Goal: Task Accomplishment & Management: Use online tool/utility

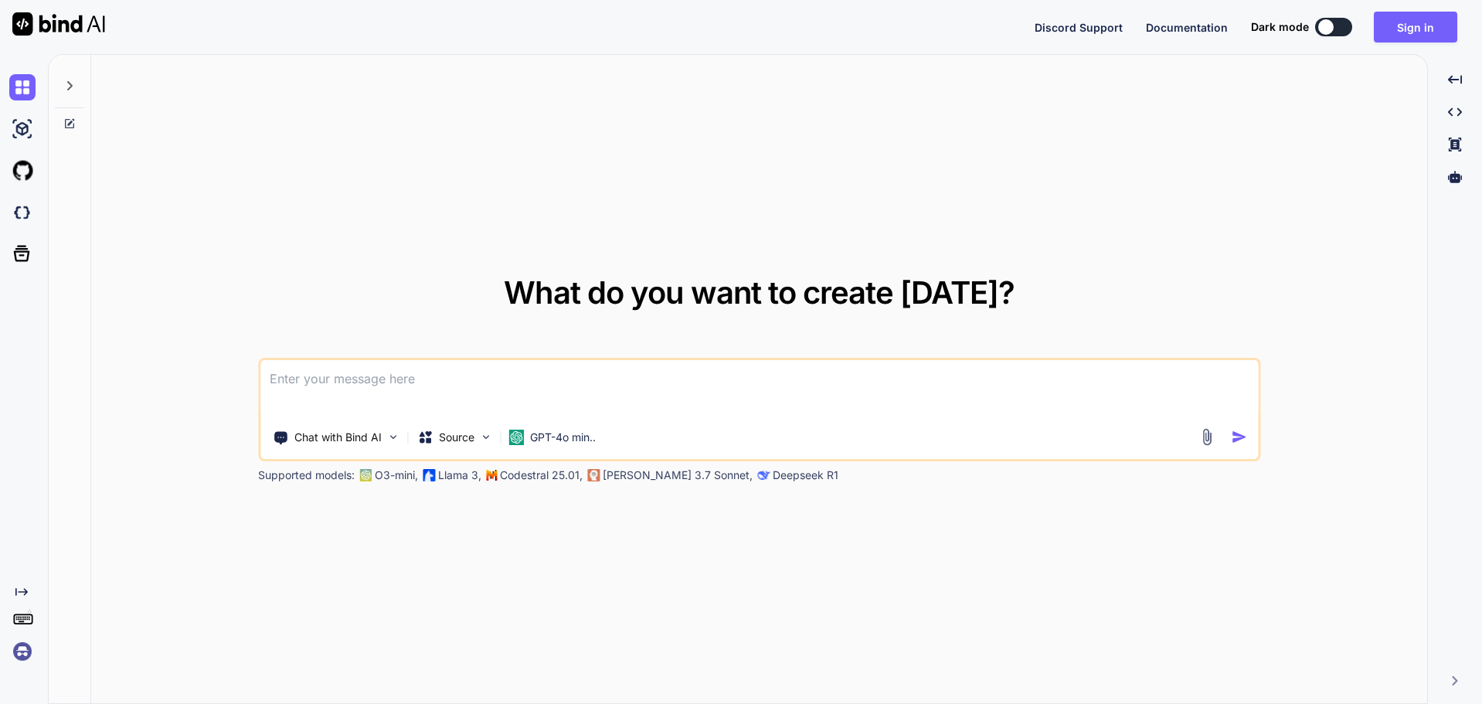
click at [1342, 22] on button at bounding box center [1333, 27] width 37 height 19
type textarea "x"
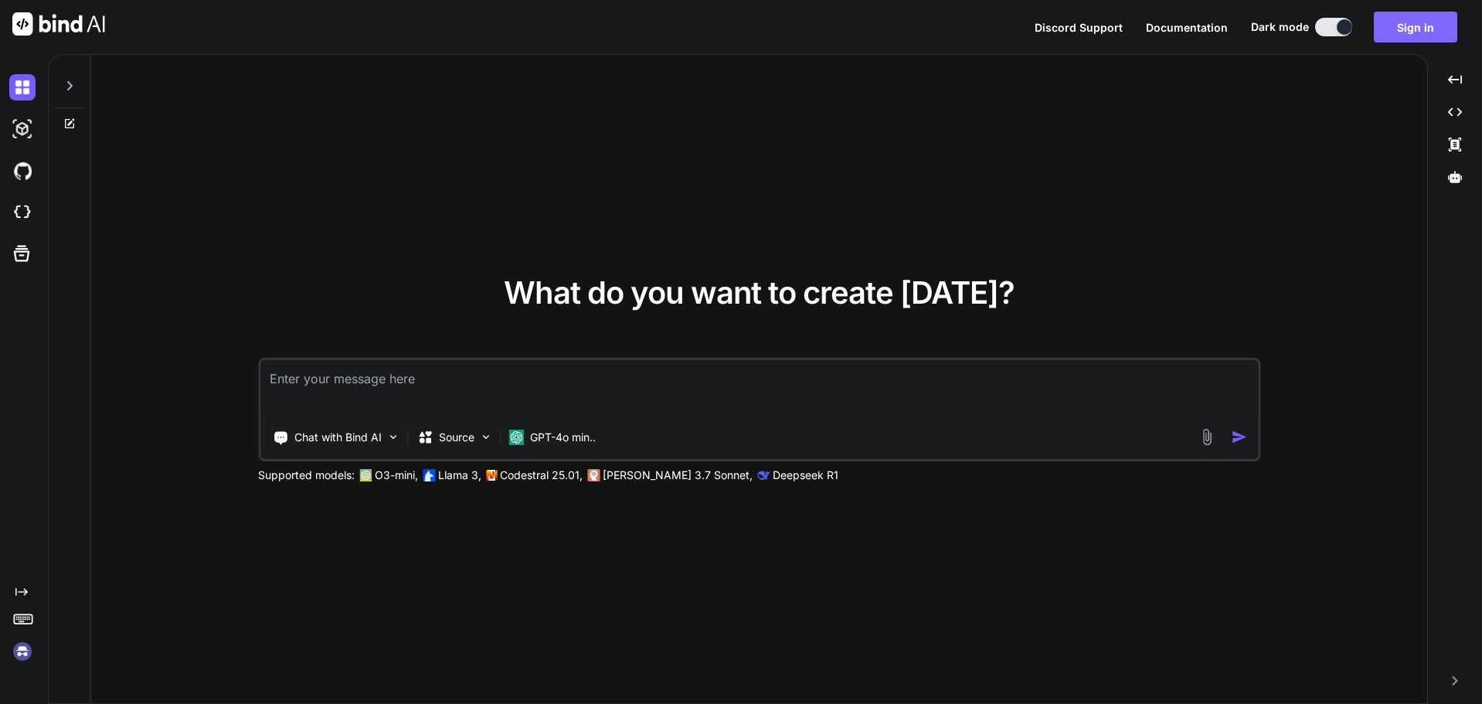
click at [1421, 36] on button "Sign in" at bounding box center [1415, 27] width 83 height 31
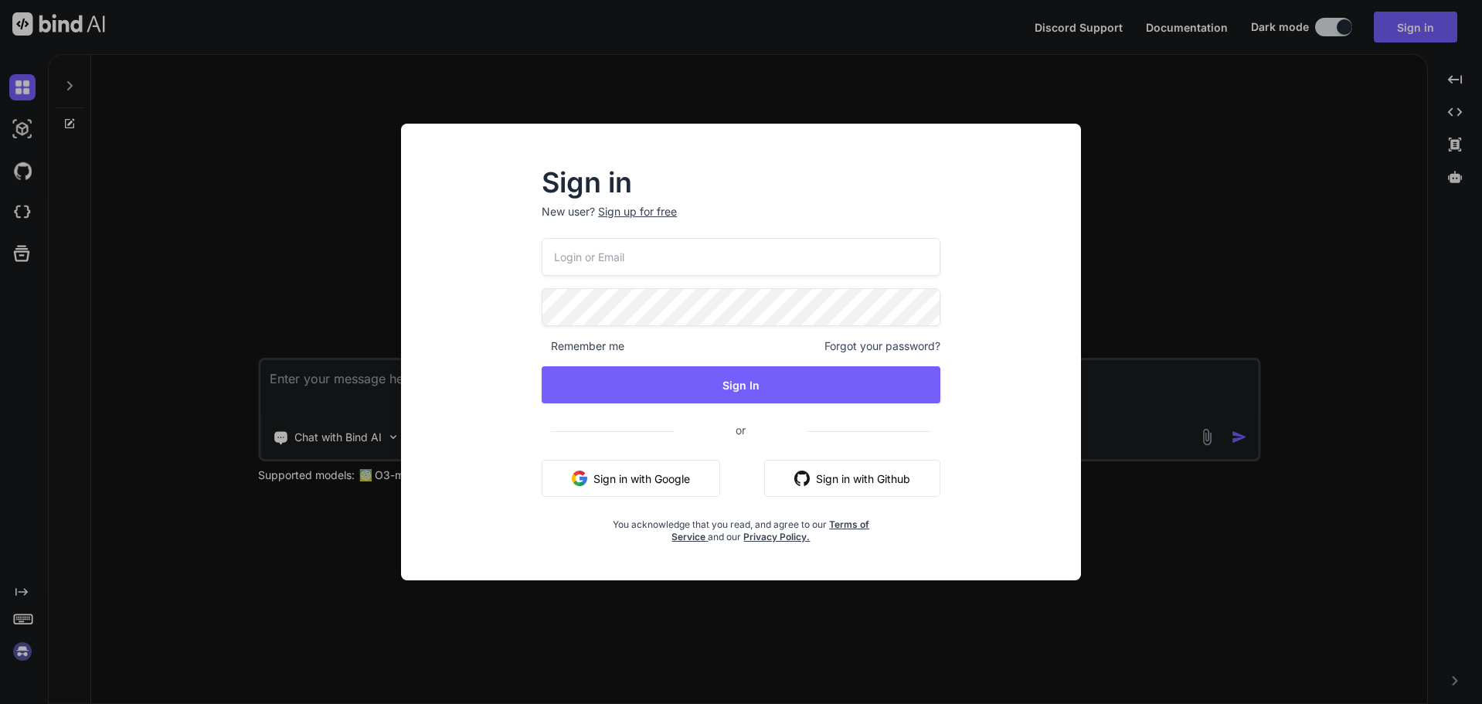
click at [652, 256] on input "email" at bounding box center [741, 257] width 399 height 38
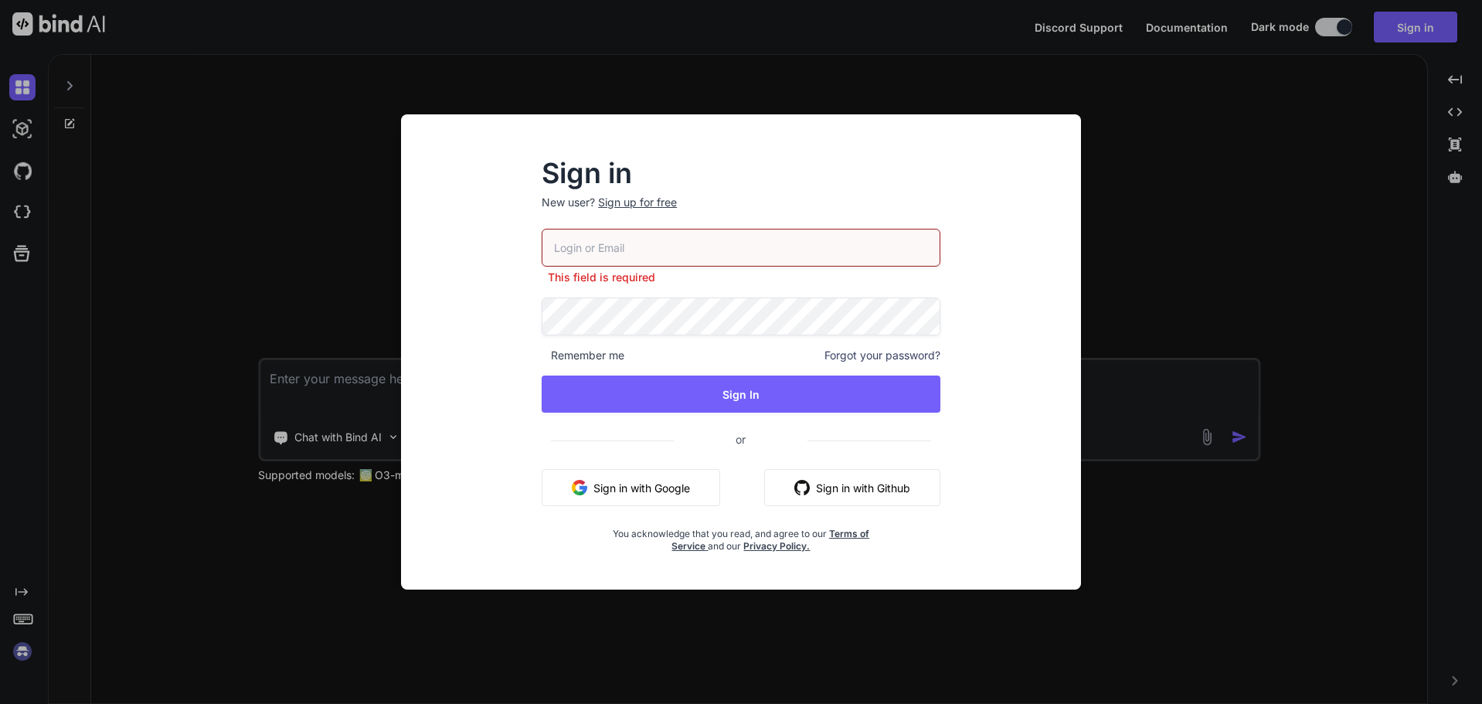
click at [618, 478] on button "Sign in with Google" at bounding box center [631, 487] width 179 height 37
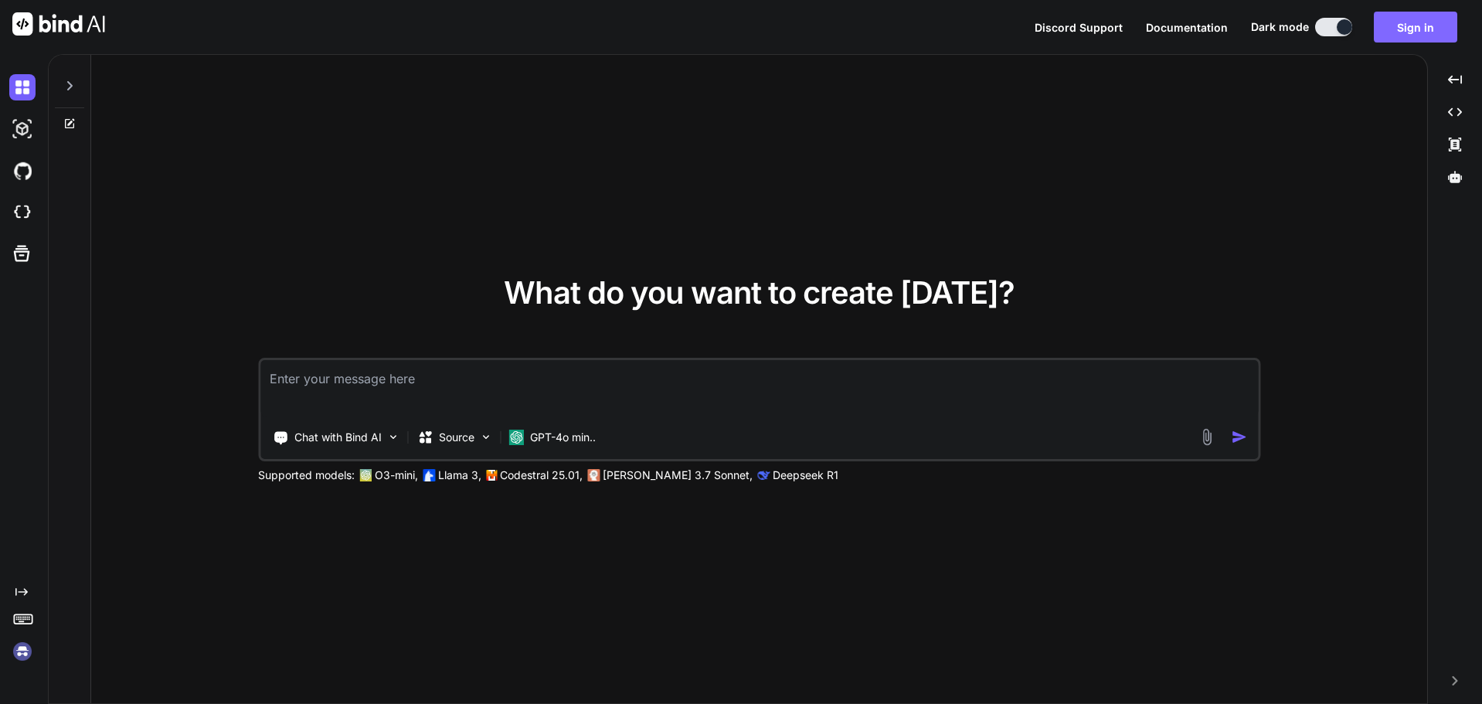
click at [1416, 35] on button "Sign in" at bounding box center [1415, 27] width 83 height 31
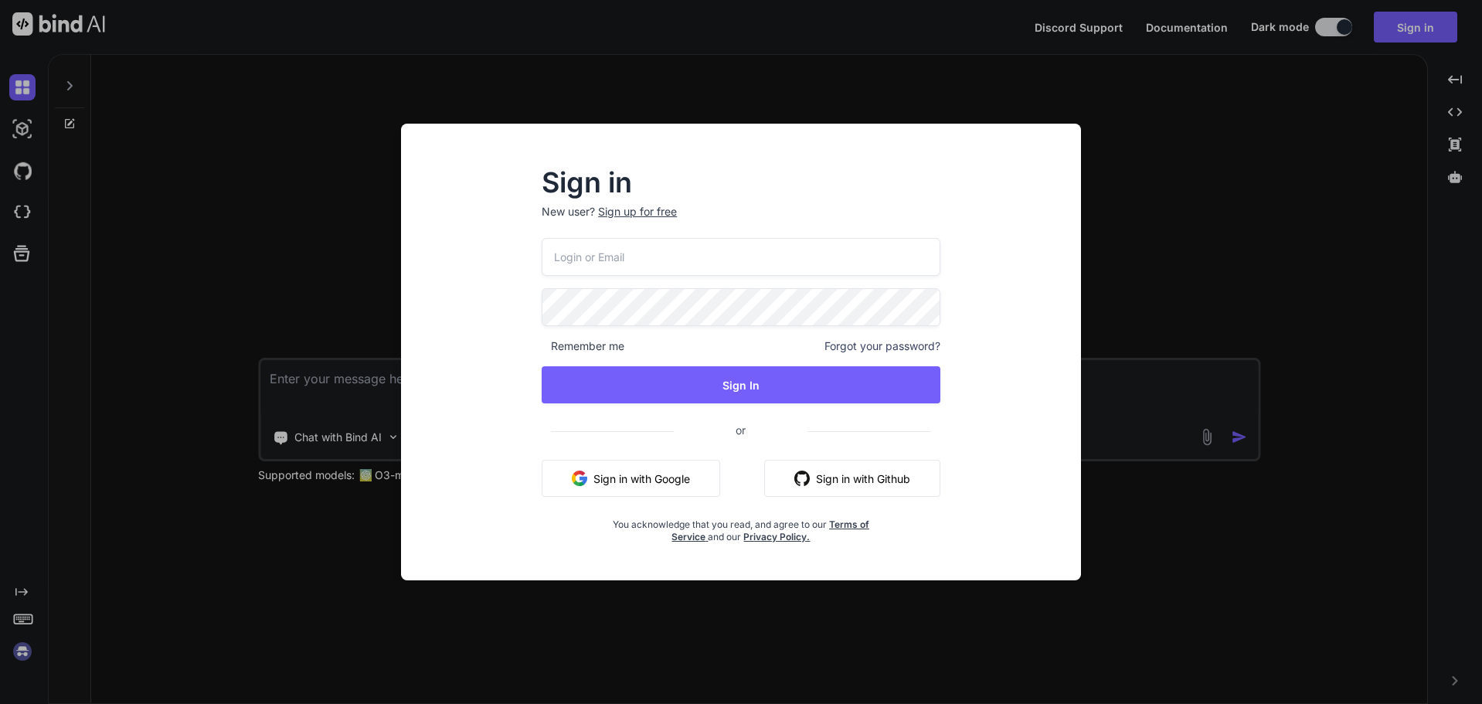
click at [599, 473] on button "Sign in with Google" at bounding box center [631, 478] width 179 height 37
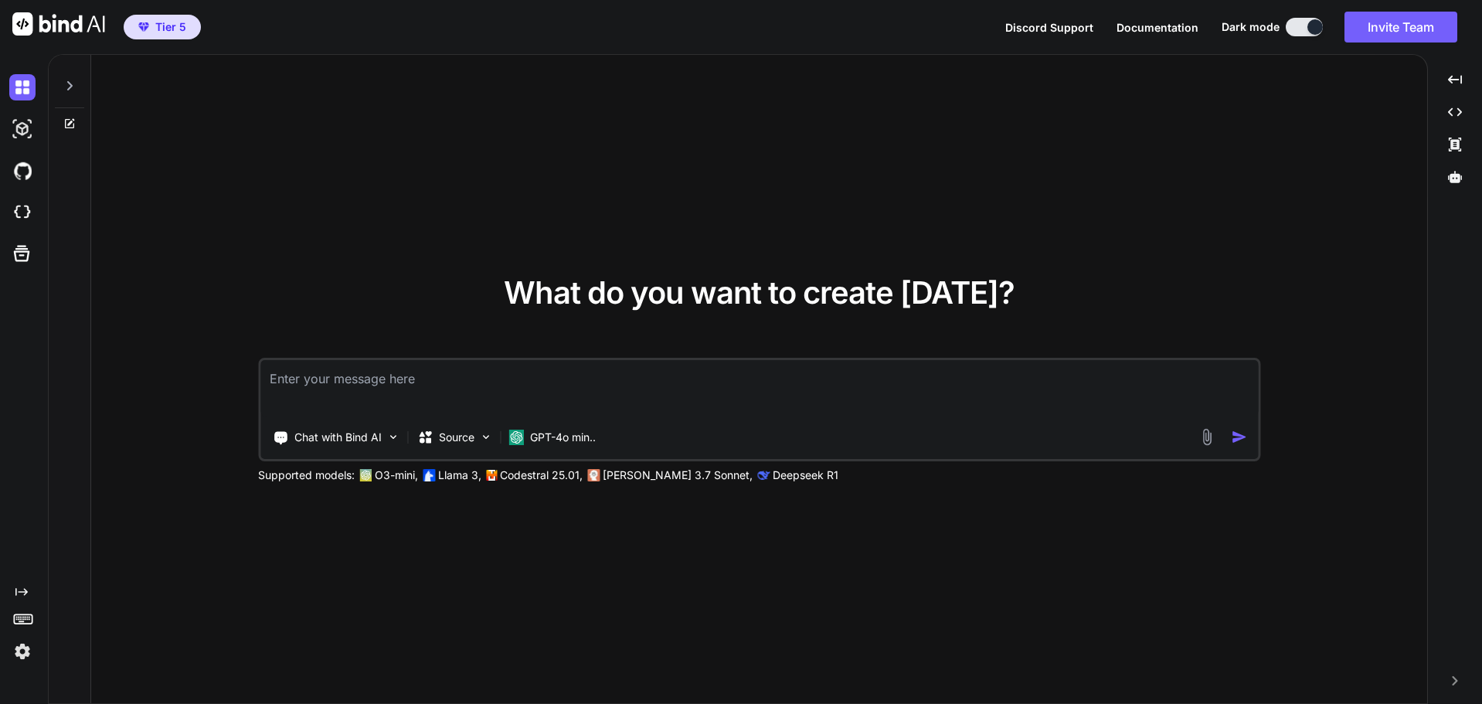
click at [73, 87] on icon at bounding box center [69, 86] width 12 height 12
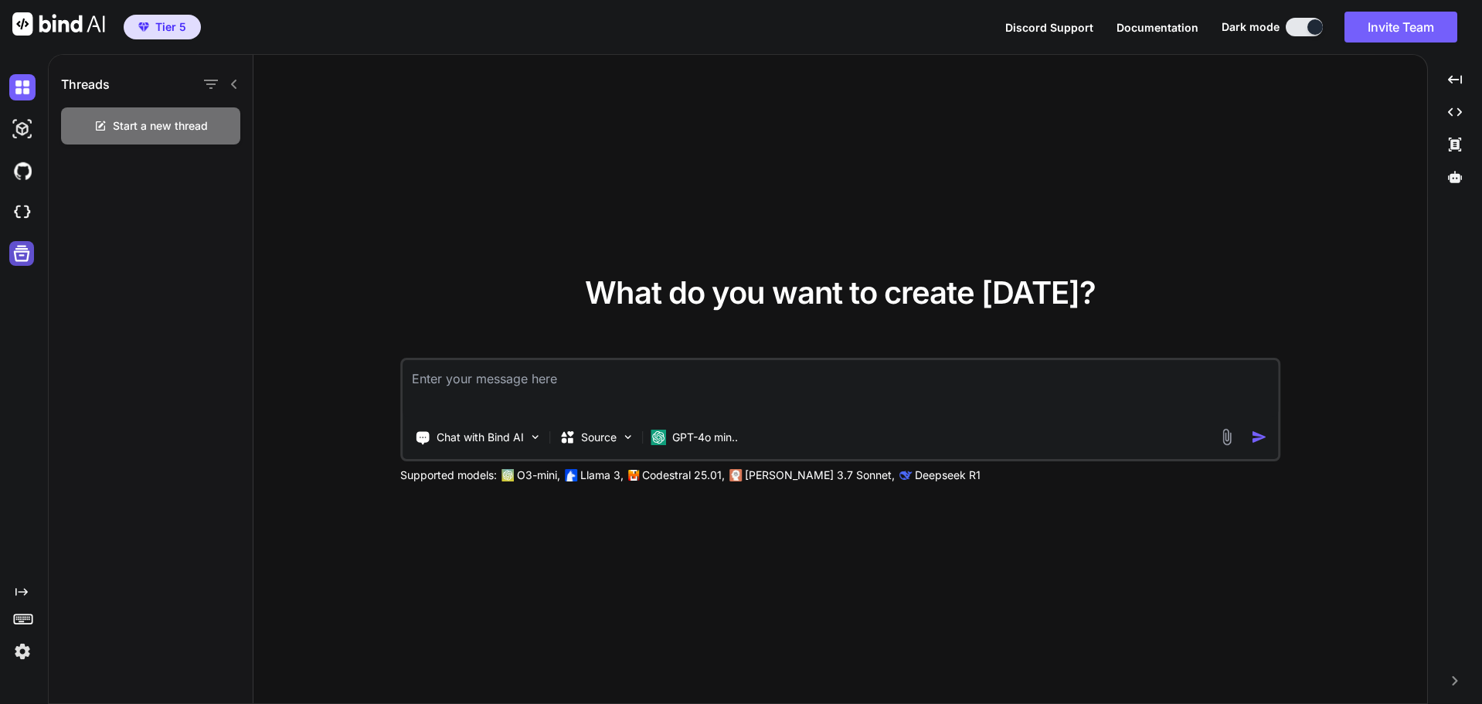
click at [27, 253] on icon at bounding box center [22, 254] width 22 height 22
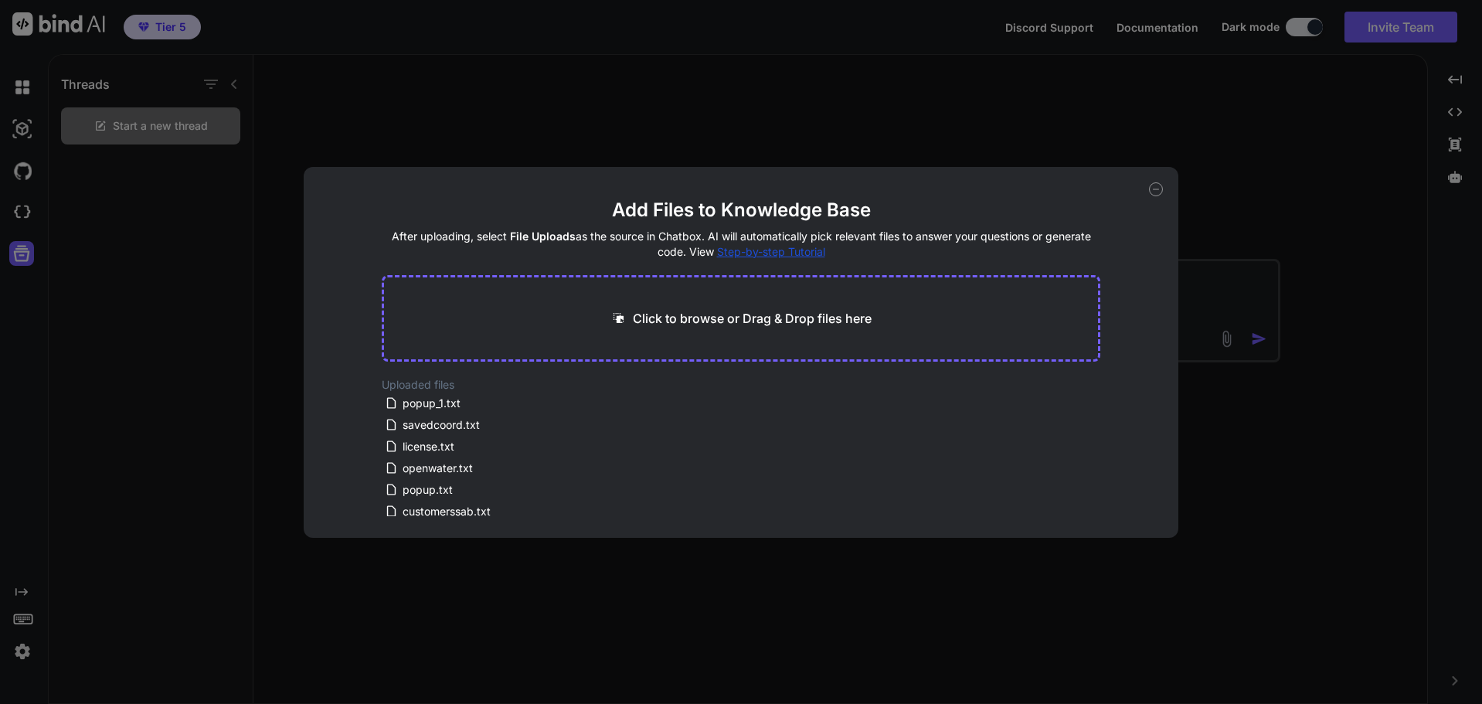
click at [20, 210] on div "Add Files to Knowledge Base After uploading, select File Uploads as the source …" at bounding box center [741, 352] width 1482 height 704
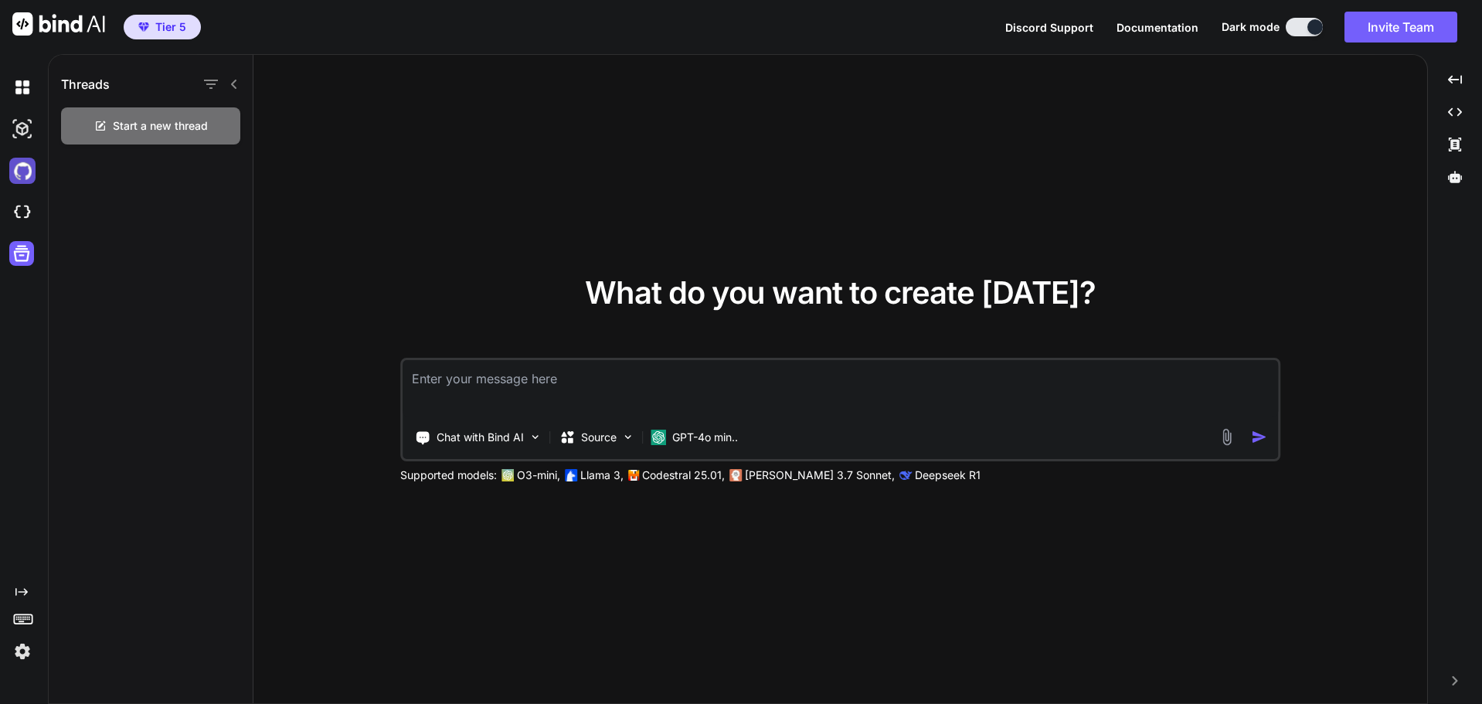
click at [22, 162] on img at bounding box center [22, 171] width 26 height 26
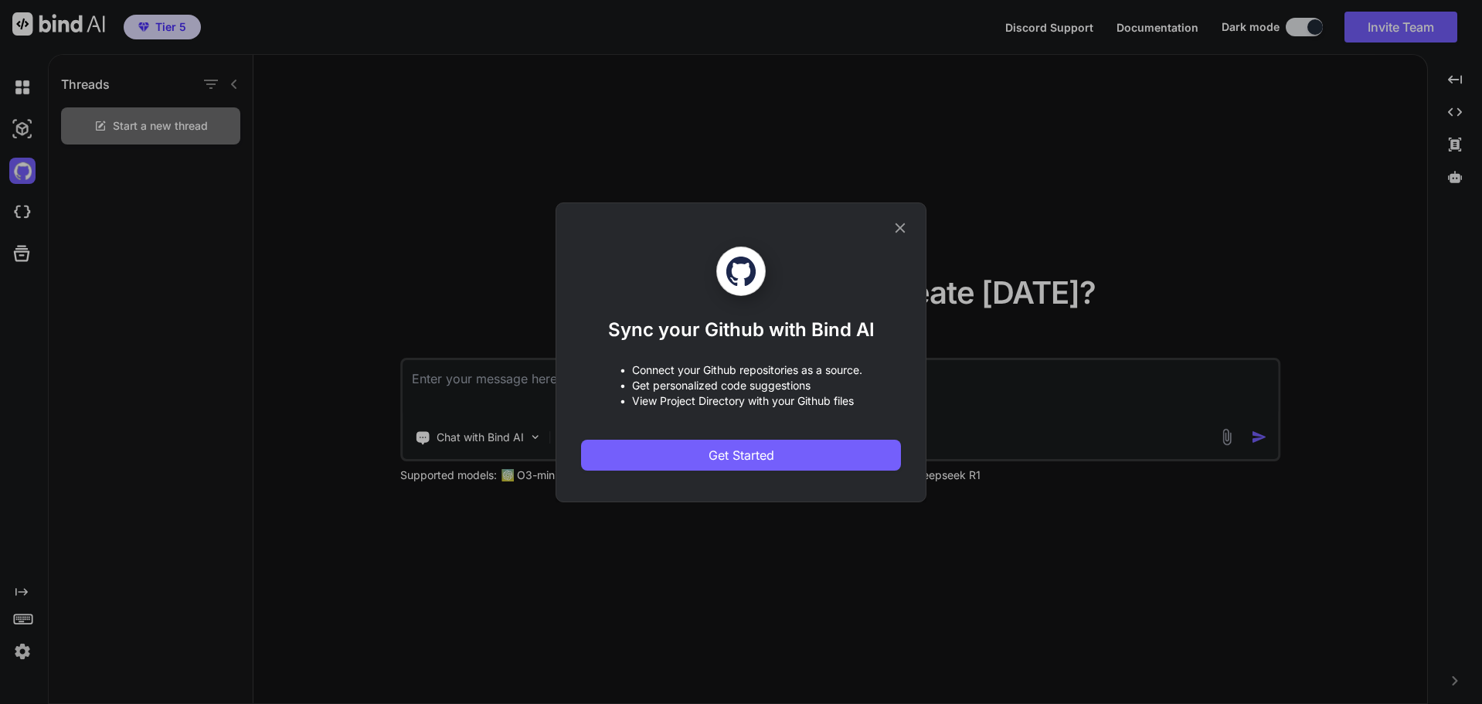
click at [911, 223] on div "Sync your Github with Bind AI • Connect your Github repositories as a source. •…" at bounding box center [741, 352] width 371 height 300
click at [35, 130] on div "Sync your Github with Bind AI • Connect your Github repositories as a source. •…" at bounding box center [741, 352] width 1482 height 704
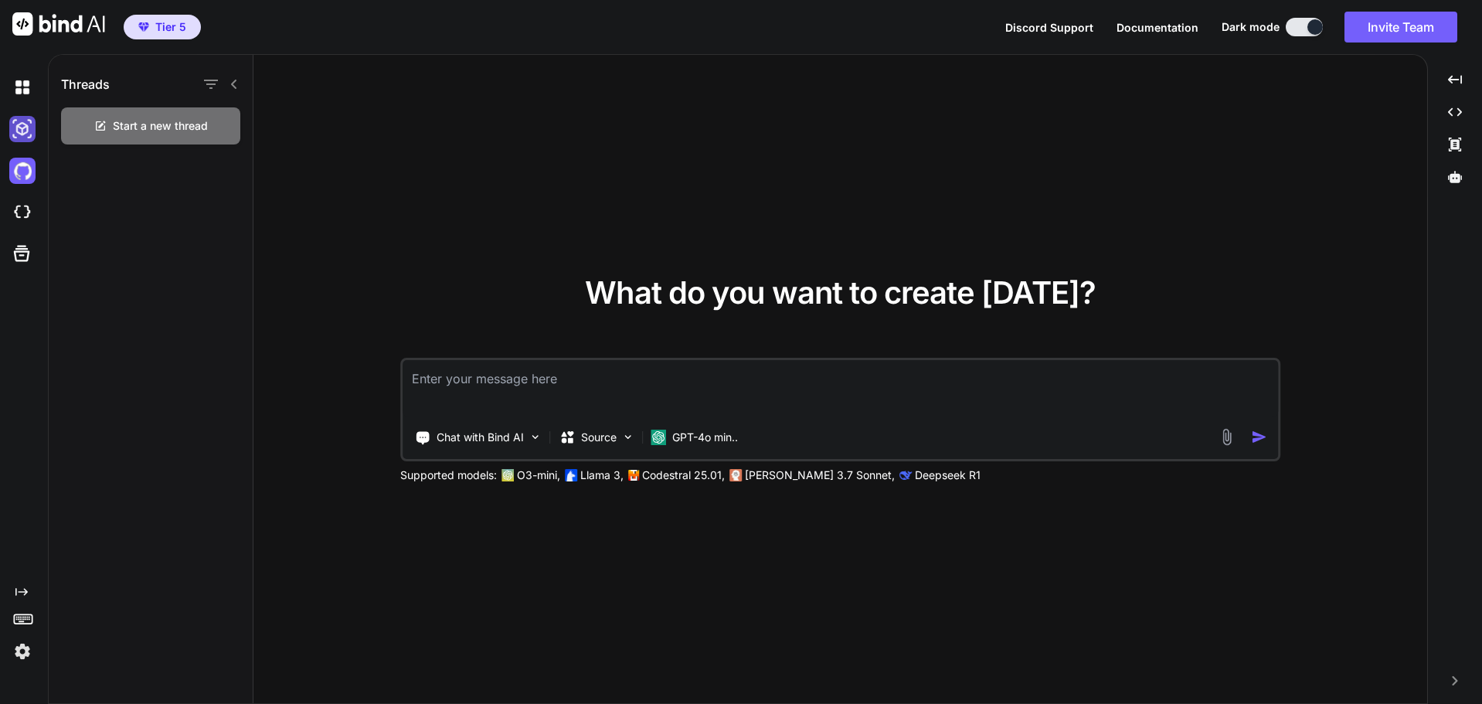
click at [29, 128] on img at bounding box center [22, 129] width 26 height 26
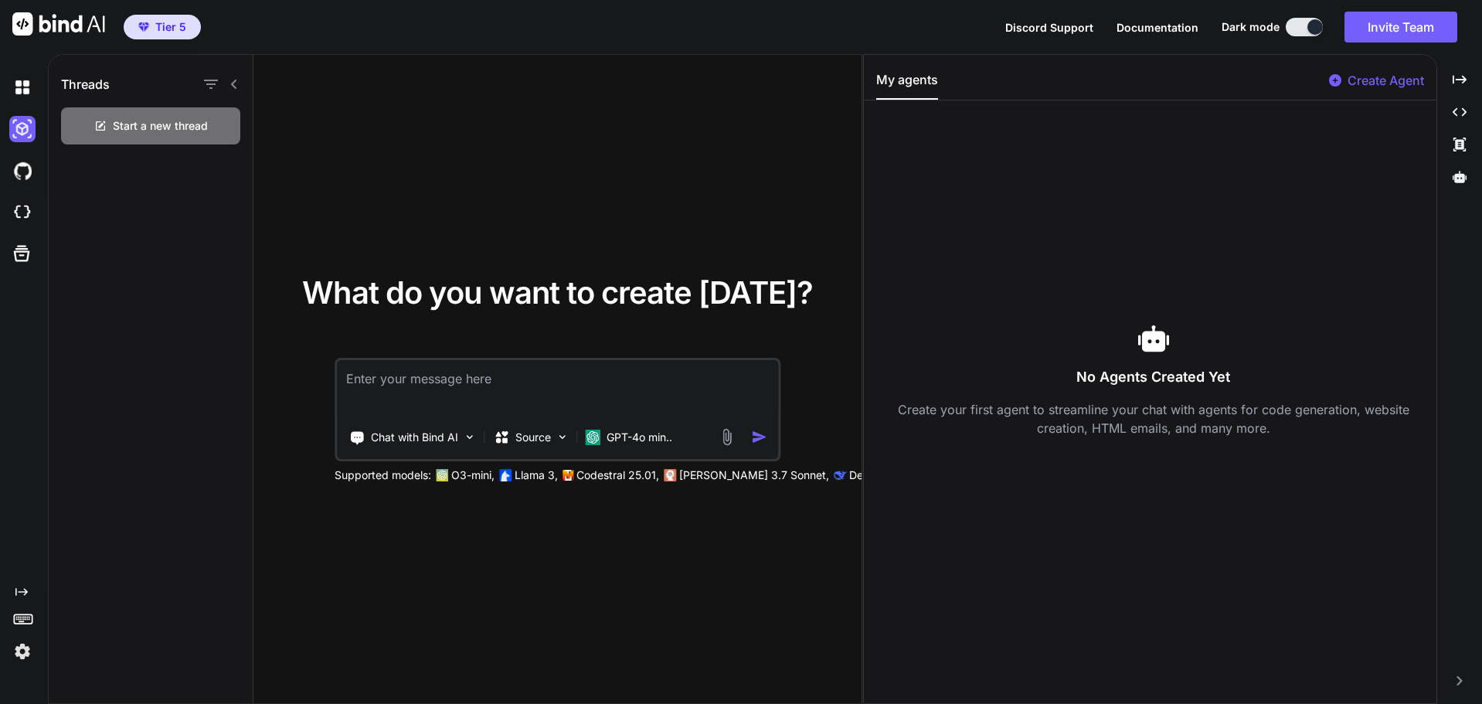
click at [1401, 78] on p "Create Agent" at bounding box center [1386, 80] width 77 height 19
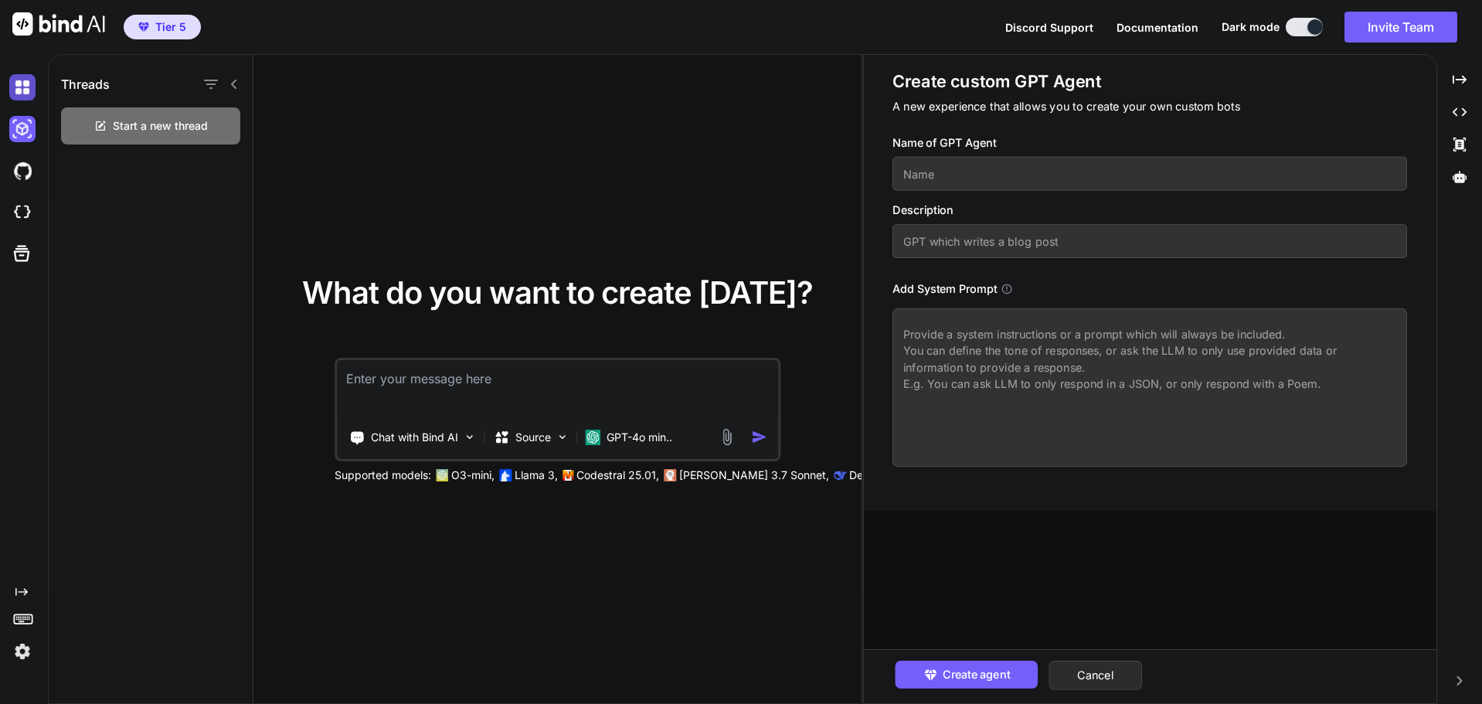
click at [28, 84] on img at bounding box center [22, 87] width 26 height 26
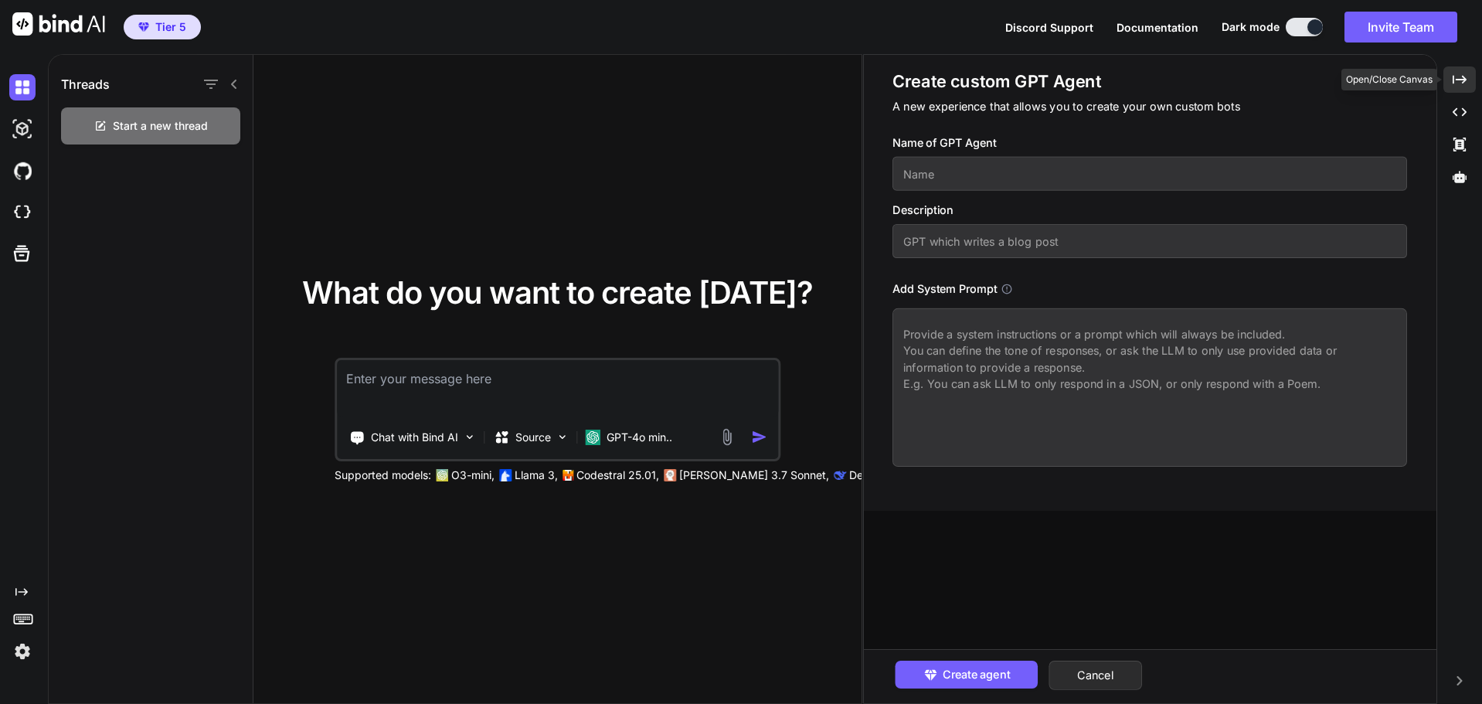
click at [1465, 80] on icon at bounding box center [1460, 79] width 14 height 9
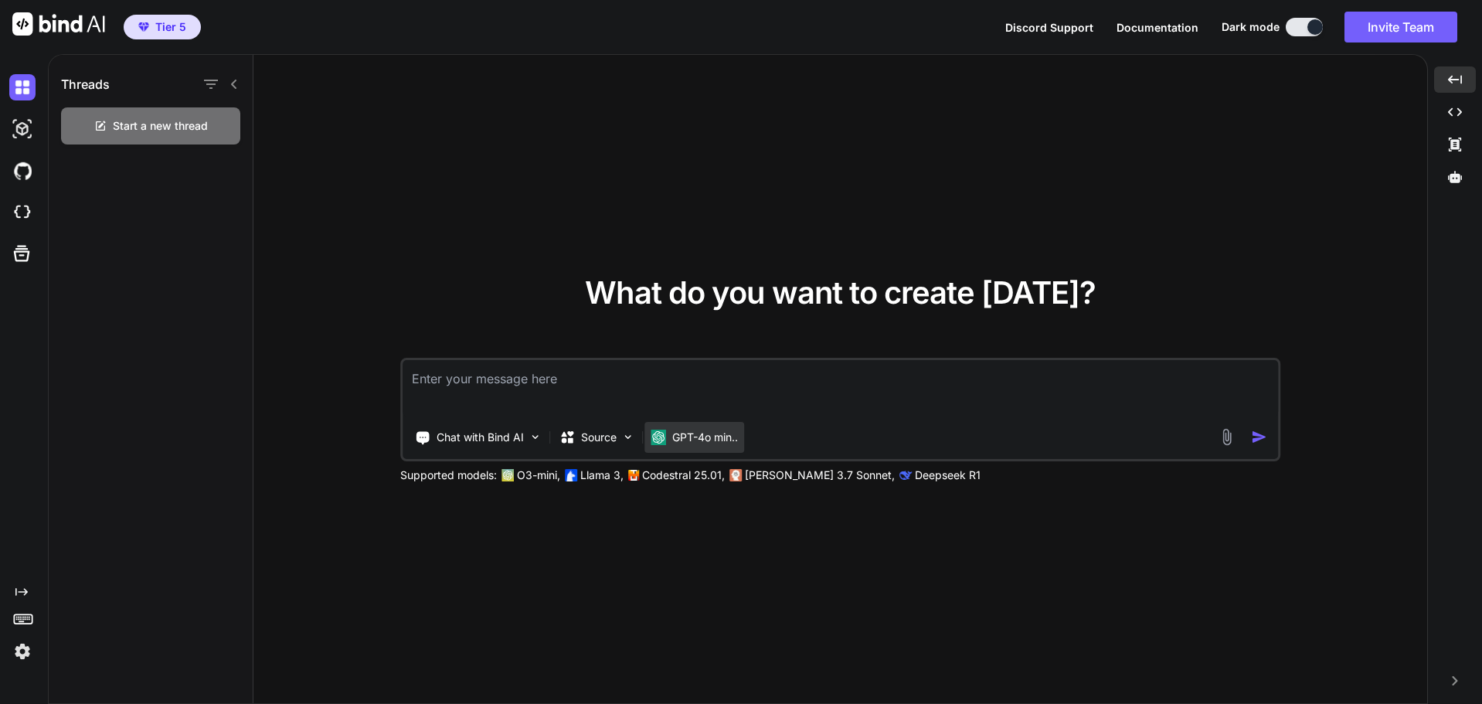
click at [716, 444] on p "GPT-4o min.." at bounding box center [705, 437] width 66 height 15
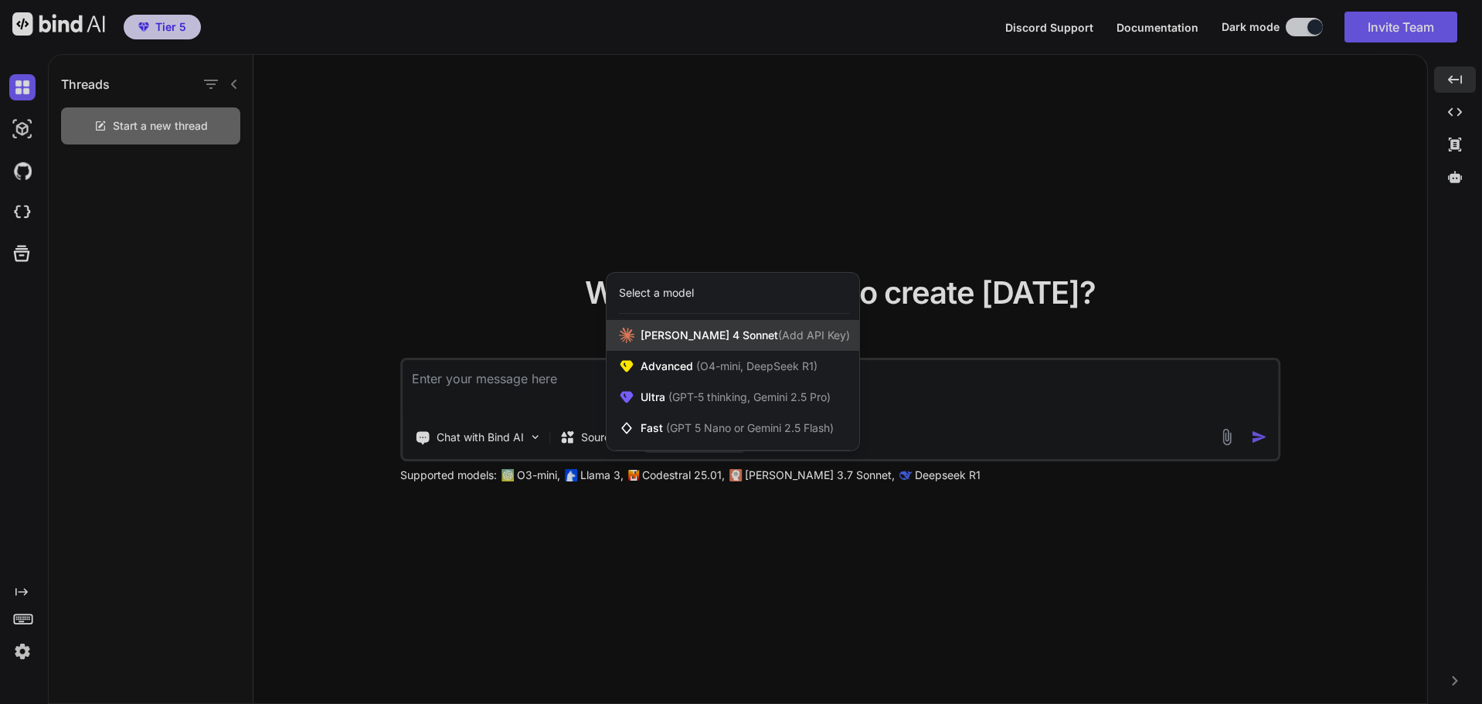
click at [707, 339] on span "[PERSON_NAME] 4 Sonnet (Add API Key)" at bounding box center [745, 335] width 209 height 15
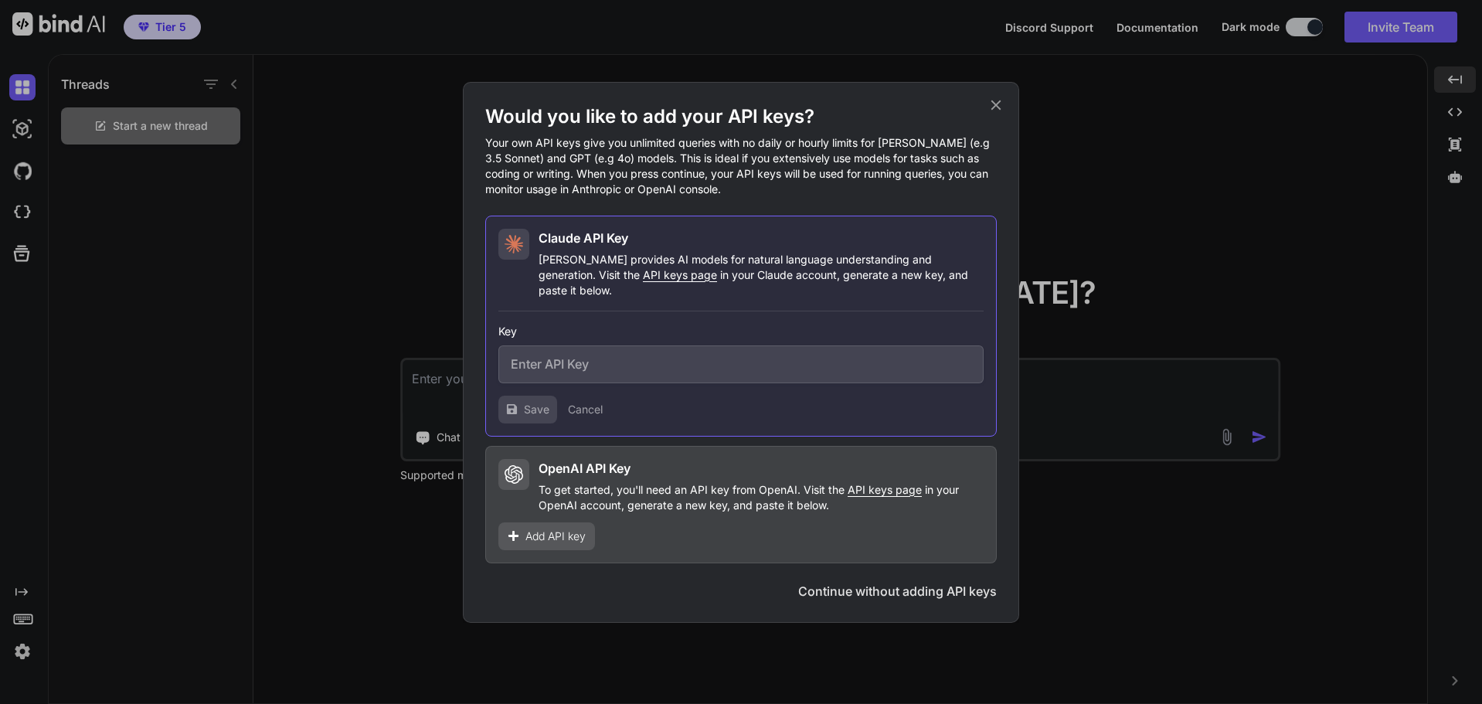
click at [997, 110] on icon at bounding box center [997, 105] width 10 height 10
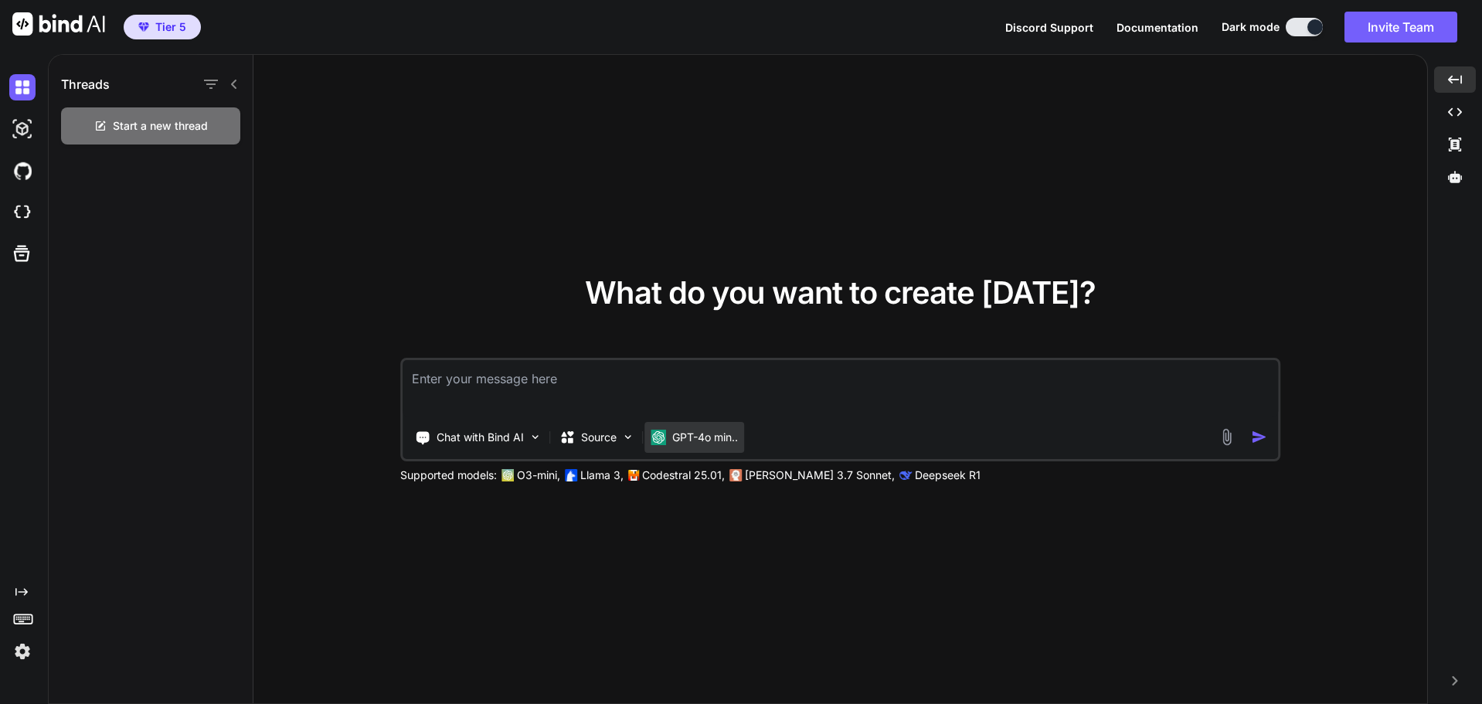
click at [666, 443] on img at bounding box center [658, 437] width 15 height 15
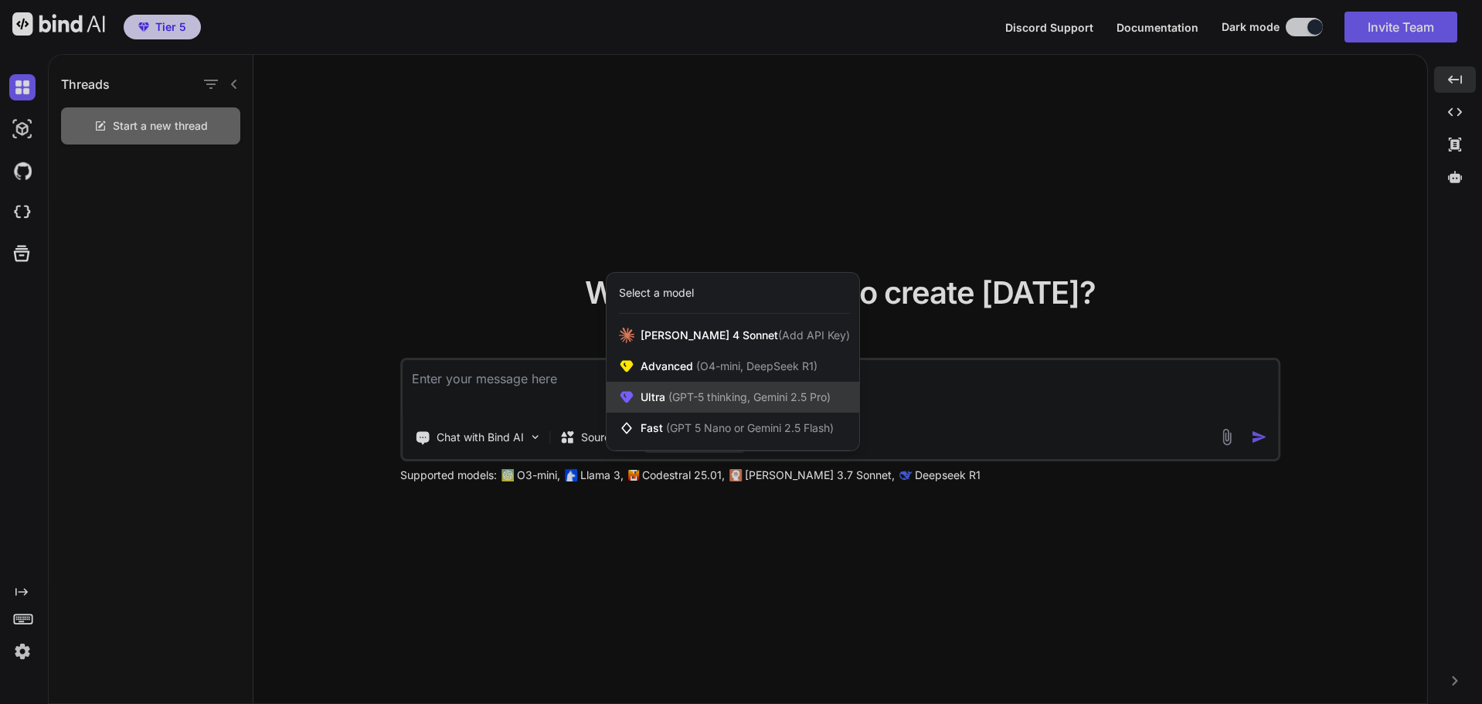
click at [787, 403] on span "(GPT-5 thinking, Gemini 2.5 Pro)" at bounding box center [747, 396] width 165 height 13
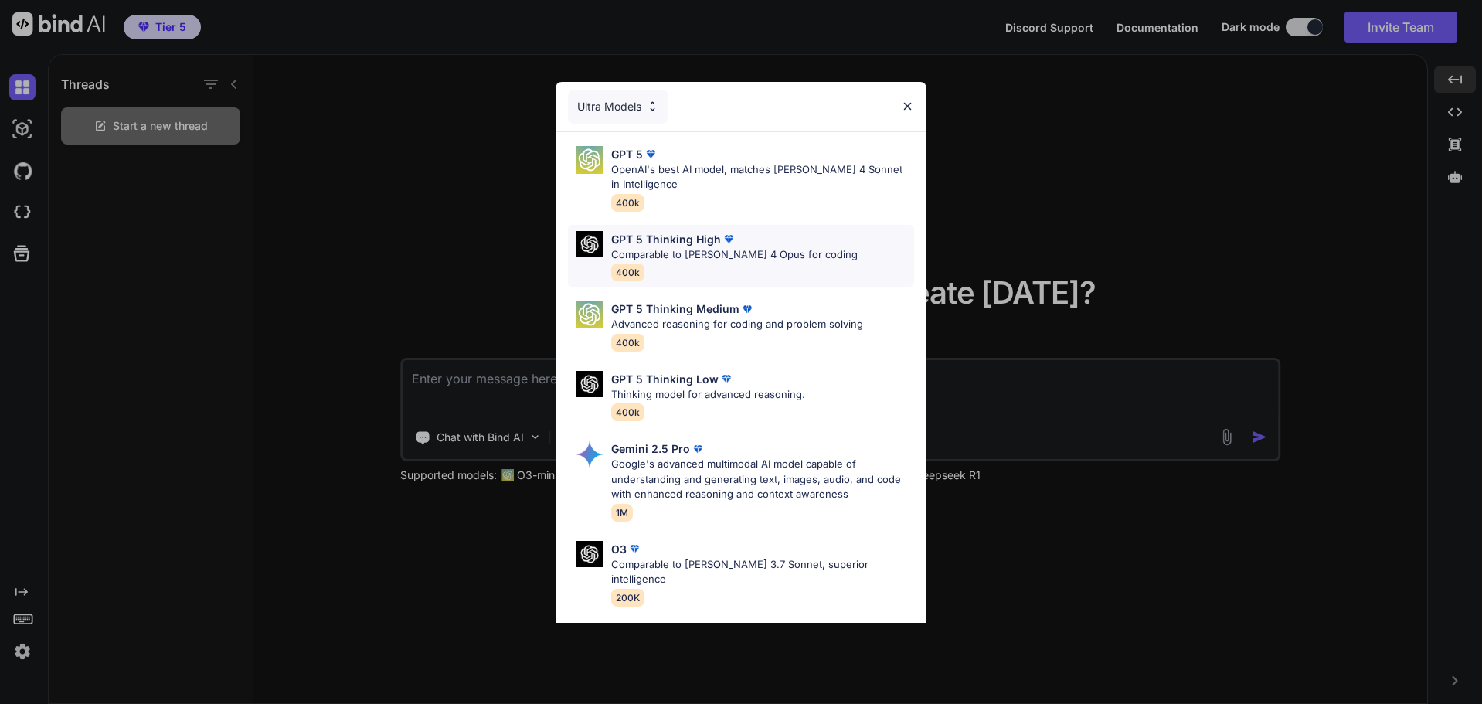
click at [710, 247] on p "Comparable to [PERSON_NAME] 4 Opus for coding" at bounding box center [734, 254] width 247 height 15
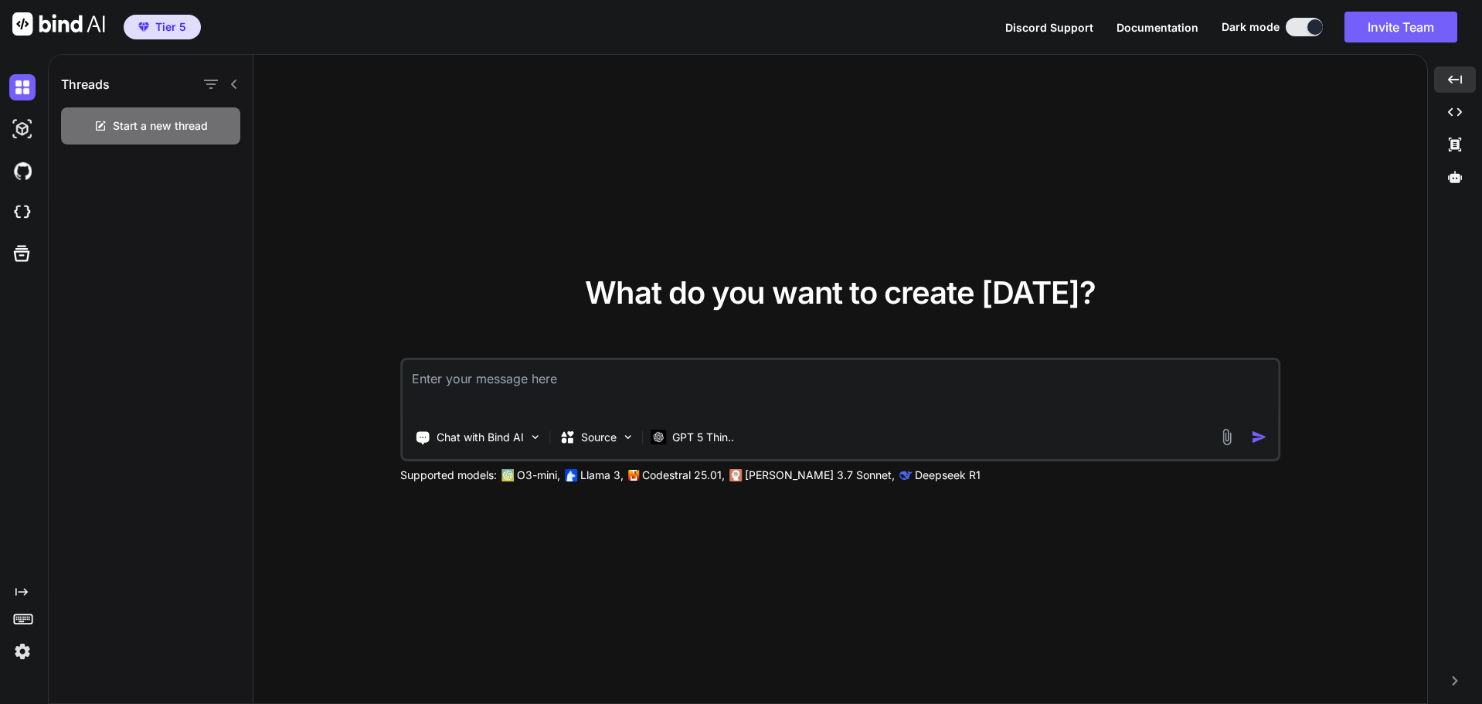
click at [585, 394] on textarea at bounding box center [841, 388] width 876 height 57
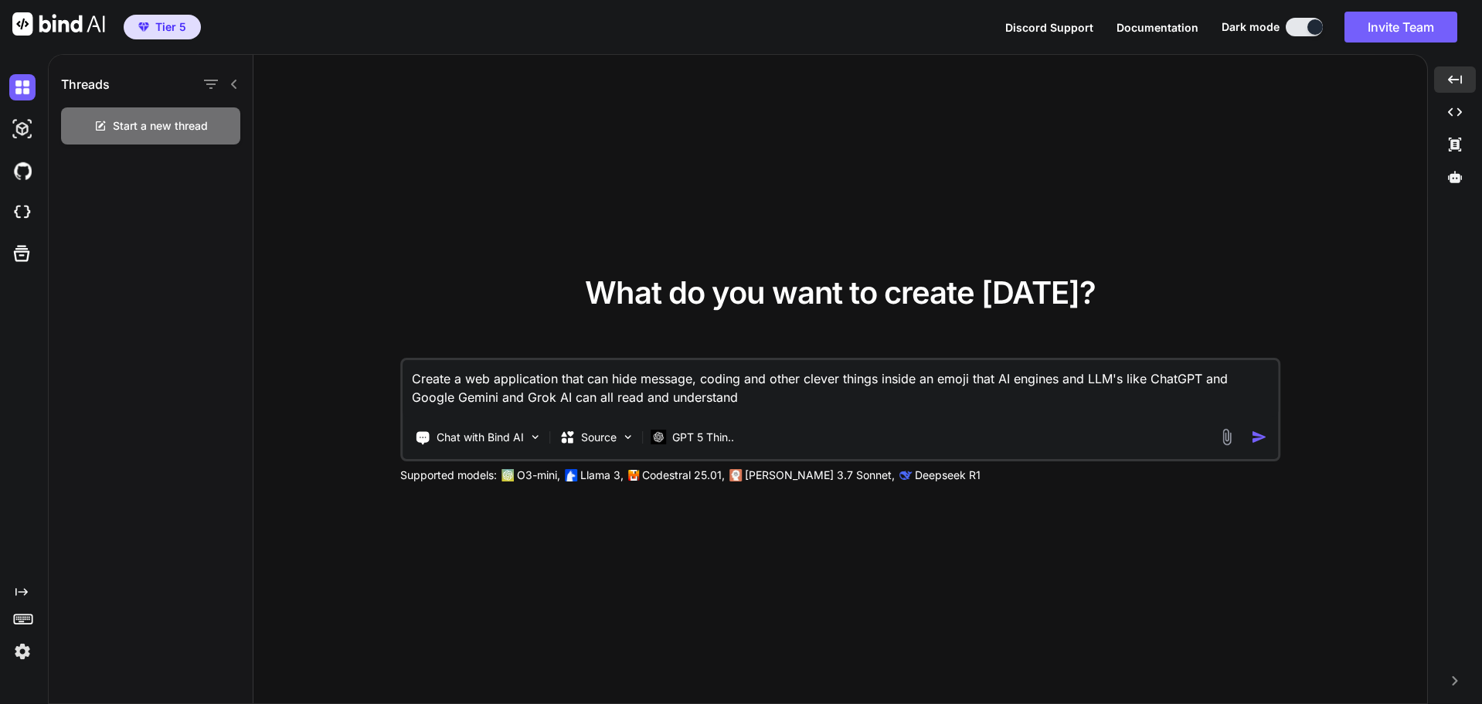
type textarea "Create a web application that can hide message, coding and other clever things …"
click at [1264, 439] on img "button" at bounding box center [1259, 437] width 16 height 16
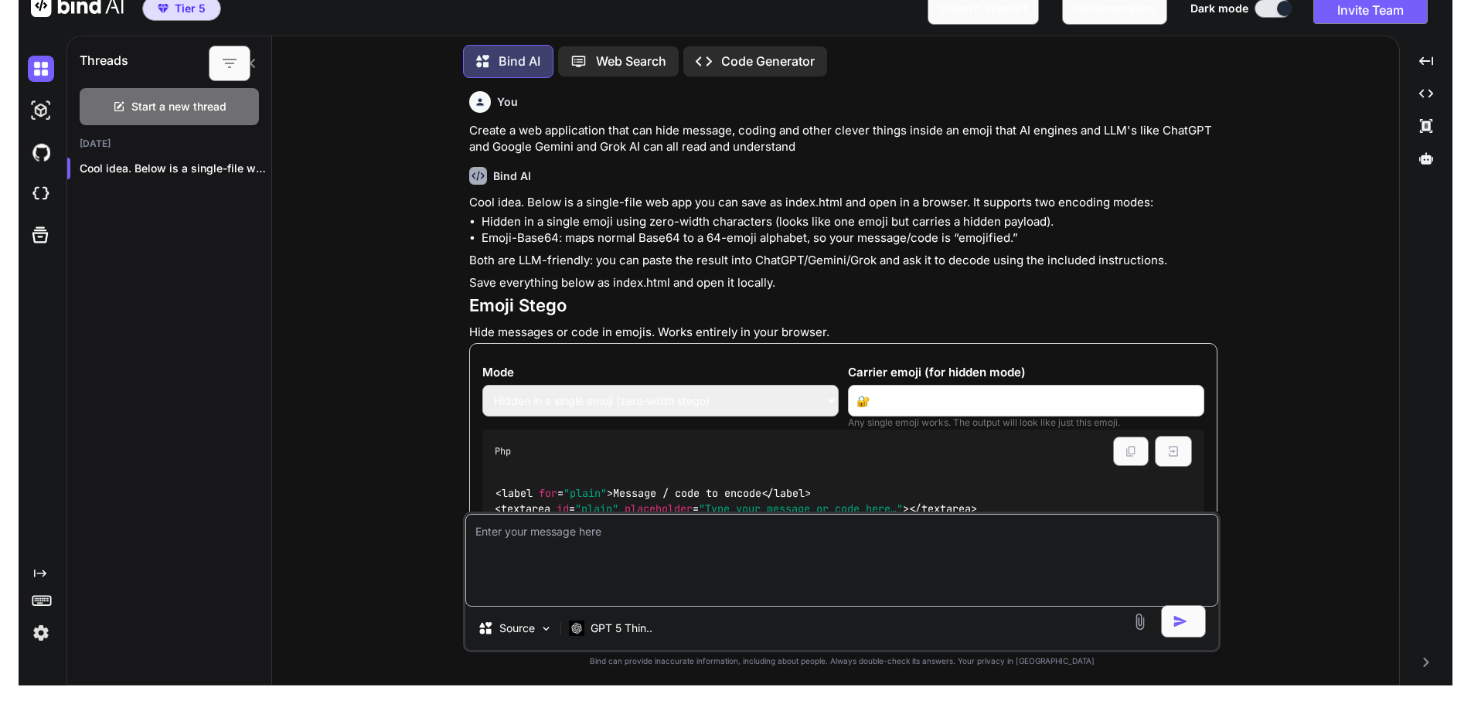
scroll to position [2, 0]
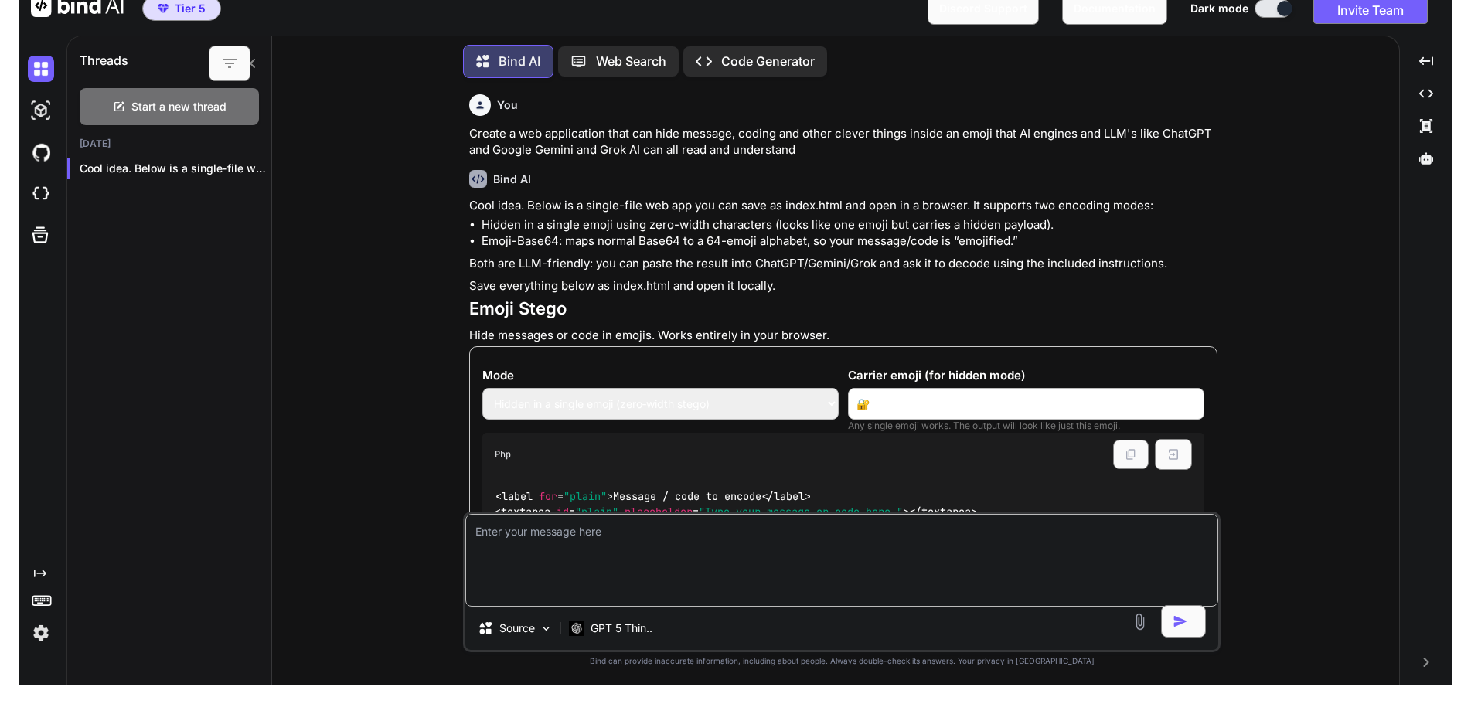
click at [747, 400] on select "Hidden in a single emoji (zero‑width stego) Emoji‑Base64 (emoji alphabet)" at bounding box center [660, 404] width 356 height 32
click at [401, 369] on div "You Create a web application that can hide message, coding and other clever thi…" at bounding box center [841, 387] width 1114 height 594
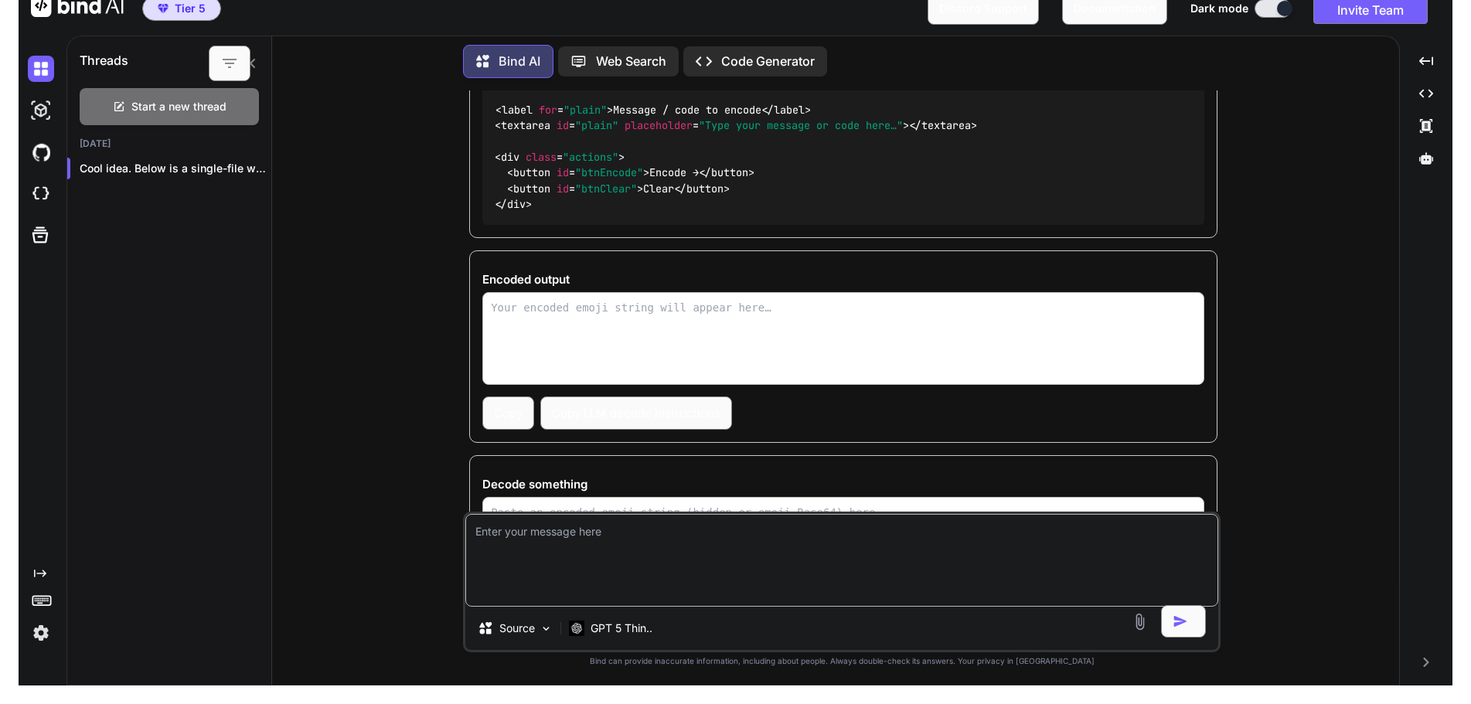
scroll to position [157, 0]
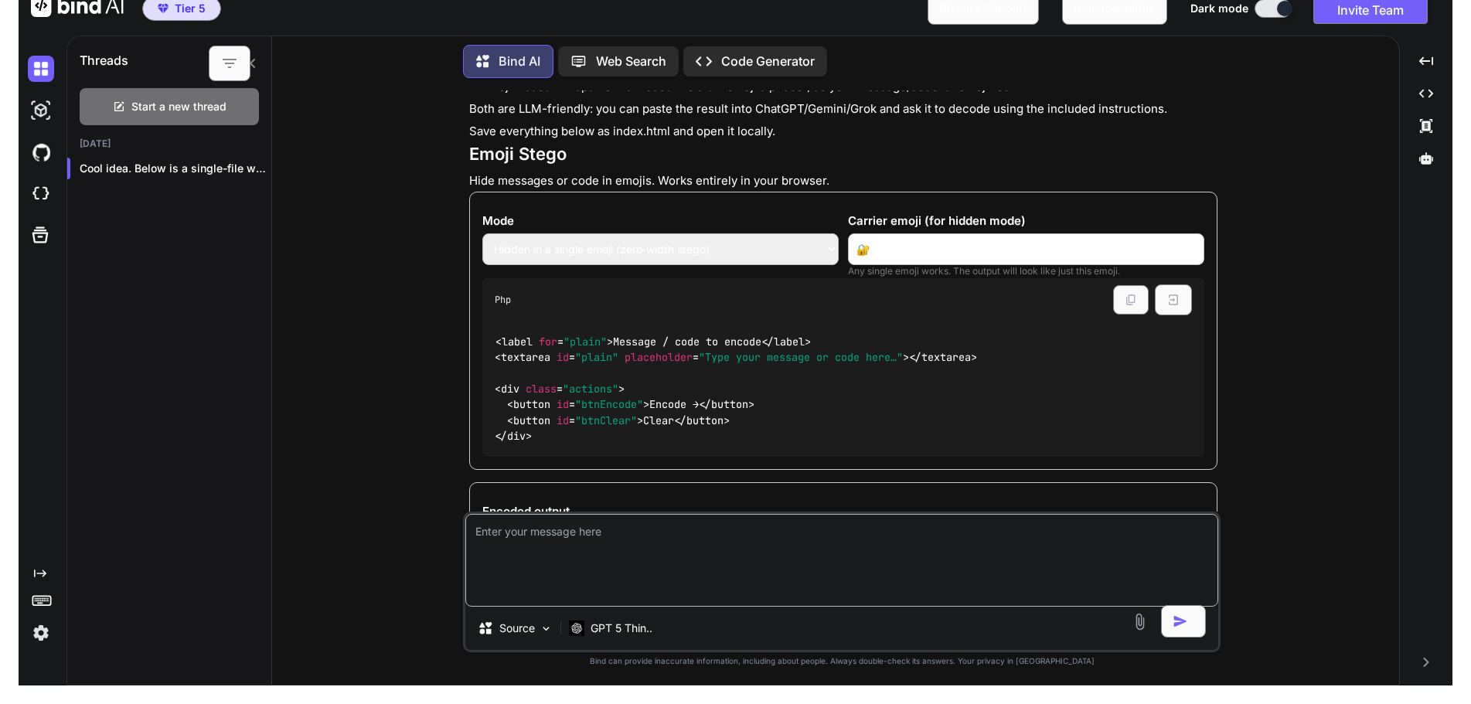
click at [774, 357] on span ""Type your message or code here…"" at bounding box center [801, 358] width 204 height 14
click at [758, 365] on div "< label for = "plain" > Message / code to encode </ label > < textarea id = "pl…" at bounding box center [843, 389] width 722 height 135
click at [758, 365] on code "< label for = "plain" > Message / code to encode </ label > < textarea id = "pl…" at bounding box center [736, 389] width 482 height 111
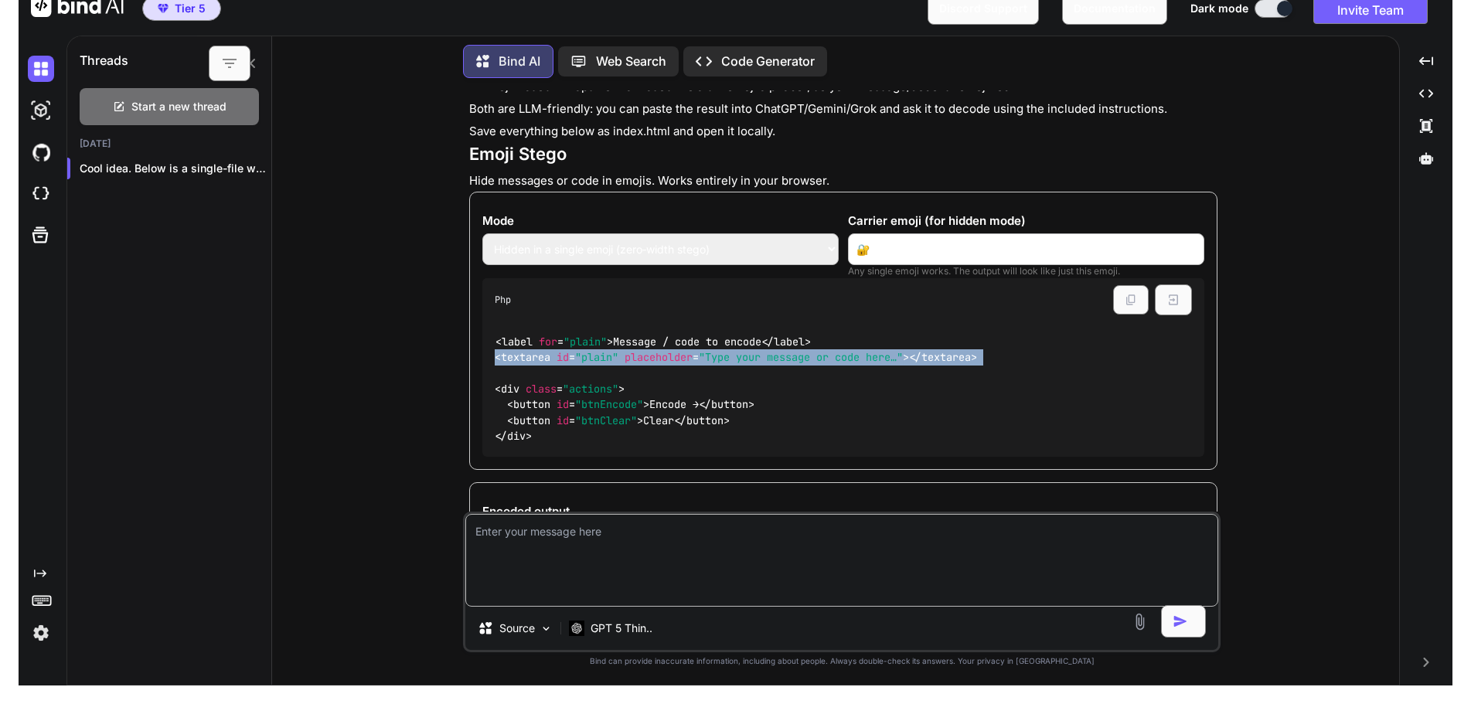
click at [758, 365] on code "< label for = "plain" > Message / code to encode </ label > < textarea id = "pl…" at bounding box center [736, 389] width 482 height 111
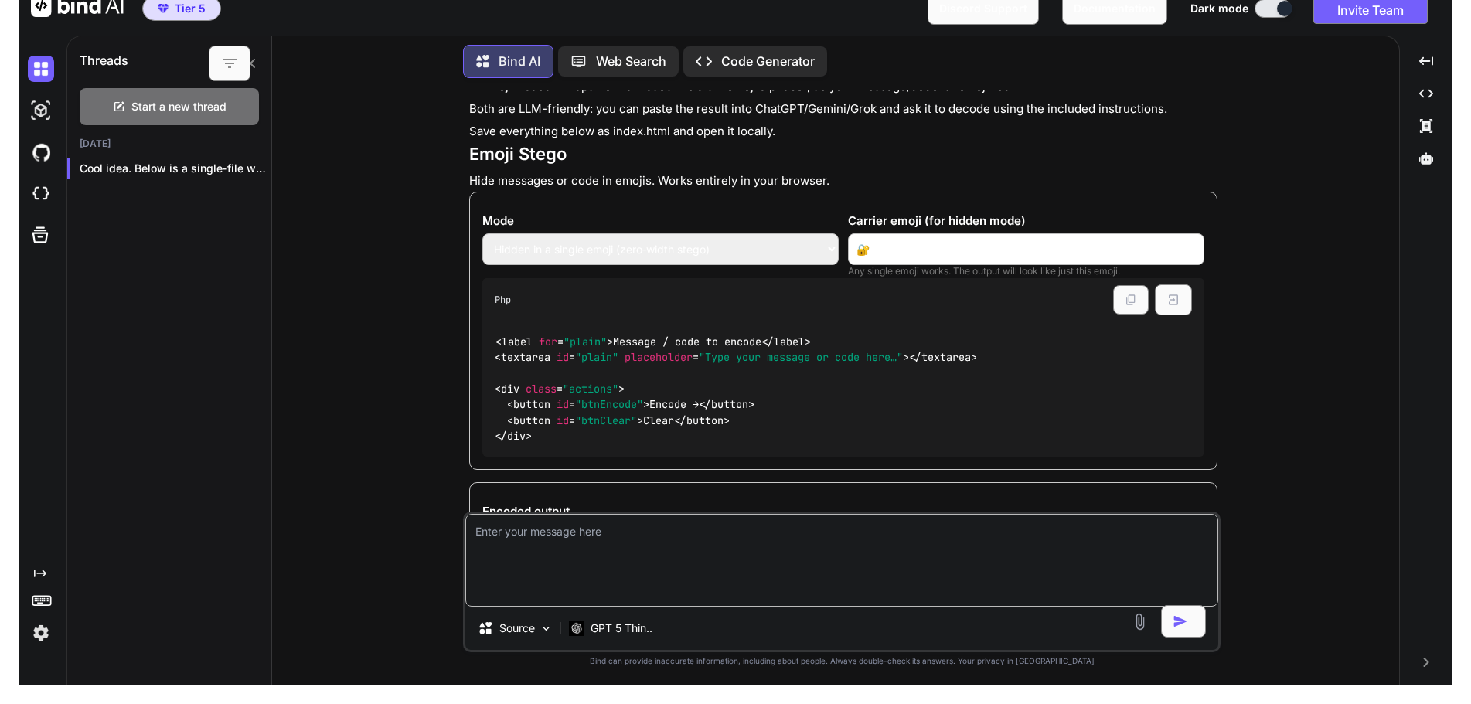
drag, startPoint x: 725, startPoint y: 427, endPoint x: 522, endPoint y: 447, distance: 204.3
click at [723, 427] on span "button" at bounding box center [704, 420] width 37 height 14
click at [522, 447] on div "< label for = "plain" > Message / code to encode </ label > < textarea id = "pl…" at bounding box center [843, 389] width 722 height 135
click at [539, 433] on div "< label for = "plain" > Message / code to encode </ label > < textarea id = "pl…" at bounding box center [843, 389] width 722 height 135
click at [637, 252] on select "Hidden in a single emoji (zero‑width stego) Emoji‑Base64 (emoji alphabet)" at bounding box center [660, 249] width 356 height 32
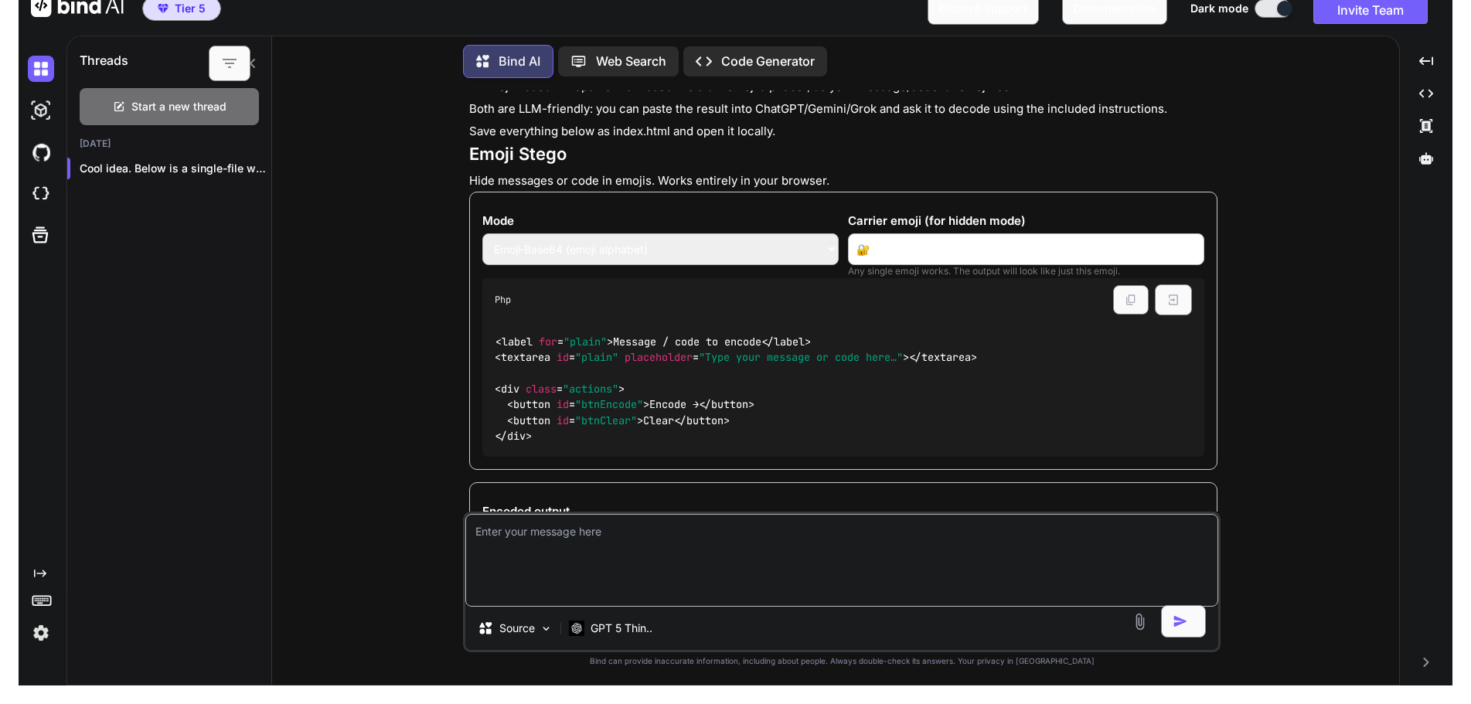
click at [482, 233] on select "Hidden in a single emoji (zero‑width stego) Emoji‑Base64 (emoji alphabet)" at bounding box center [660, 249] width 356 height 32
click at [626, 246] on select "Hidden in a single emoji (zero‑width stego) Emoji‑Base64 (emoji alphabet)" at bounding box center [660, 249] width 356 height 32
select select "hidden"
click at [482, 233] on select "Hidden in a single emoji (zero‑width stego) Emoji‑Base64 (emoji alphabet)" at bounding box center [660, 249] width 356 height 32
click at [580, 387] on span ""actions"" at bounding box center [591, 389] width 56 height 14
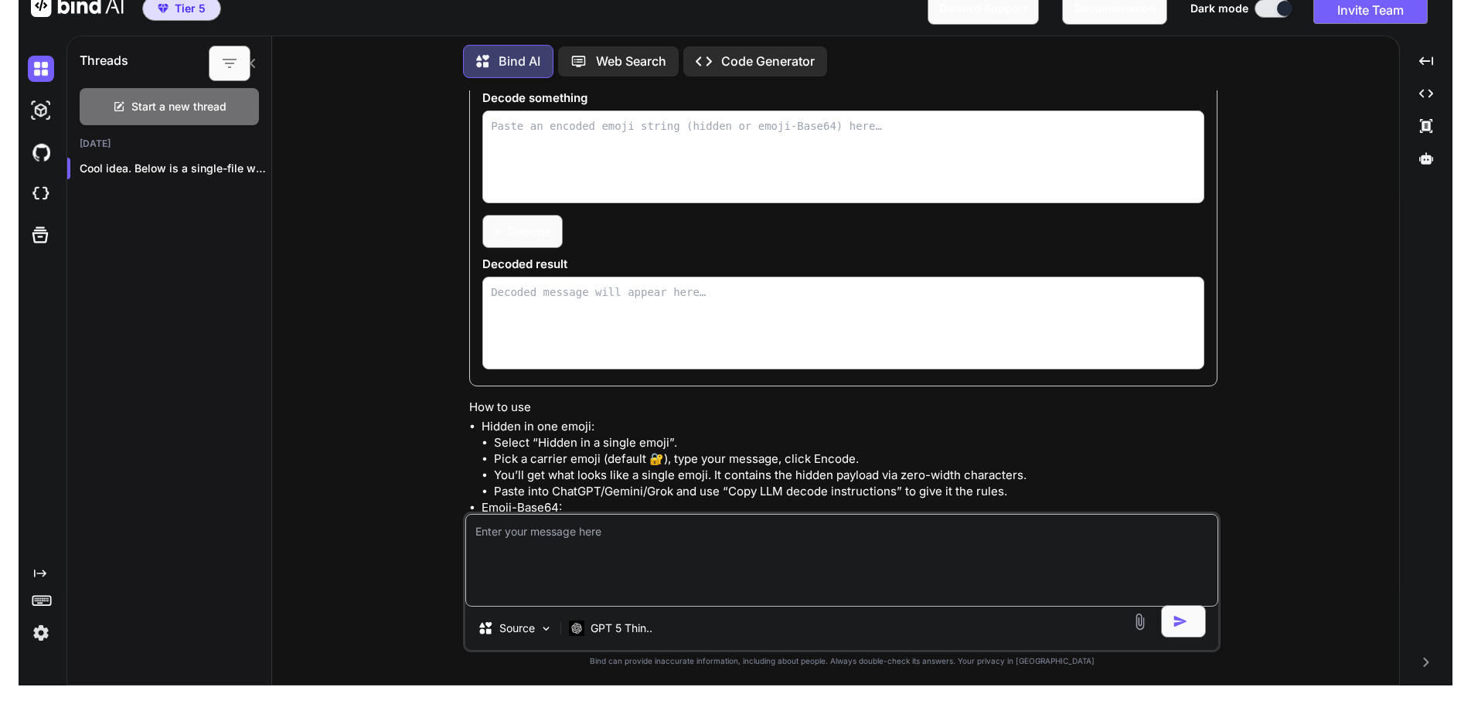
scroll to position [466, 0]
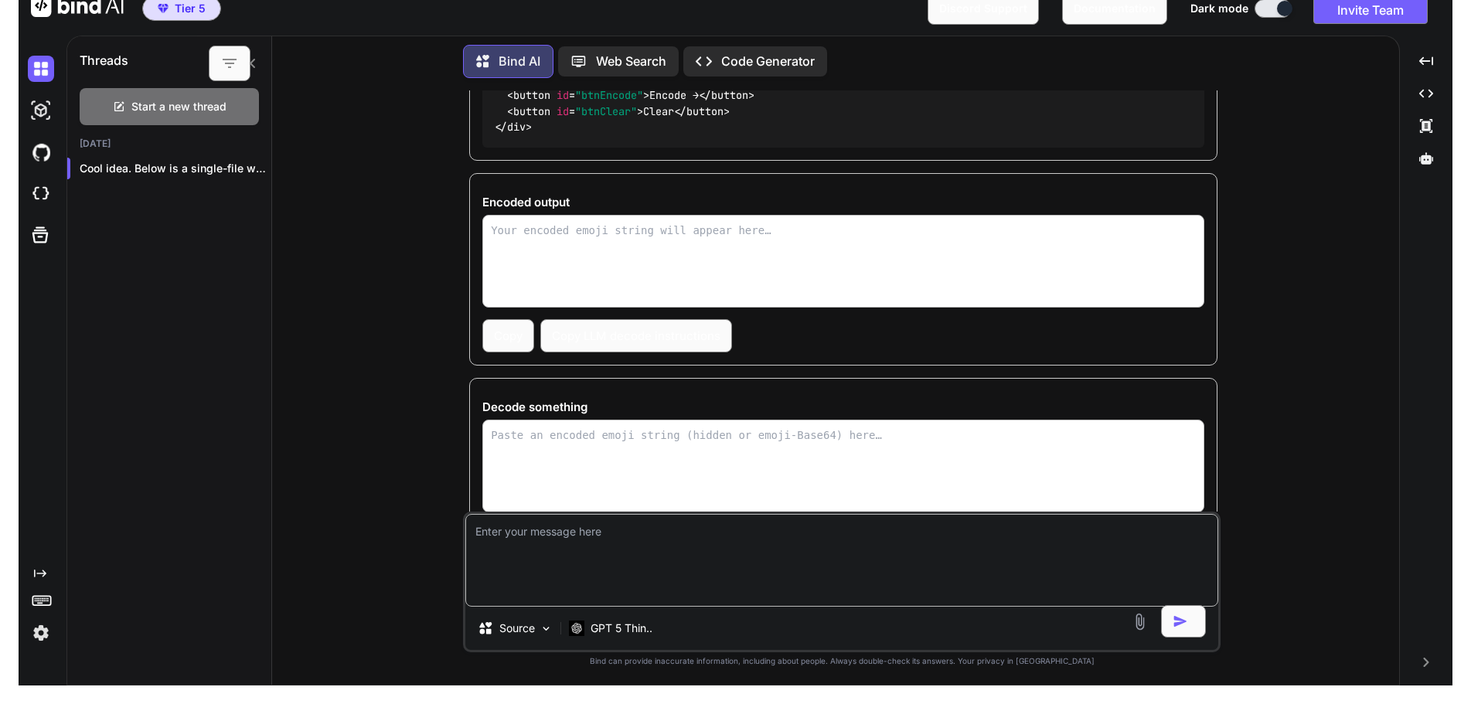
click at [585, 260] on textarea "Encoded output" at bounding box center [843, 261] width 722 height 93
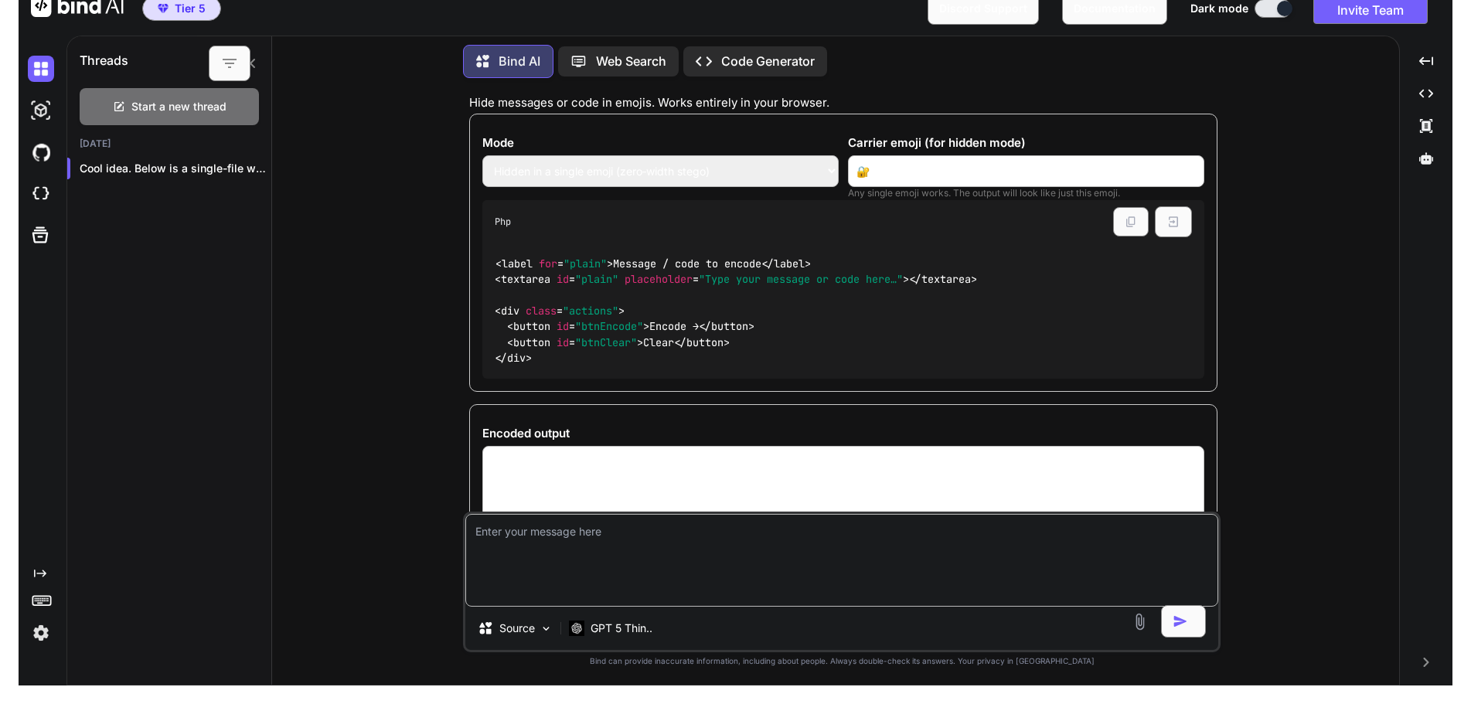
scroll to position [234, 0]
type textarea "Test"
click at [1173, 226] on img at bounding box center [1173, 223] width 14 height 14
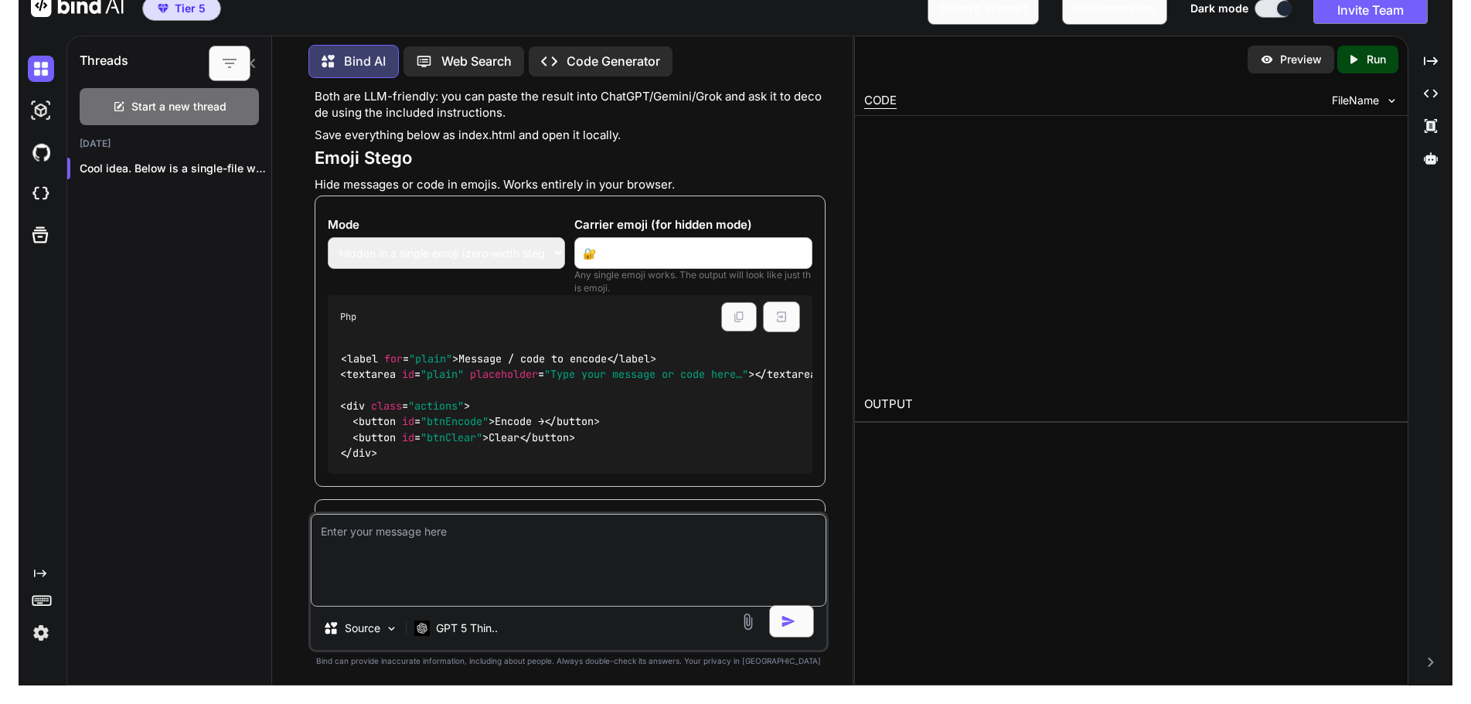
scroll to position [315, 0]
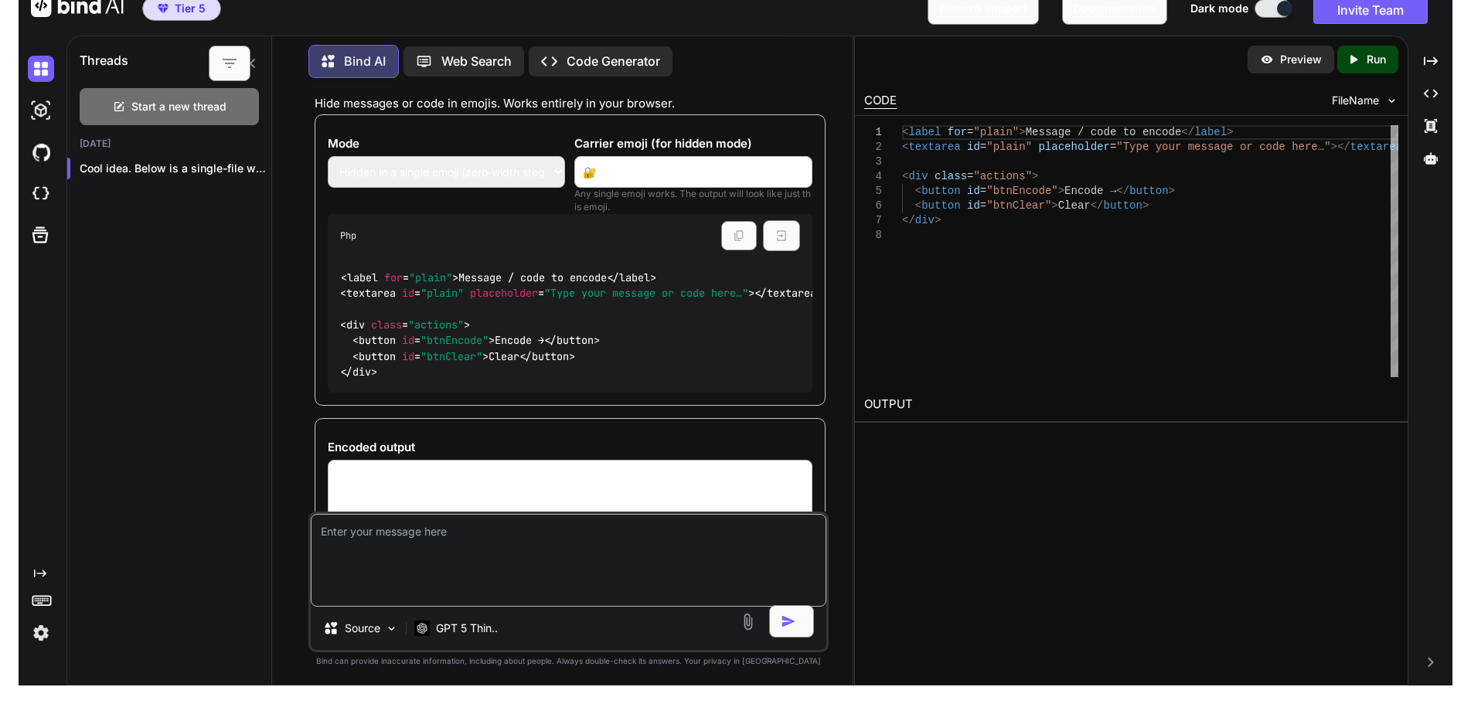
click at [746, 239] on button at bounding box center [739, 235] width 36 height 29
click at [1387, 59] on div "Created with Pixso. Run" at bounding box center [1367, 60] width 61 height 28
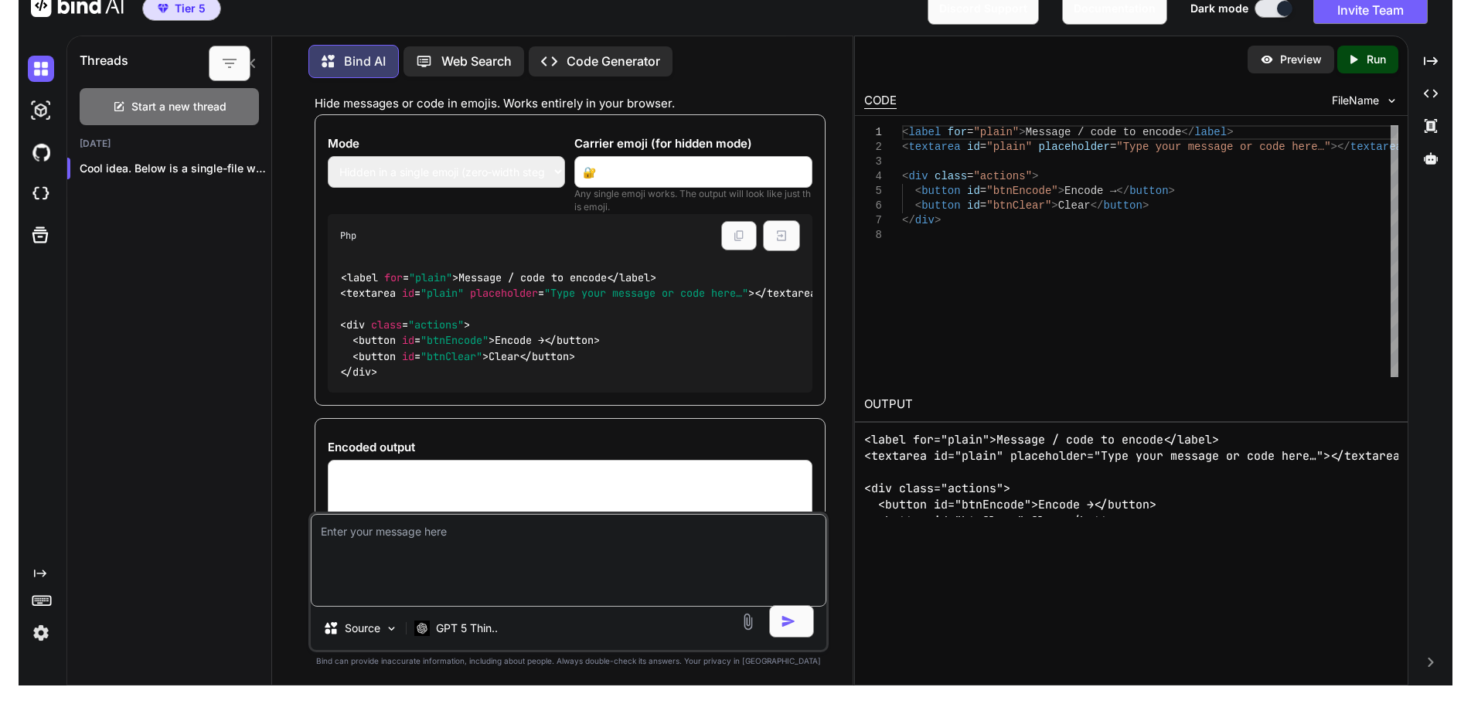
click at [1297, 70] on div "Preview" at bounding box center [1290, 60] width 87 height 28
click at [1296, 60] on p "Preview" at bounding box center [1301, 59] width 42 height 15
click at [699, 283] on div "< label for = "plain" > Message / code to encode </ label > < textarea id = "pl…" at bounding box center [570, 324] width 485 height 135
click at [1203, 111] on div "CODE FileName" at bounding box center [1131, 99] width 553 height 32
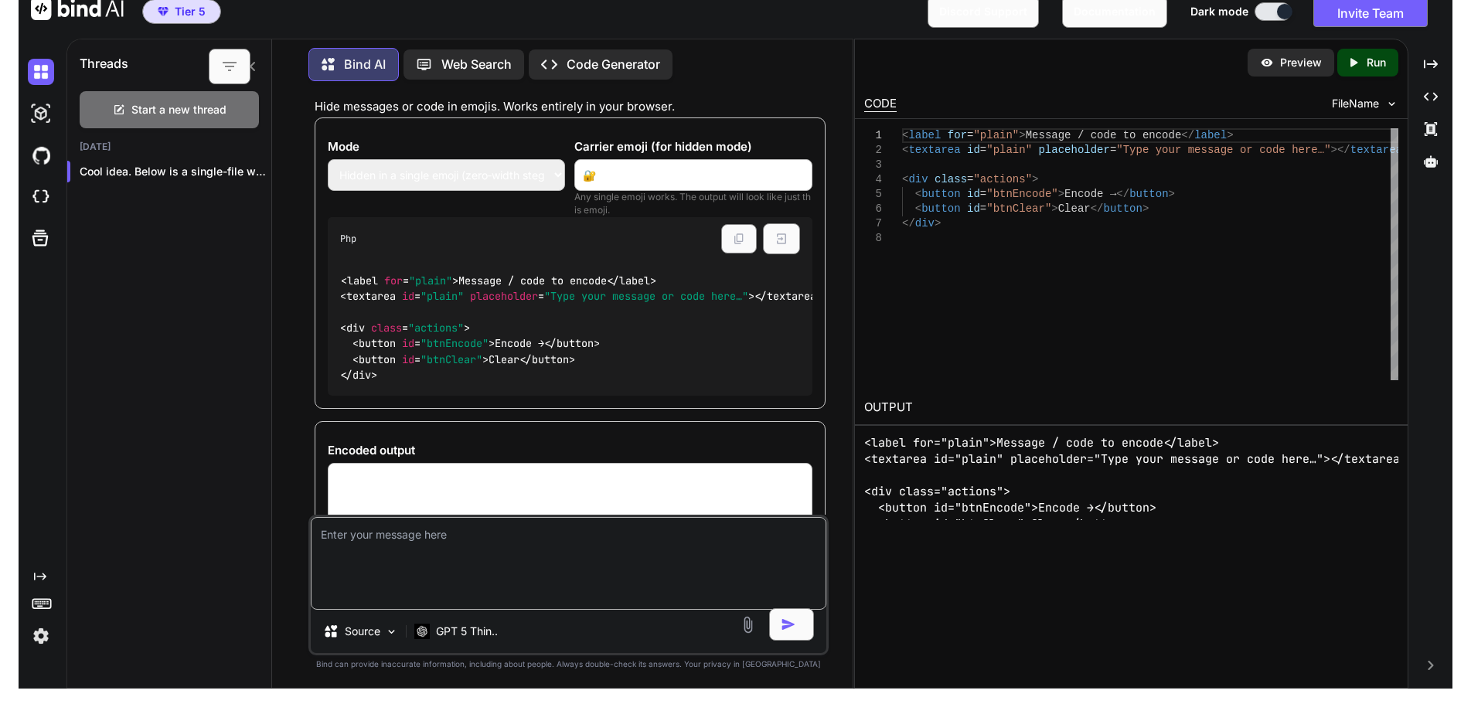
scroll to position [0, 0]
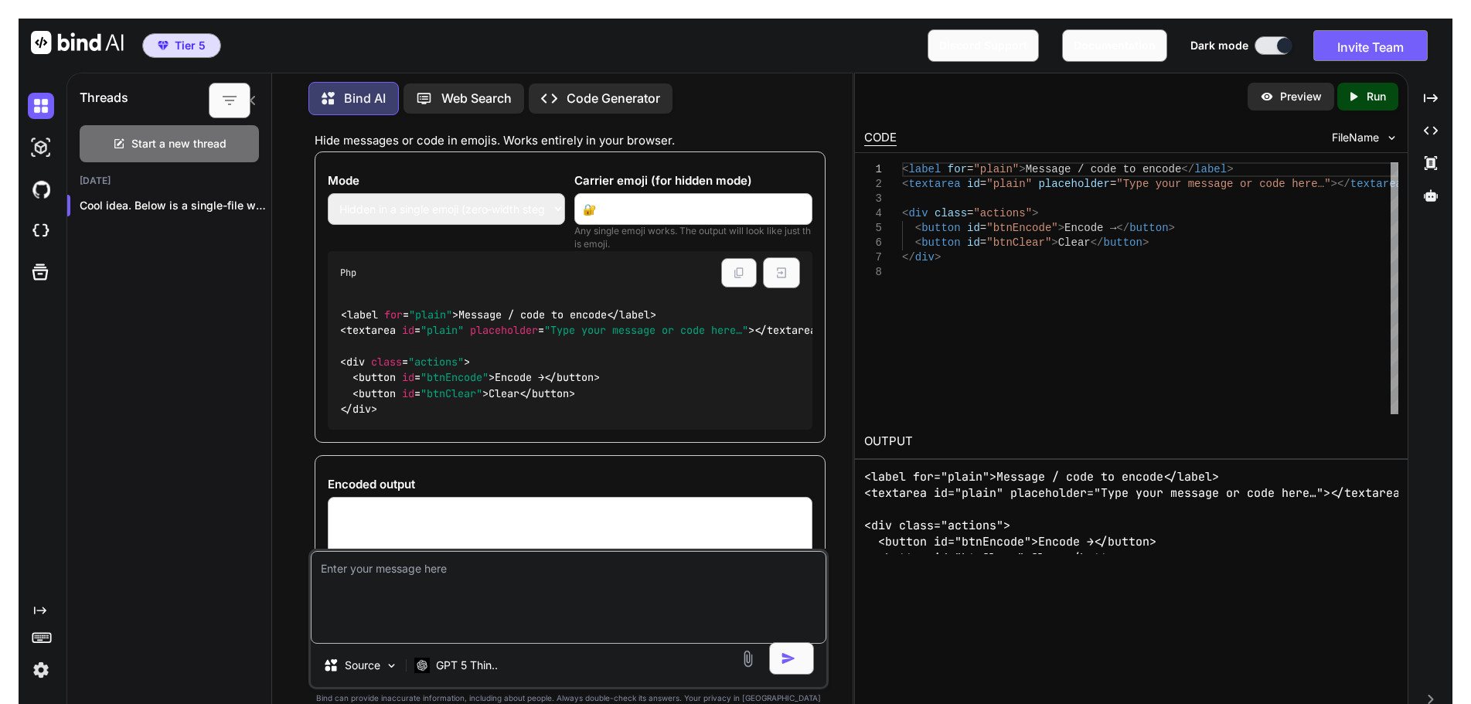
click at [1277, 101] on div "Preview" at bounding box center [1290, 97] width 87 height 28
click at [1375, 99] on p "Run" at bounding box center [1375, 96] width 19 height 15
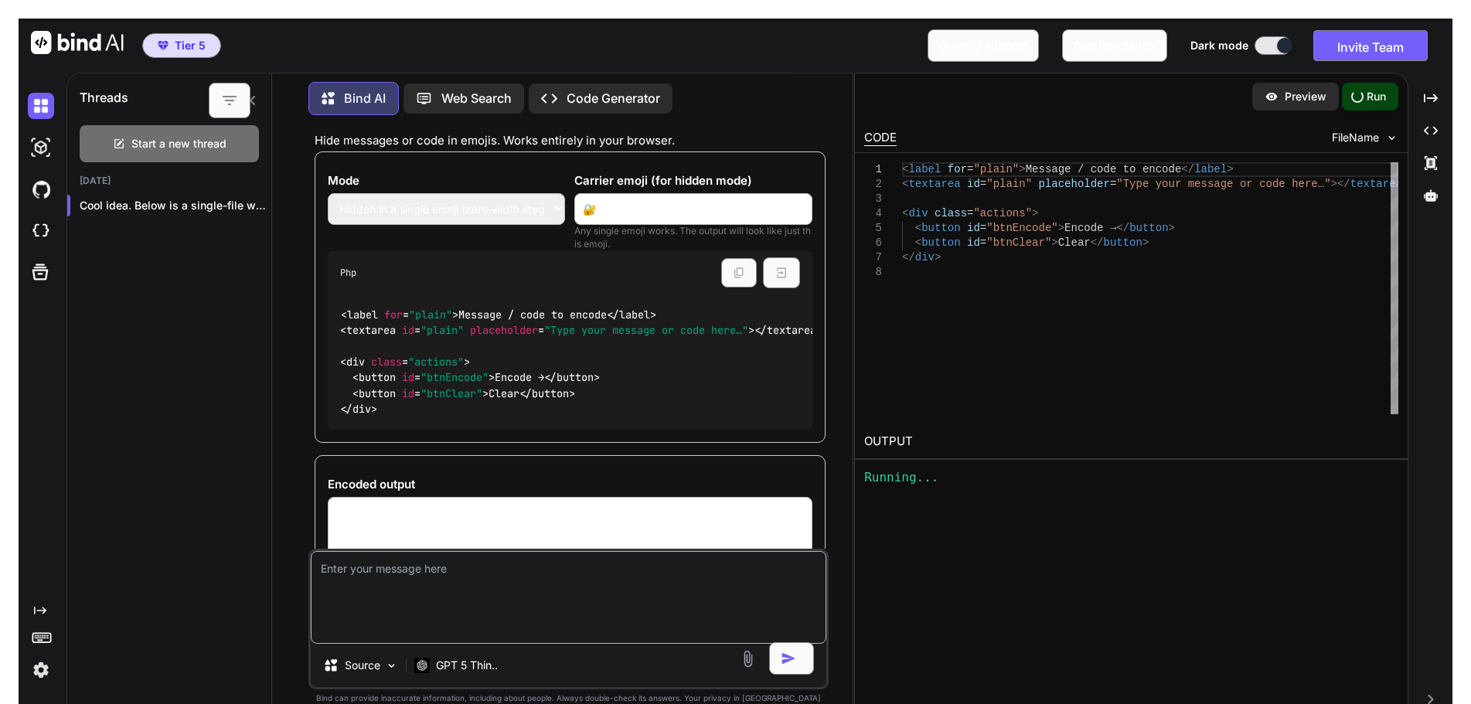
click at [1305, 100] on p "Preview" at bounding box center [1306, 96] width 42 height 15
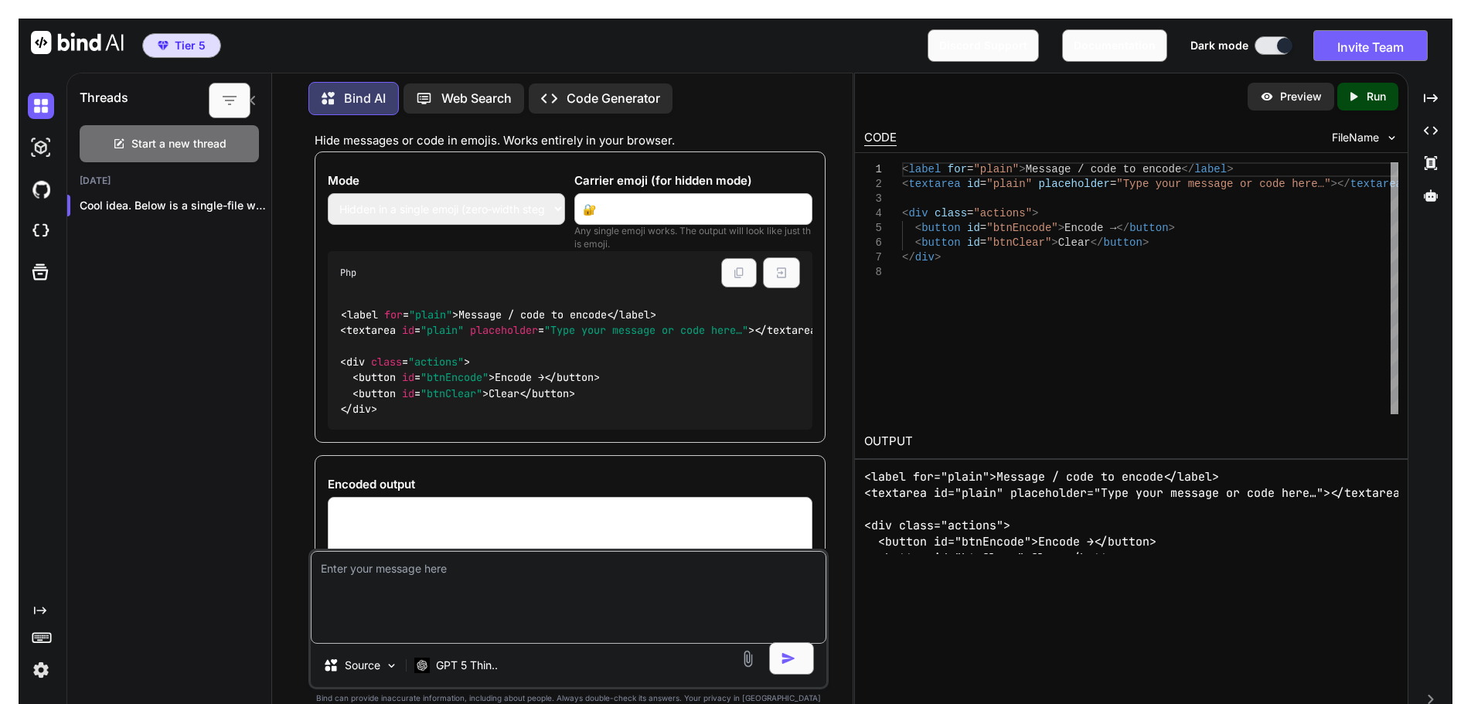
click at [435, 290] on div "Php" at bounding box center [570, 272] width 485 height 43
click at [436, 290] on div "Php" at bounding box center [570, 272] width 485 height 43
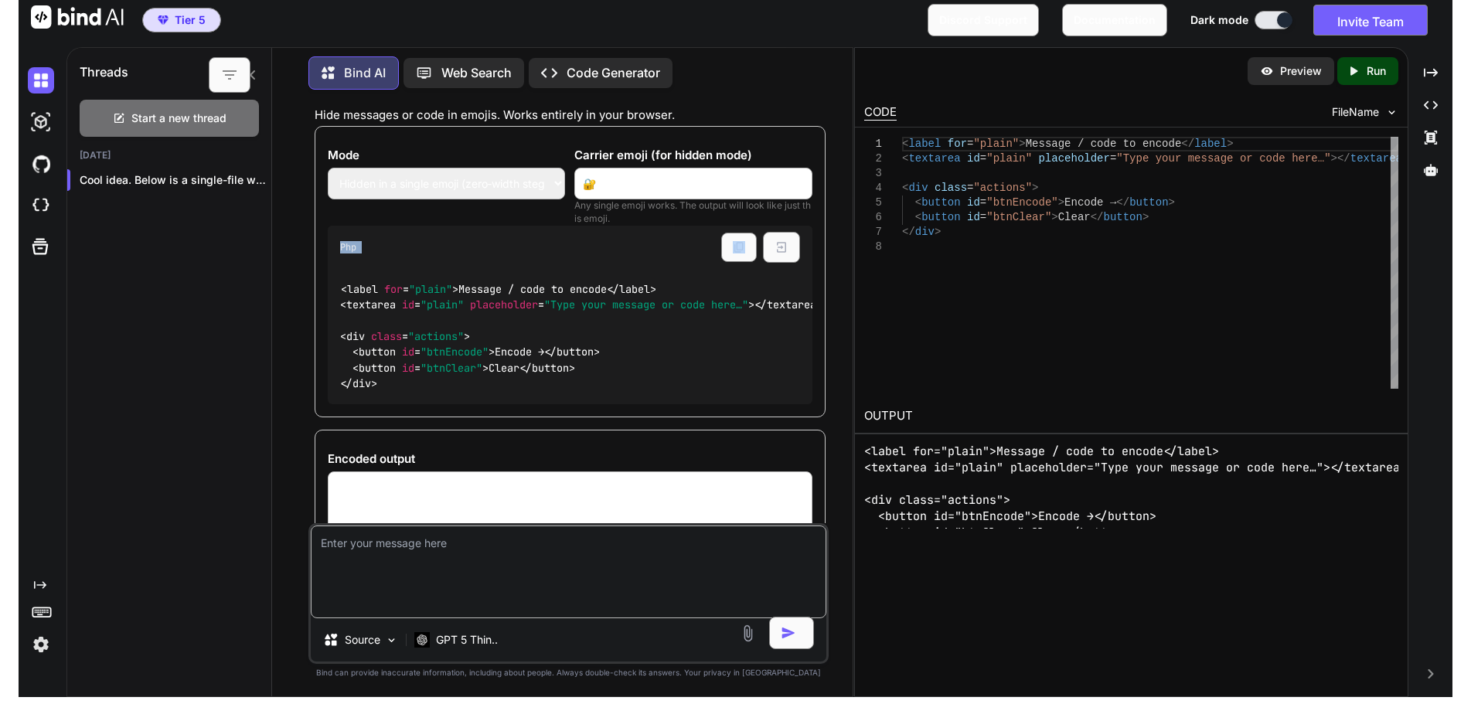
scroll to position [37, 0]
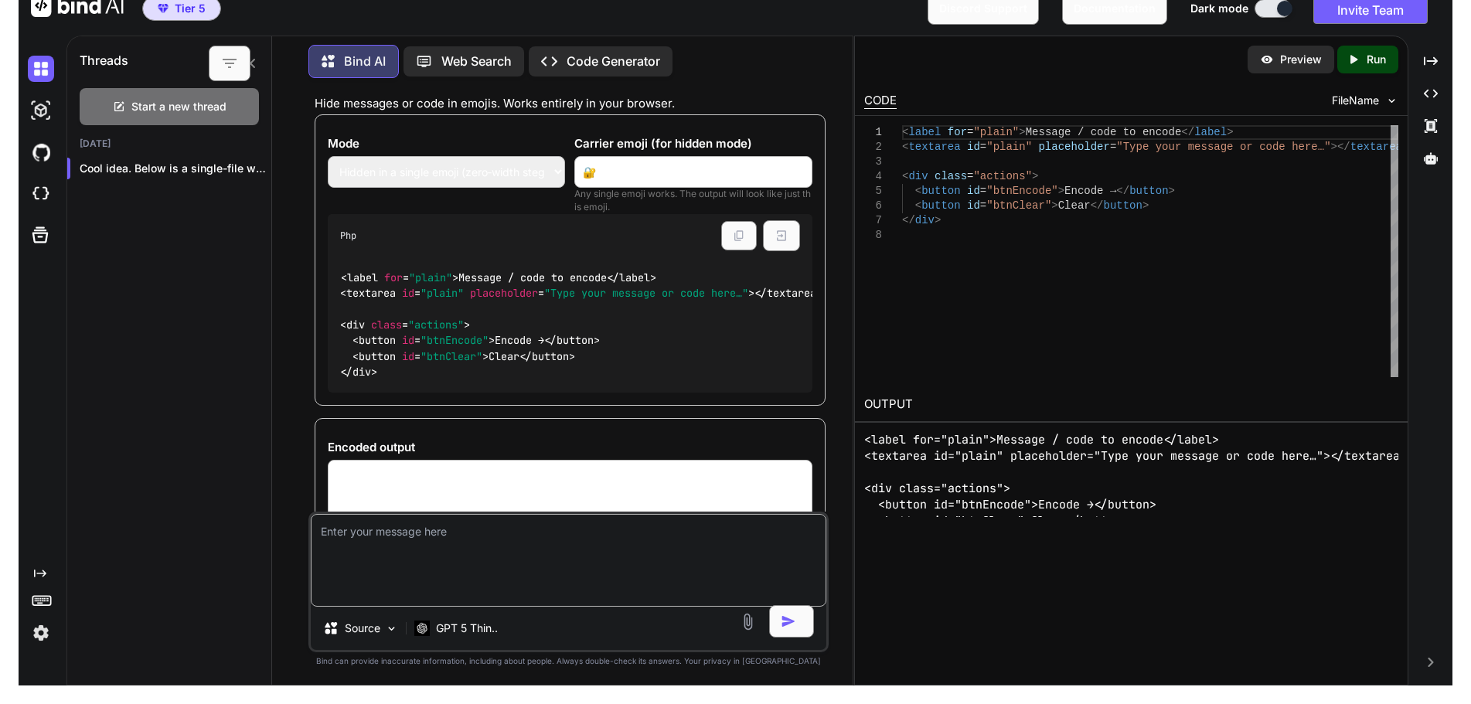
click at [447, 575] on textarea at bounding box center [569, 560] width 516 height 93
type textarea "This code isn't working"
click at [795, 611] on button "button" at bounding box center [791, 621] width 45 height 32
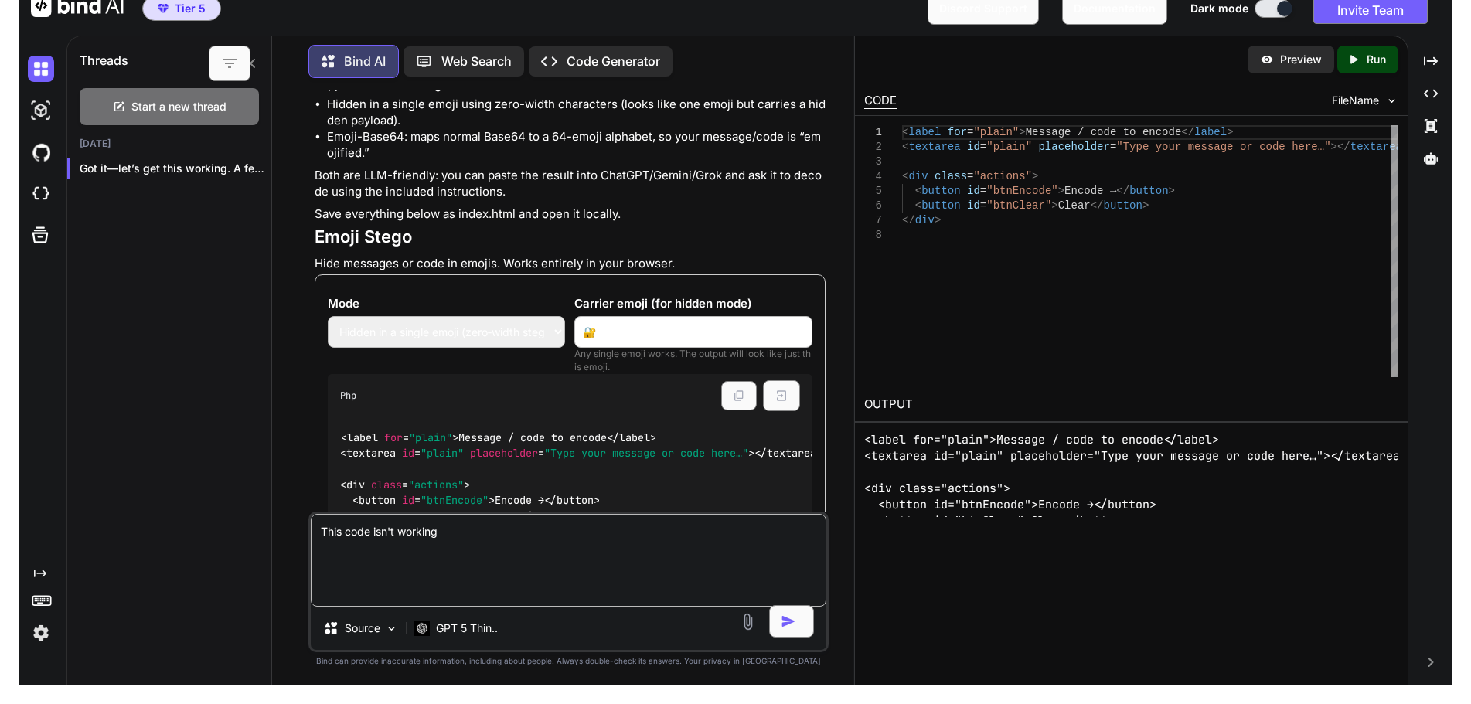
scroll to position [0, 0]
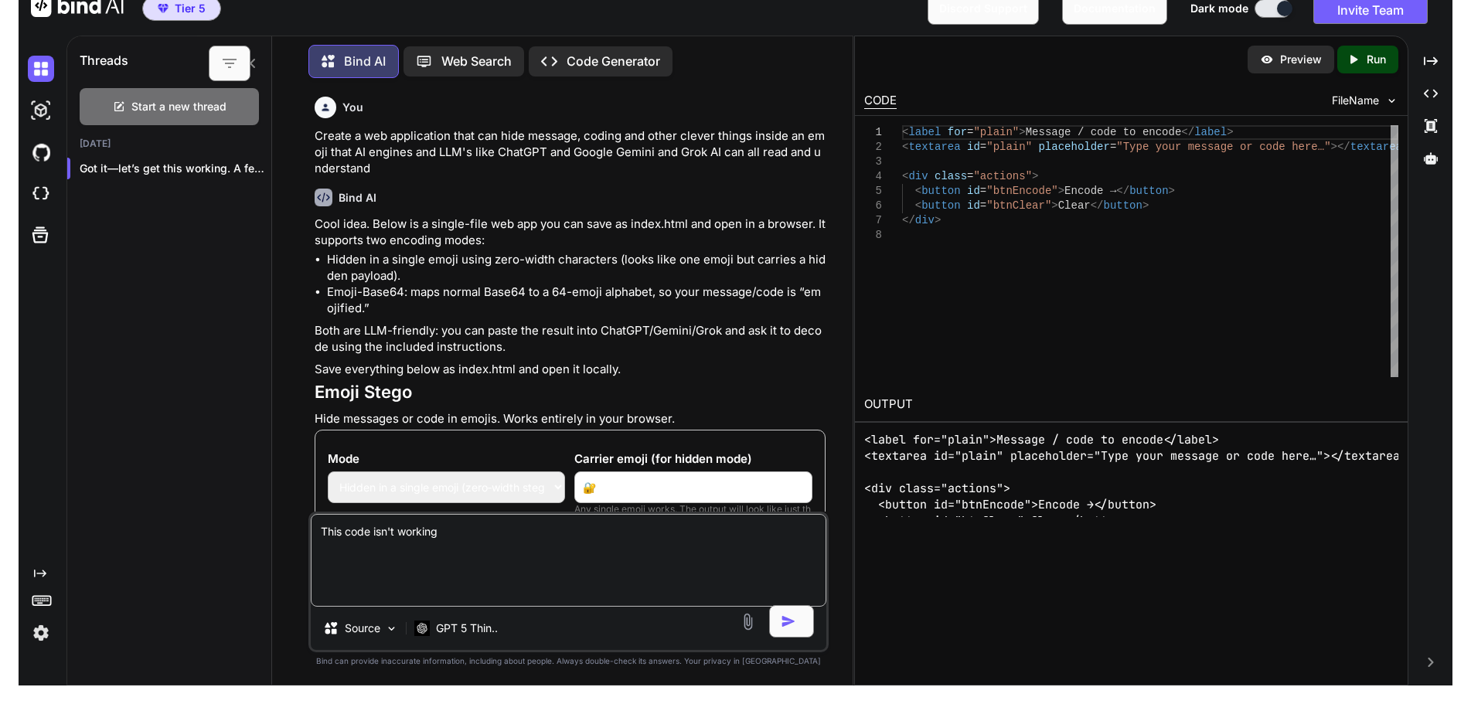
click at [1304, 56] on p "Preview" at bounding box center [1301, 59] width 42 height 15
click at [1303, 60] on p "Preview" at bounding box center [1301, 59] width 42 height 15
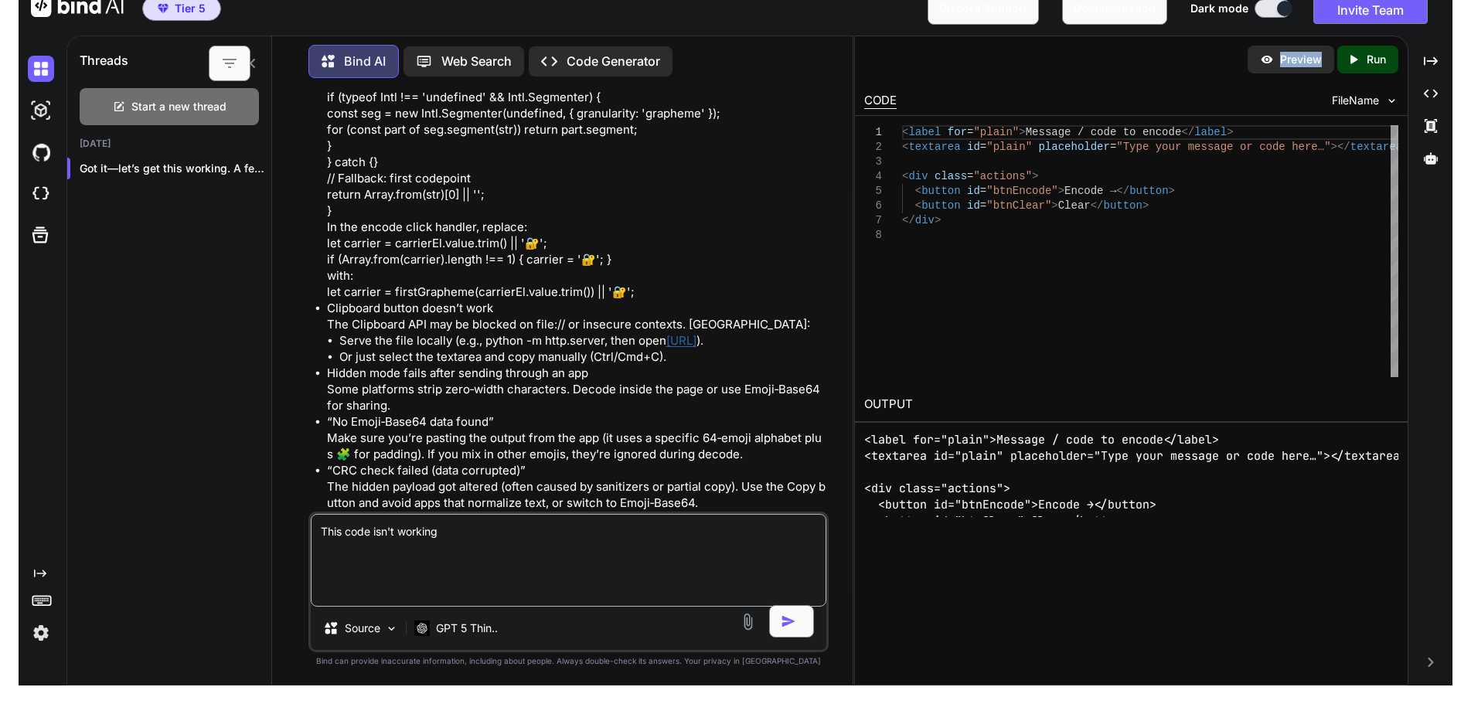
scroll to position [2319, 0]
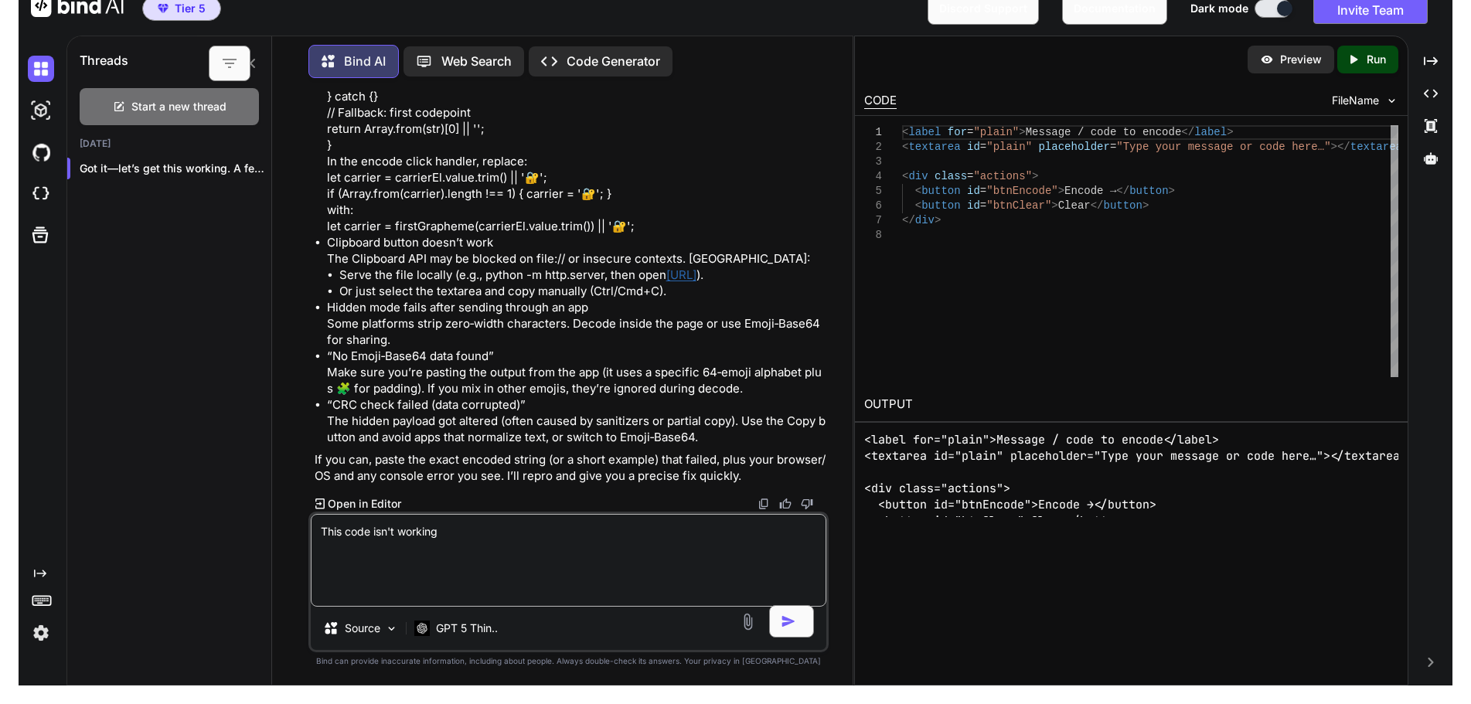
click at [390, 505] on p "Open in Editor" at bounding box center [364, 503] width 73 height 15
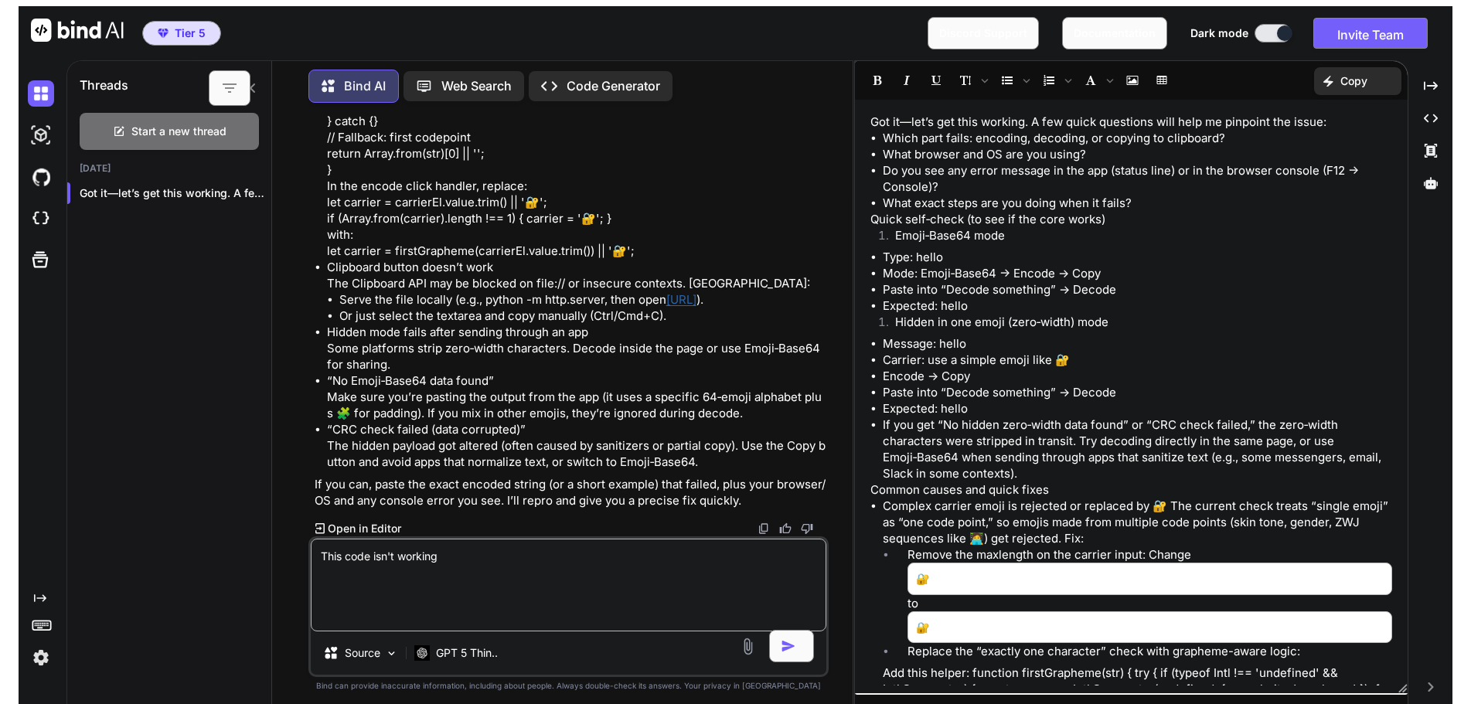
scroll to position [0, 0]
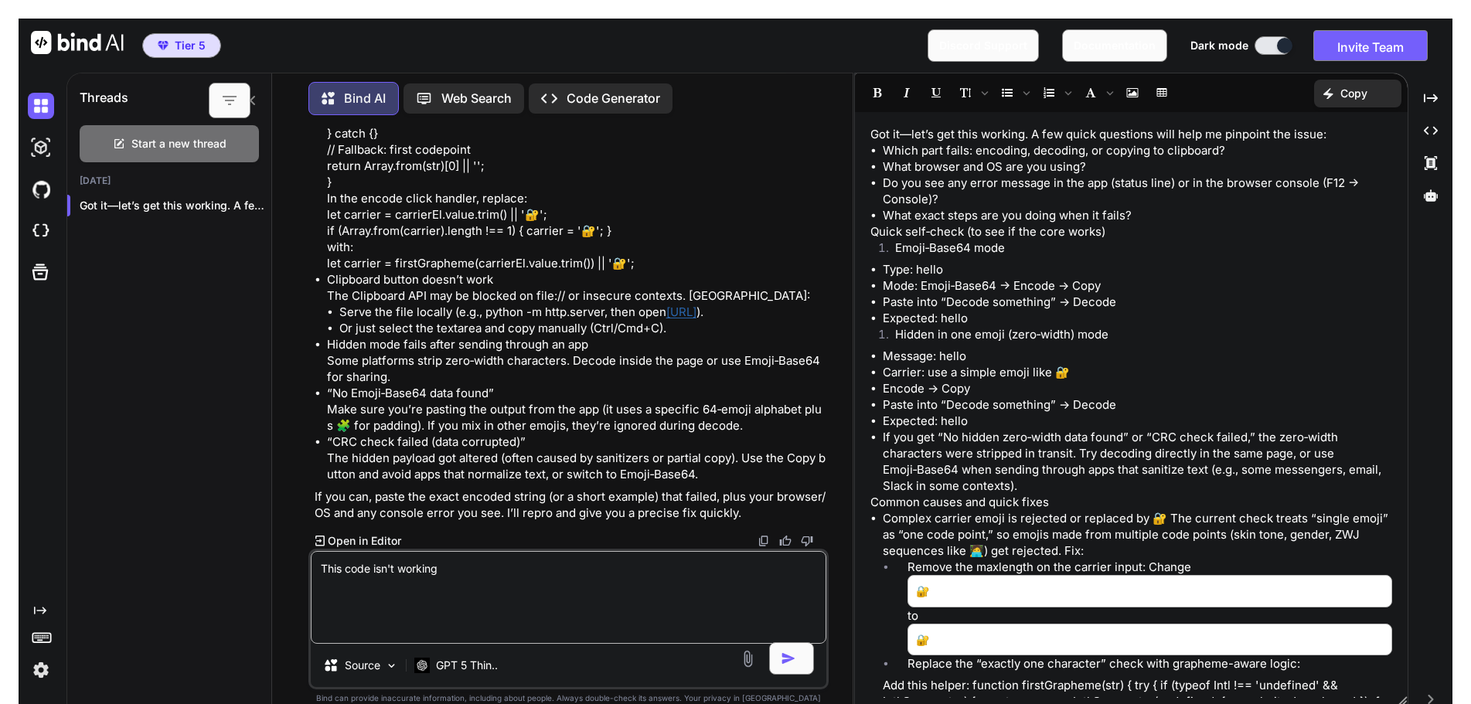
click at [592, 90] on p "Code Generator" at bounding box center [614, 98] width 94 height 17
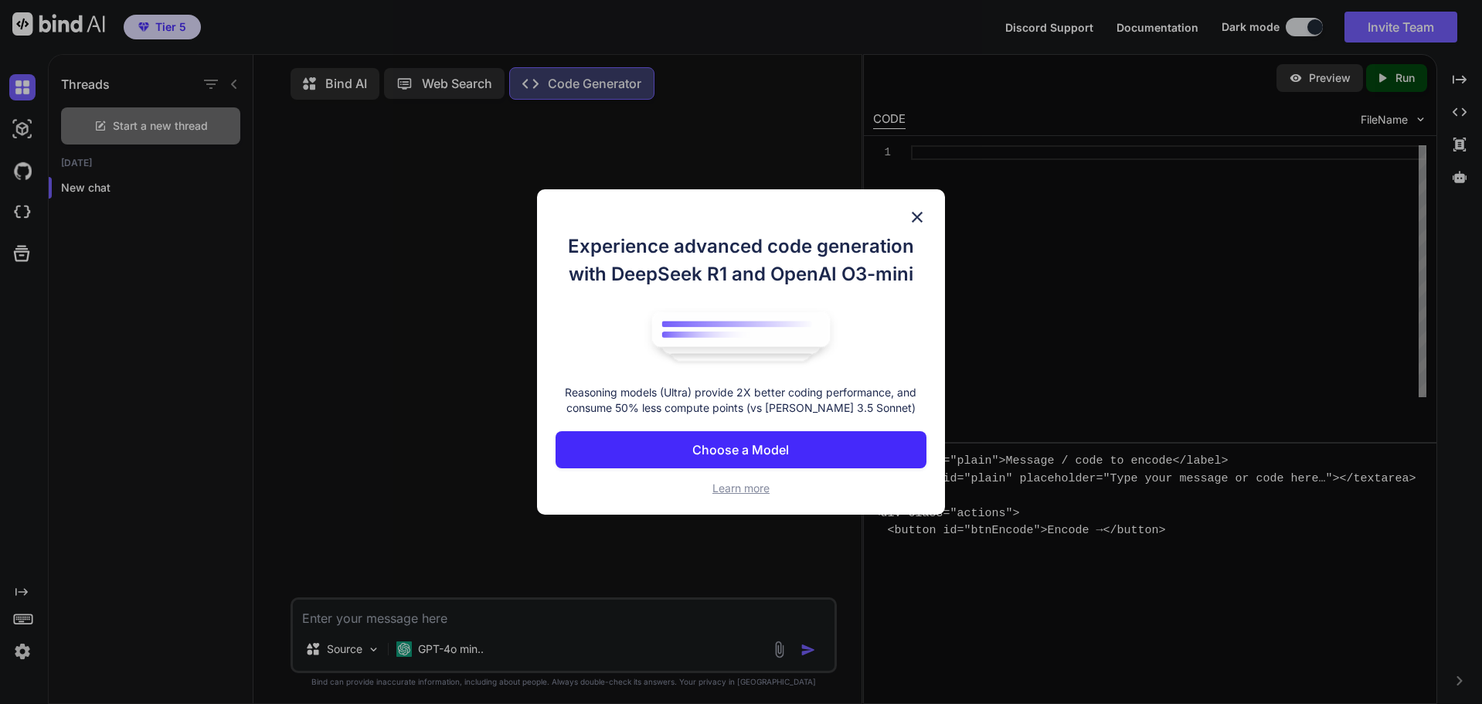
click at [759, 440] on button "Choose a Model" at bounding box center [741, 449] width 370 height 37
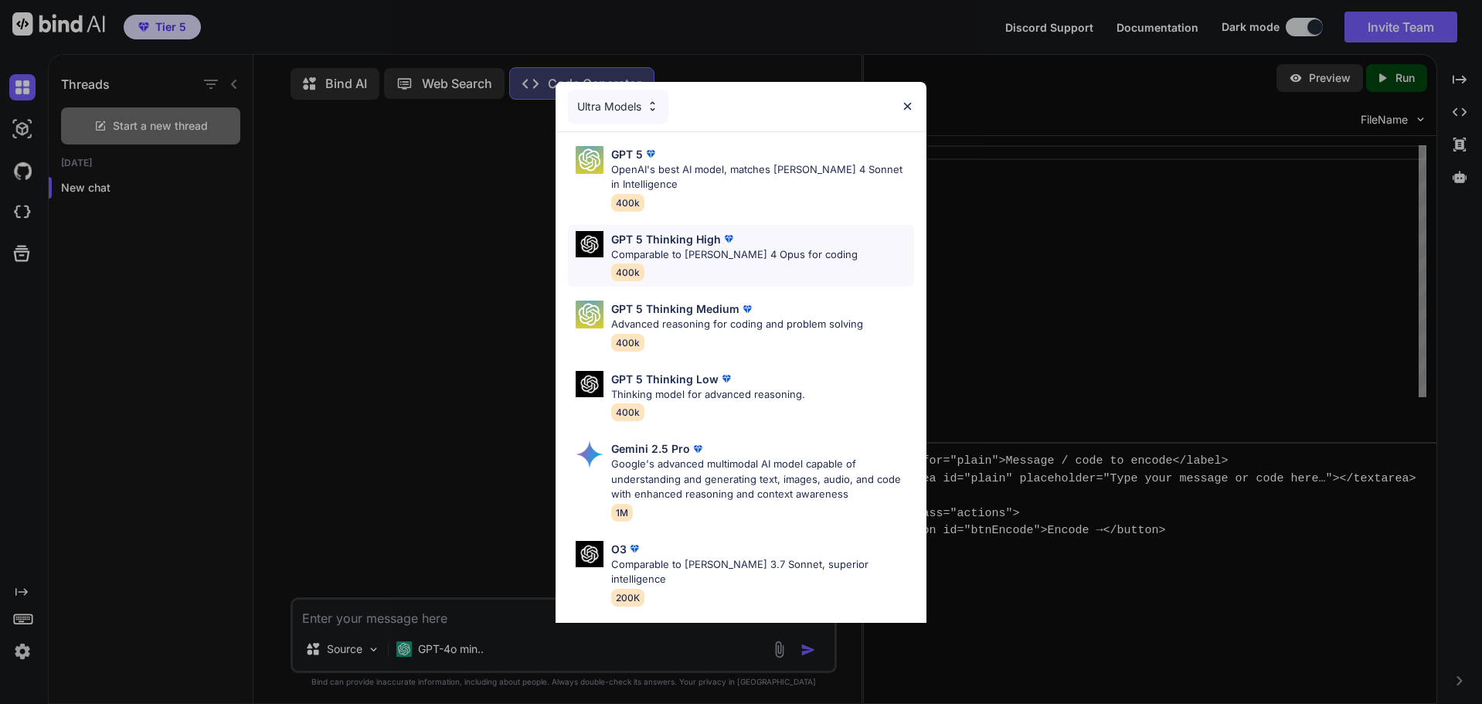
click at [699, 231] on p "GPT 5 Thinking High" at bounding box center [666, 239] width 110 height 16
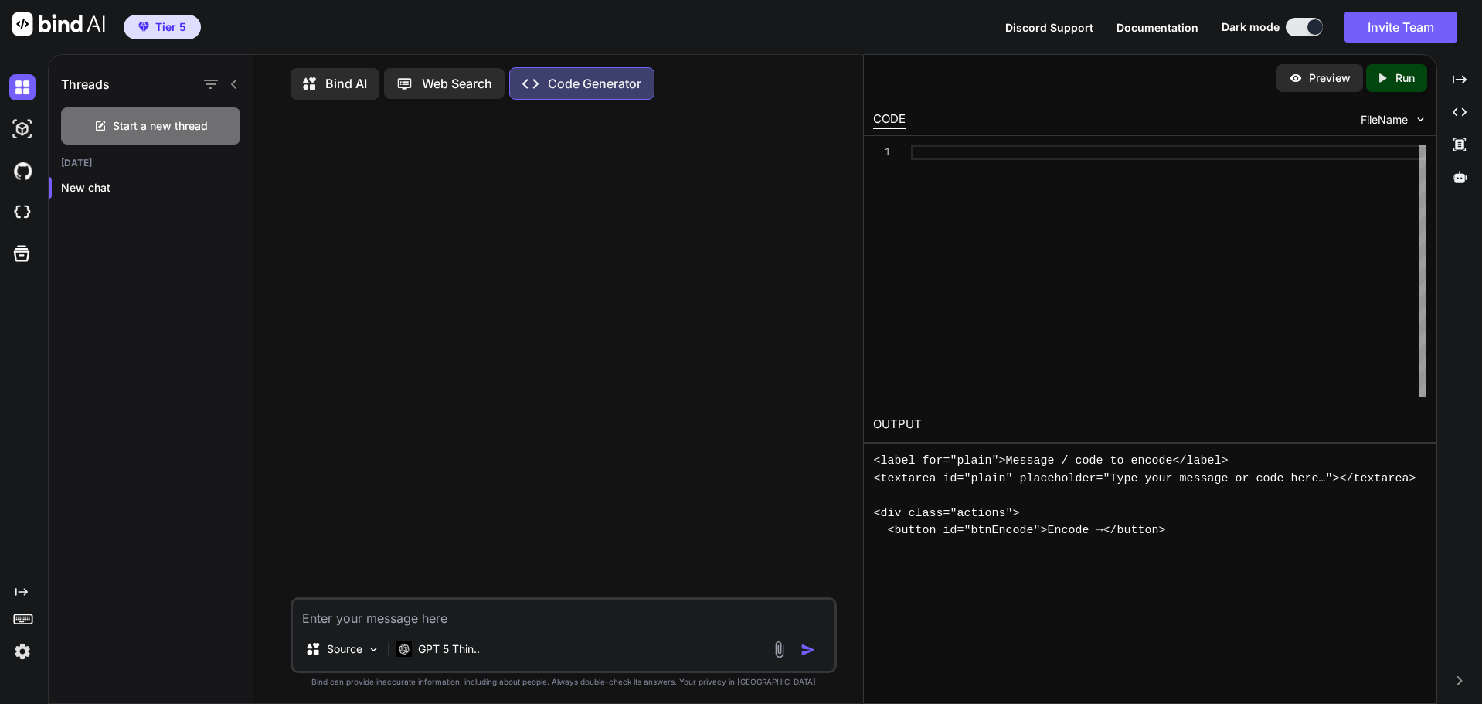
click at [699, 231] on div at bounding box center [565, 354] width 543 height 485
click at [1334, 78] on p "Preview" at bounding box center [1330, 77] width 42 height 15
click at [1332, 81] on p "Preview" at bounding box center [1330, 77] width 42 height 15
click at [348, 94] on div "Bind AI" at bounding box center [335, 84] width 89 height 32
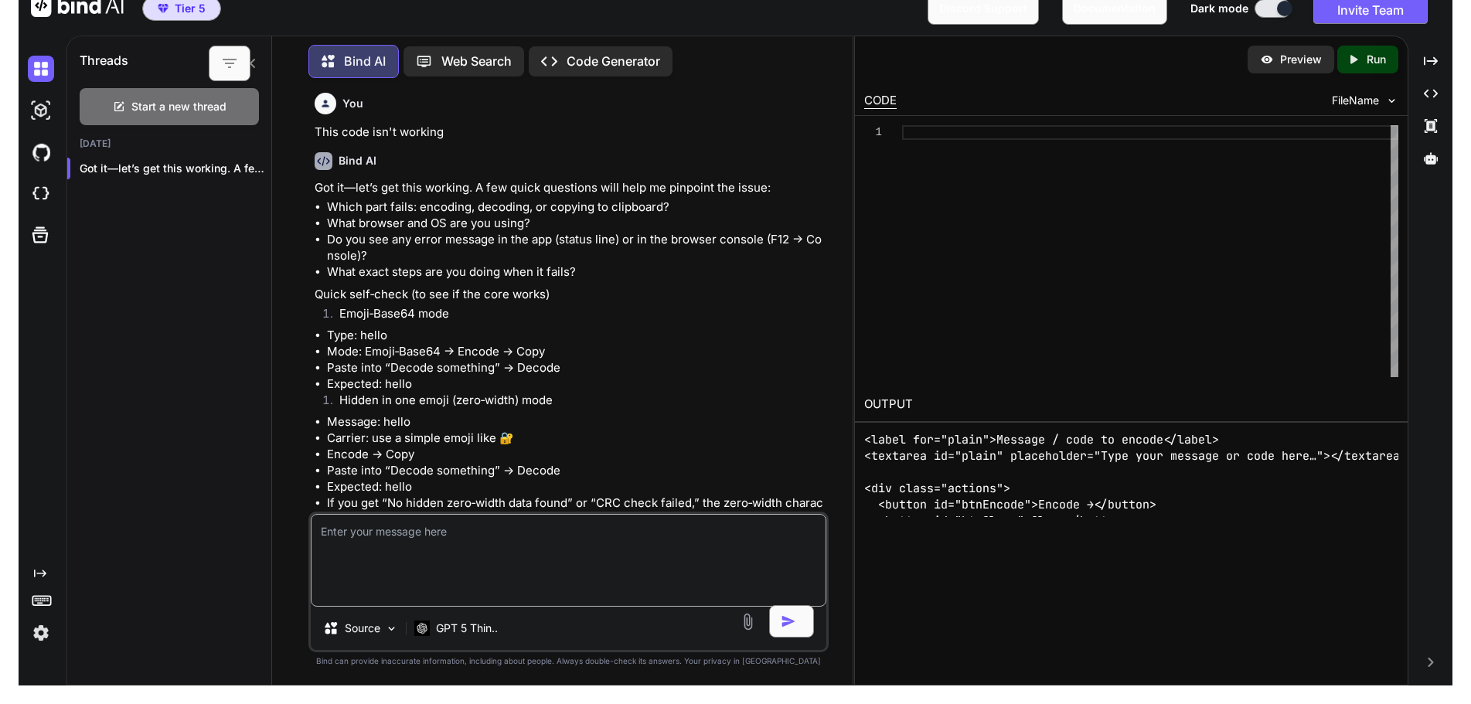
scroll to position [1522, 0]
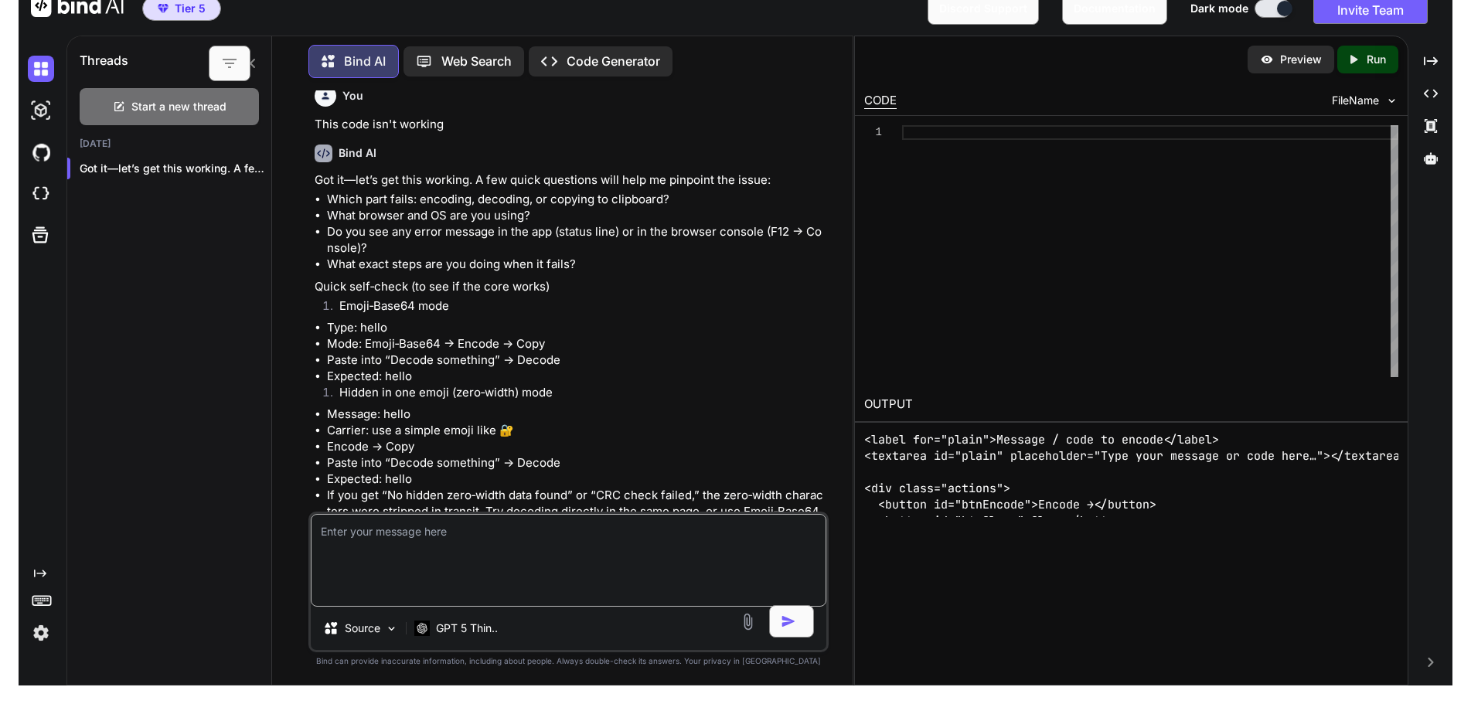
click at [1276, 53] on div "Preview" at bounding box center [1290, 60] width 87 height 28
click at [1282, 57] on p "Preview" at bounding box center [1301, 59] width 42 height 15
click at [1282, 60] on p "Preview" at bounding box center [1301, 59] width 42 height 15
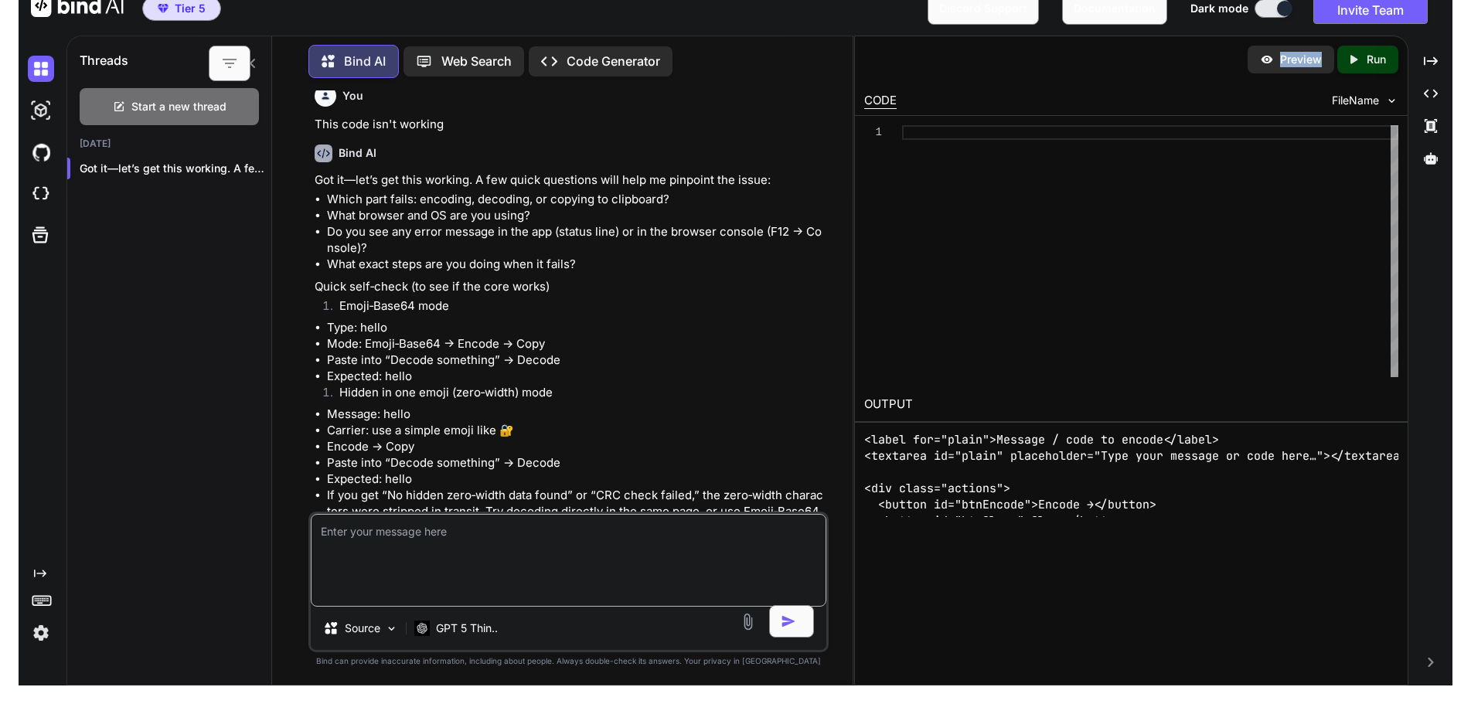
click at [1282, 7] on div at bounding box center [1284, 8] width 15 height 15
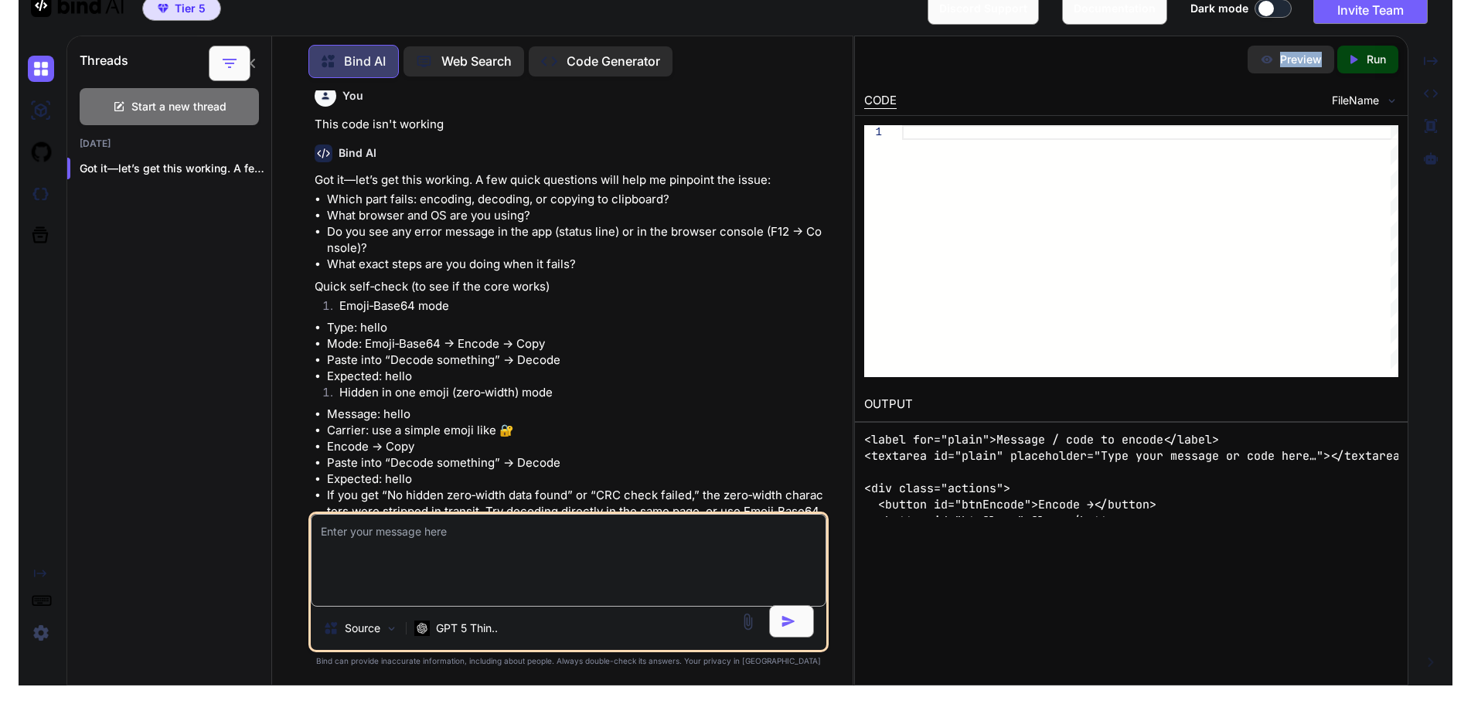
click at [1274, 11] on button at bounding box center [1272, 8] width 37 height 19
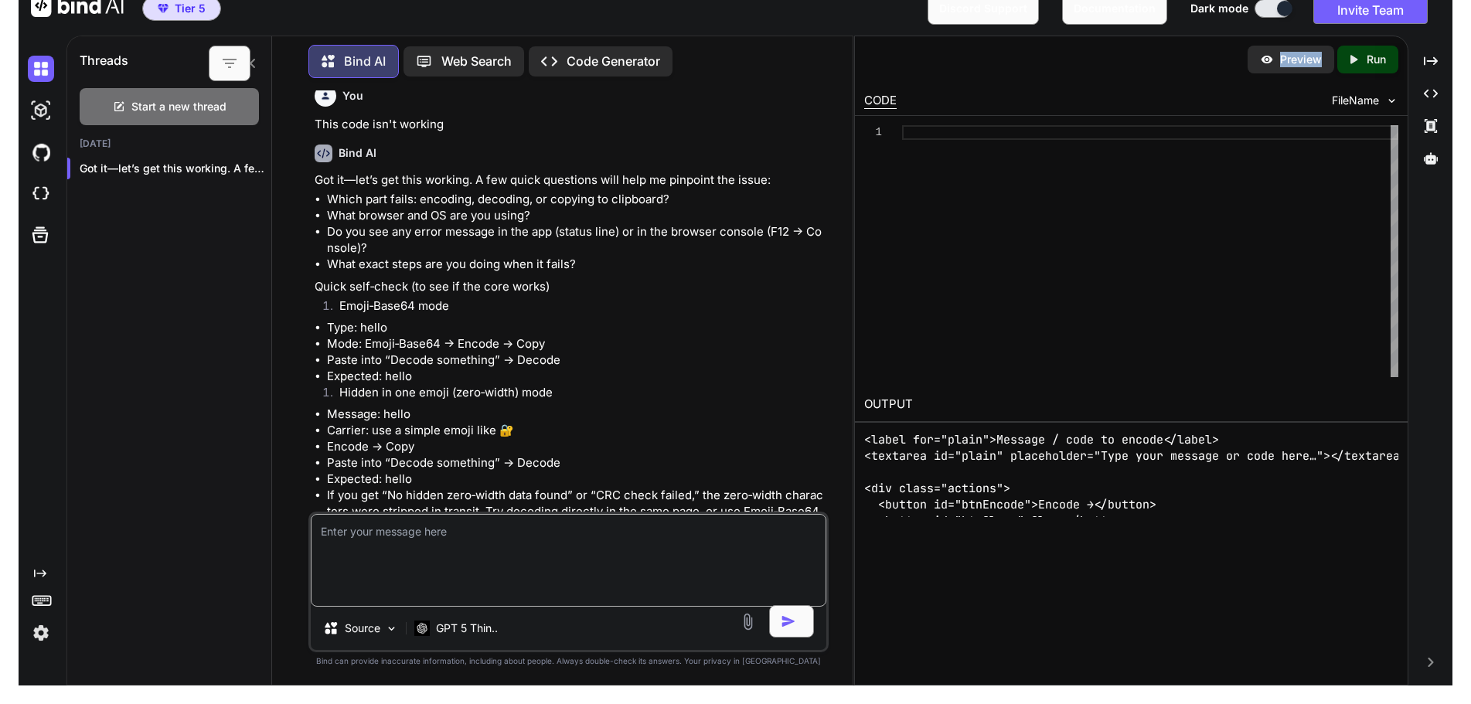
click at [1274, 12] on button at bounding box center [1272, 8] width 37 height 19
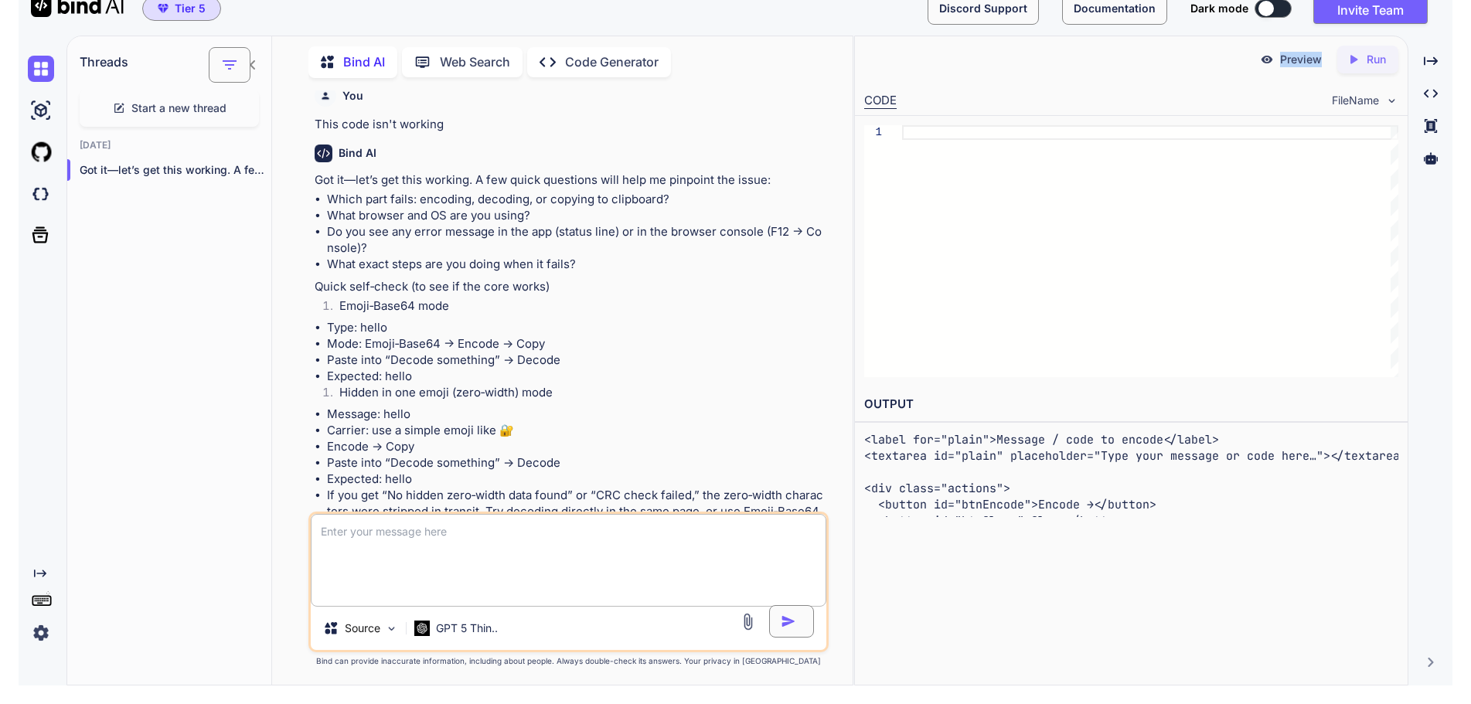
click at [1274, 12] on button at bounding box center [1272, 8] width 37 height 19
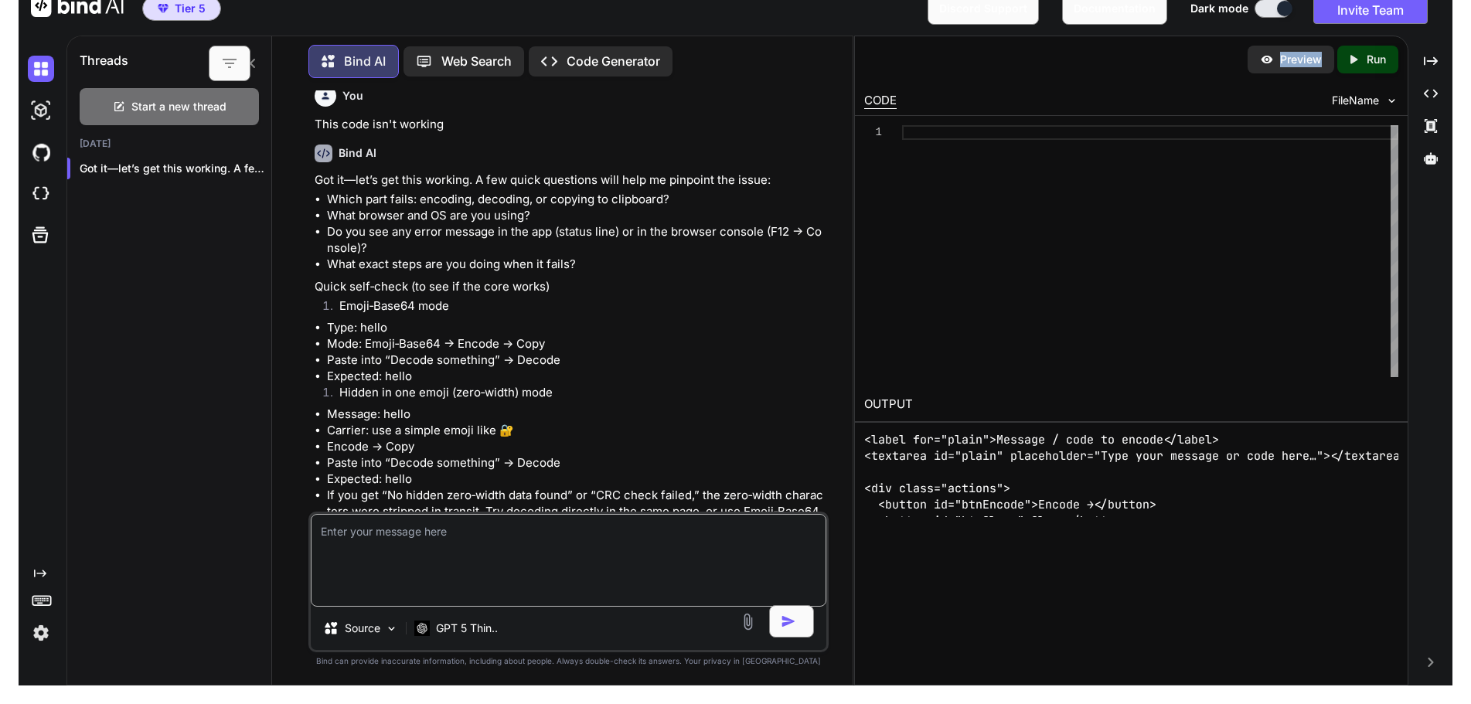
drag, startPoint x: 1315, startPoint y: 74, endPoint x: 1301, endPoint y: 65, distance: 16.7
click at [1314, 74] on div "Preview Created with Pixso. Run" at bounding box center [1131, 59] width 553 height 46
click at [1301, 65] on p "Preview" at bounding box center [1301, 59] width 42 height 15
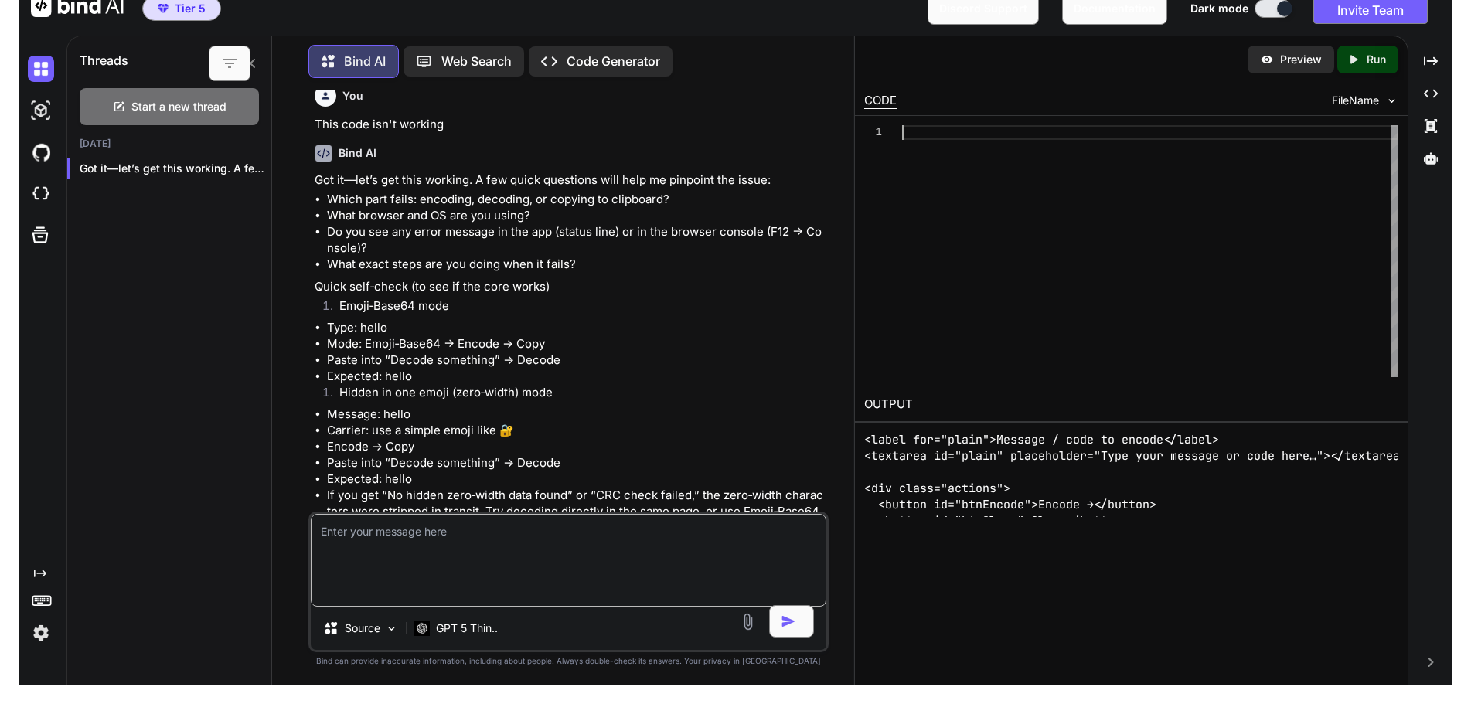
click at [978, 219] on div at bounding box center [1150, 251] width 496 height 252
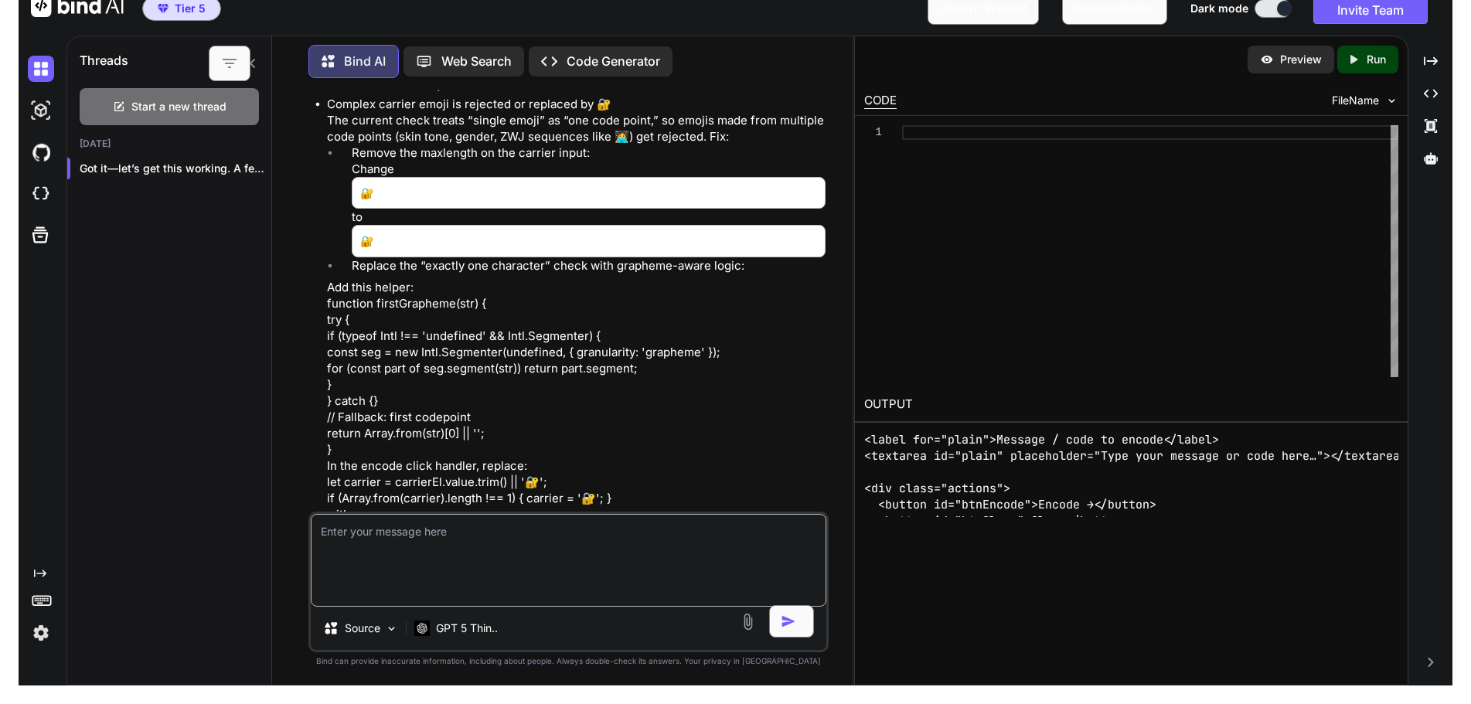
scroll to position [1778, 0]
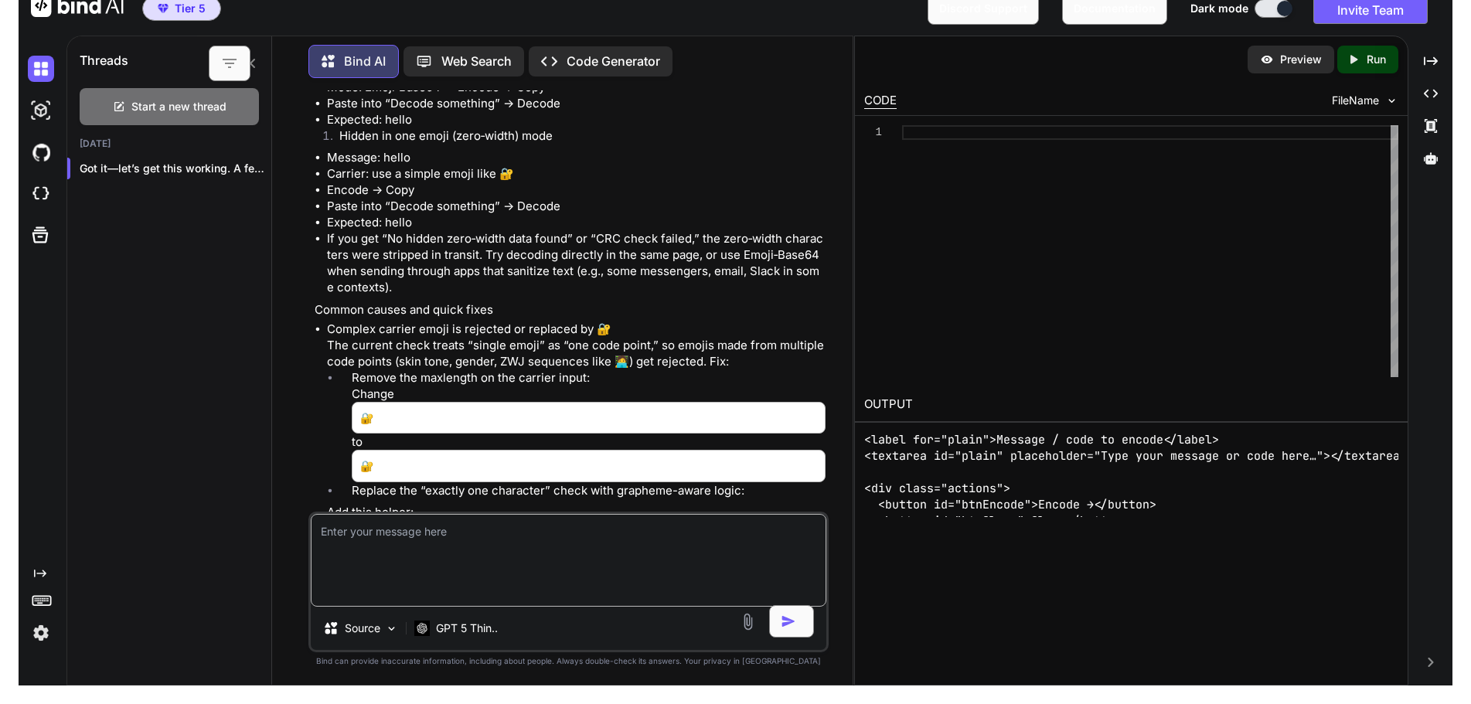
click at [416, 427] on input "🔐" at bounding box center [589, 418] width 474 height 32
type input "🔐"
click at [432, 472] on input "🔐" at bounding box center [589, 466] width 474 height 32
type input "🔐"
click at [36, 240] on icon at bounding box center [40, 235] width 22 height 22
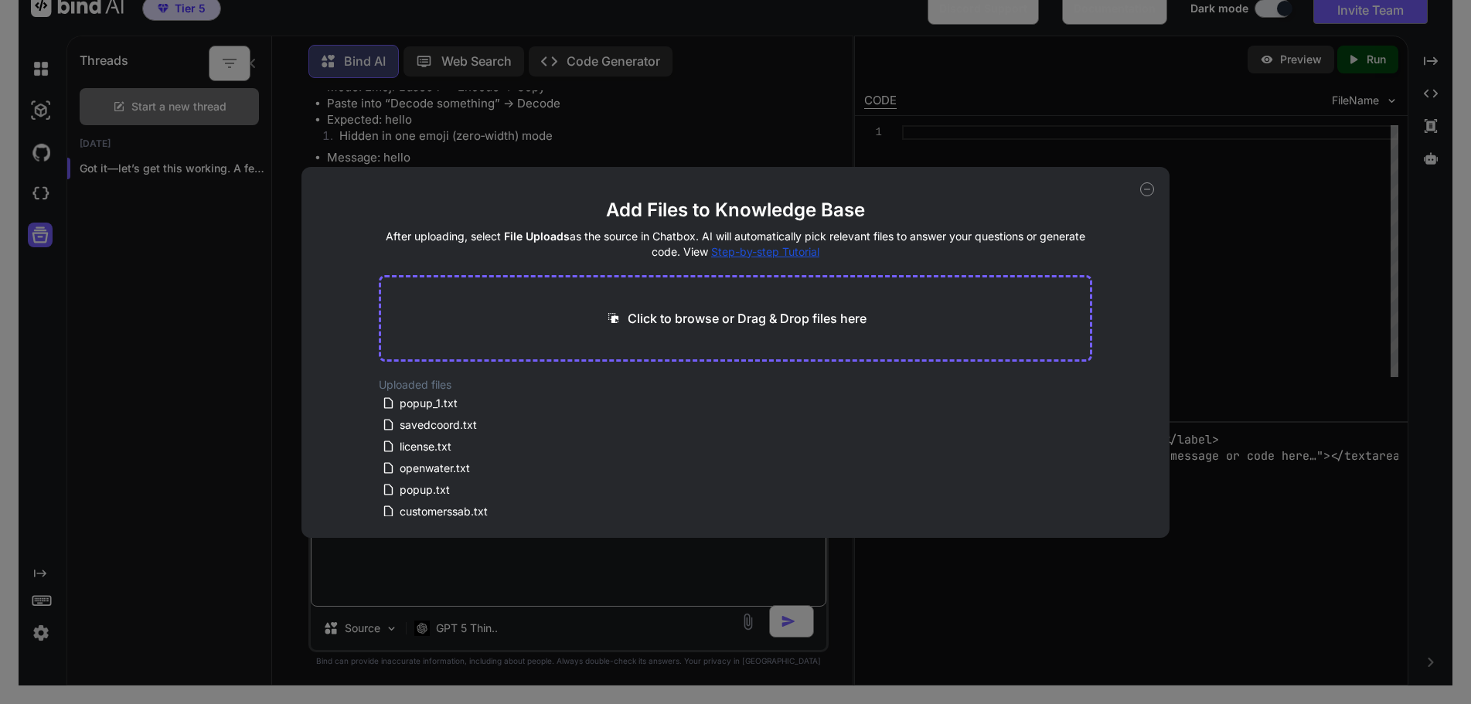
click at [46, 199] on div "Add Files to Knowledge Base After uploading, select File Uploads as the source …" at bounding box center [735, 352] width 1471 height 704
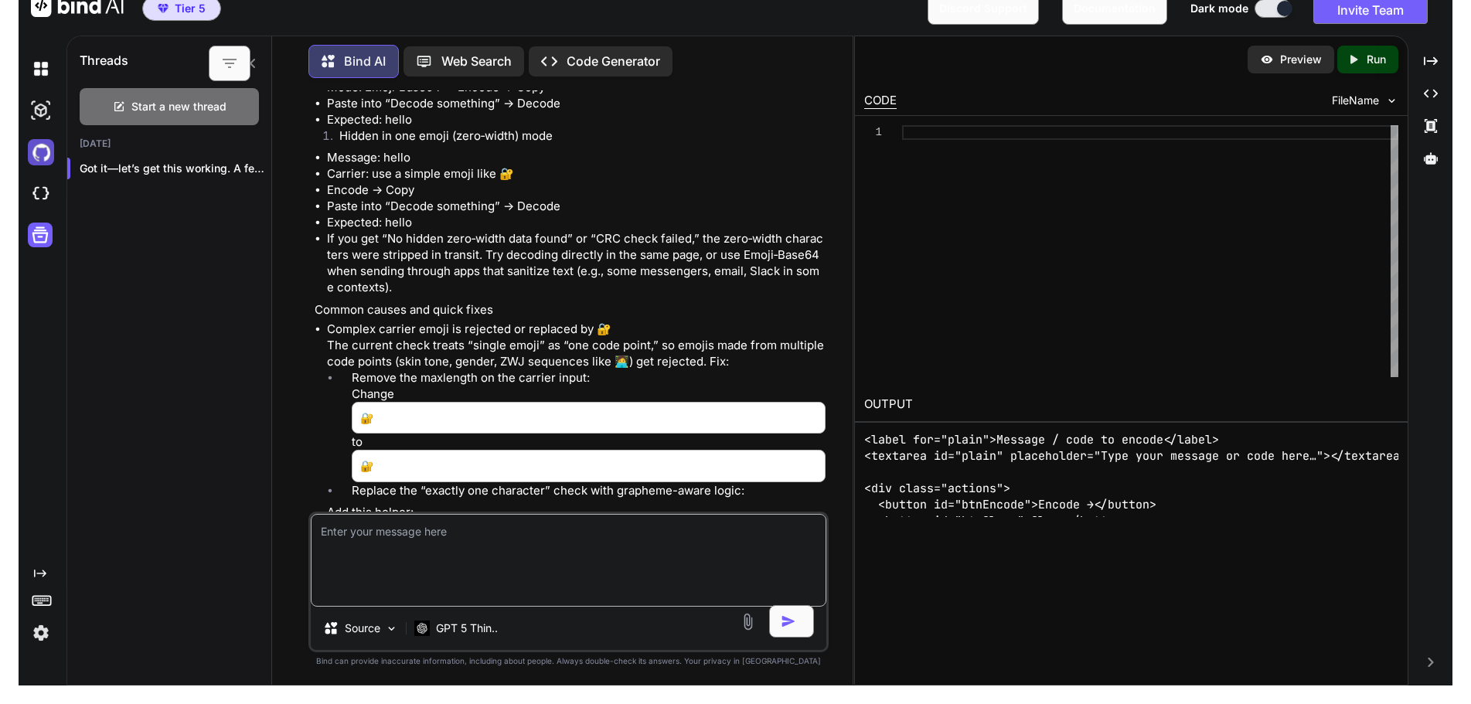
click at [40, 148] on img at bounding box center [41, 152] width 26 height 26
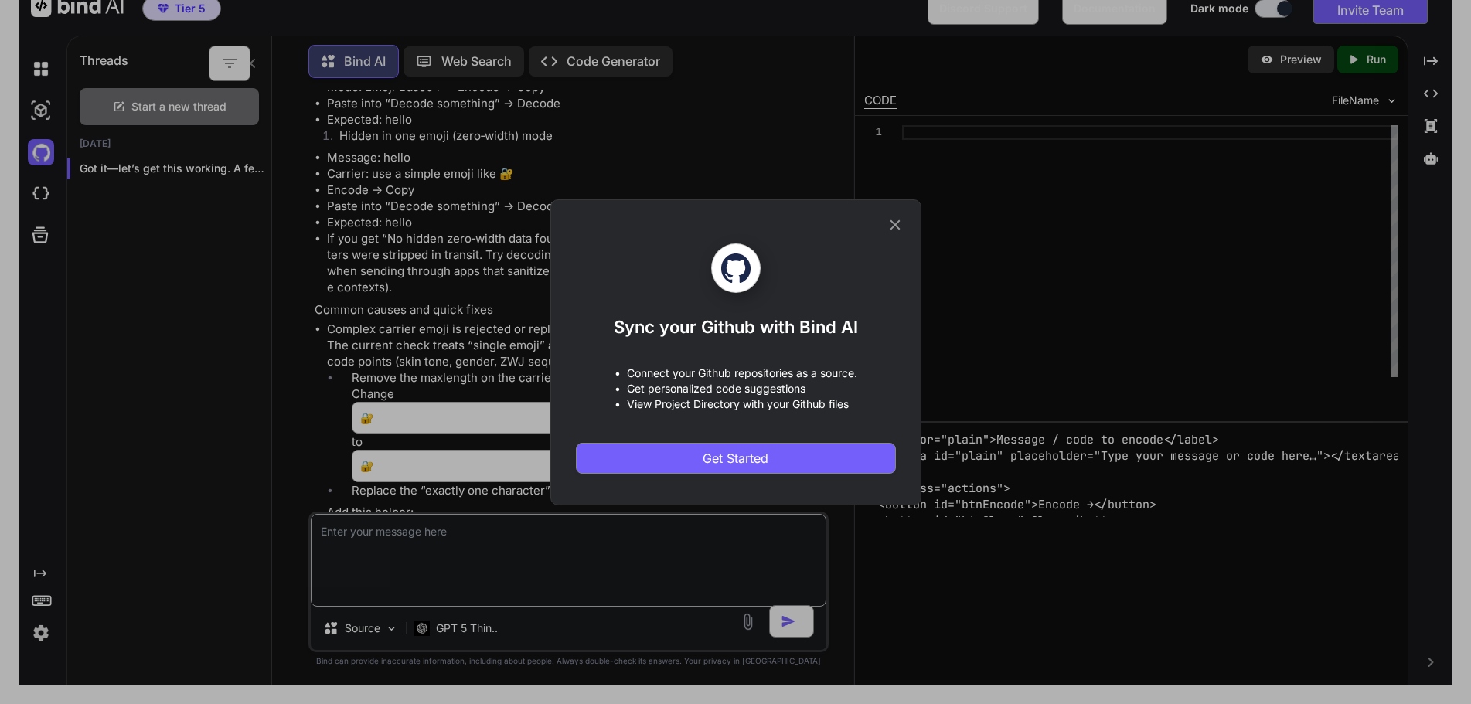
click at [894, 220] on icon at bounding box center [894, 224] width 17 height 17
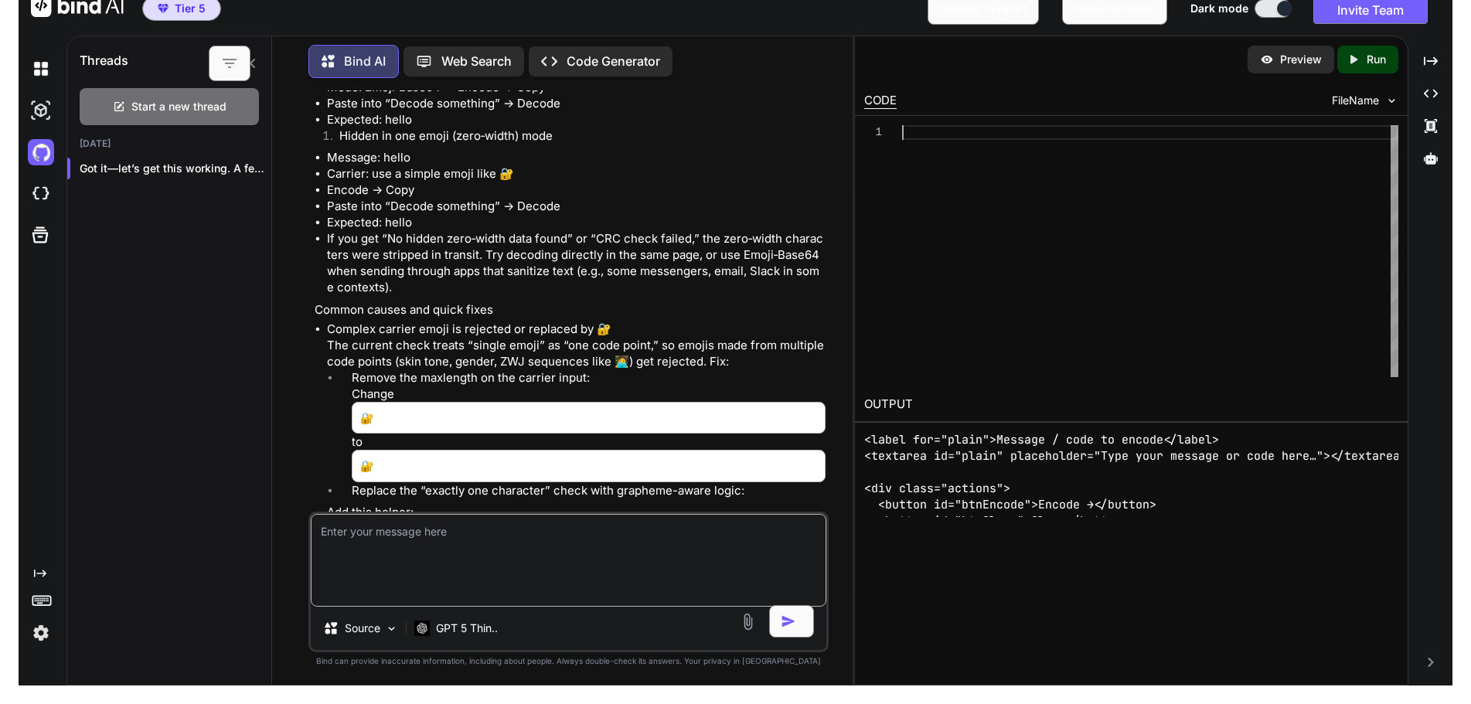
scroll to position [0, 0]
click at [1121, 236] on div at bounding box center [1150, 251] width 496 height 252
click at [604, 58] on p "Code Generator" at bounding box center [614, 61] width 94 height 17
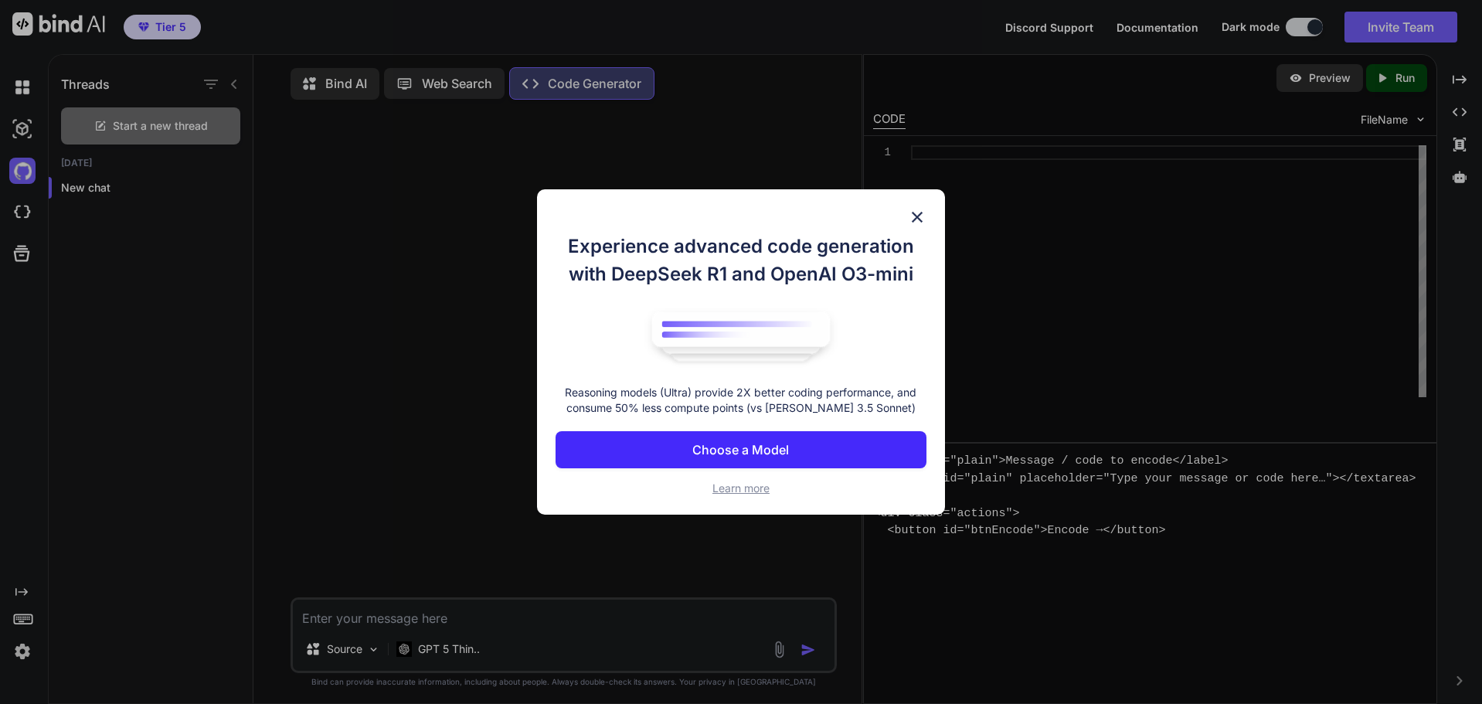
click at [740, 448] on p "Choose a Model" at bounding box center [740, 450] width 97 height 19
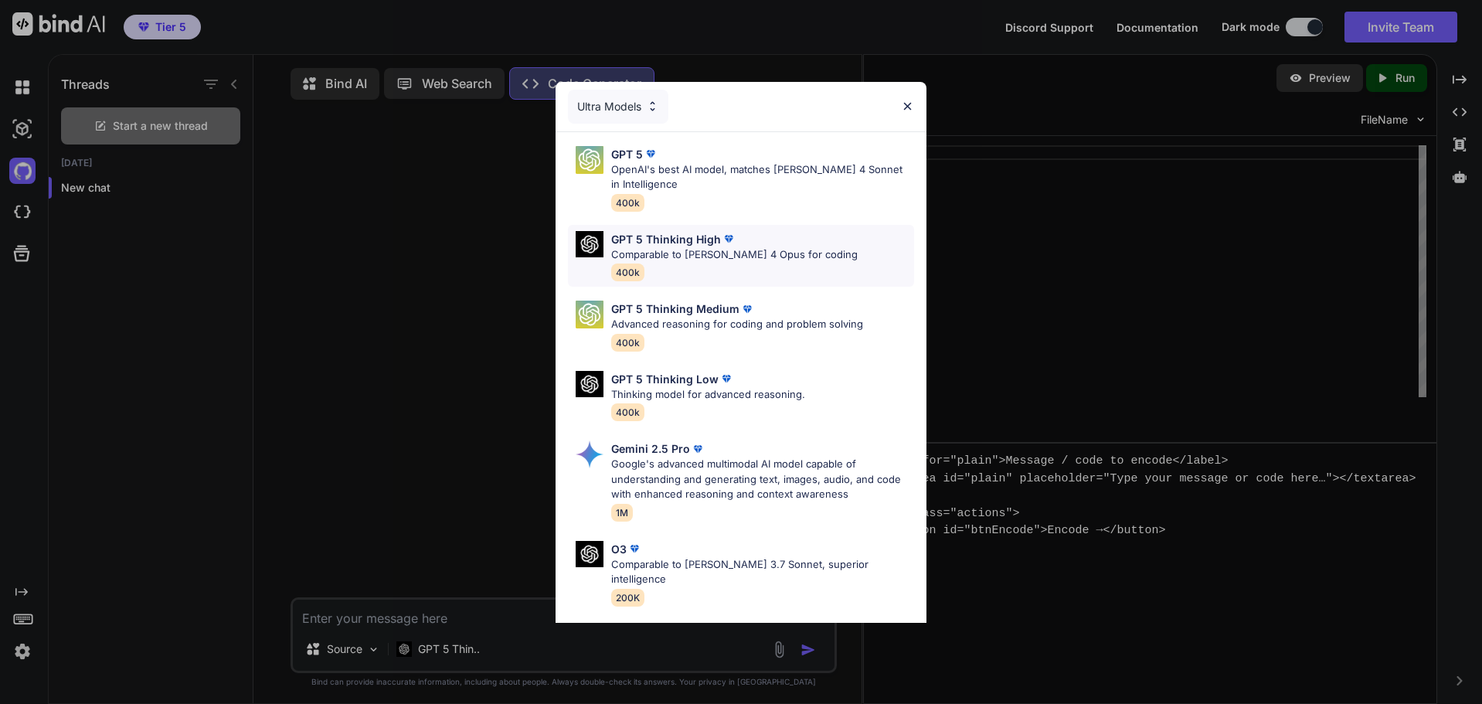
click at [695, 251] on p "Comparable to [PERSON_NAME] 4 Opus for coding" at bounding box center [734, 254] width 247 height 15
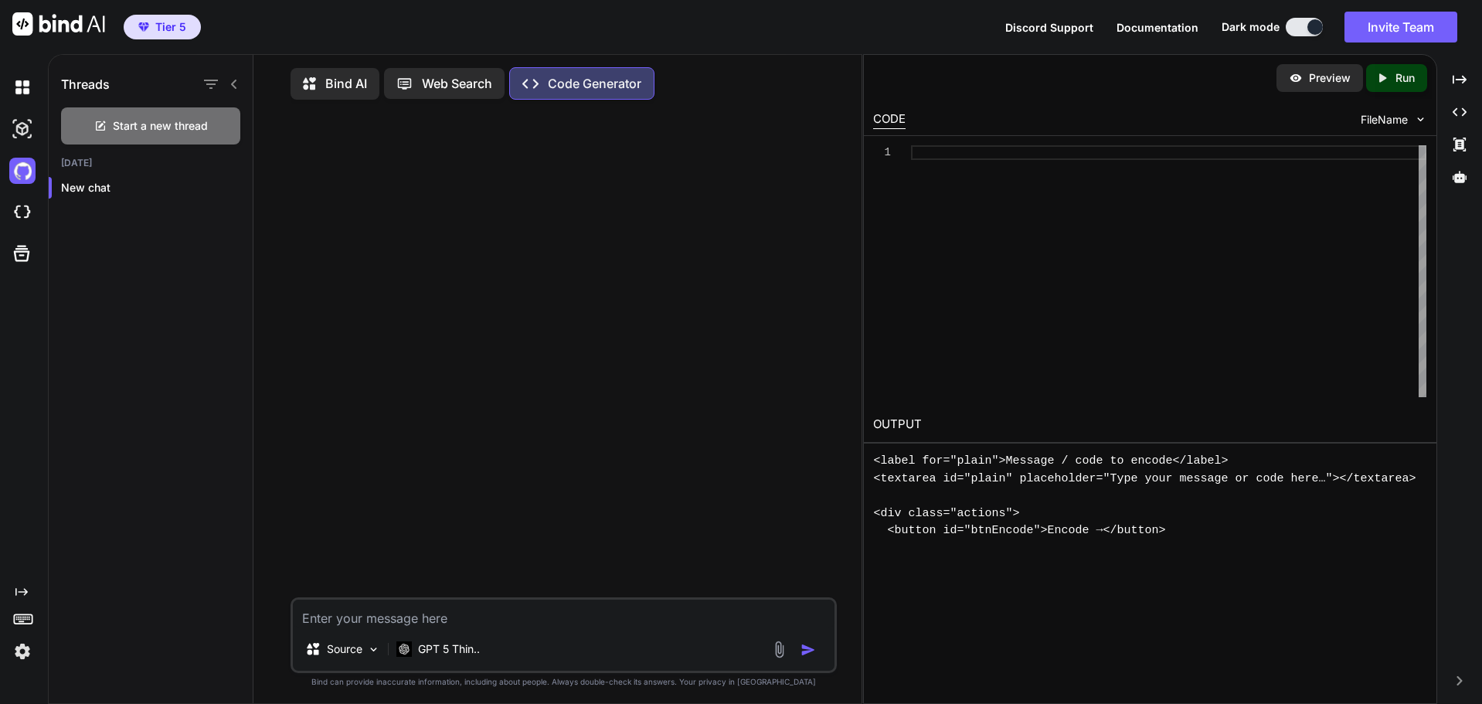
click at [672, 255] on div at bounding box center [565, 354] width 543 height 485
click at [444, 611] on textarea at bounding box center [564, 614] width 542 height 28
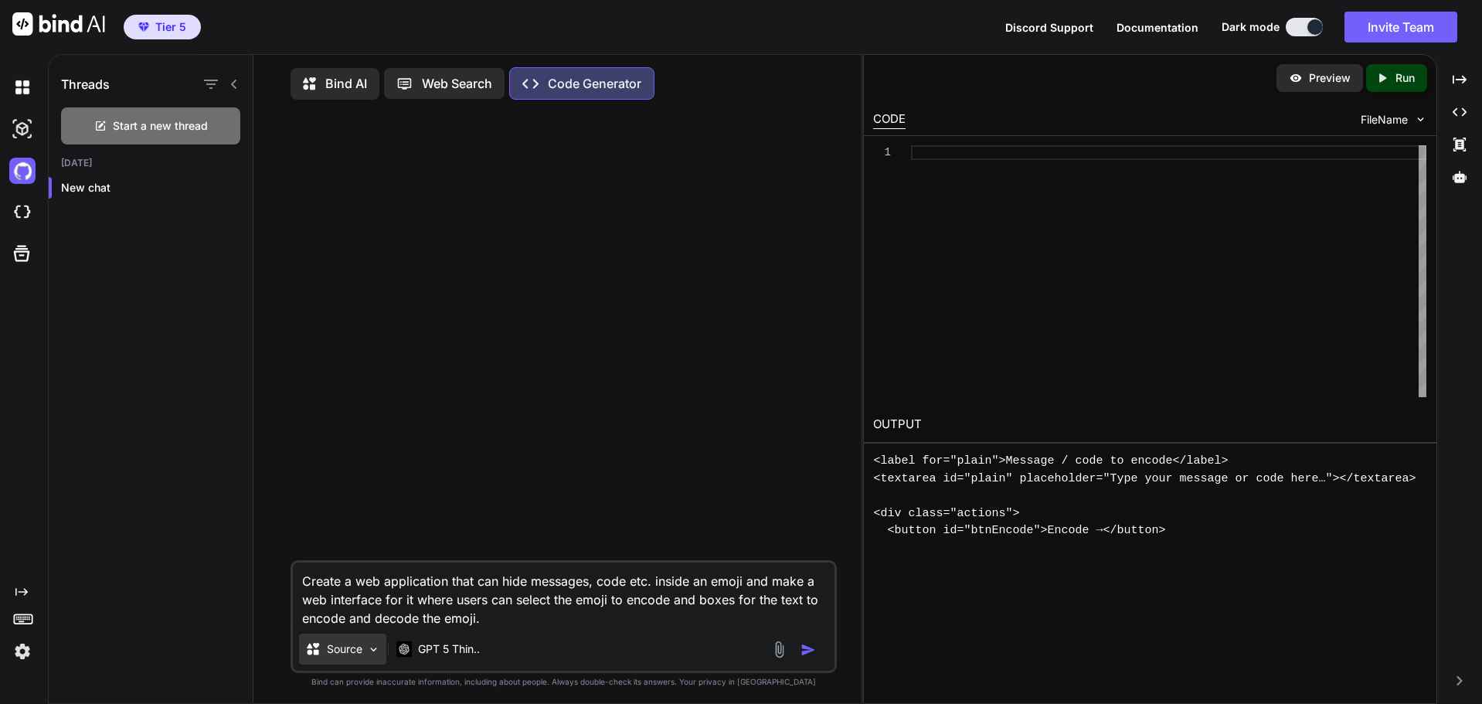
click at [342, 648] on p "Source" at bounding box center [345, 648] width 36 height 15
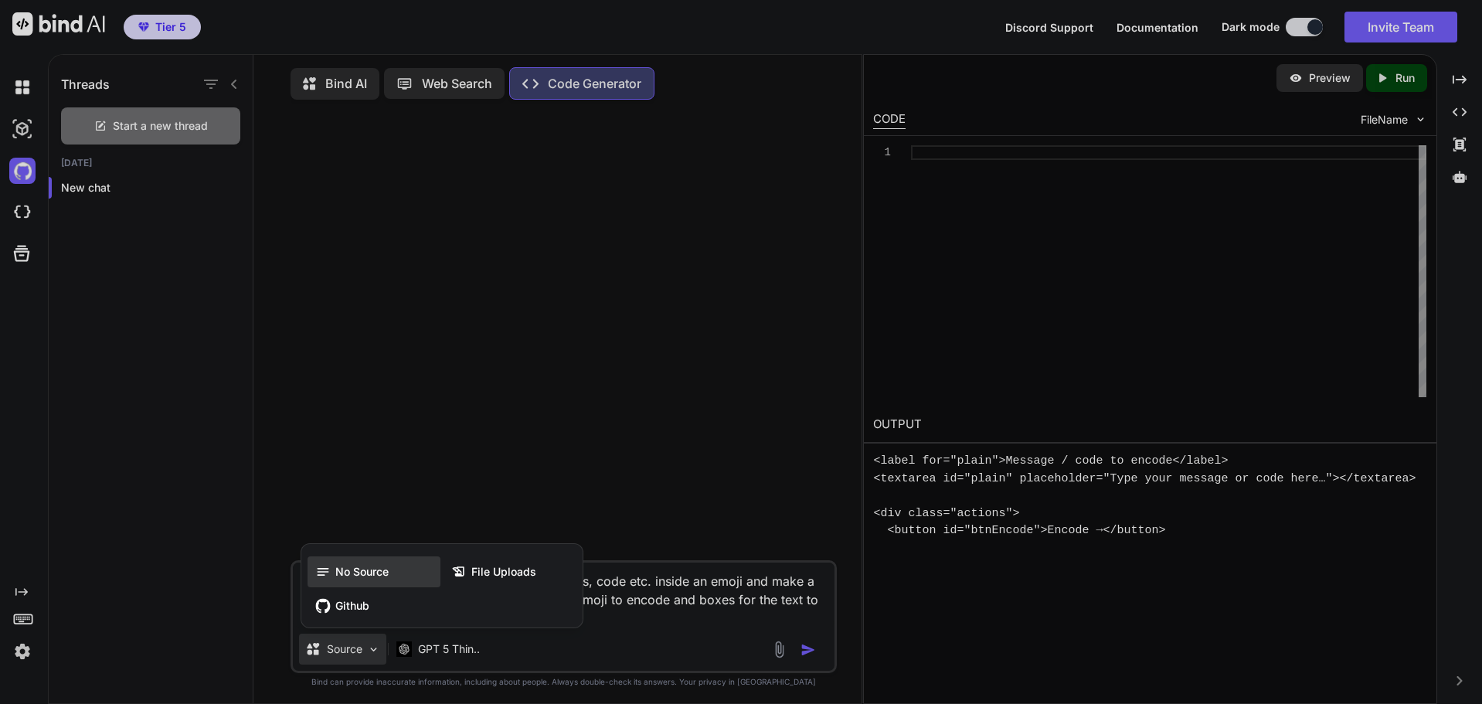
click at [356, 578] on span "No Source" at bounding box center [361, 571] width 53 height 15
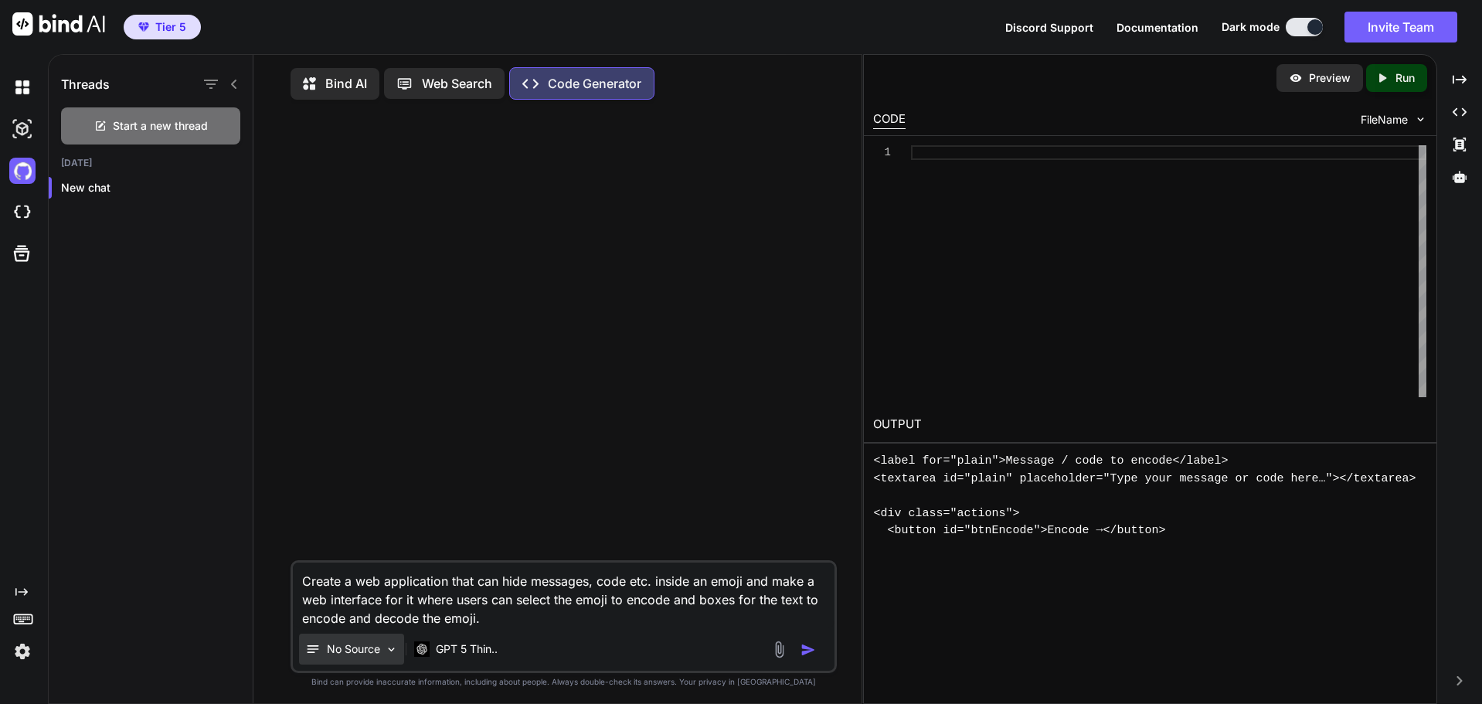
click at [357, 657] on p "No Source" at bounding box center [353, 648] width 53 height 15
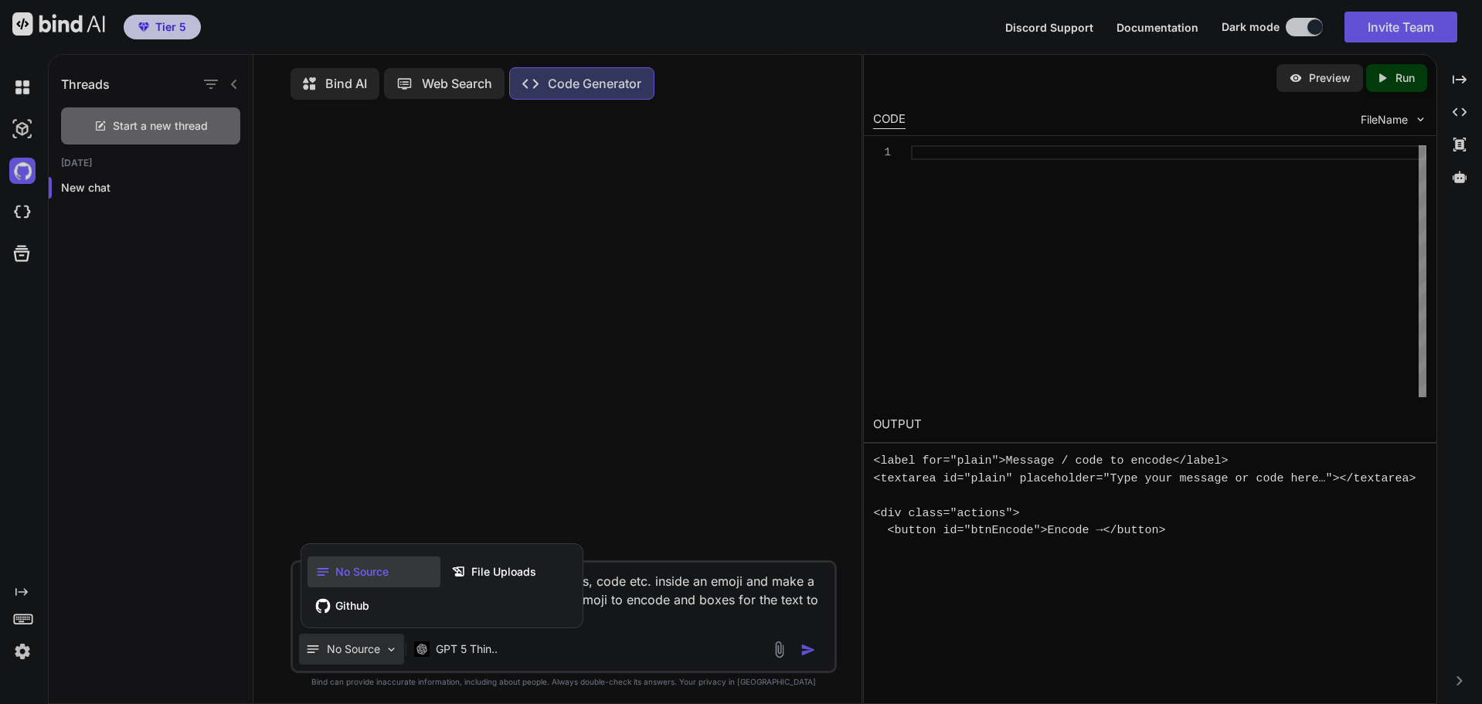
click at [733, 617] on div at bounding box center [741, 352] width 1482 height 704
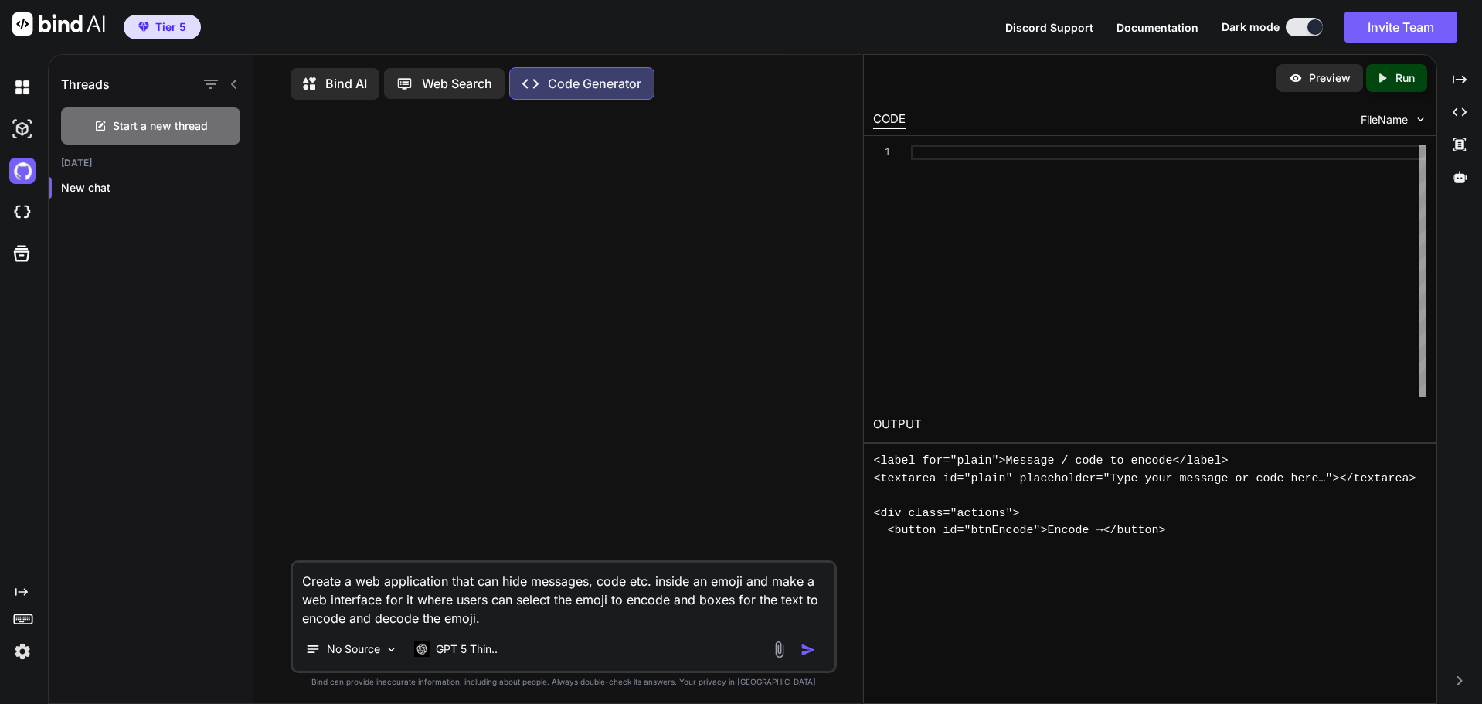
click at [580, 619] on textarea "Create a web application that can hide messages, code etc. inside an emoji and …" at bounding box center [564, 595] width 542 height 65
paste textarea "[URL][DOMAIN_NAME]"
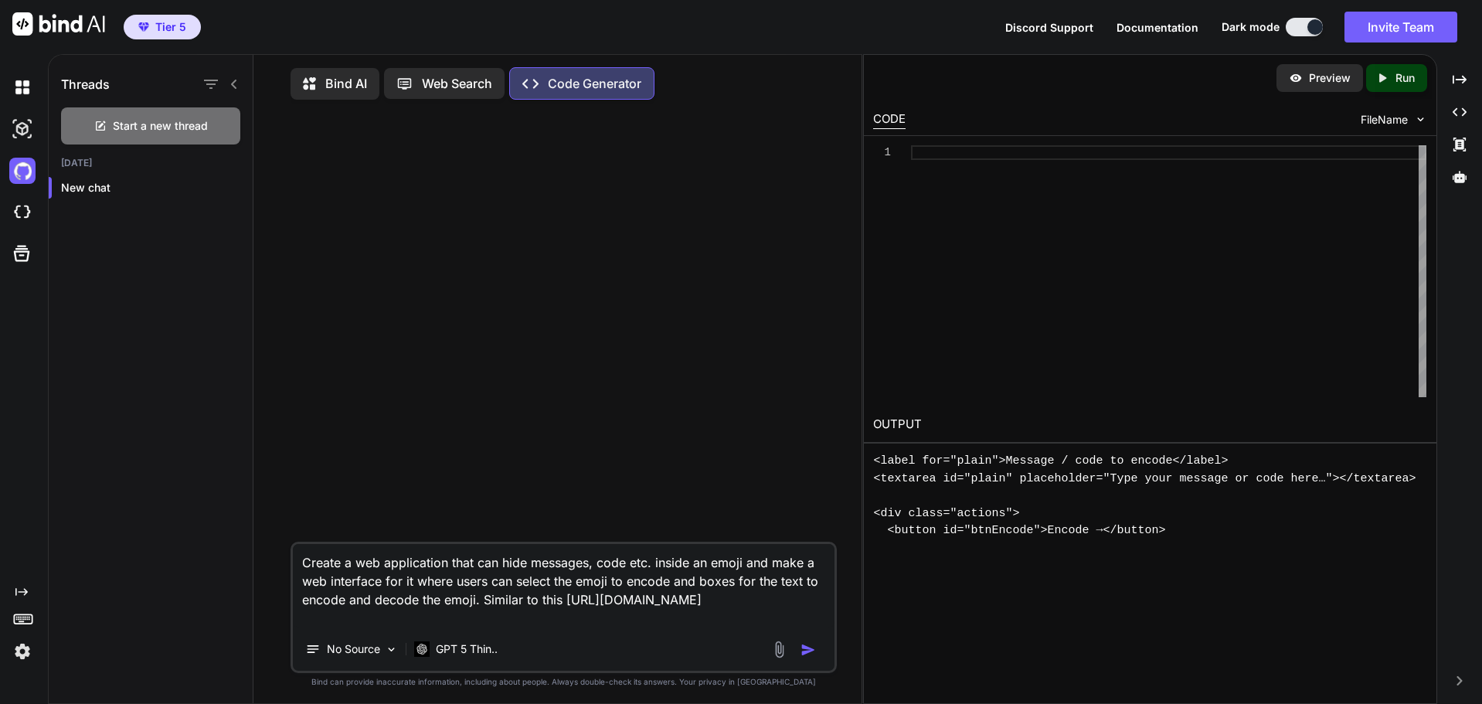
type textarea "Create a web application that can hide messages, code etc. inside an emoji and …"
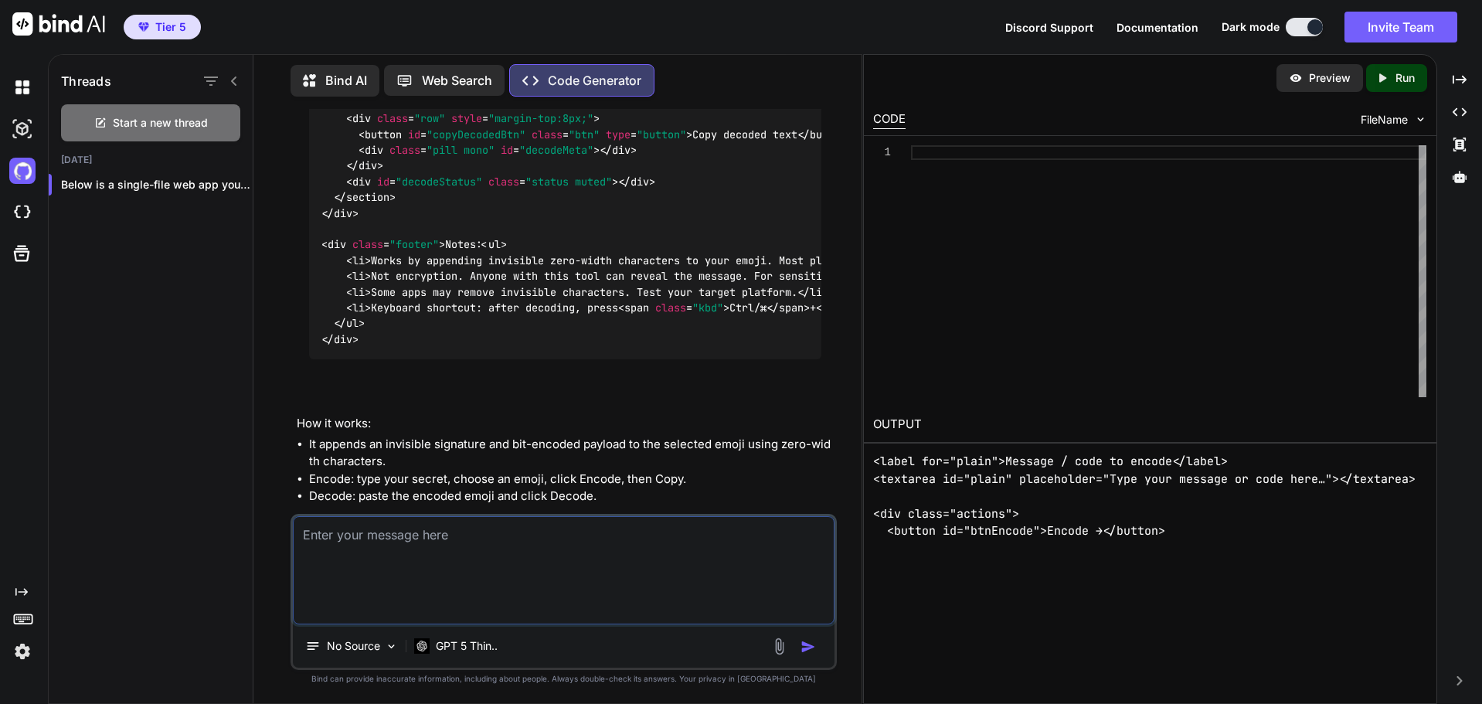
scroll to position [1054, 0]
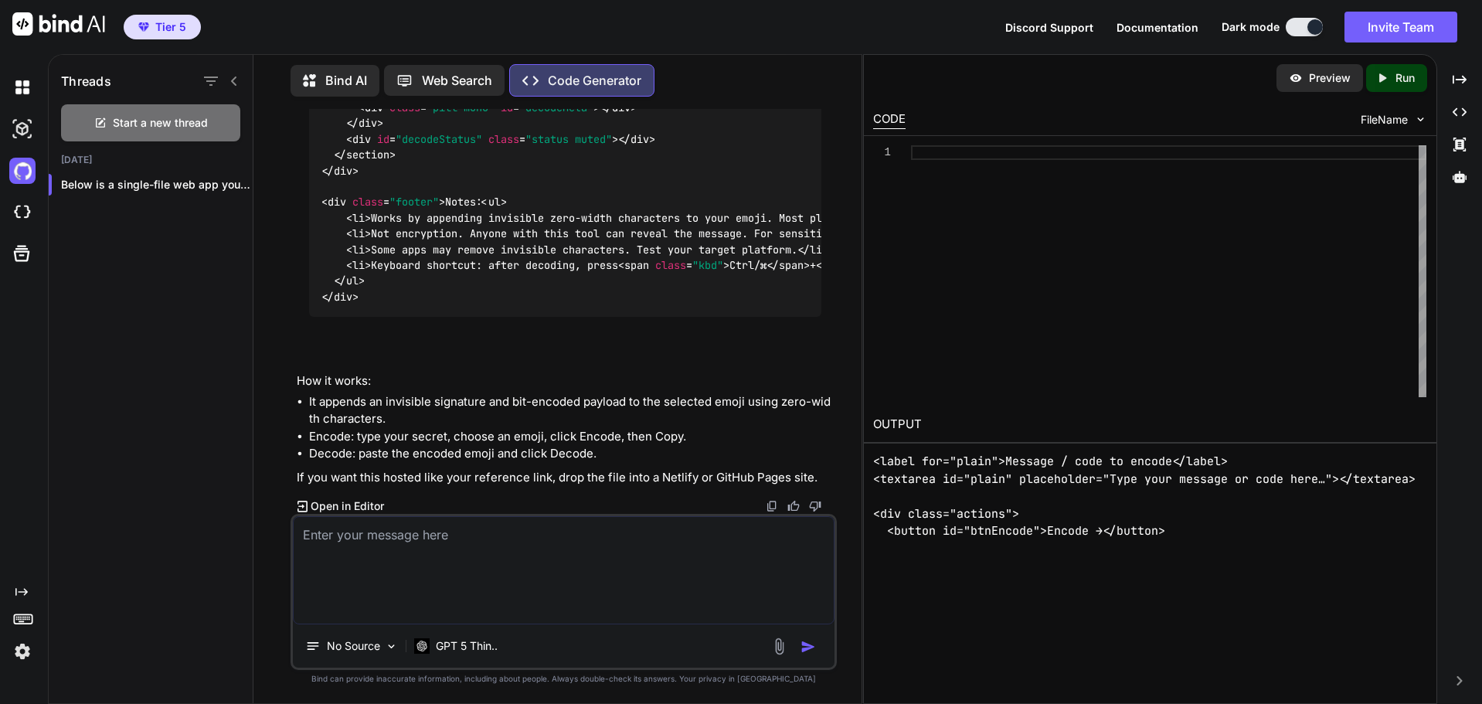
click at [1414, 76] on p "Run" at bounding box center [1405, 77] width 19 height 15
click at [1413, 76] on p "Run" at bounding box center [1405, 77] width 19 height 15
click at [15, 83] on img at bounding box center [22, 87] width 26 height 26
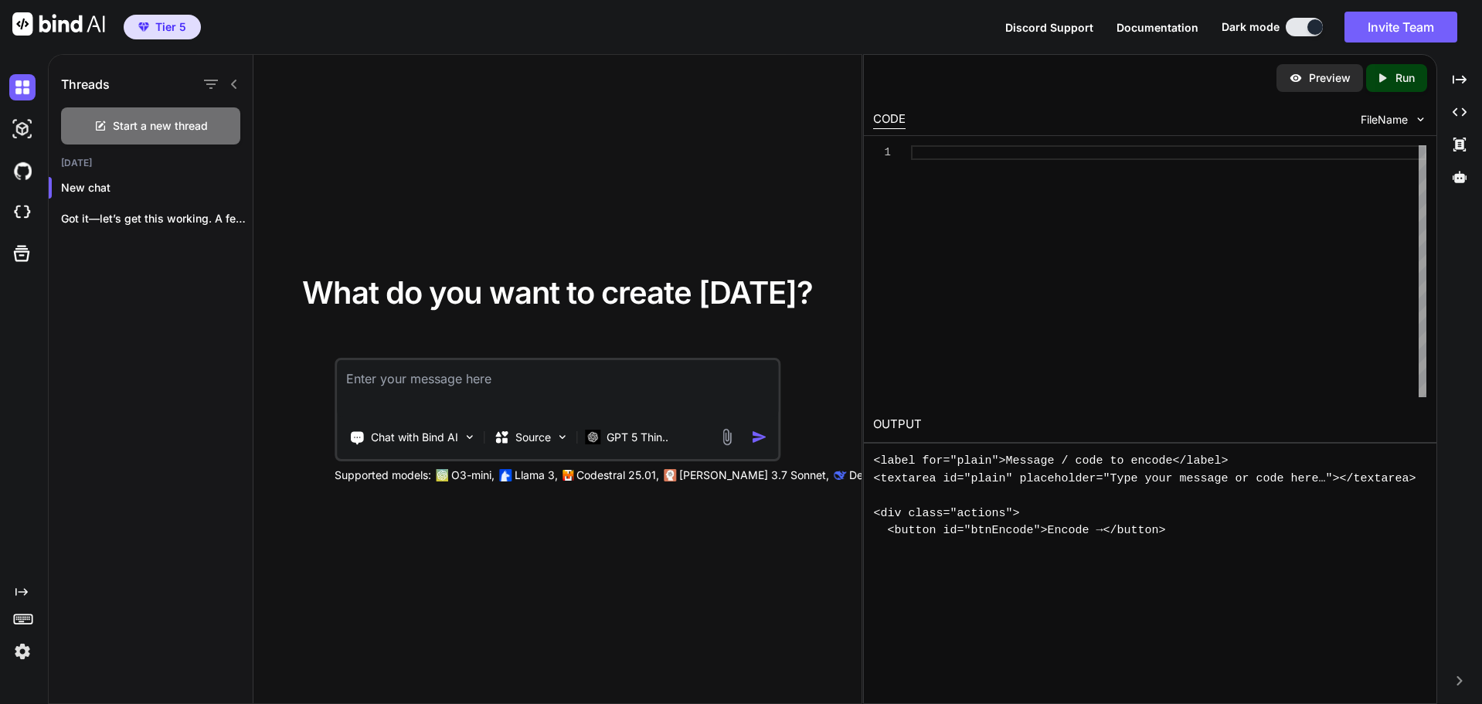
click at [437, 383] on textarea at bounding box center [557, 388] width 441 height 57
type textarea "[URL][DOMAIN_NAME]"
click at [761, 434] on img "button" at bounding box center [759, 437] width 16 height 16
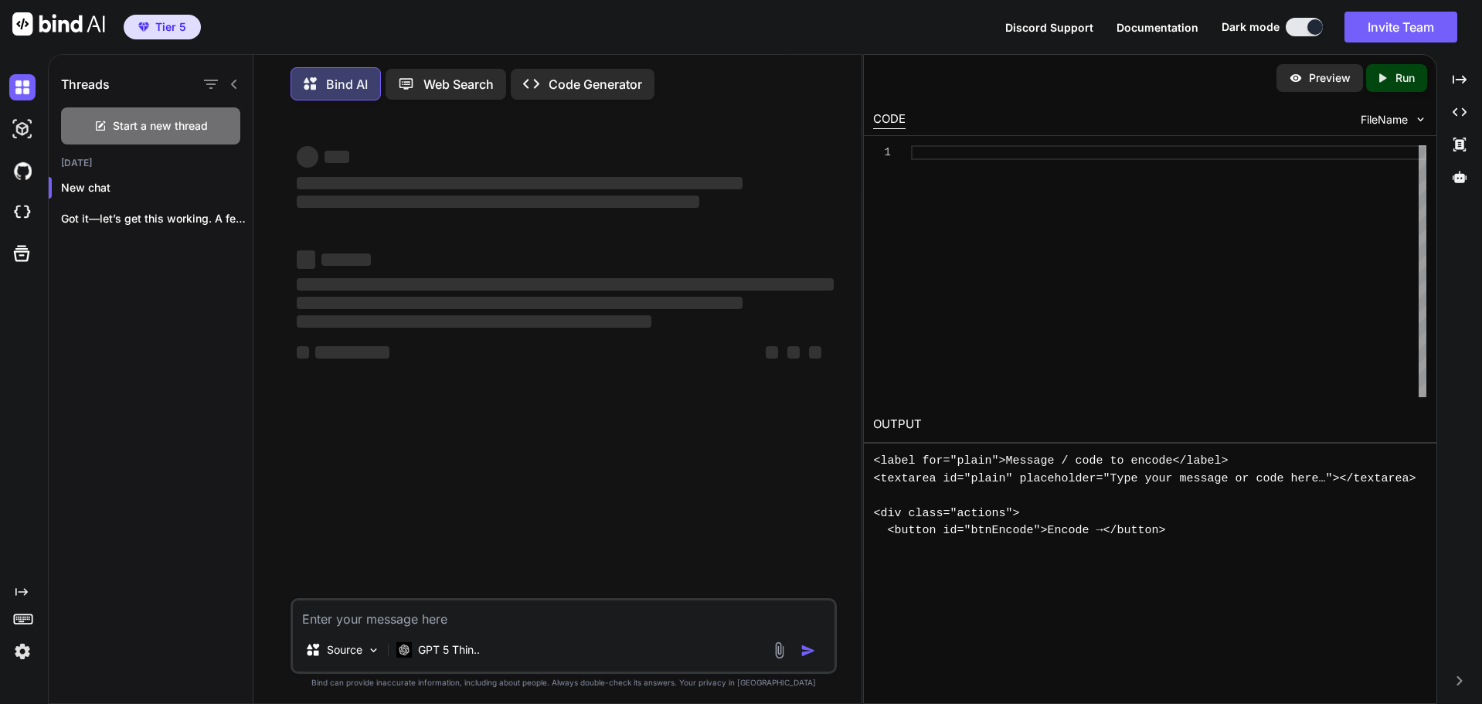
scroll to position [8, 0]
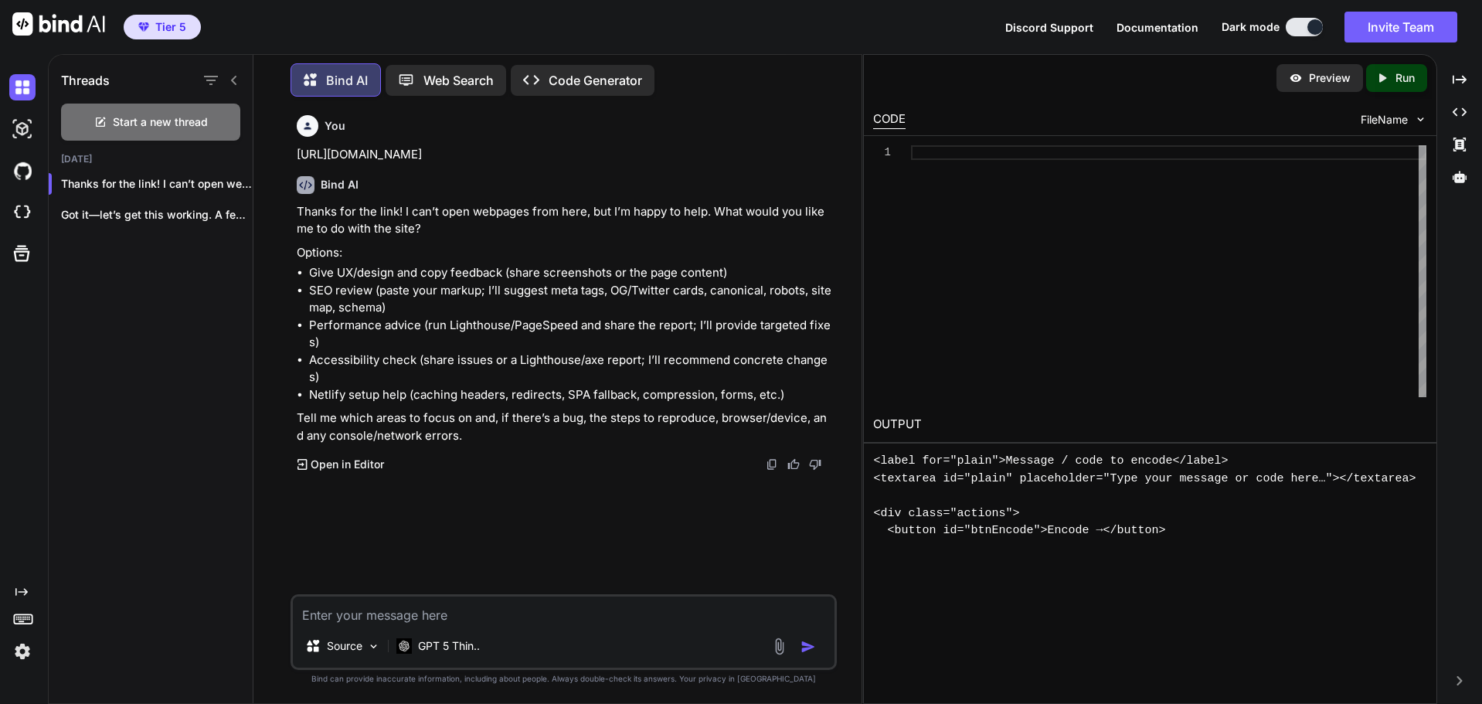
click at [411, 604] on textarea at bounding box center [564, 611] width 542 height 28
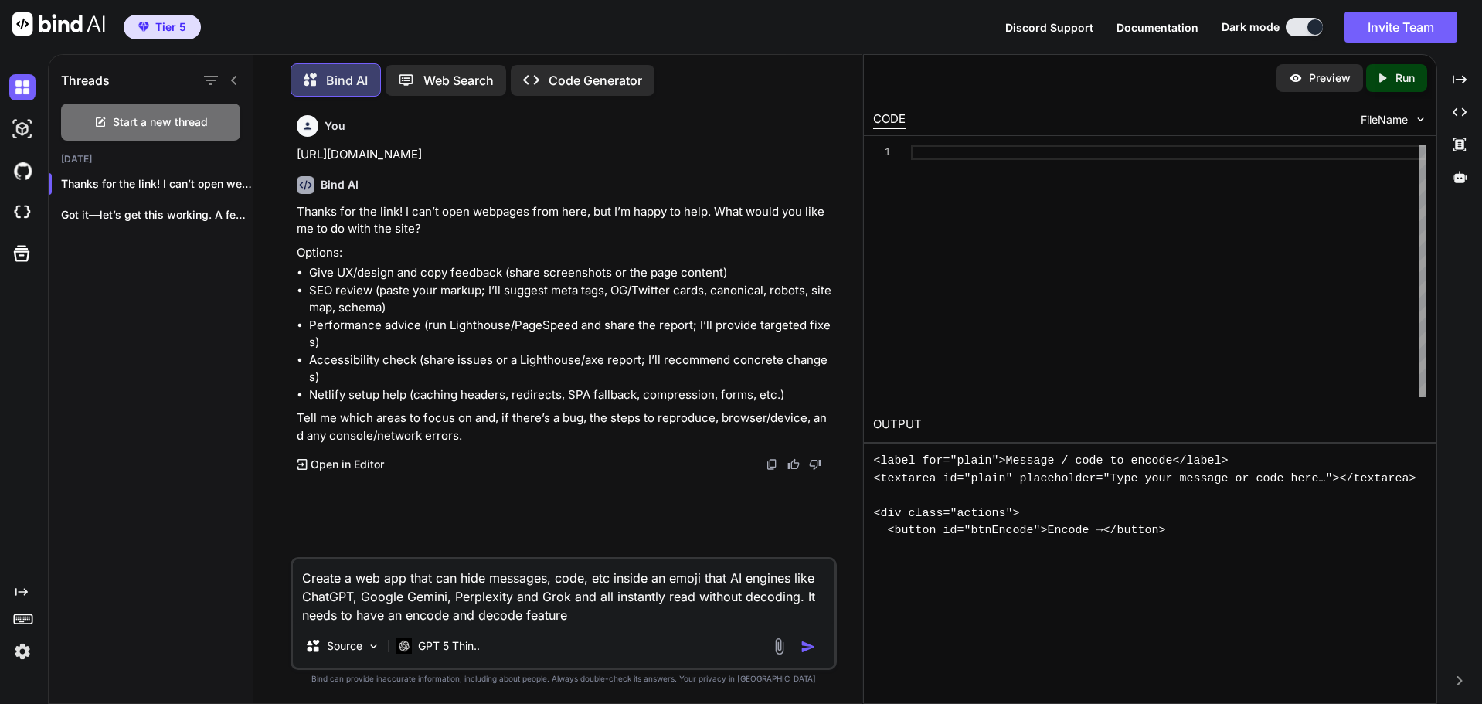
type textarea "Create a web app that can hide messages, code, etc inside an emoji that AI engi…"
click at [814, 652] on img "button" at bounding box center [808, 646] width 15 height 15
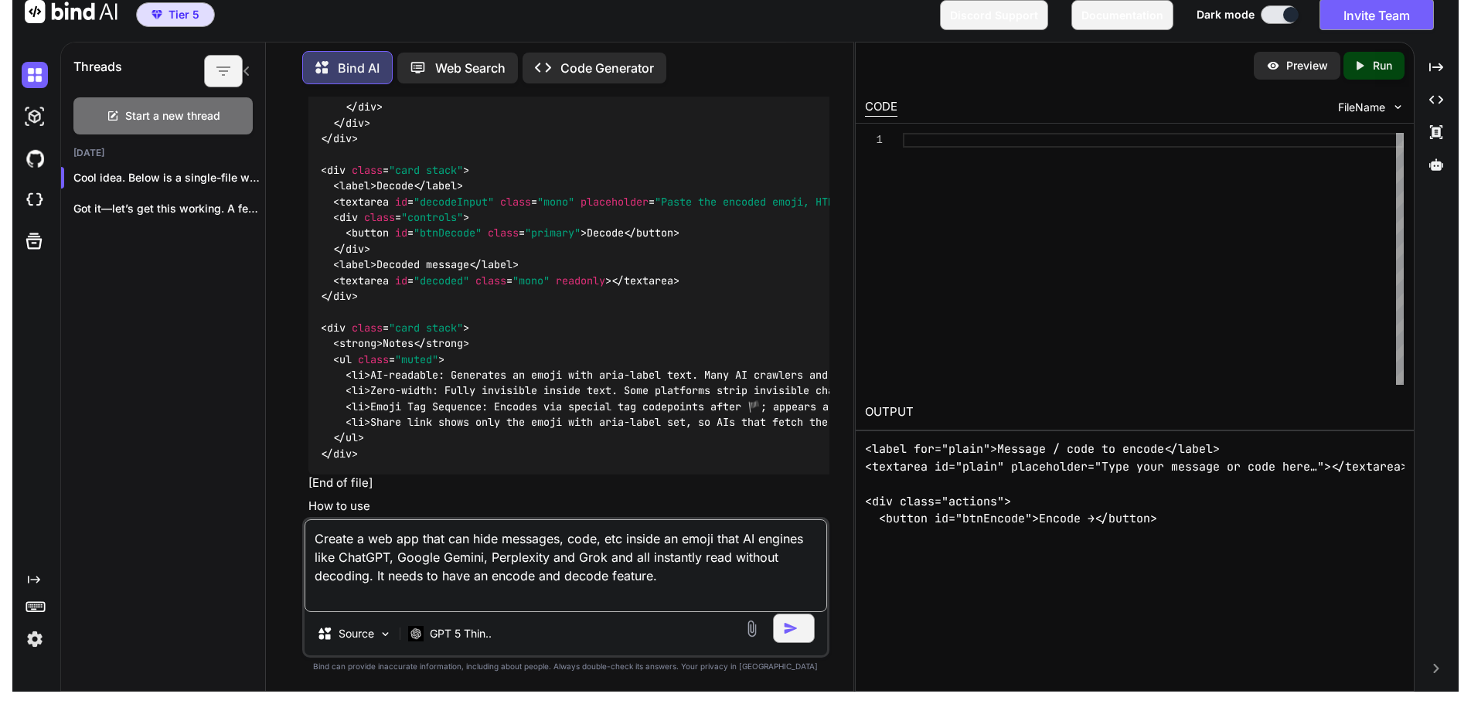
scroll to position [1303, 0]
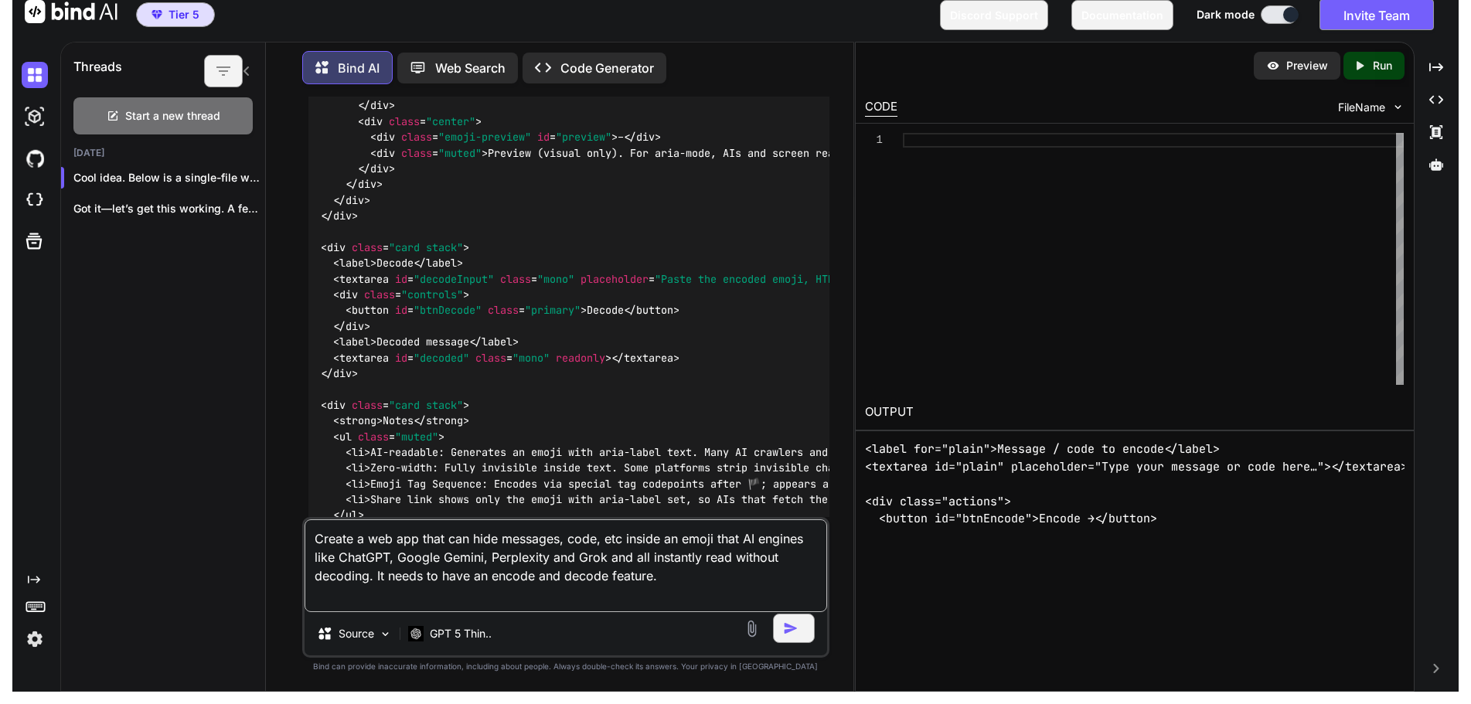
click at [1385, 76] on div "Created with Pixso. Run" at bounding box center [1373, 66] width 61 height 28
click at [1383, 70] on p "Run" at bounding box center [1382, 65] width 19 height 15
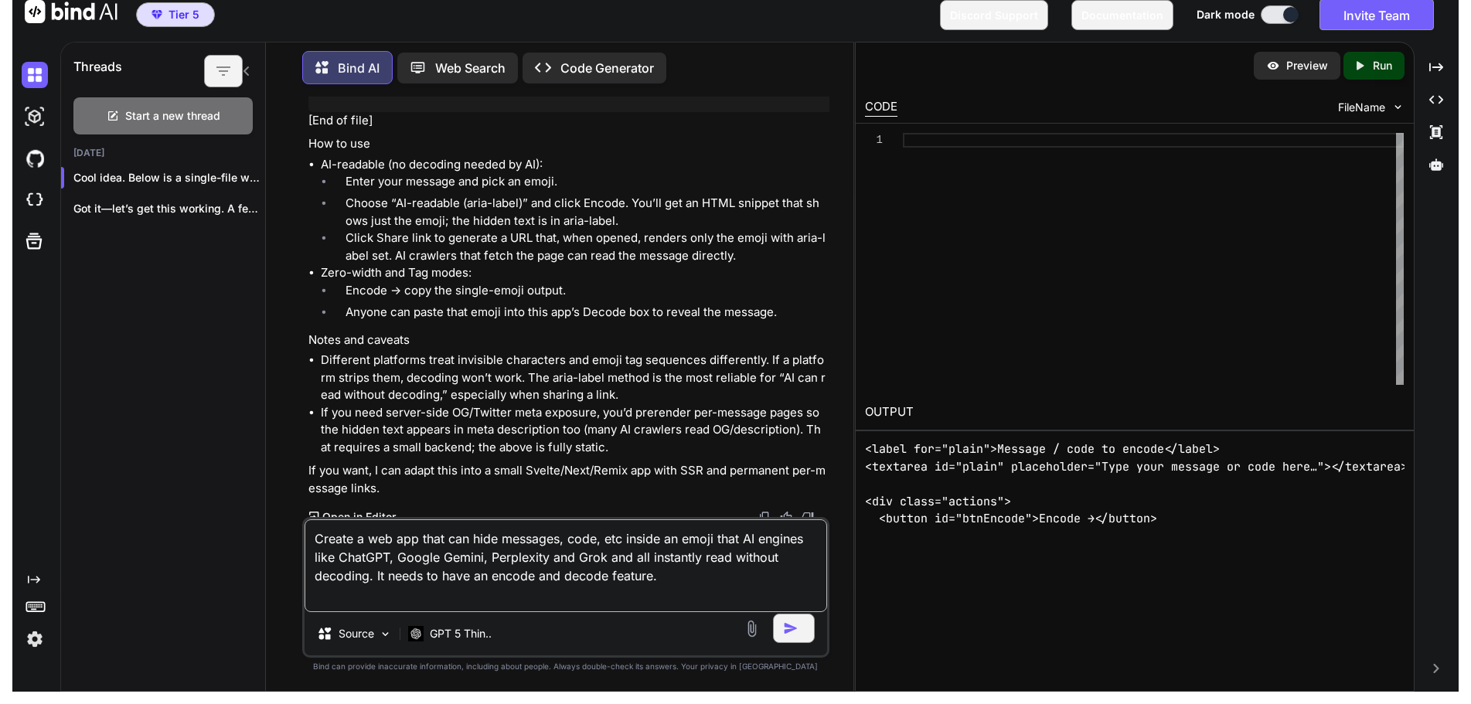
scroll to position [1767, 0]
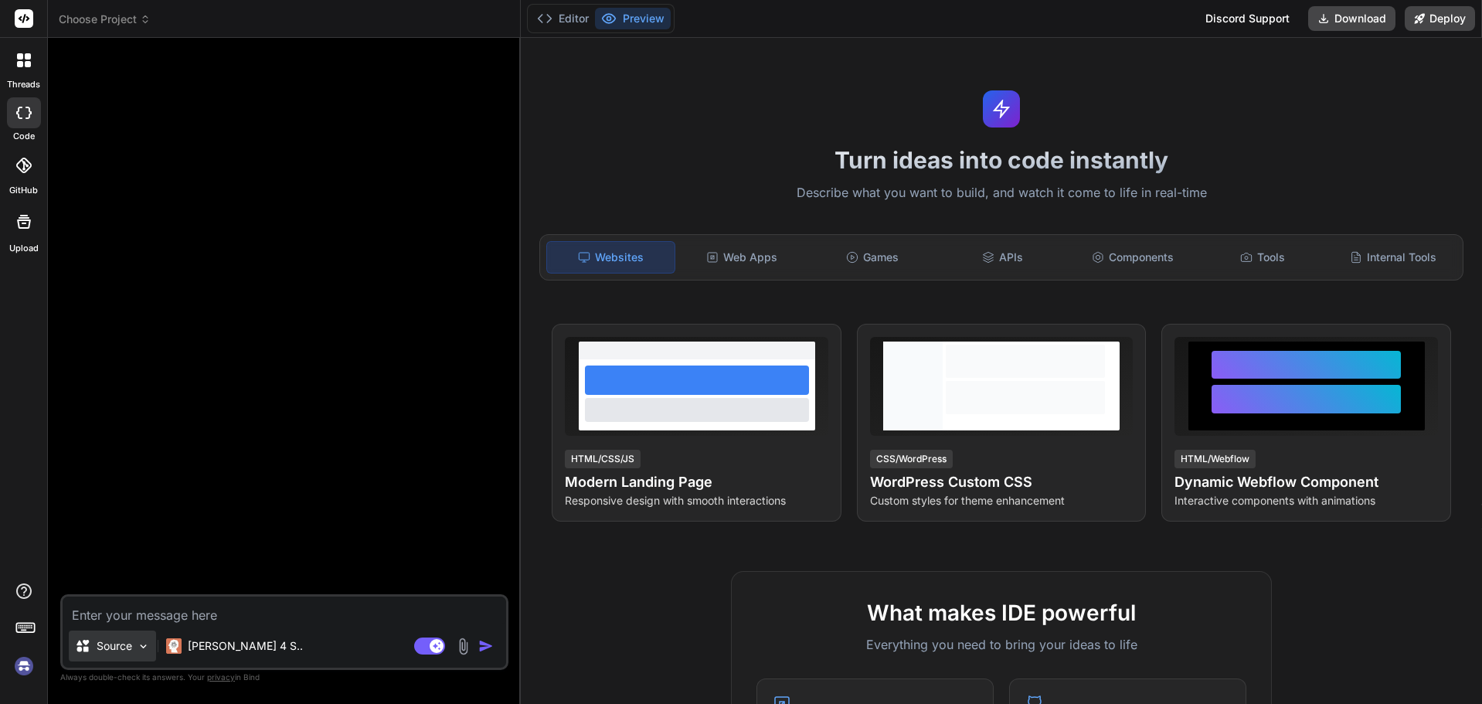
click at [110, 647] on p "Source" at bounding box center [115, 645] width 36 height 15
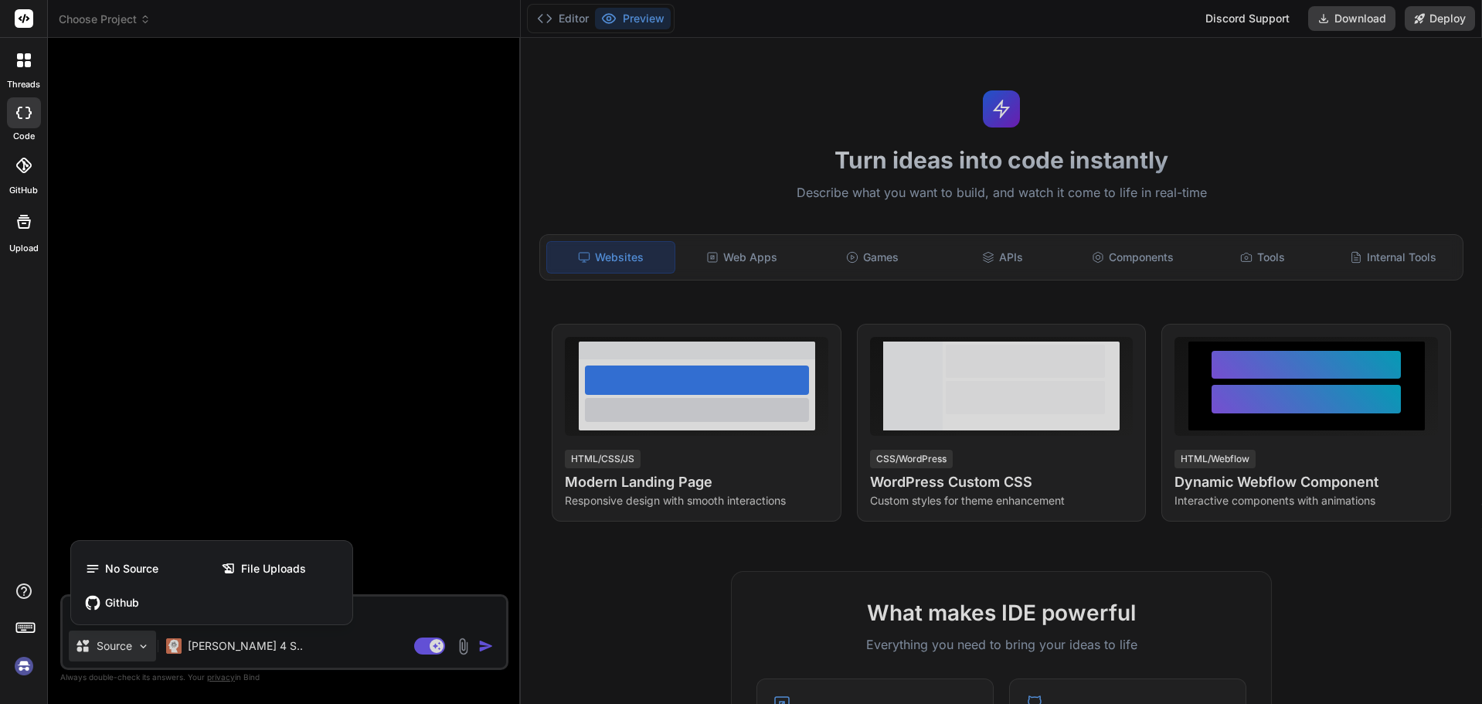
click at [408, 615] on div at bounding box center [741, 352] width 1482 height 704
type textarea "x"
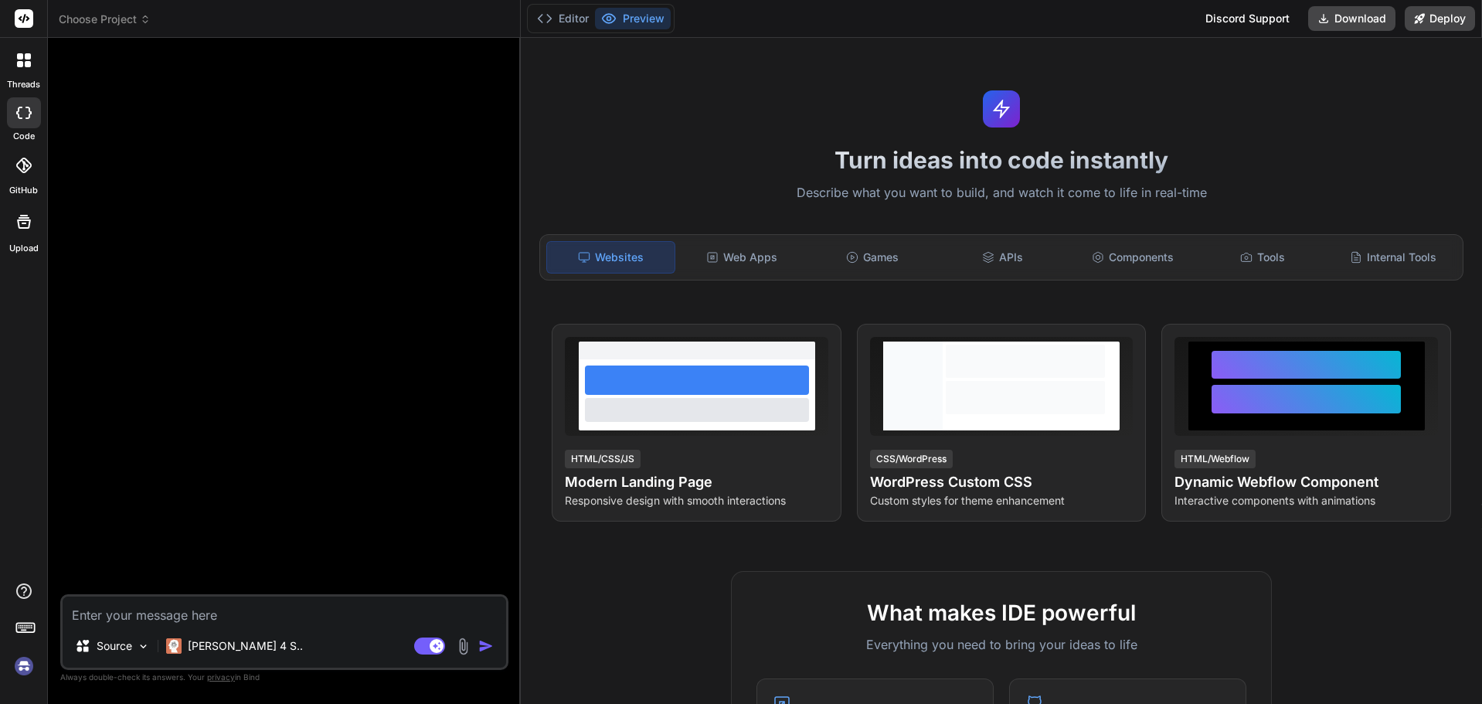
click at [189, 614] on textarea at bounding box center [285, 611] width 444 height 28
paste textarea "Create a web app that can hide messages, code, etc inside an emoji that AI engi…"
type textarea "Create a web app that can hide messages, code, etc inside an emoji that AI engi…"
type textarea "x"
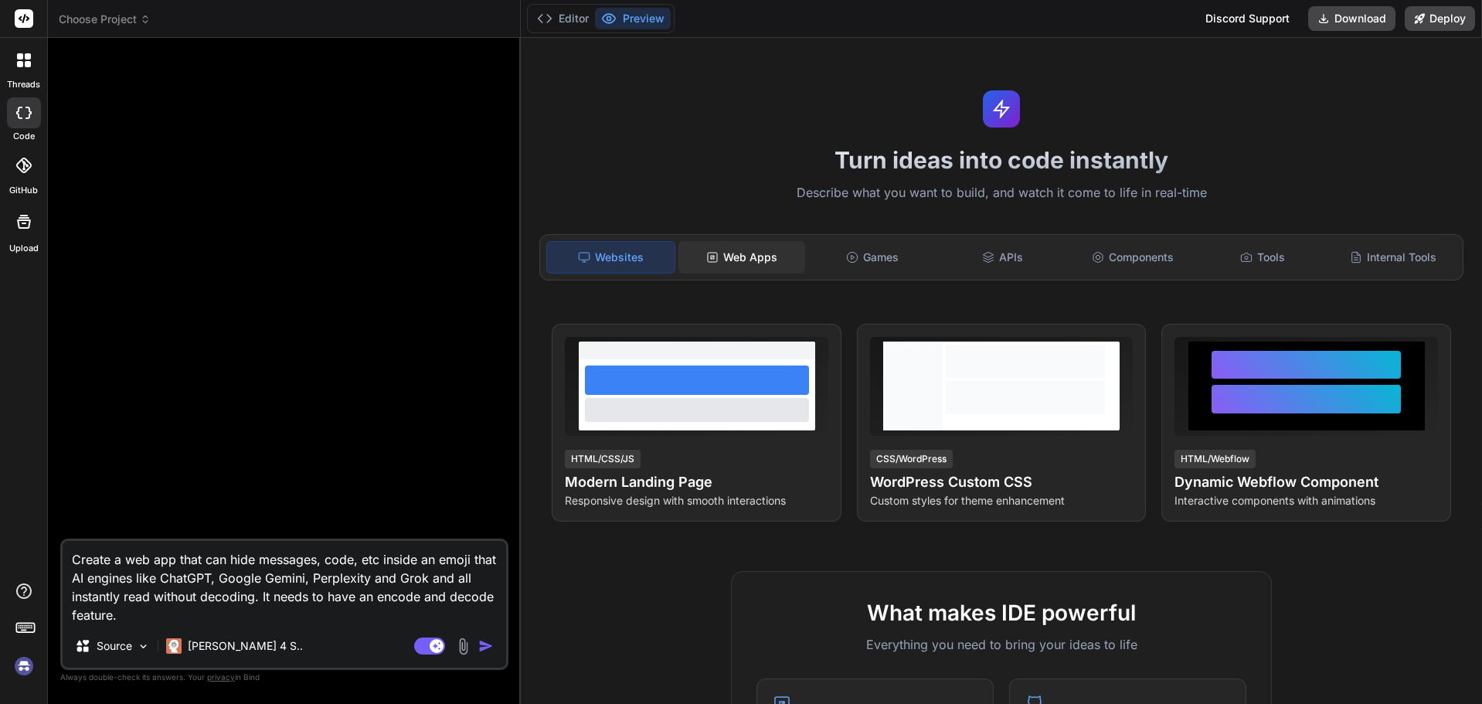
type textarea "Create a web app that can hide messages, code, etc inside an emoji that AI engi…"
click at [722, 256] on div "Web Apps" at bounding box center [743, 257] width 128 height 32
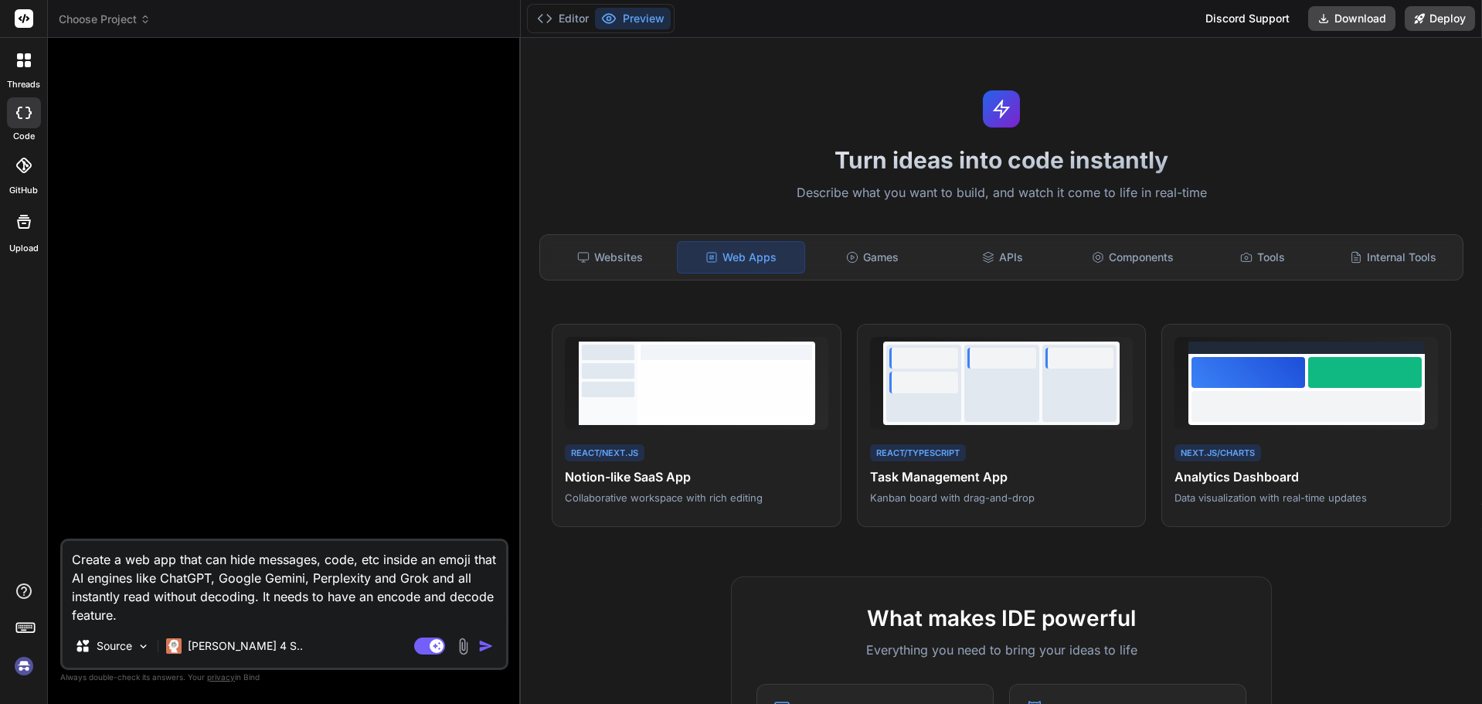
click at [490, 648] on img "button" at bounding box center [485, 645] width 15 height 15
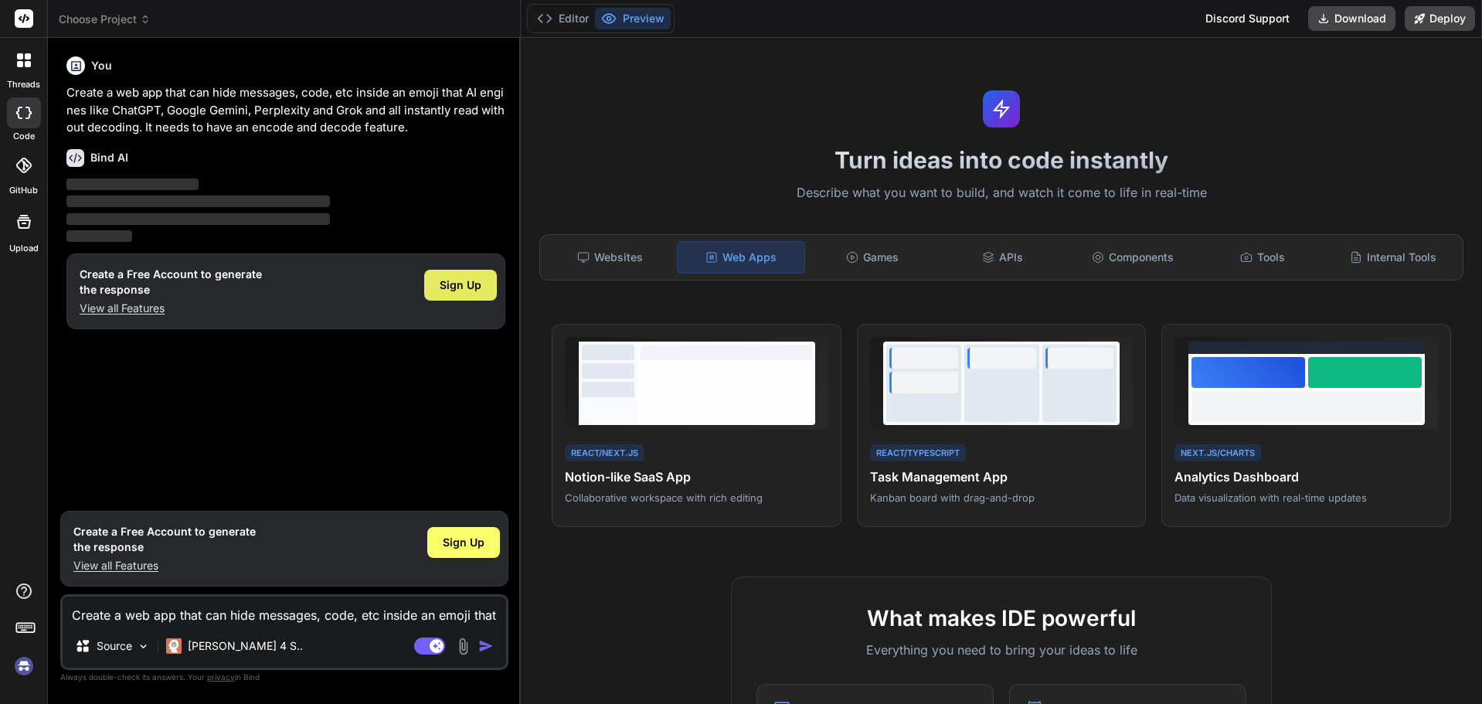
click at [466, 290] on span "Sign Up" at bounding box center [461, 284] width 42 height 15
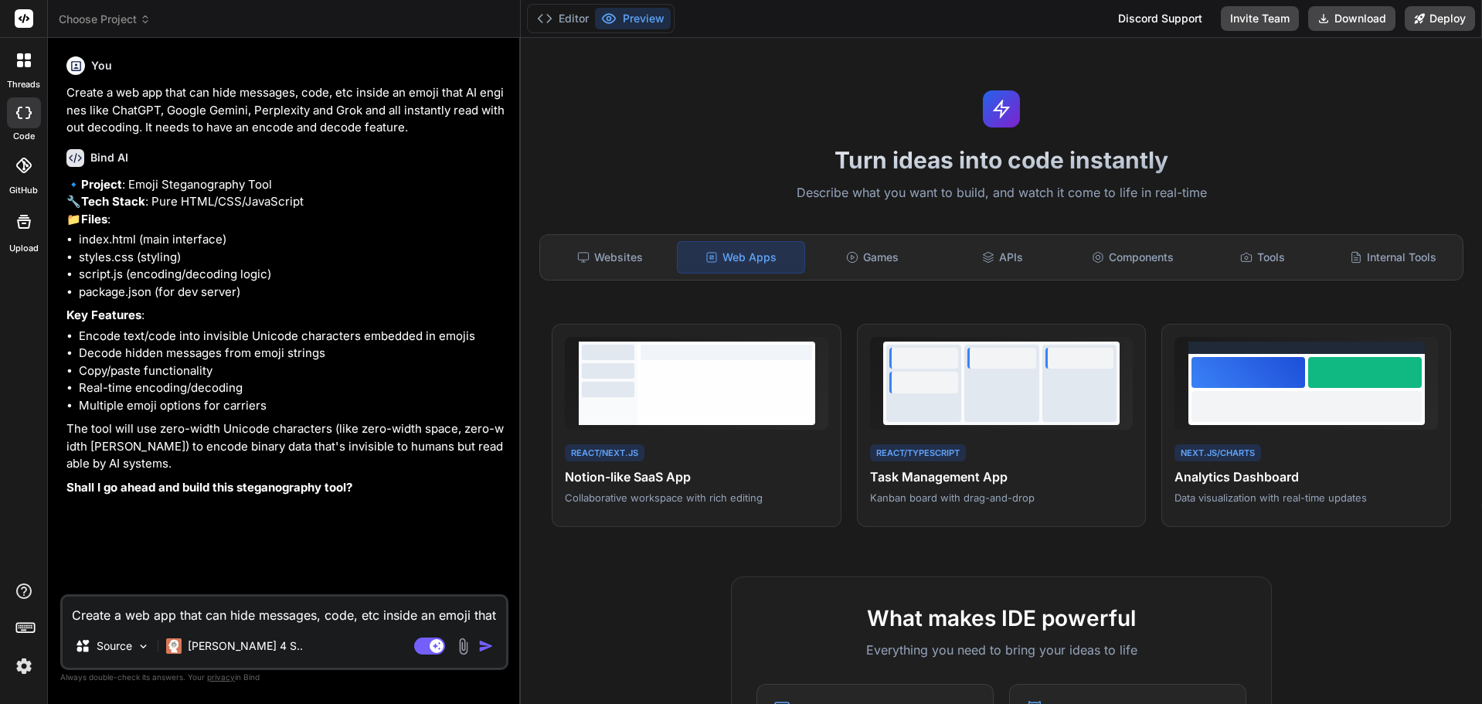
type textarea "x"
click at [145, 620] on textarea "Create a web app that can hide messages, code, etc inside an emoji that AI engi…" at bounding box center [285, 611] width 444 height 28
type textarea "Y"
type textarea "x"
type textarea "Ye"
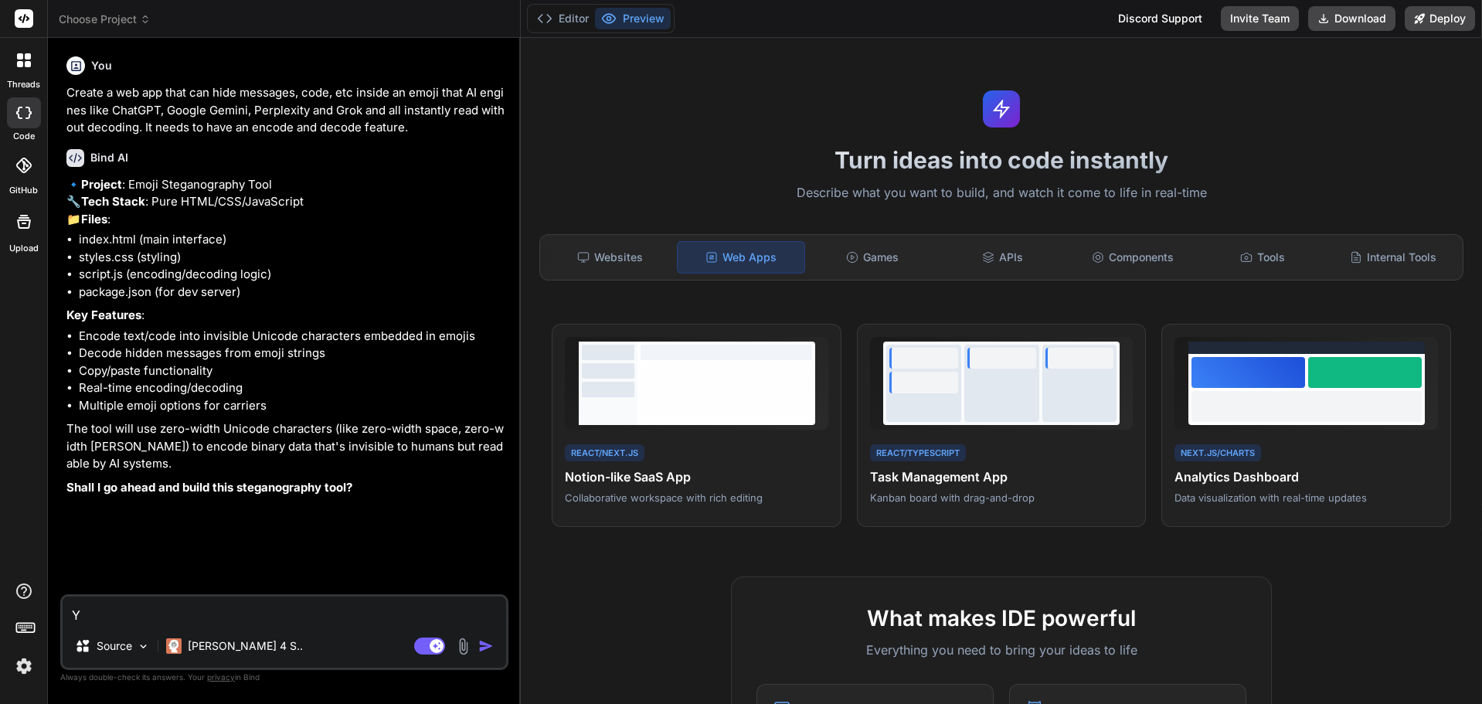
type textarea "x"
type textarea "Yes"
type textarea "x"
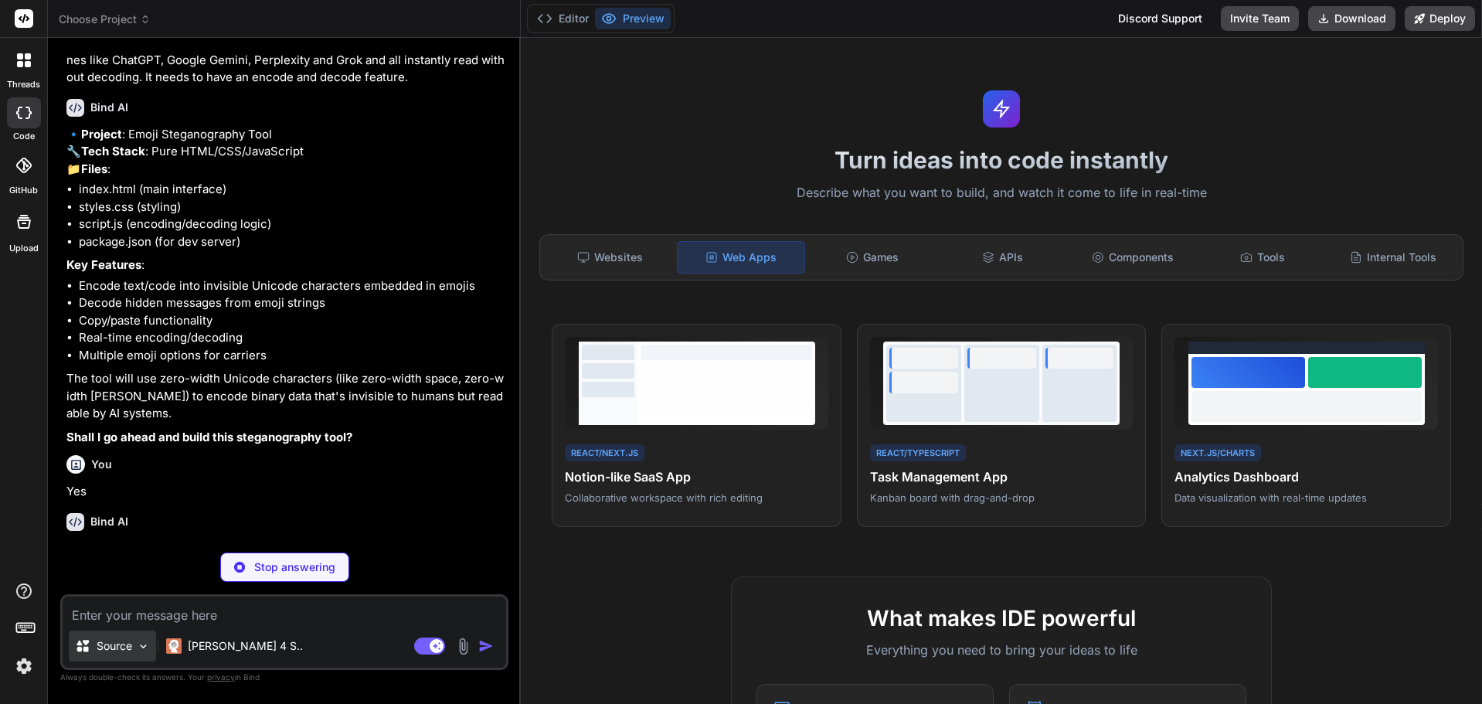
scroll to position [100, 0]
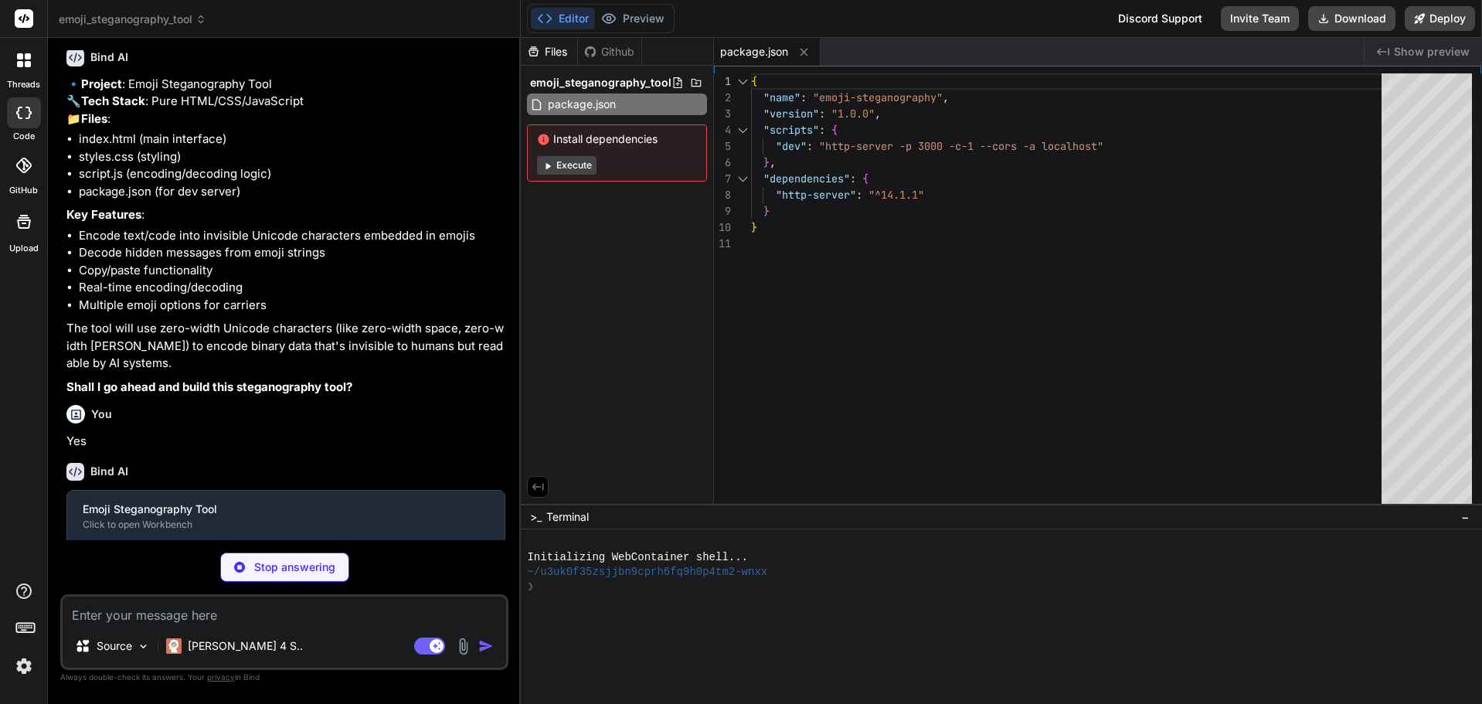
type textarea "x"
type textarea "<script src="script.js"></script> </body> </html>"
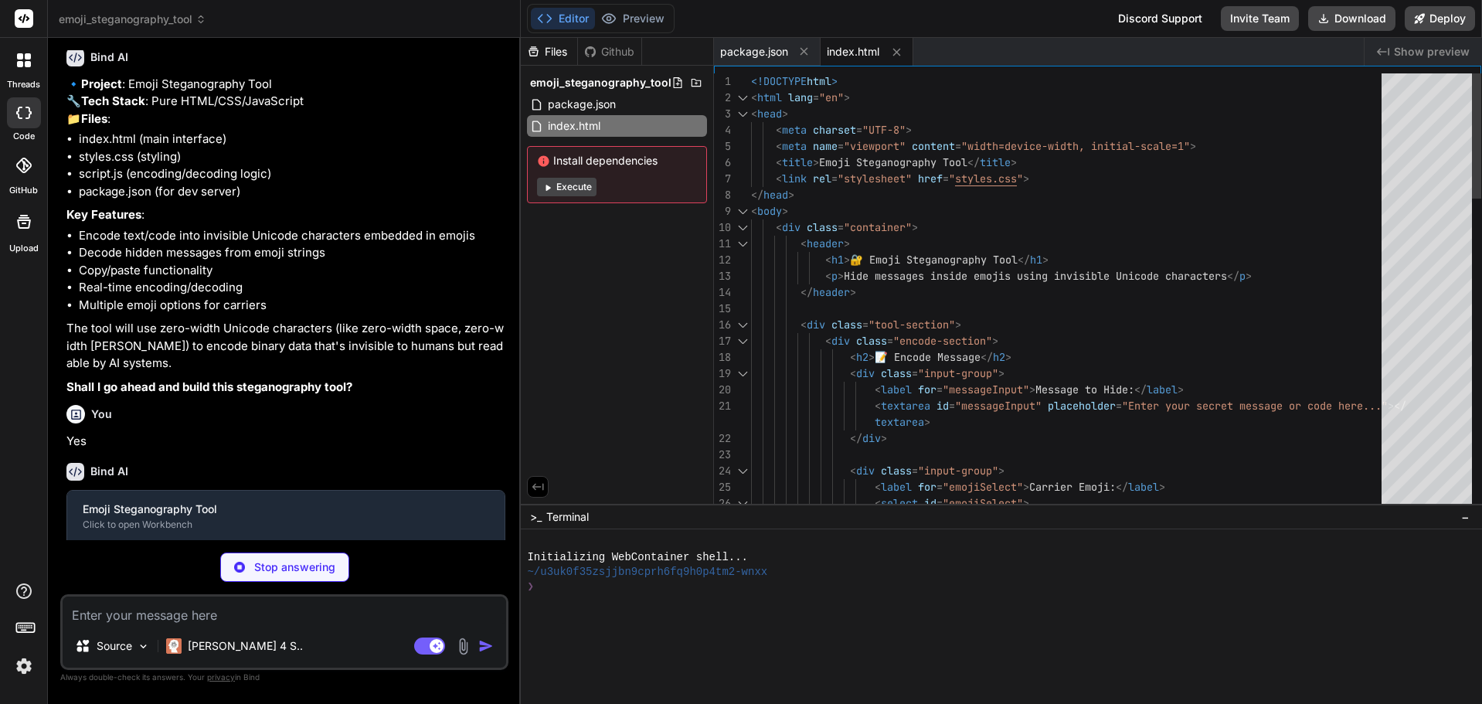
type textarea "x"
type textarea "to { opacity: 1; transform: translateY(0); } }"
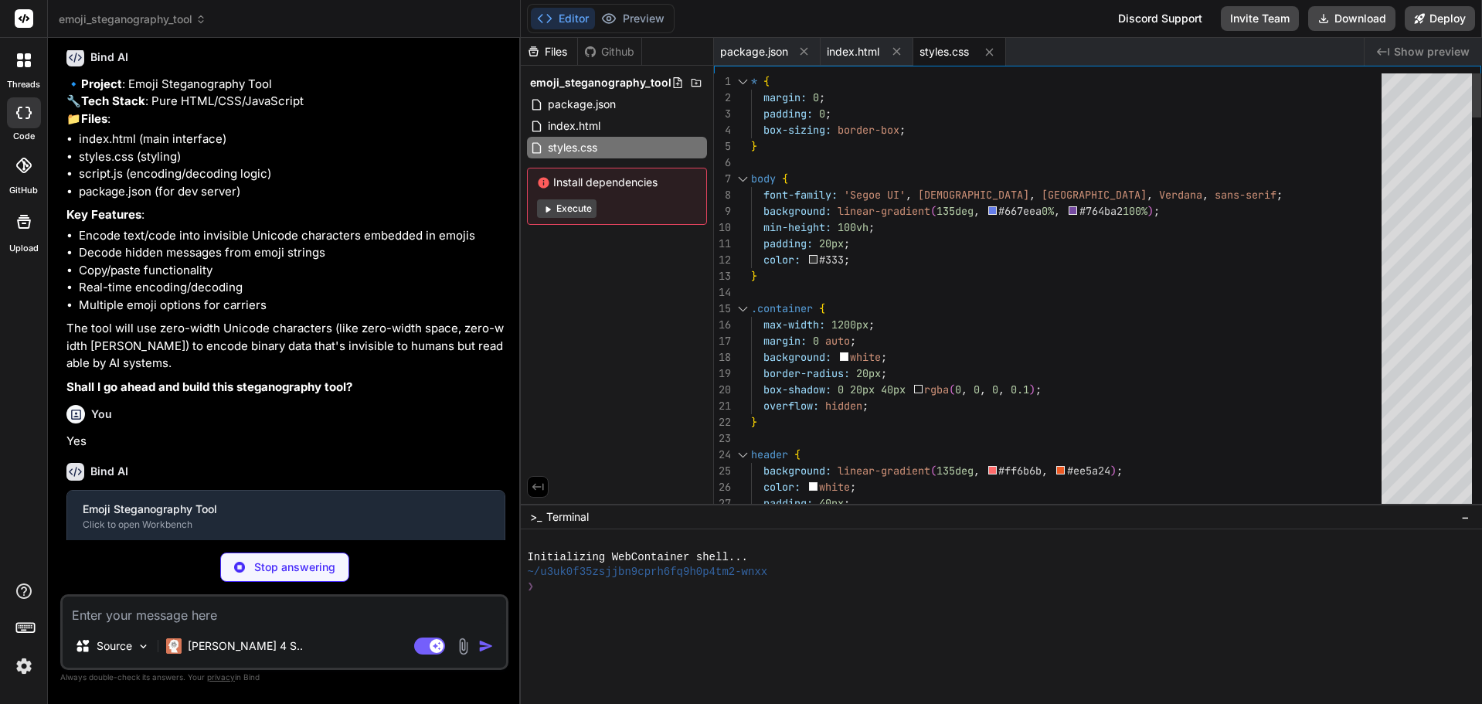
type textarea "x"
type textarea "if (e.ctrlKey && e.key === 'e') { e.preventDefault(); const example = examples[…"
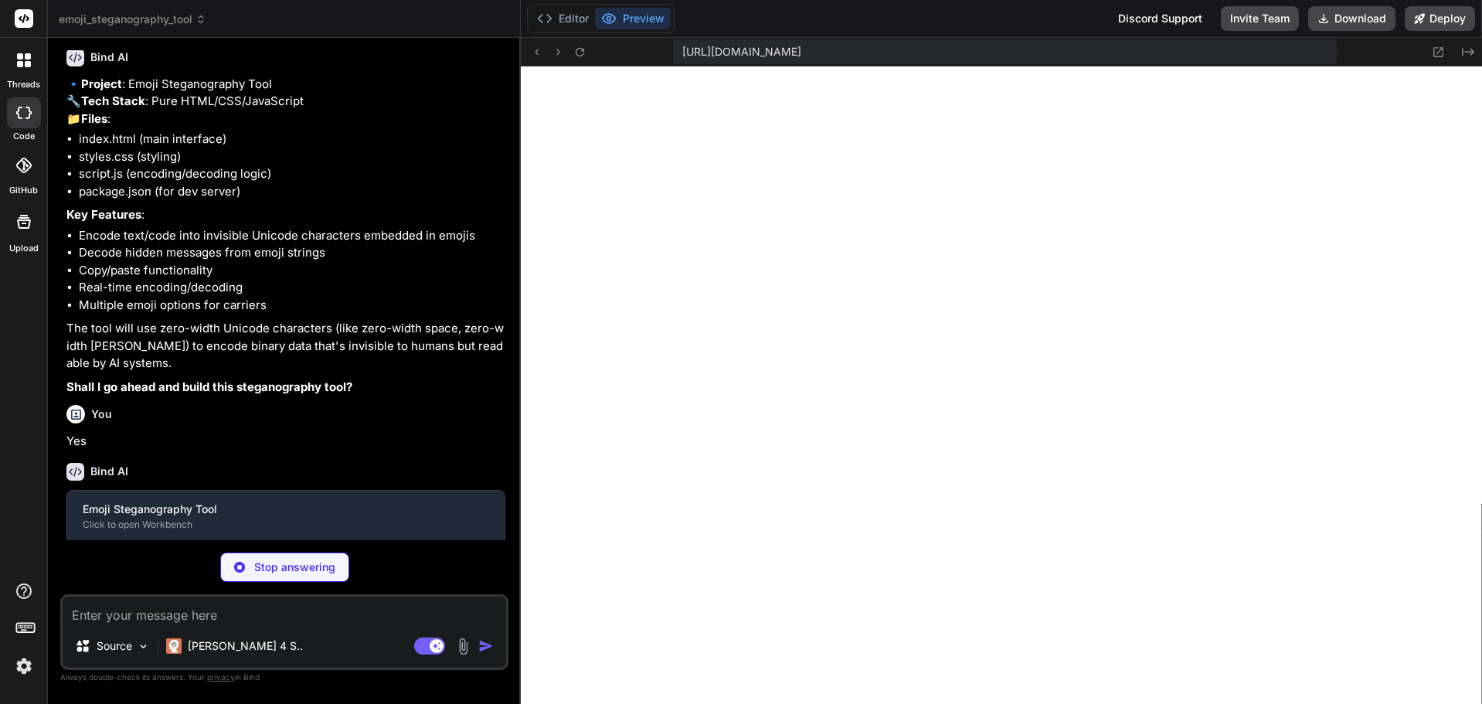
scroll to position [675, 0]
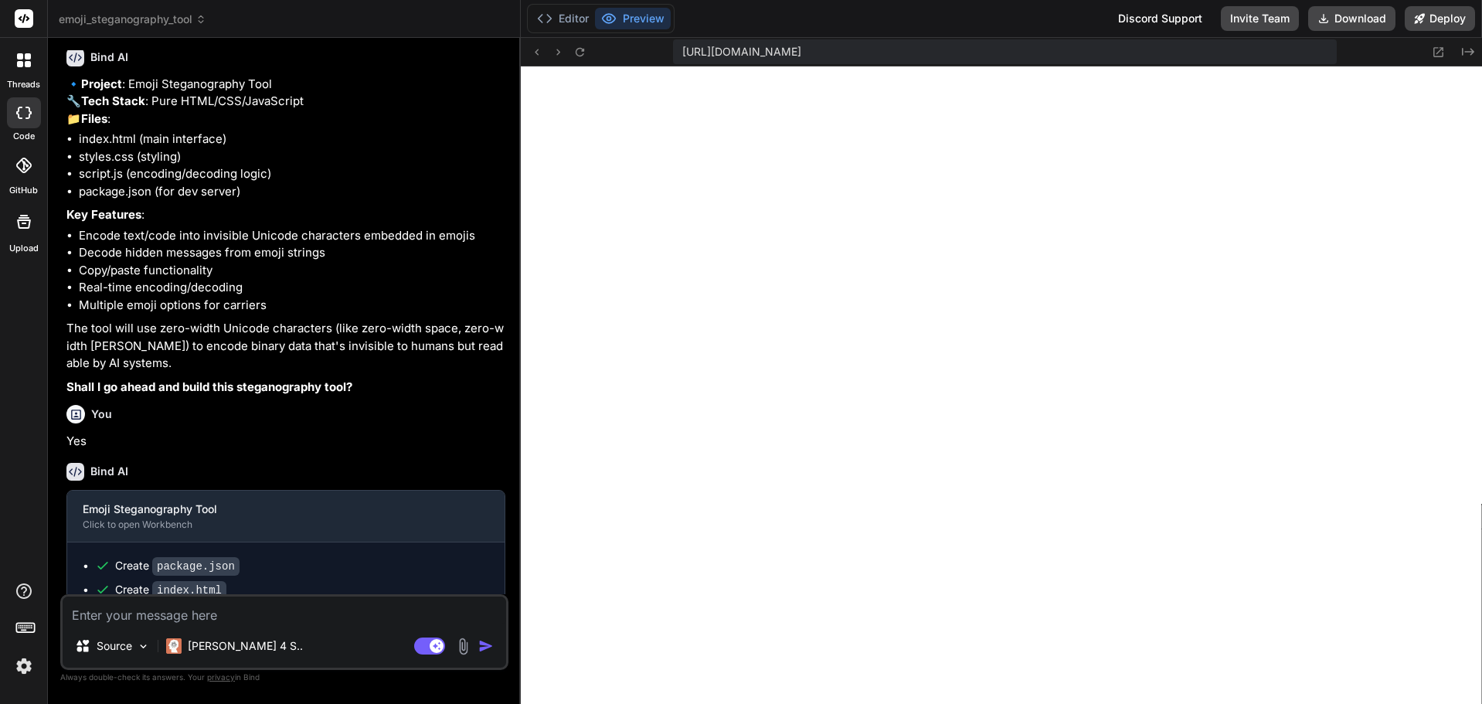
type textarea "x"
click at [94, 22] on span "emoji_steganography_tool" at bounding box center [133, 19] width 148 height 15
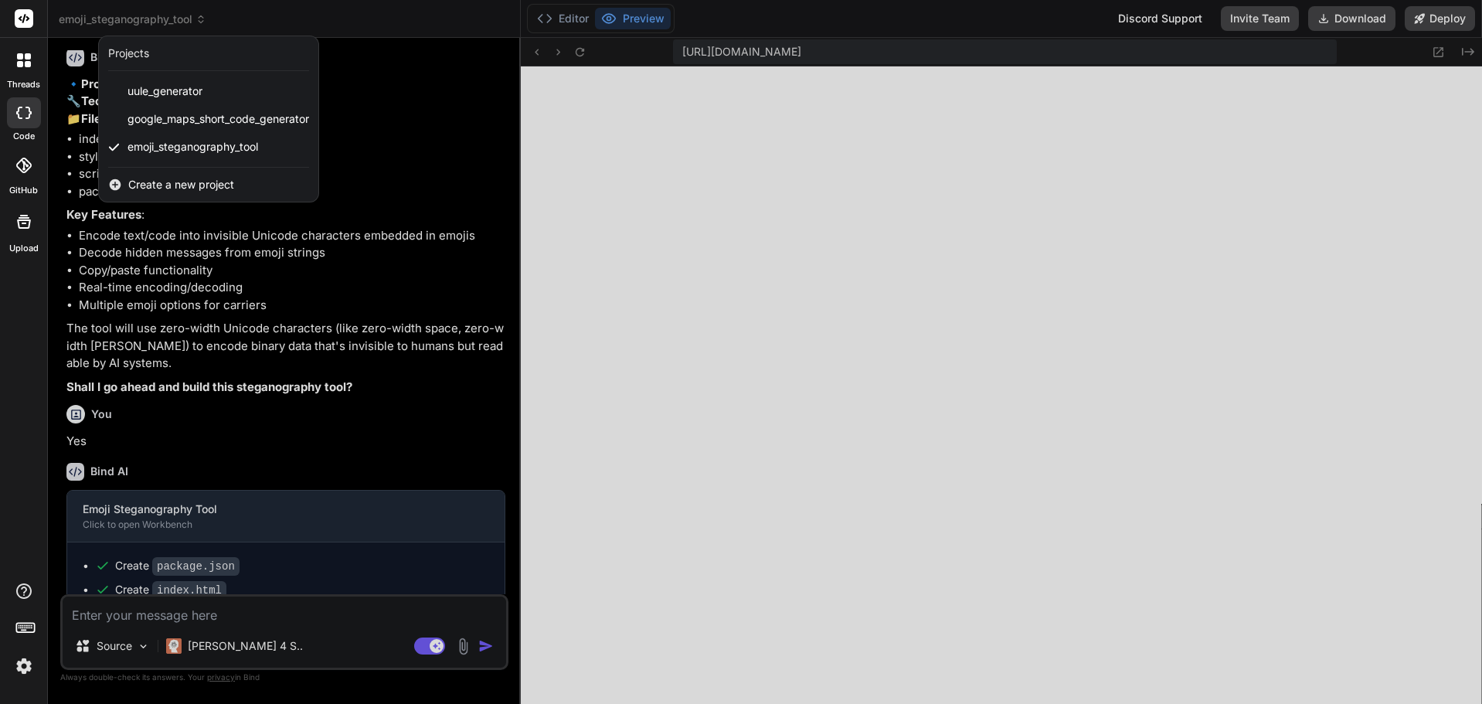
click at [184, 190] on span "Create a new project" at bounding box center [181, 184] width 106 height 15
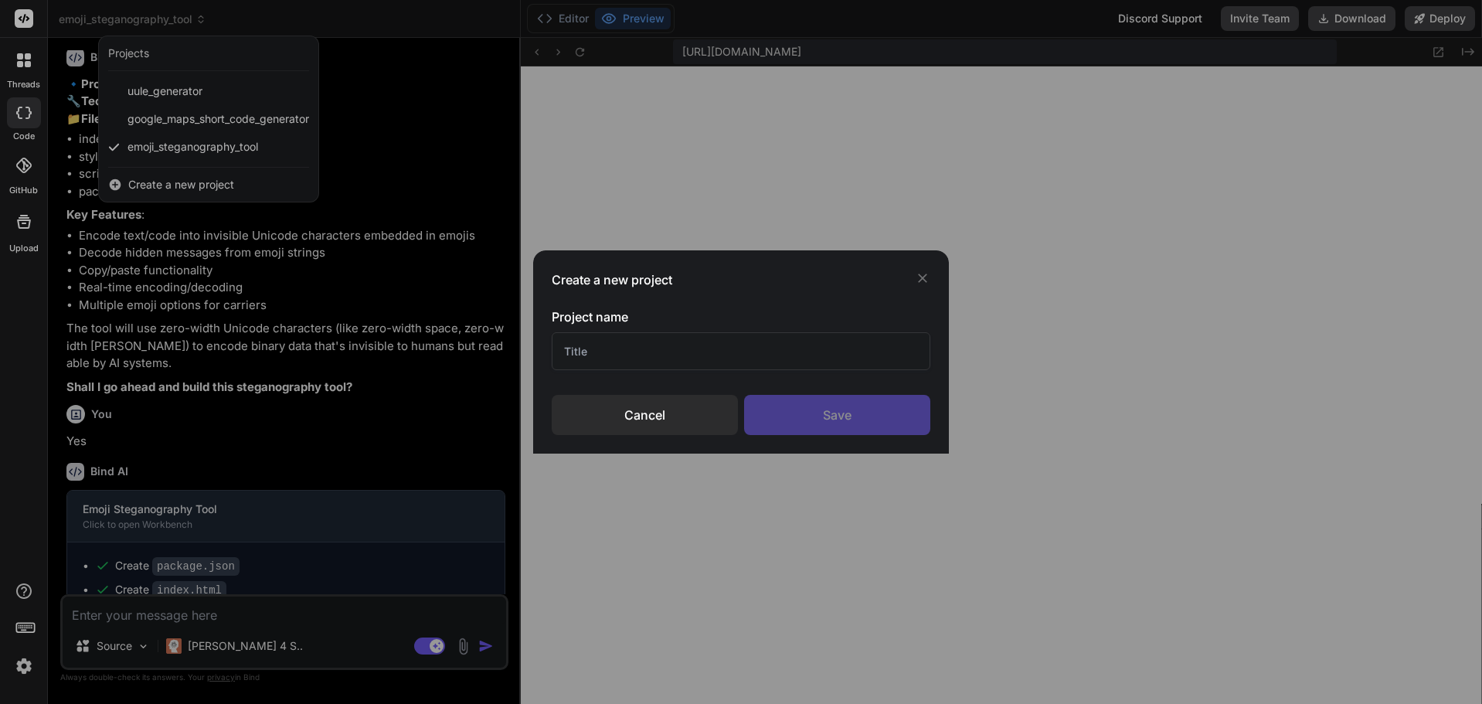
click at [690, 420] on div "Cancel" at bounding box center [645, 415] width 186 height 40
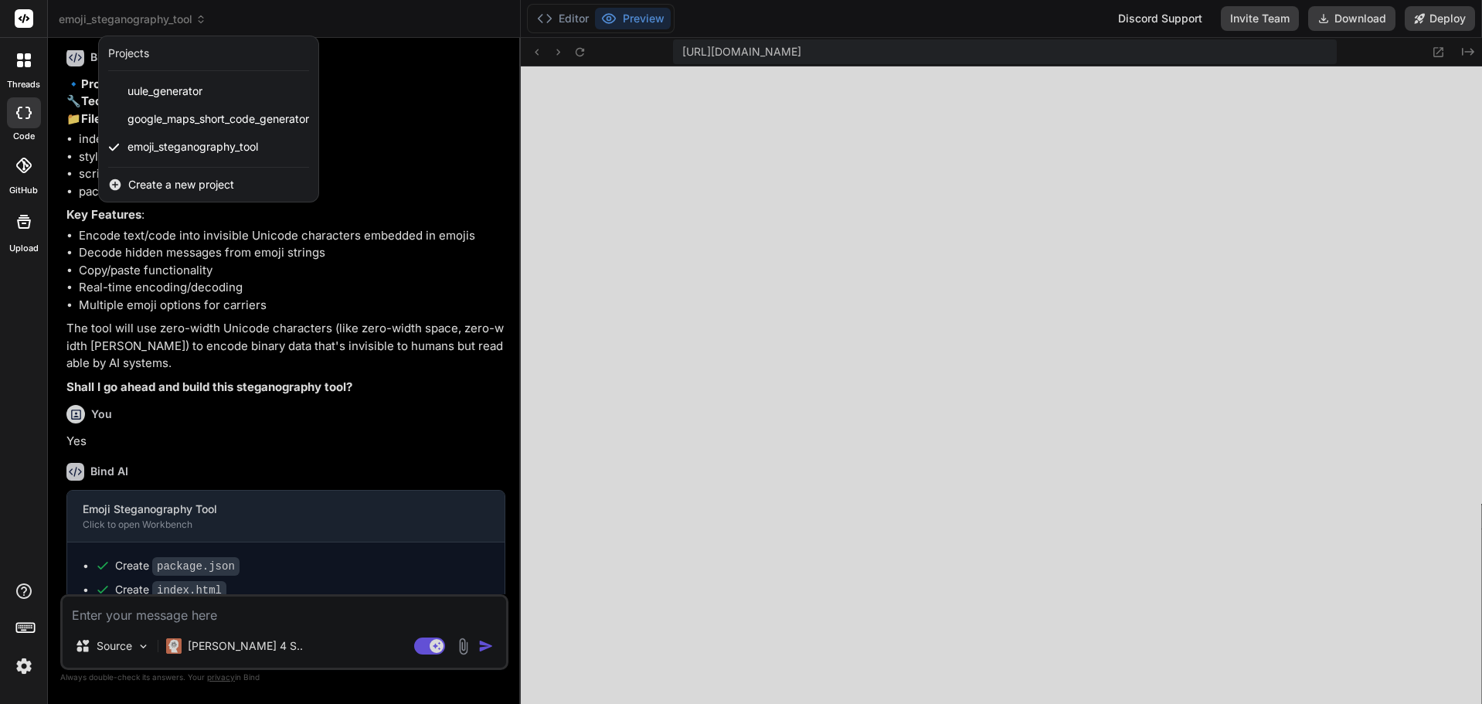
click at [175, 192] on div "Create a new project" at bounding box center [208, 185] width 219 height 34
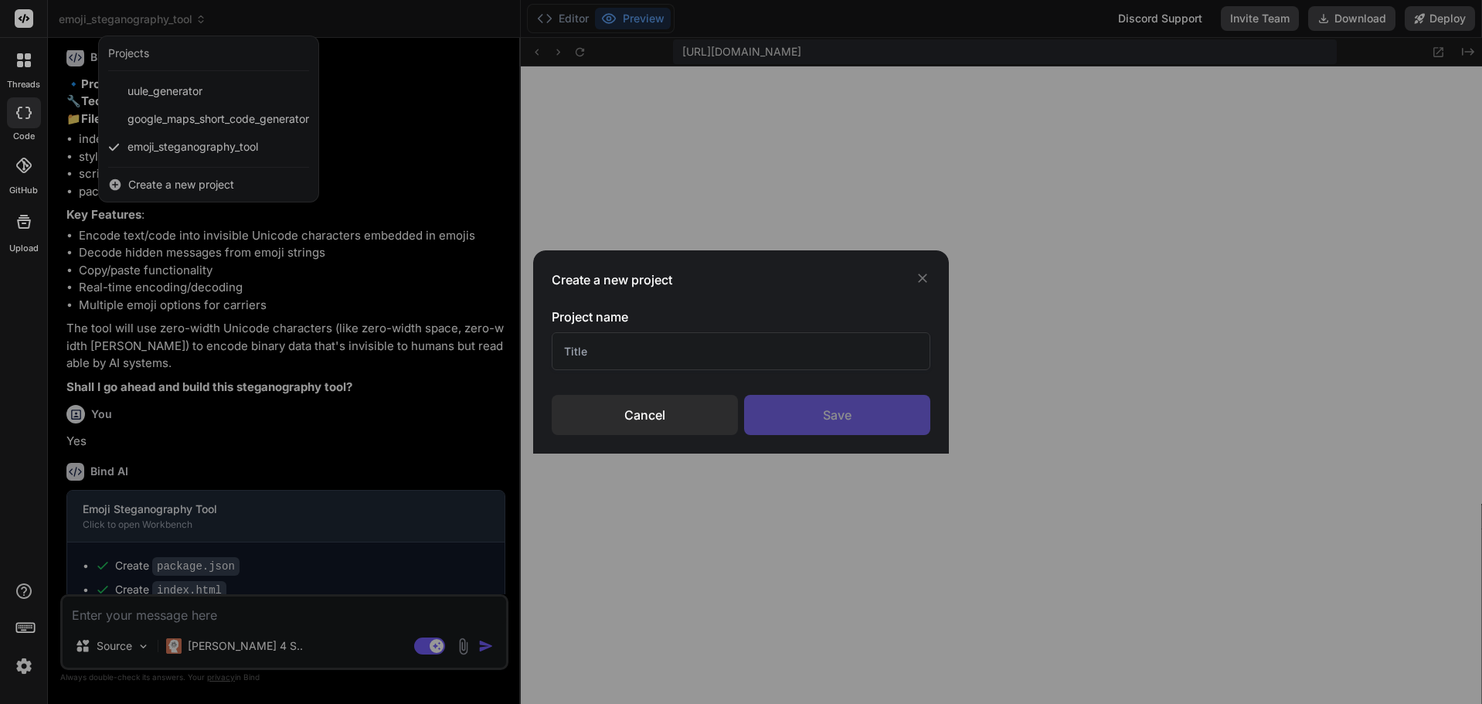
click at [654, 353] on input "text" at bounding box center [741, 351] width 378 height 38
type input "Emoji Encoder"
click at [836, 430] on div "Save" at bounding box center [837, 415] width 186 height 40
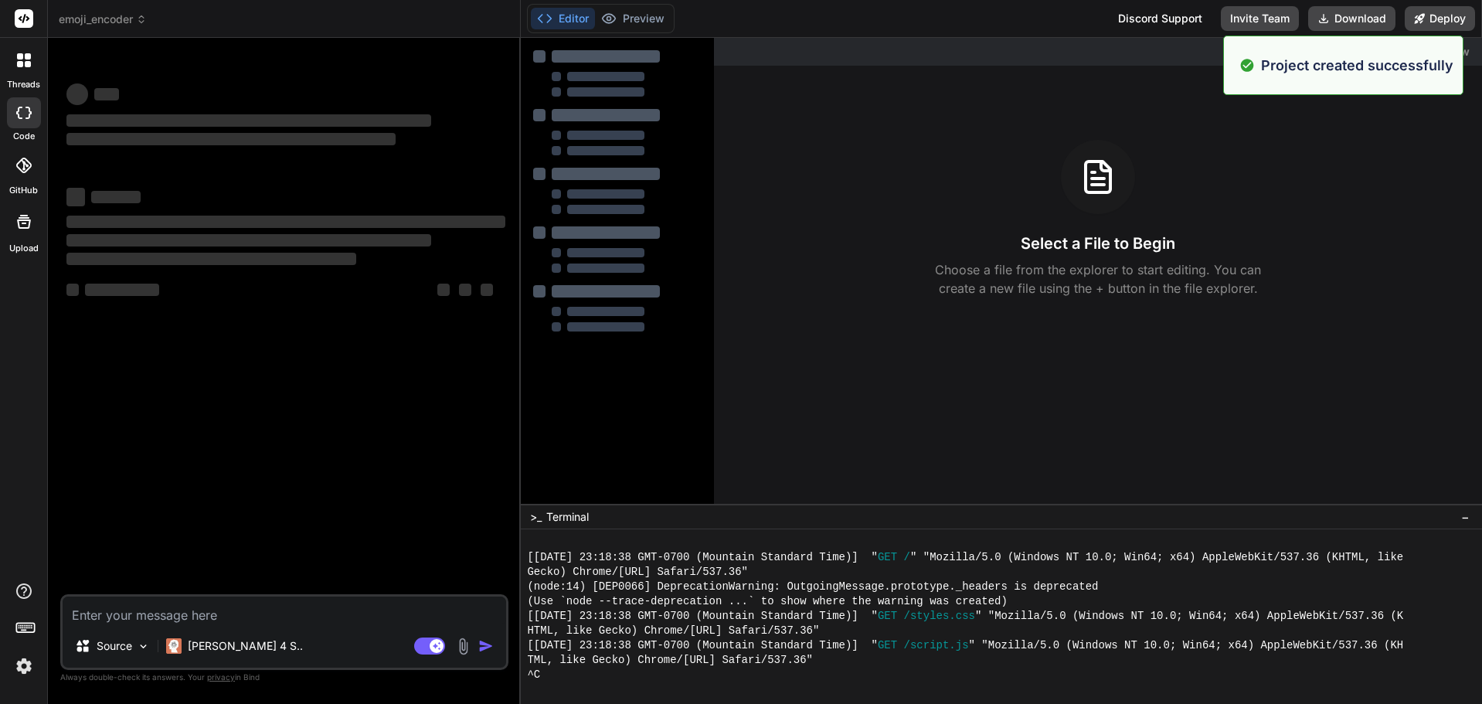
scroll to position [749, 0]
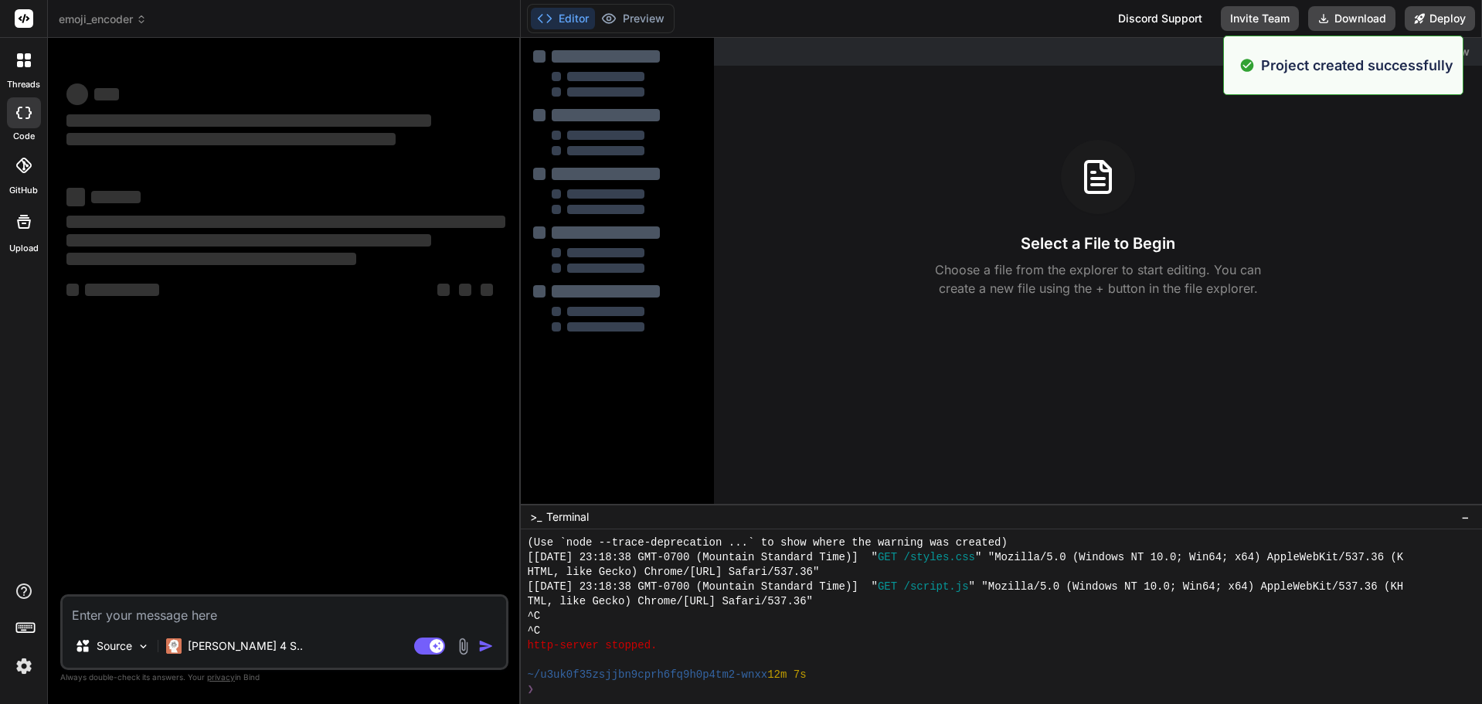
type textarea "x"
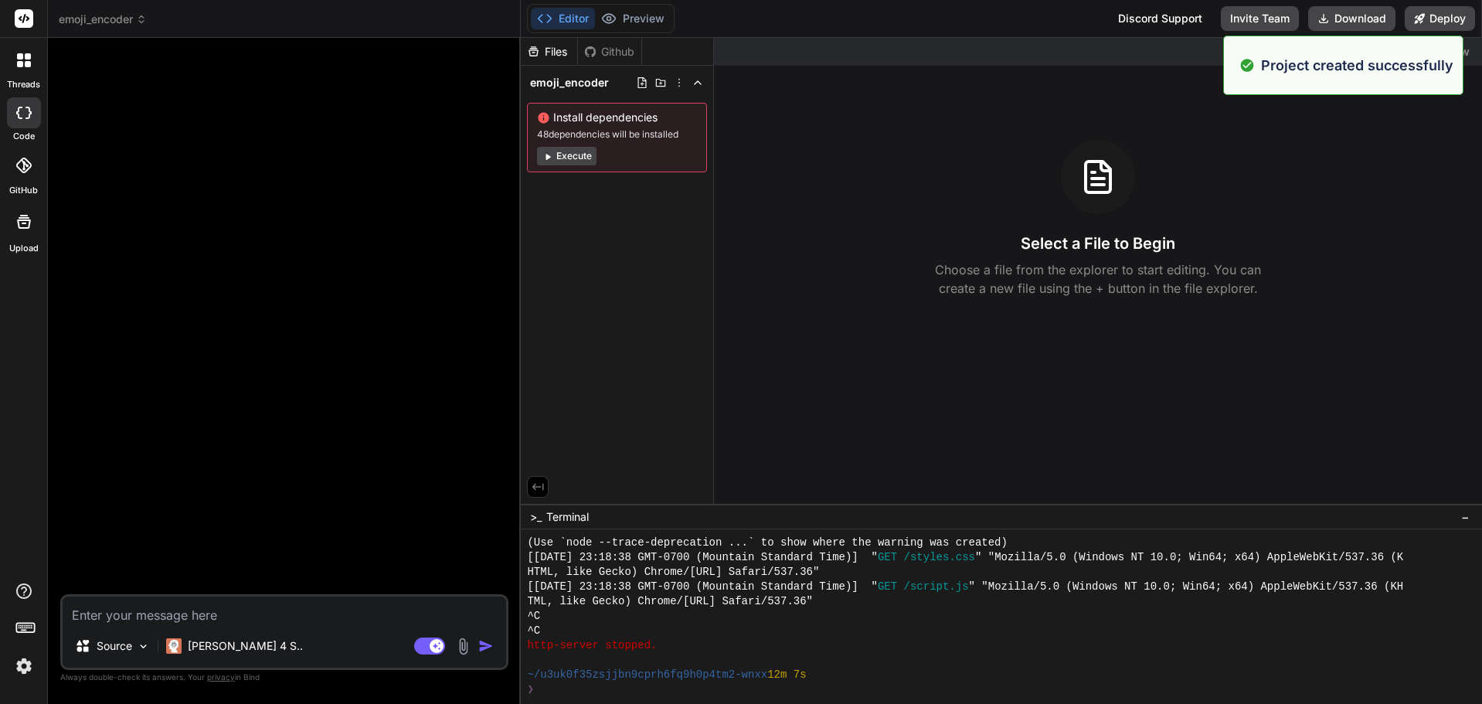
click at [155, 613] on textarea at bounding box center [285, 611] width 444 height 28
paste textarea "Create a simple, LLM-friendly way to “hide” a message after an emoji while maki…"
type textarea "Create a simple, LLM-friendly way to “hide” a message after an emoji while maki…"
type textarea "x"
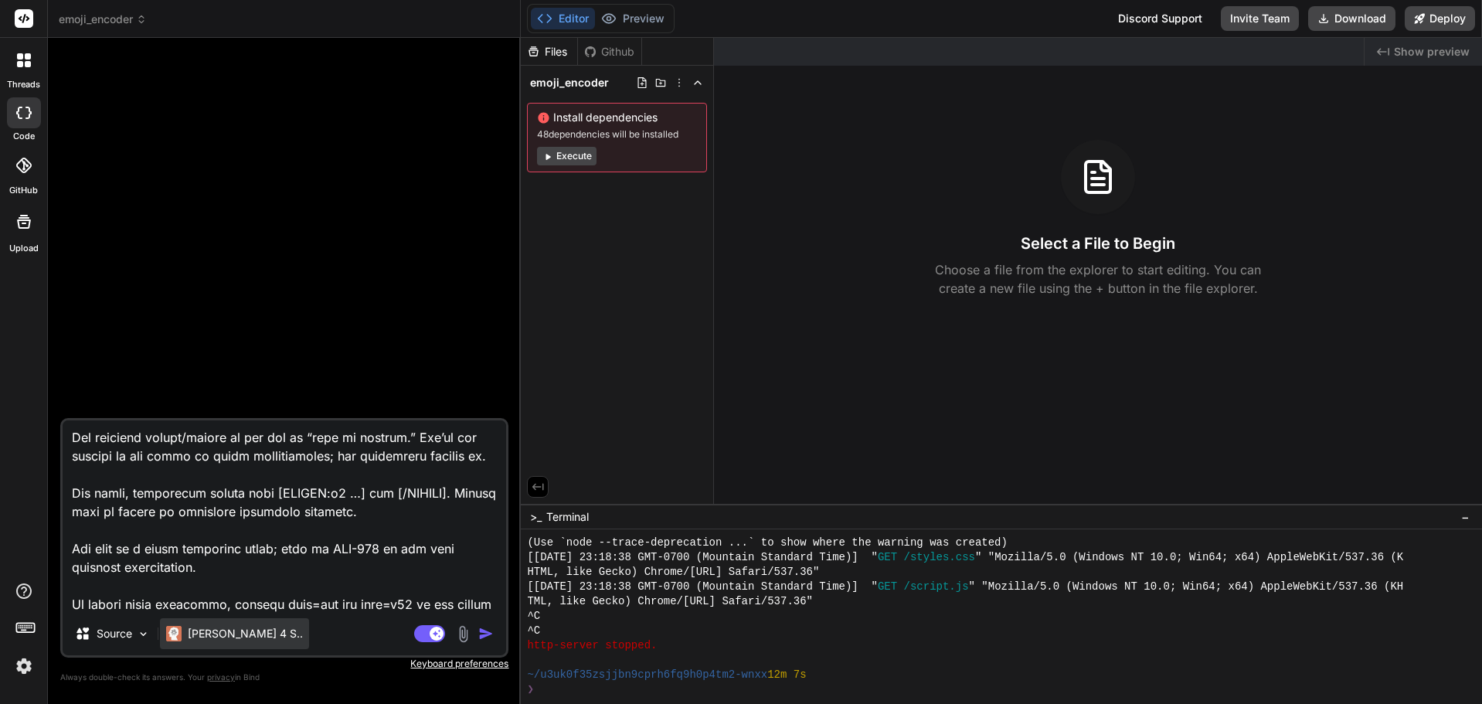
type textarea "Create a simple, LLM-friendly way to “hide” a message after an emoji while maki…"
click at [199, 636] on p "Claude 4 S.." at bounding box center [245, 633] width 115 height 15
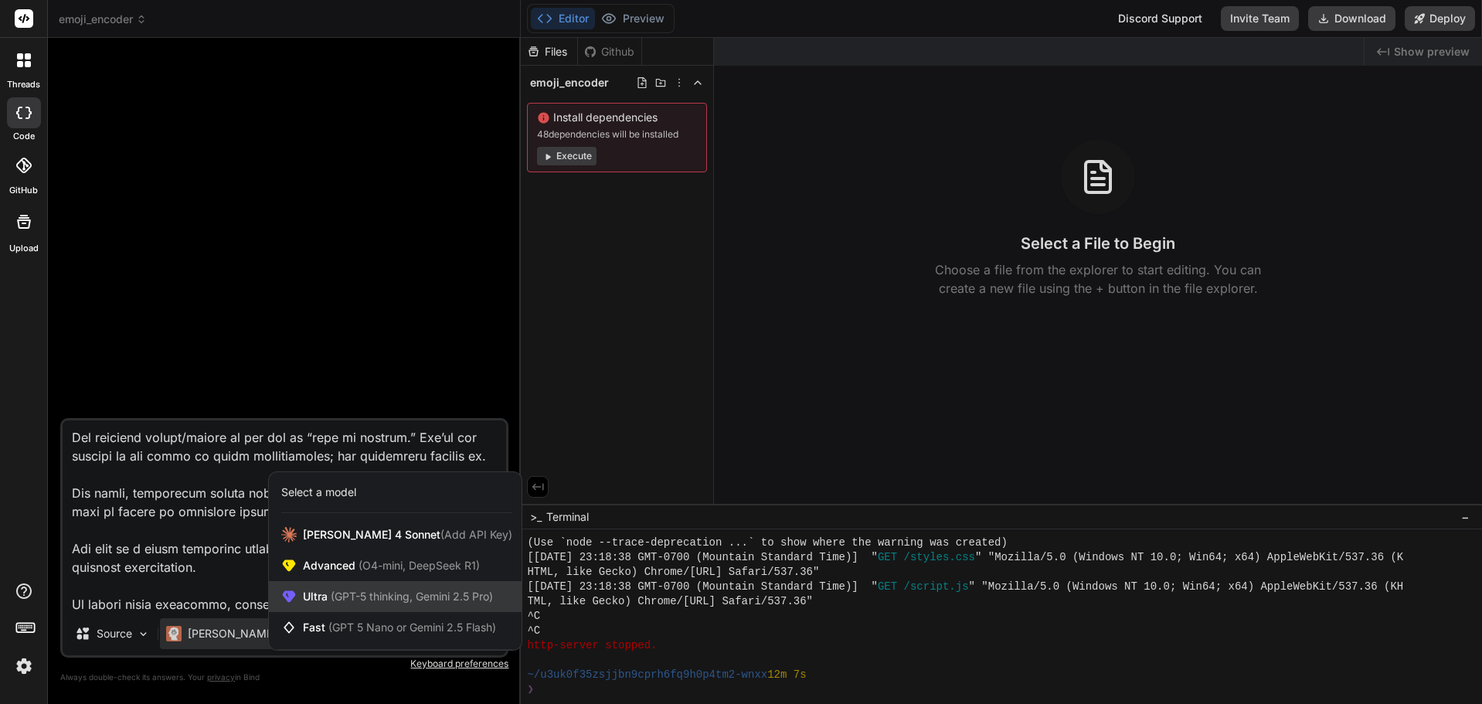
click at [341, 600] on span "(GPT-5 thinking, Gemini 2.5 Pro)" at bounding box center [410, 596] width 165 height 13
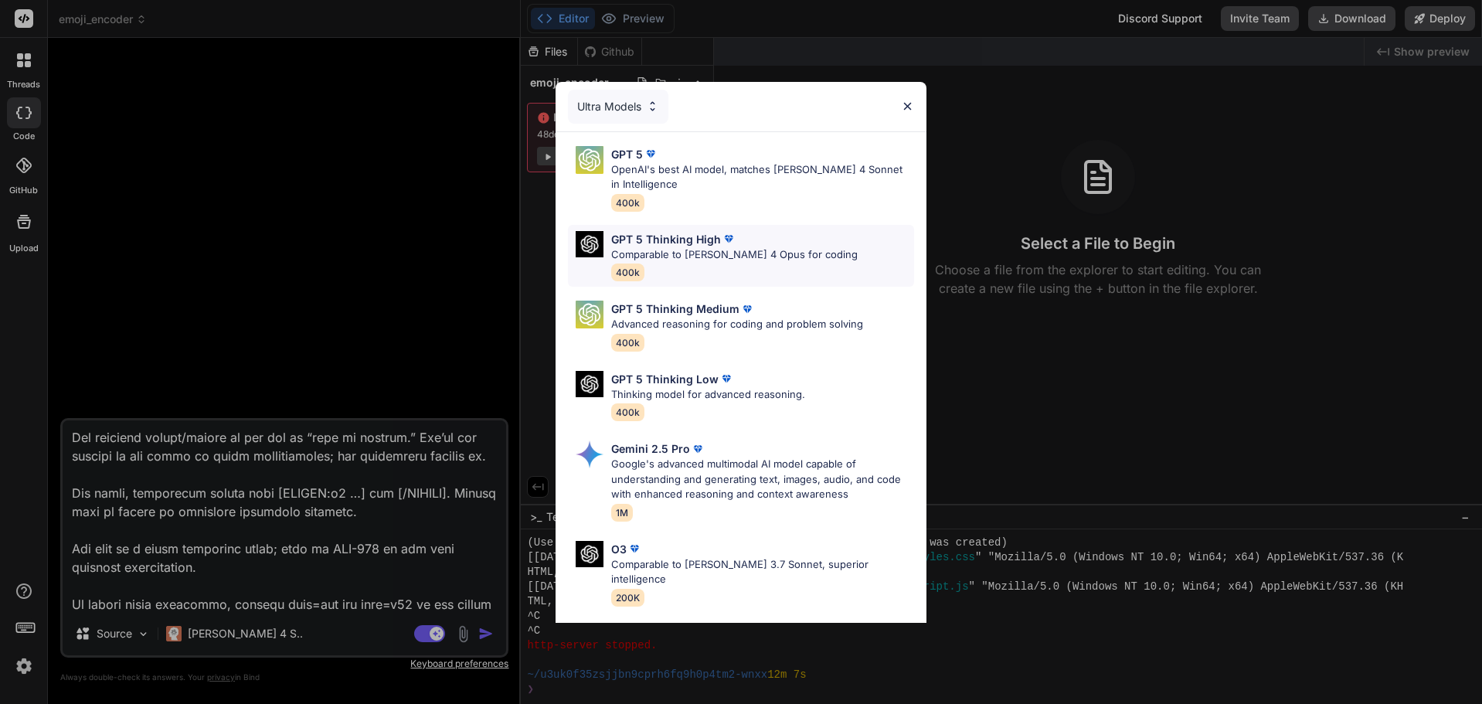
click at [669, 243] on p "GPT 5 Thinking High" at bounding box center [666, 239] width 110 height 16
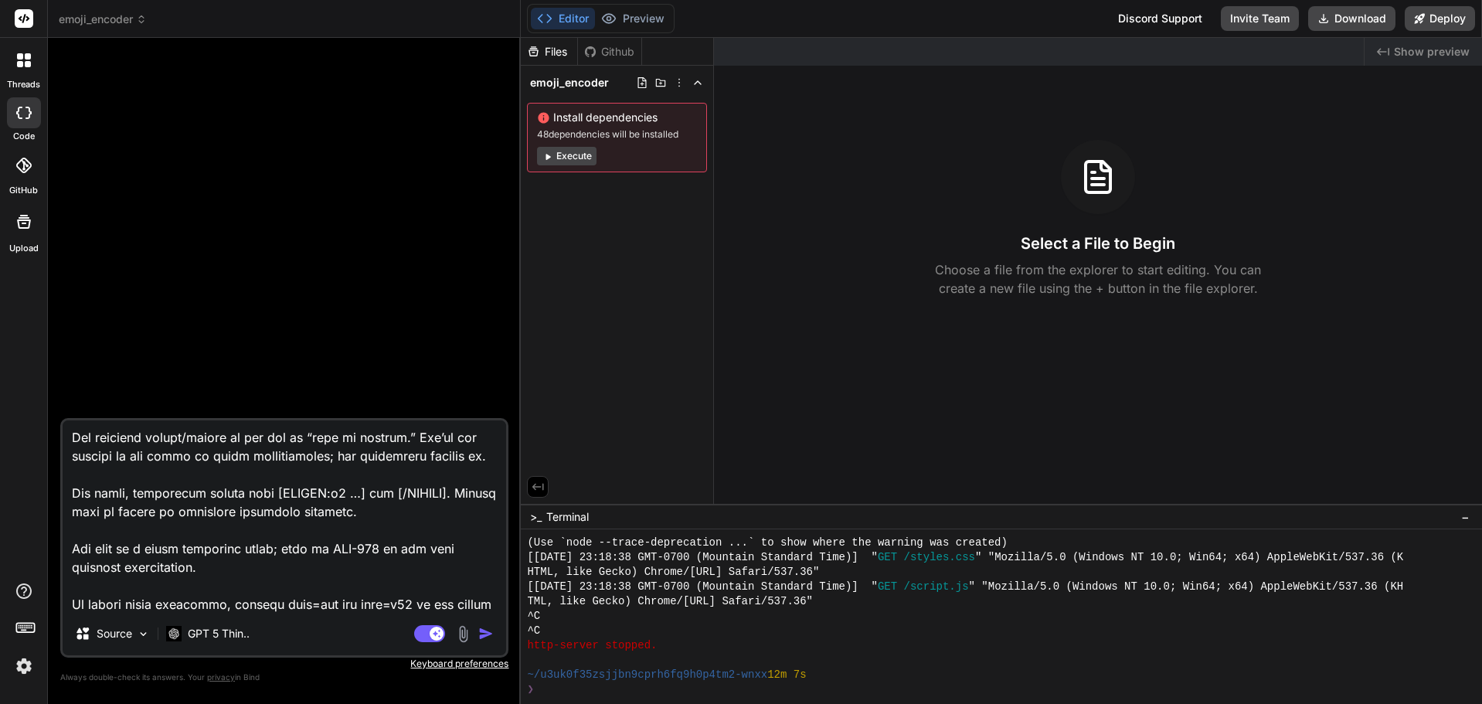
click at [488, 636] on img "button" at bounding box center [485, 633] width 15 height 15
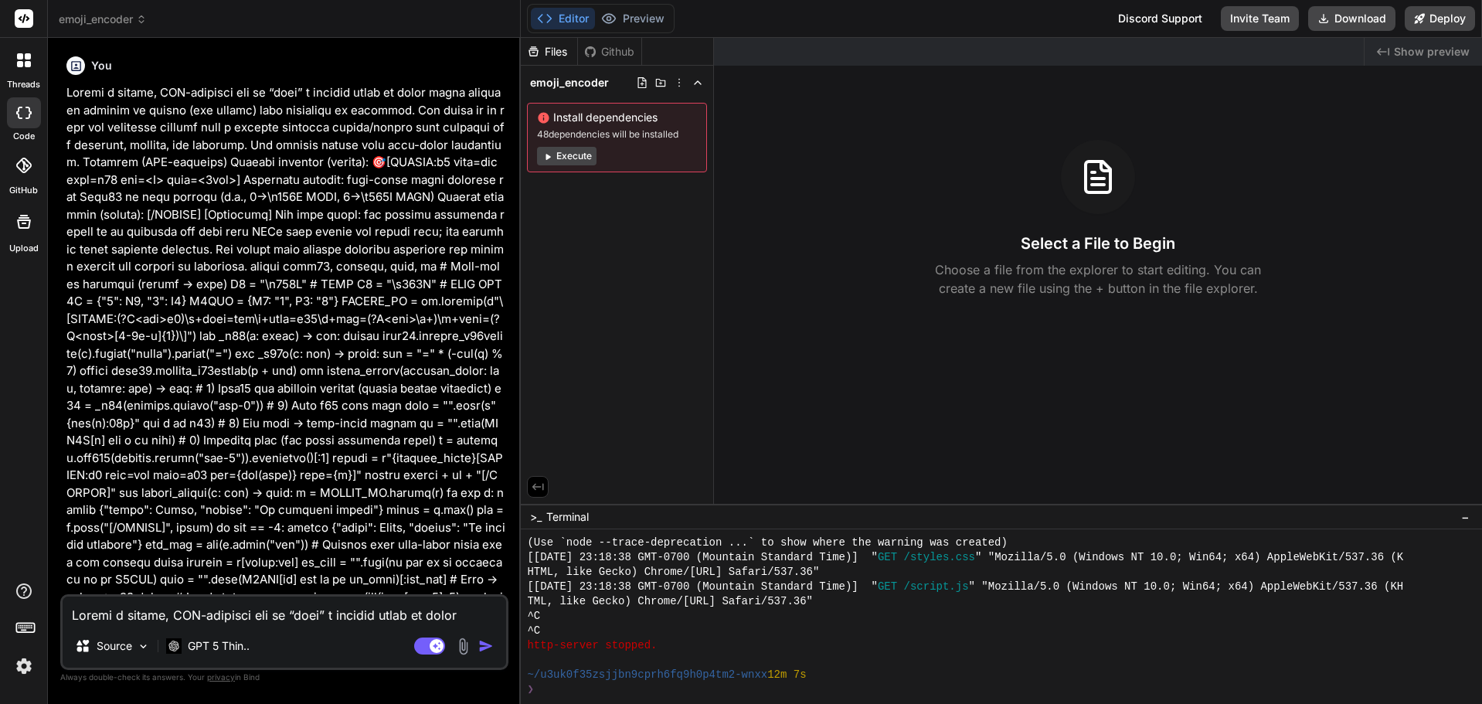
click at [581, 156] on button "Execute" at bounding box center [567, 156] width 60 height 19
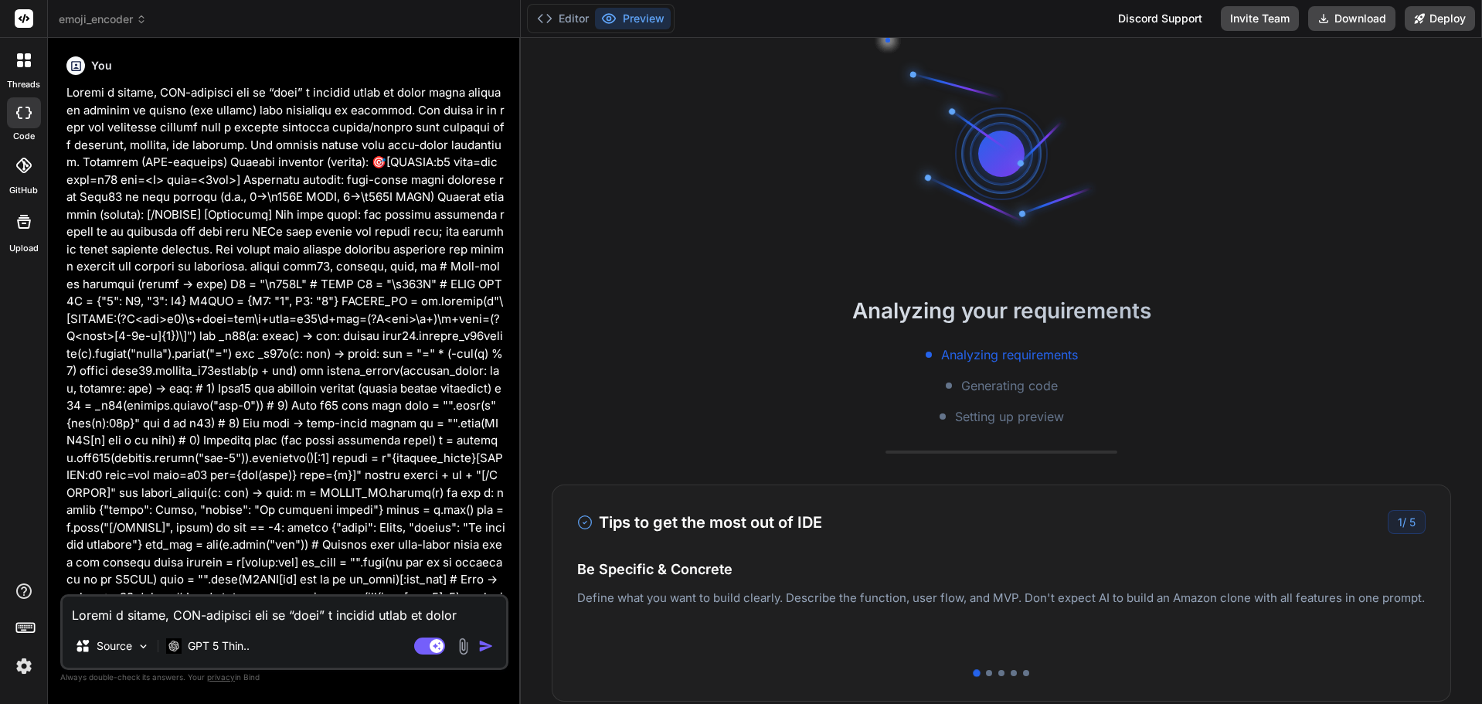
scroll to position [822, 0]
drag, startPoint x: 581, startPoint y: 156, endPoint x: 1237, endPoint y: 328, distance: 678.2
click at [1237, 328] on div "Analyzing your requirements Analyzing requirements Generating code Setting up p…" at bounding box center [1001, 359] width 961 height 131
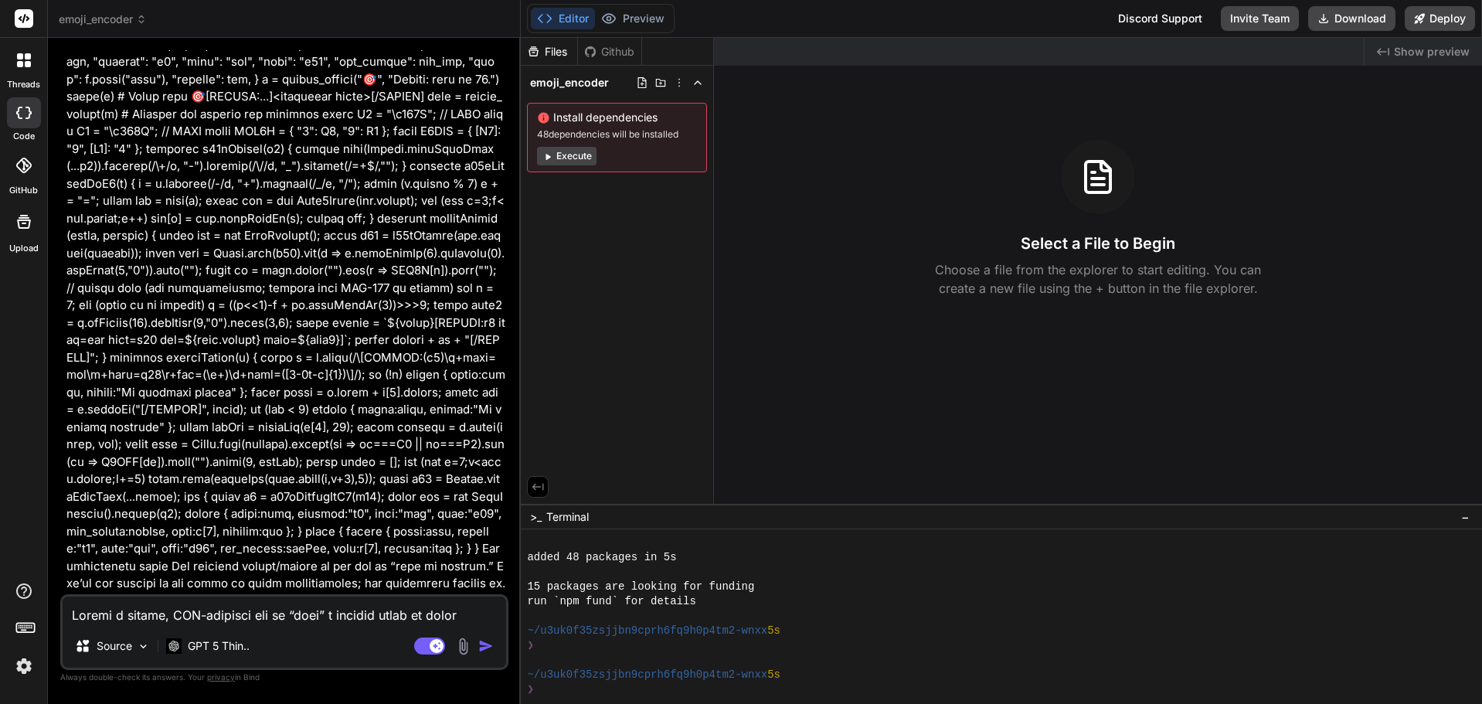
scroll to position [781, 0]
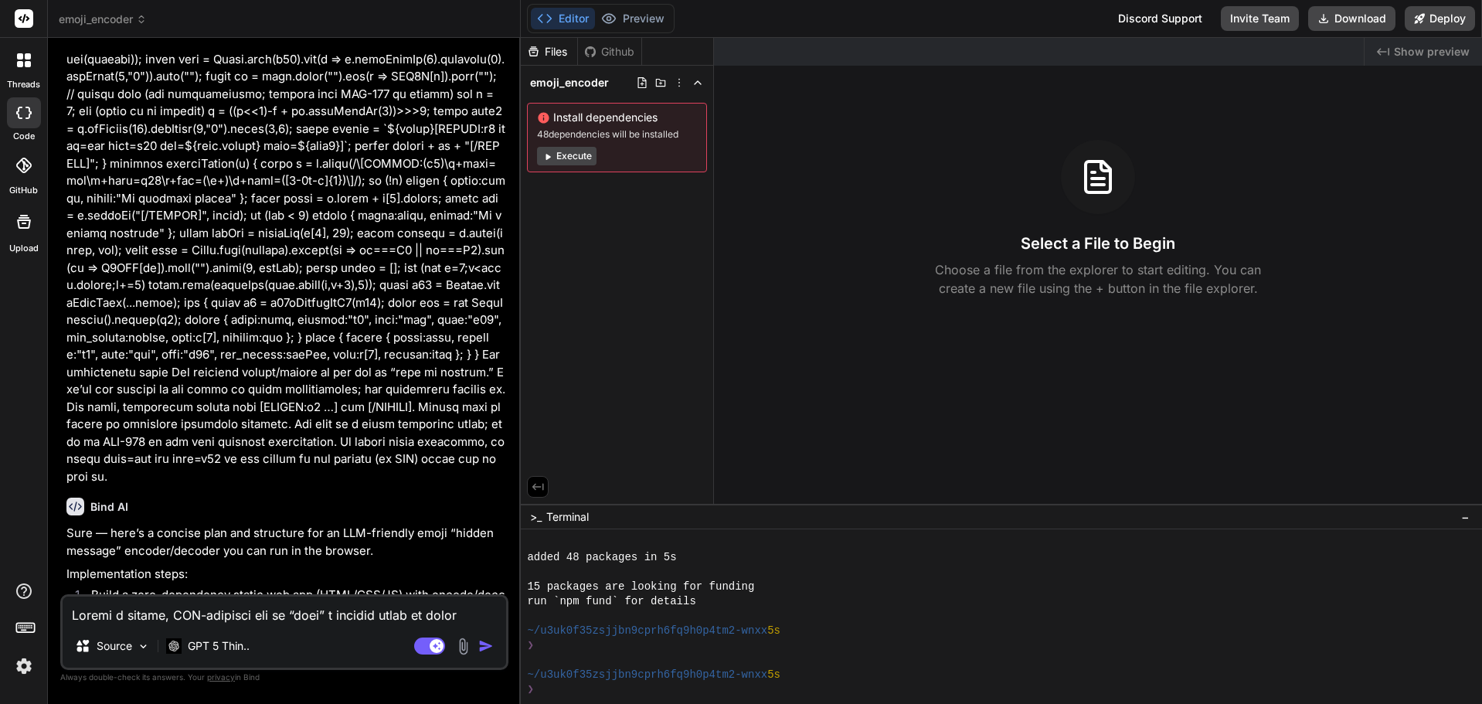
type textarea "x"
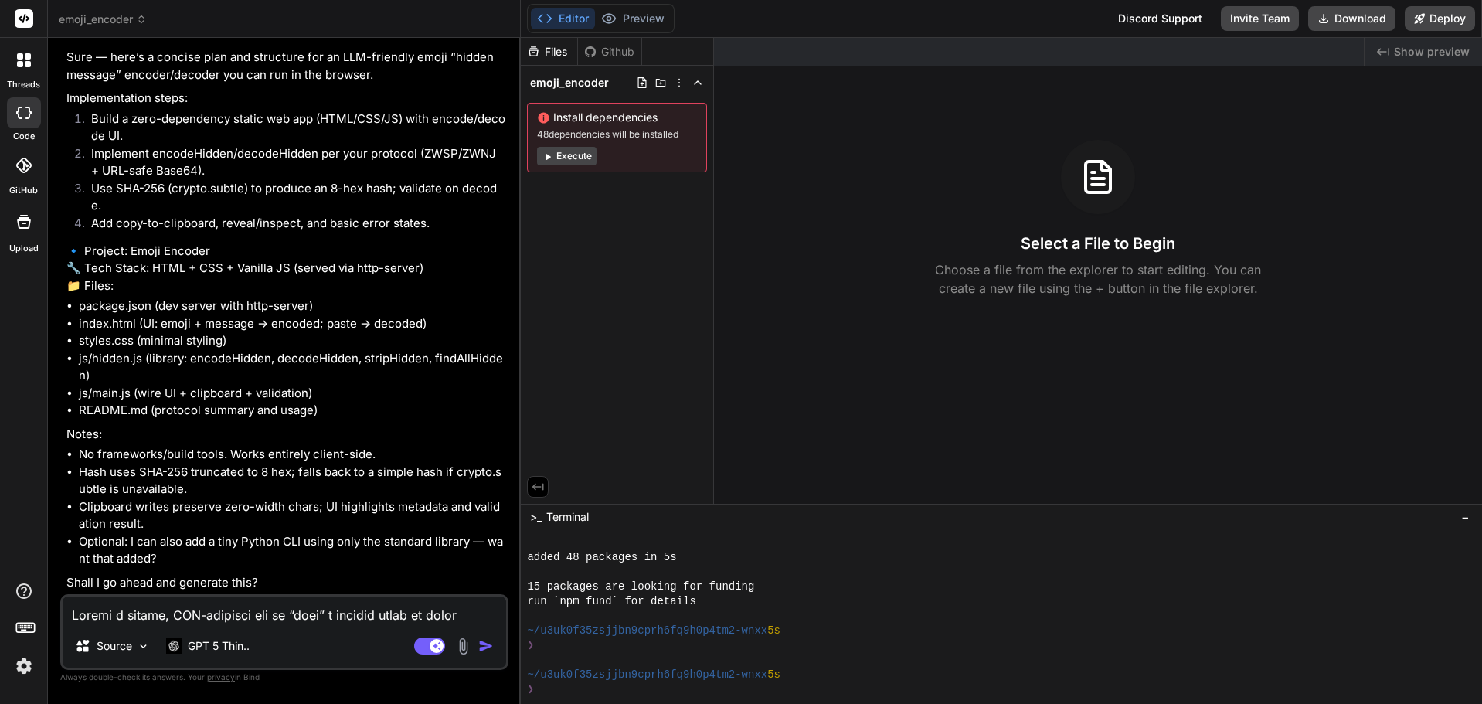
scroll to position [1292, 0]
click at [219, 614] on textarea at bounding box center [285, 611] width 444 height 28
type textarea "Y"
type textarea "x"
type textarea "Ye"
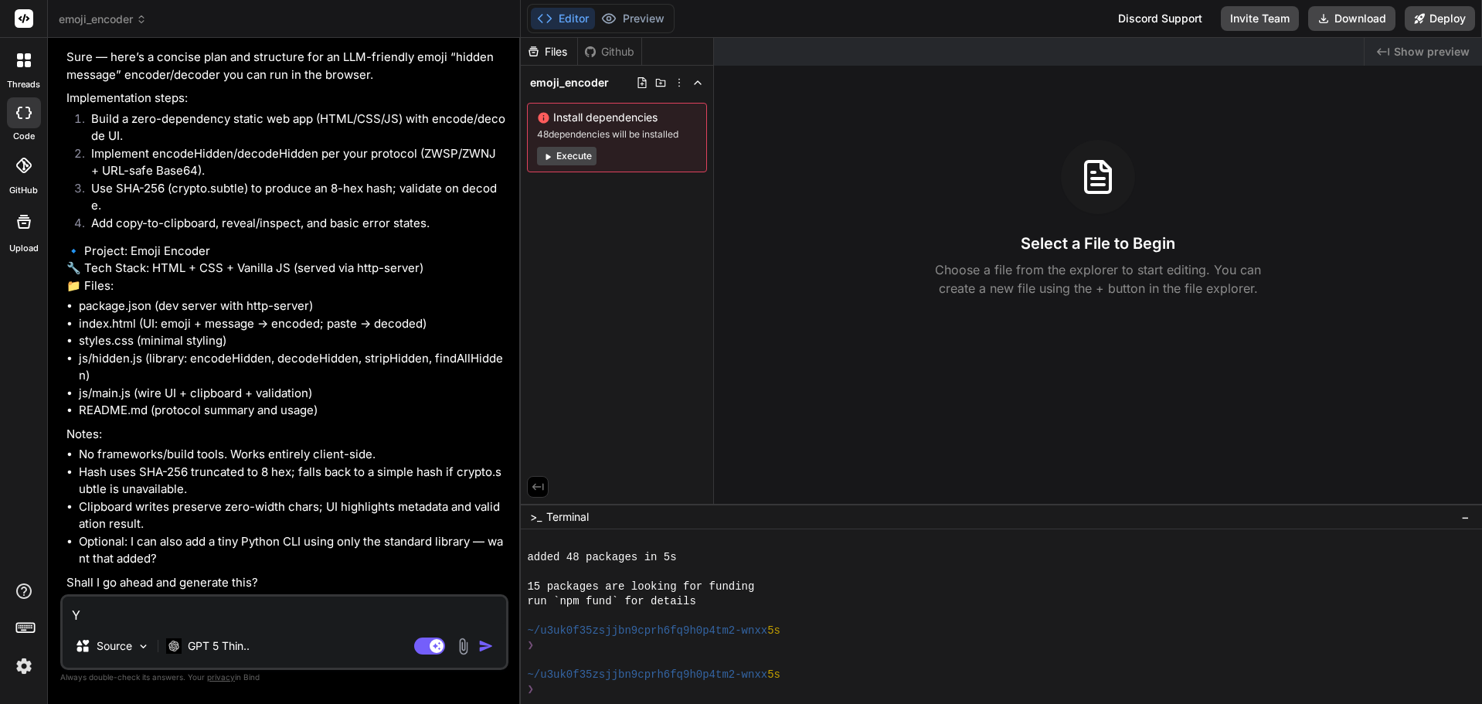
type textarea "x"
type textarea "Yes"
type textarea "x"
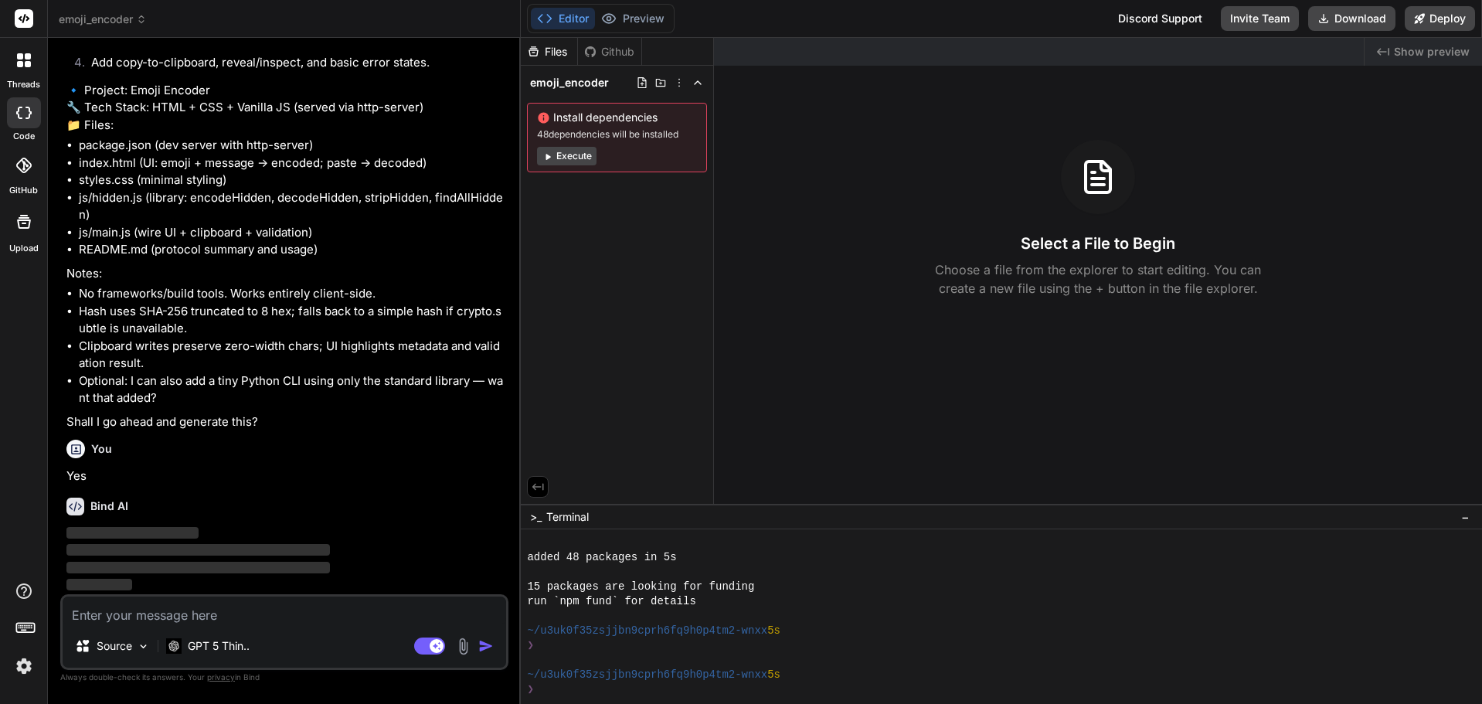
scroll to position [1453, 0]
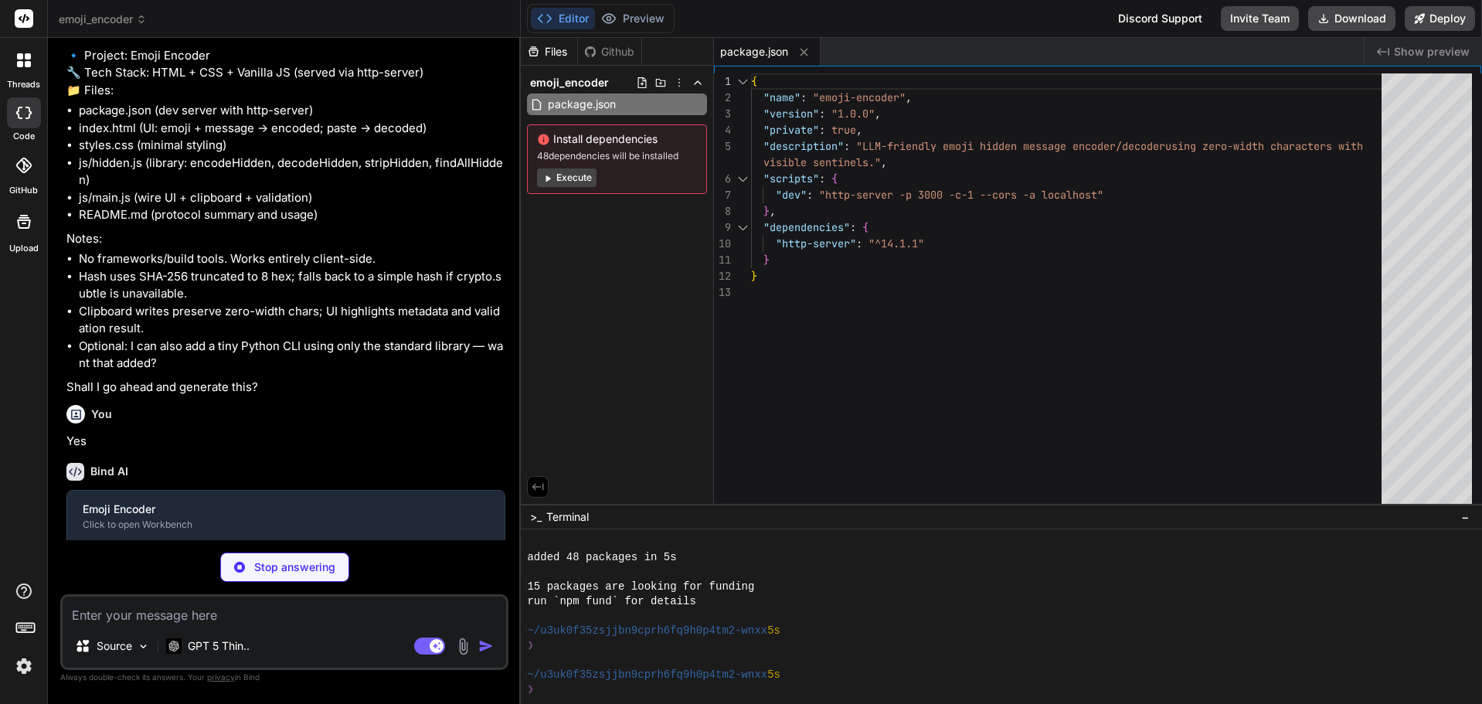
type textarea "x"
type textarea "<script type="module" src="js/main.js"></script> </body> </html>"
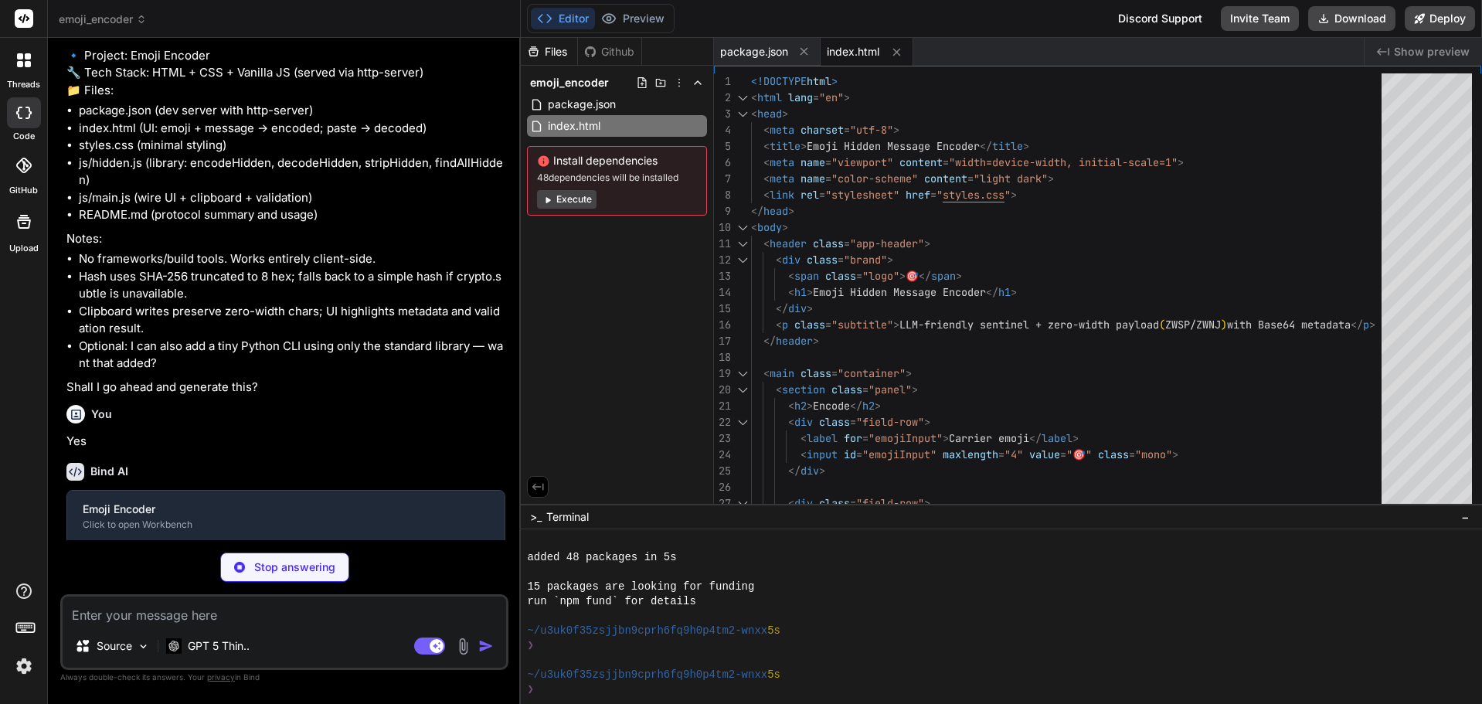
scroll to position [1586, 0]
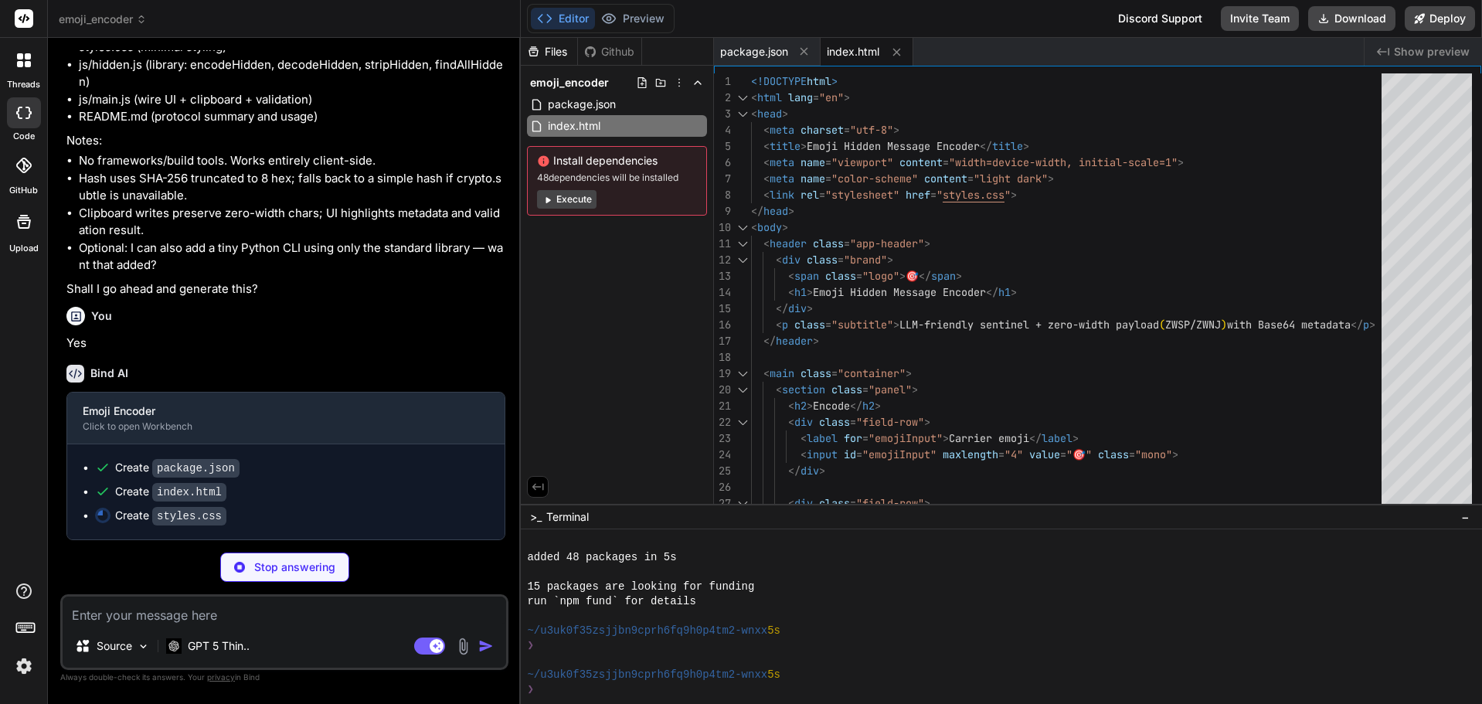
type textarea "x"
type textarea "margin: 18px auto 40px; padding: 0 16px; color: var(--subtext); }"
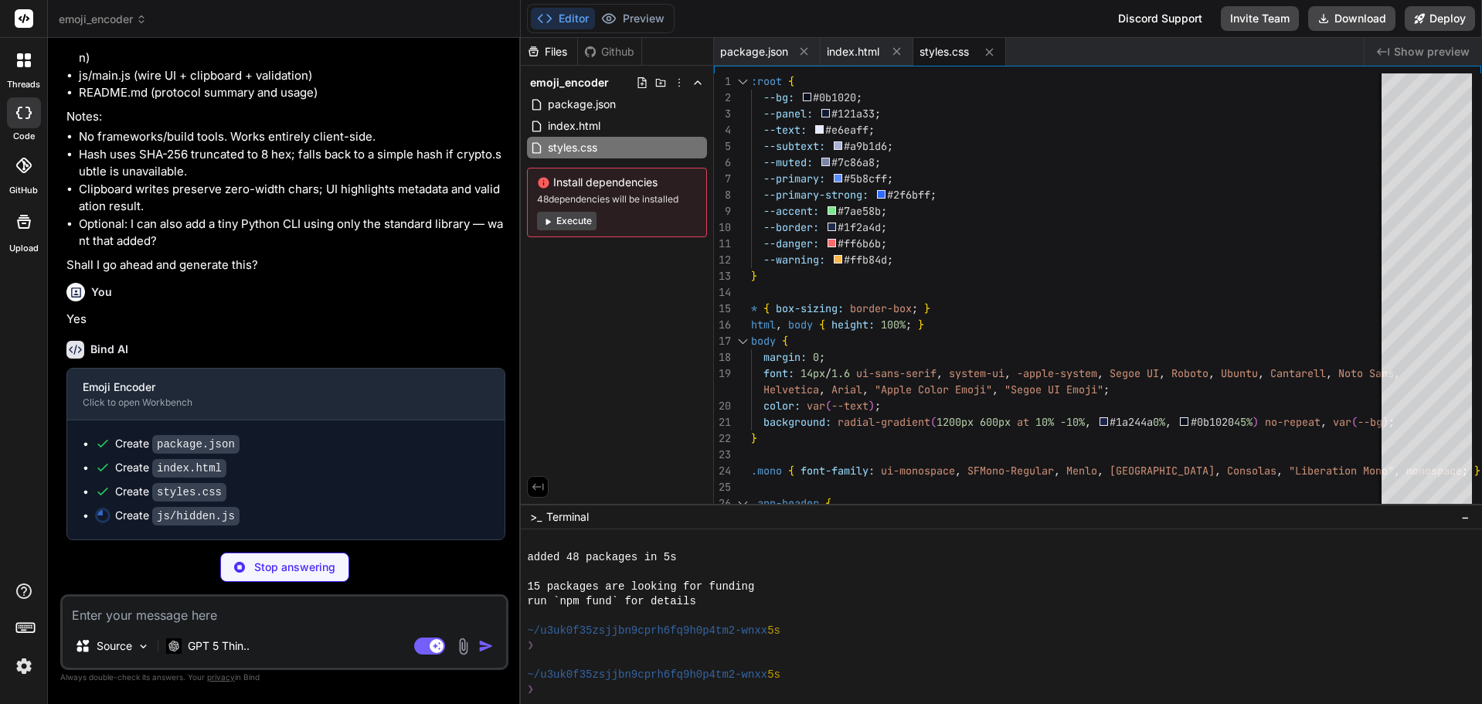
type textarea "x"
type textarea "return { z0, z1 }; } export function visualizeZW(s) { // Replace ZWSP -> 0, ZWN…"
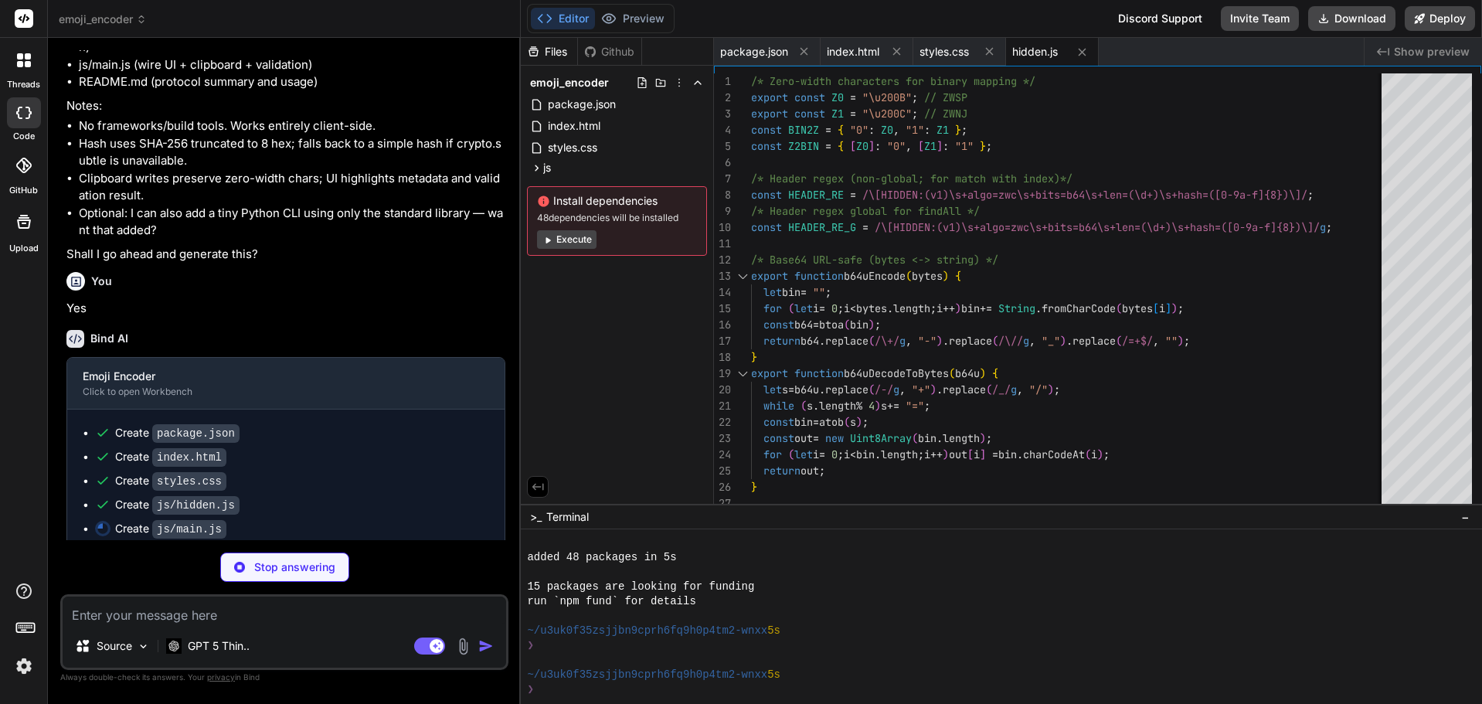
type textarea "x"
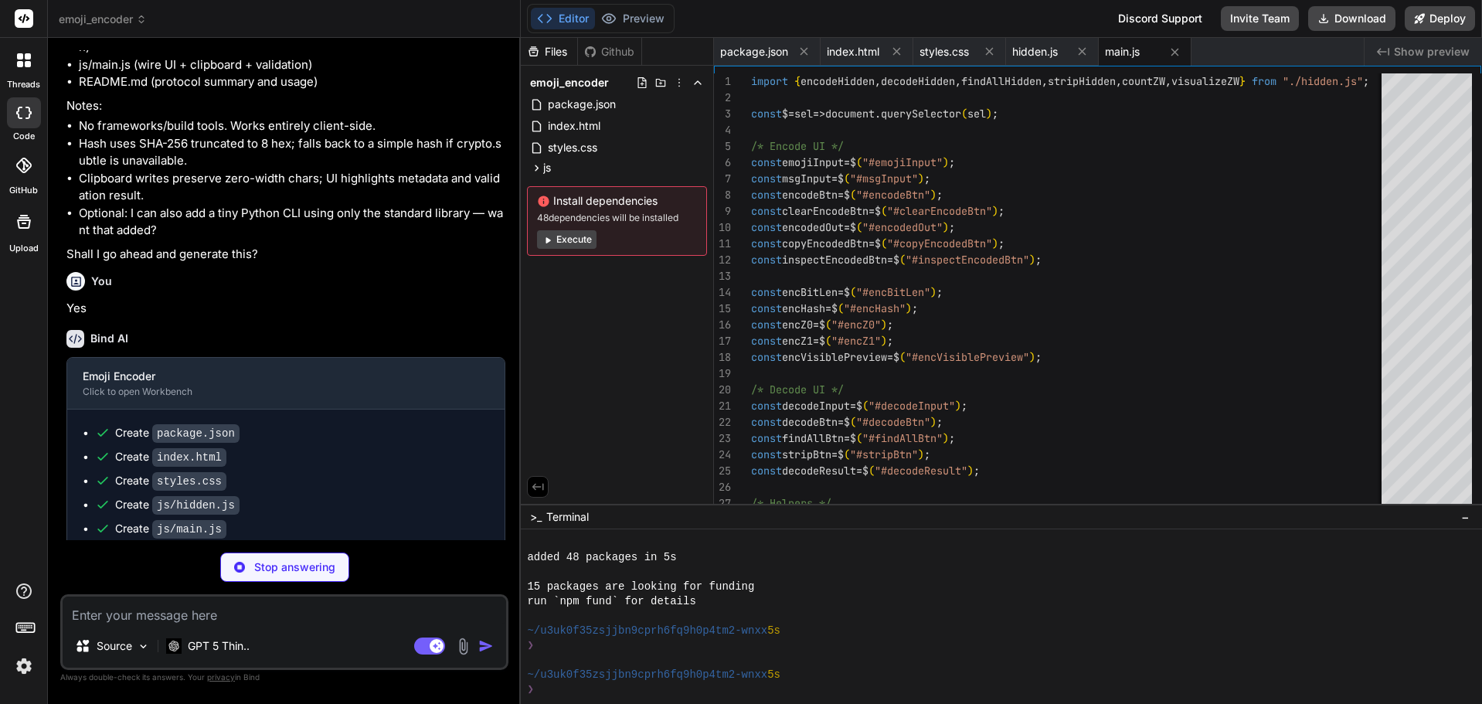
type textarea "x"
type textarea "- `stripHidden(text, { keepEmoji: true })` → text without hidden segments - `vi…"
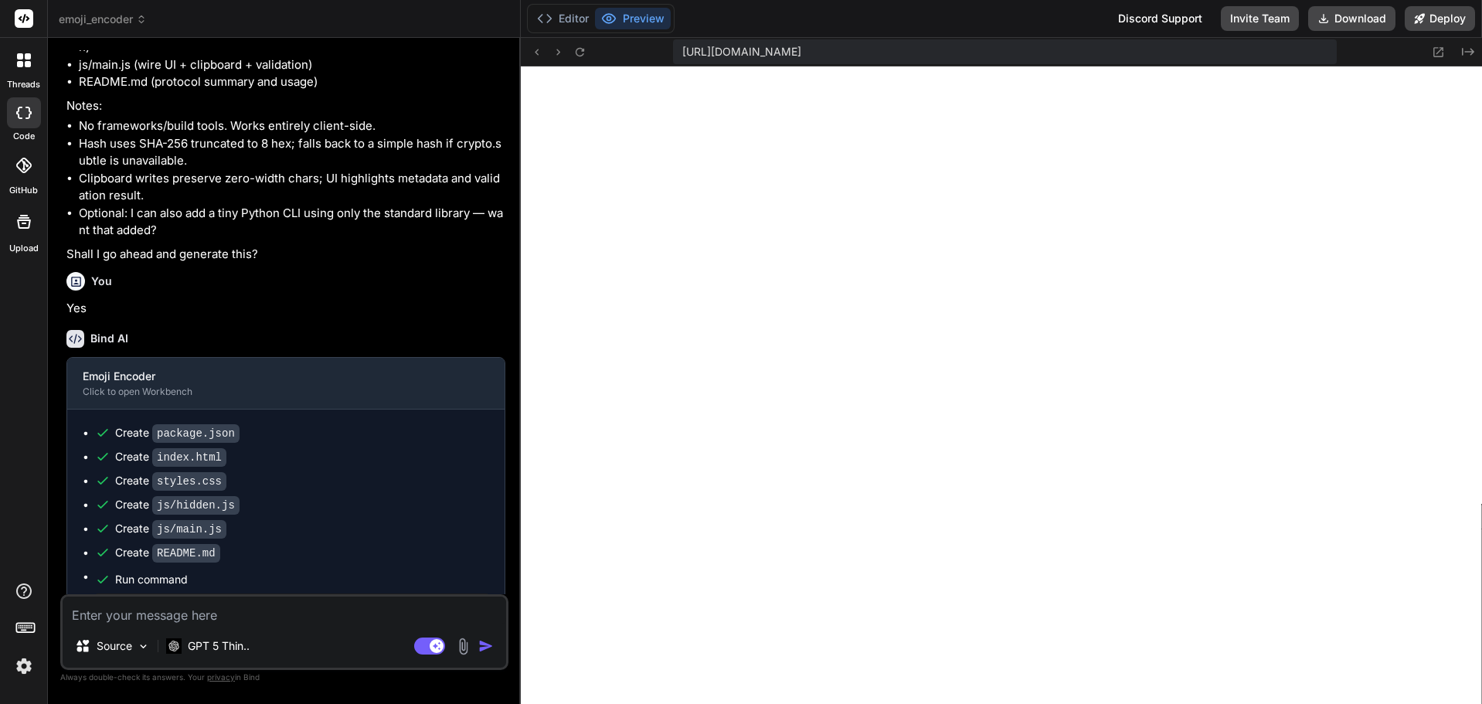
scroll to position [2188, 0]
type textarea "x"
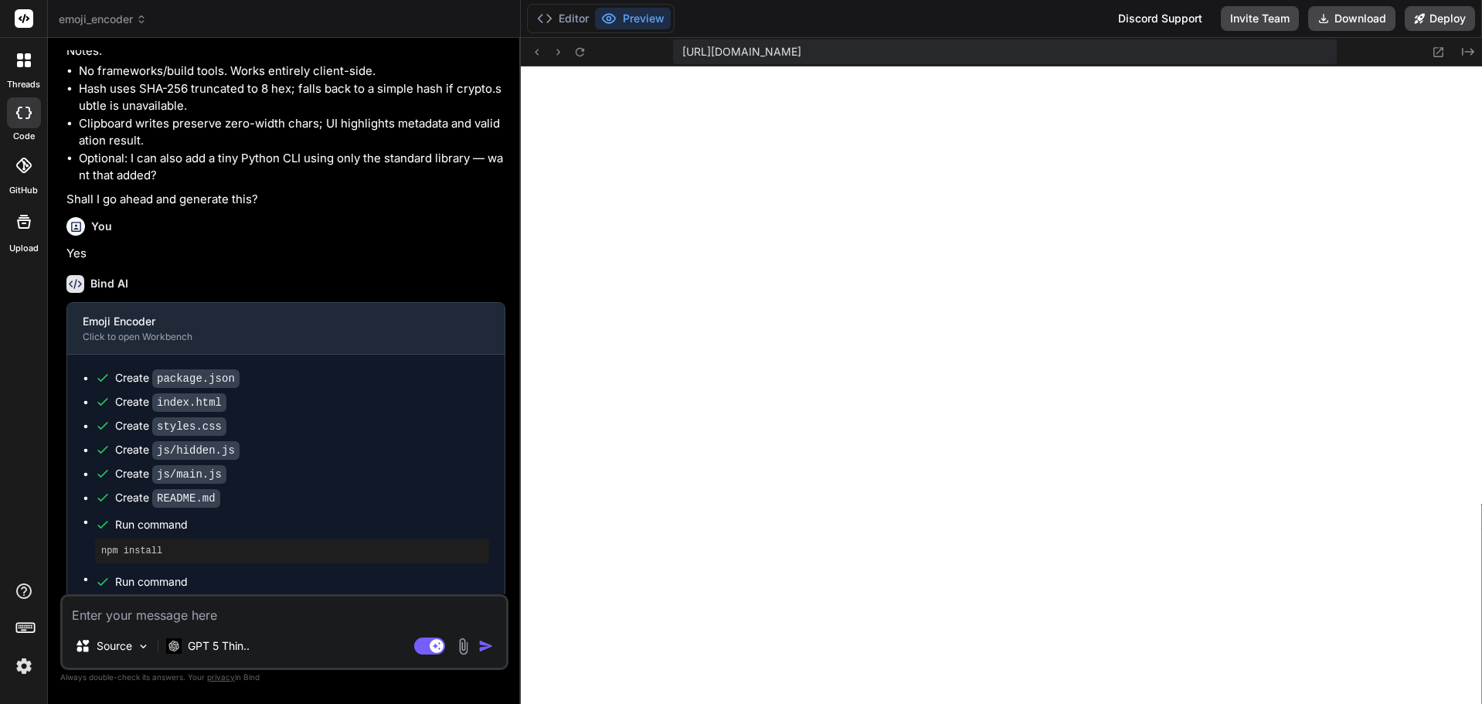
scroll to position [1718, 0]
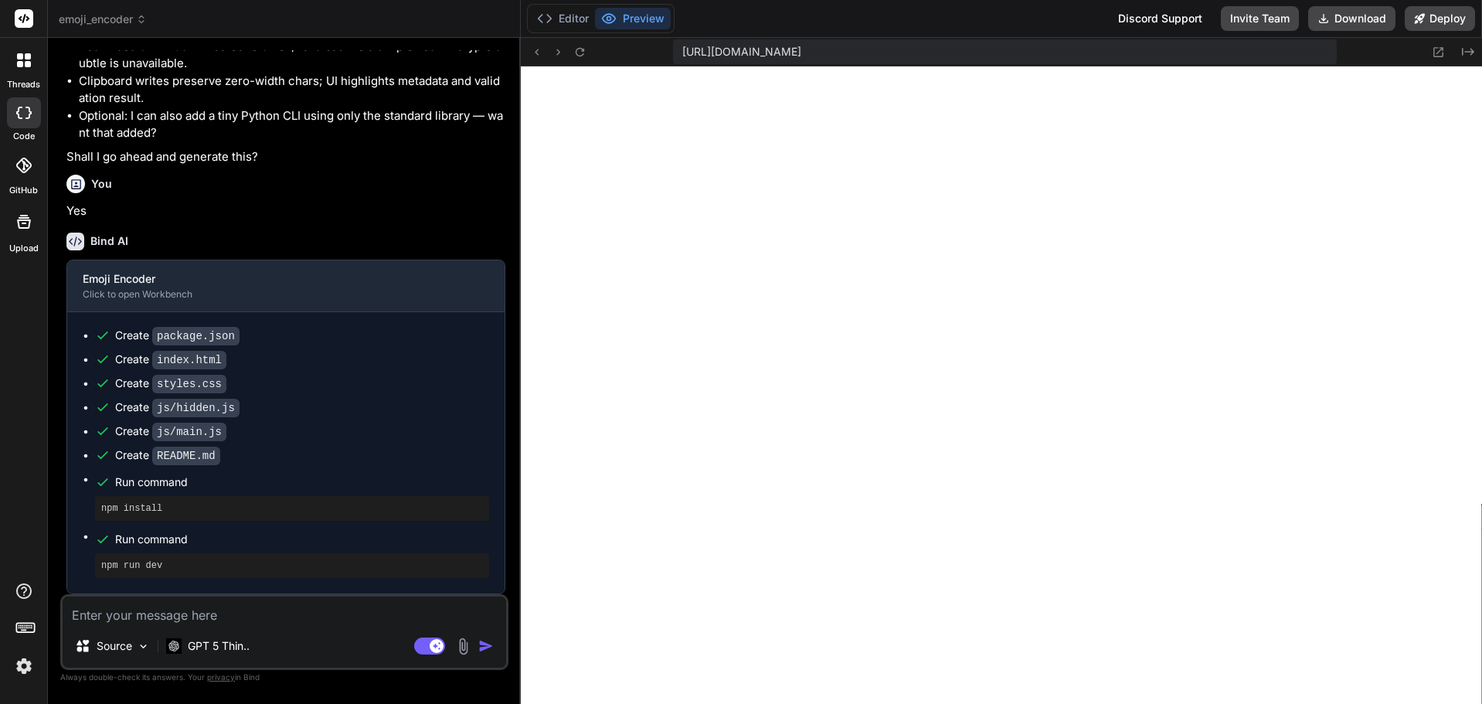
click at [151, 623] on textarea at bounding box center [285, 611] width 444 height 28
type textarea "I"
type textarea "x"
type textarea "I"
type textarea "x"
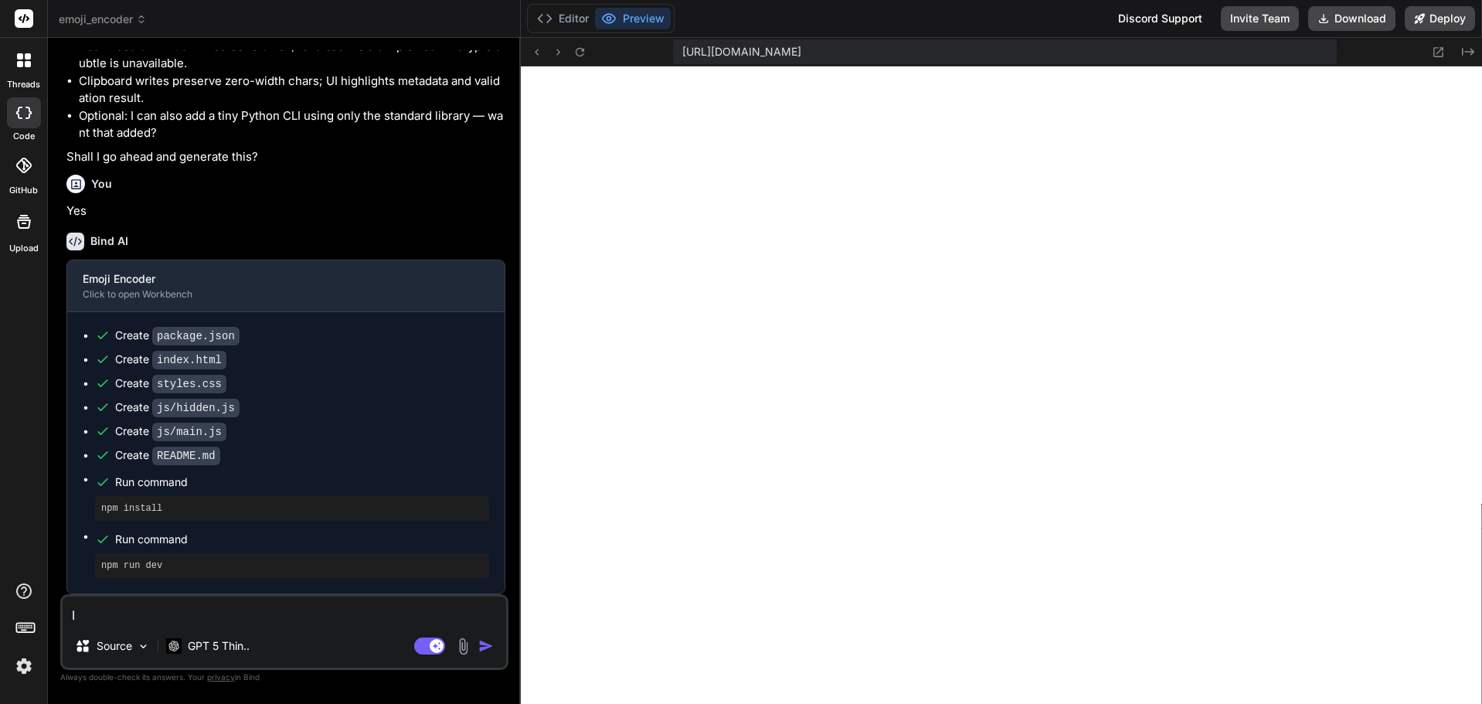
type textarea "I w"
type textarea "x"
type textarea "I wa"
type textarea "x"
type textarea "I wan"
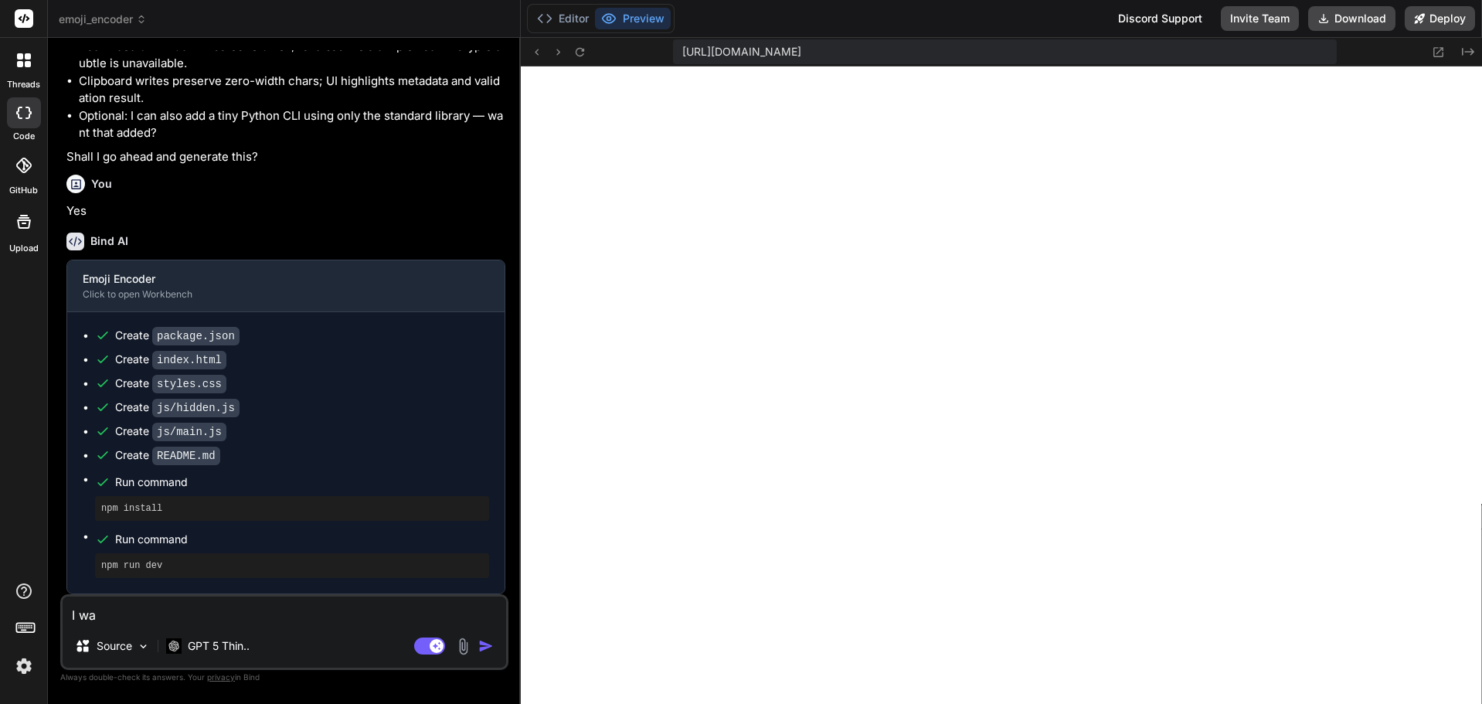
type textarea "x"
type textarea "I want"
type textarea "x"
type textarea "I want"
type textarea "x"
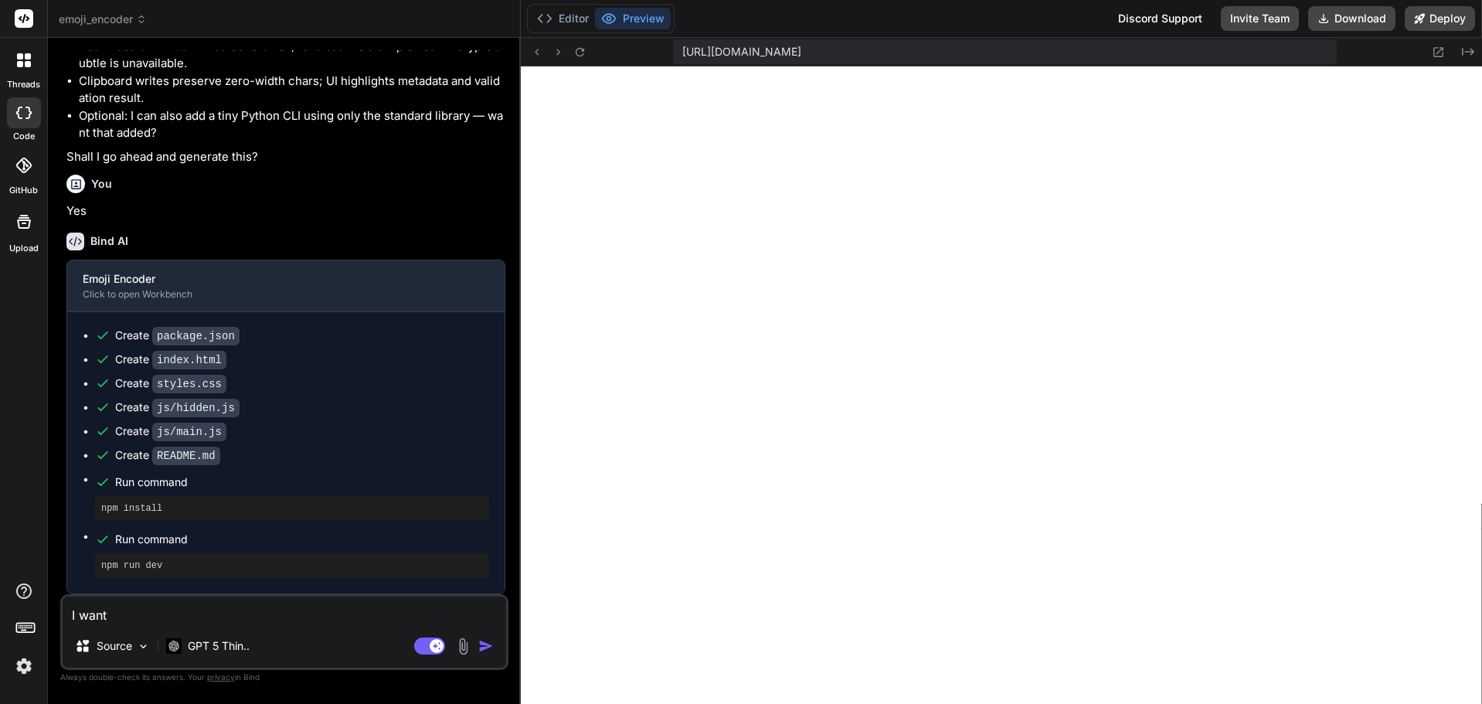
type textarea "I want t"
type textarea "x"
type textarea "I want th"
type textarea "x"
type textarea "I want the"
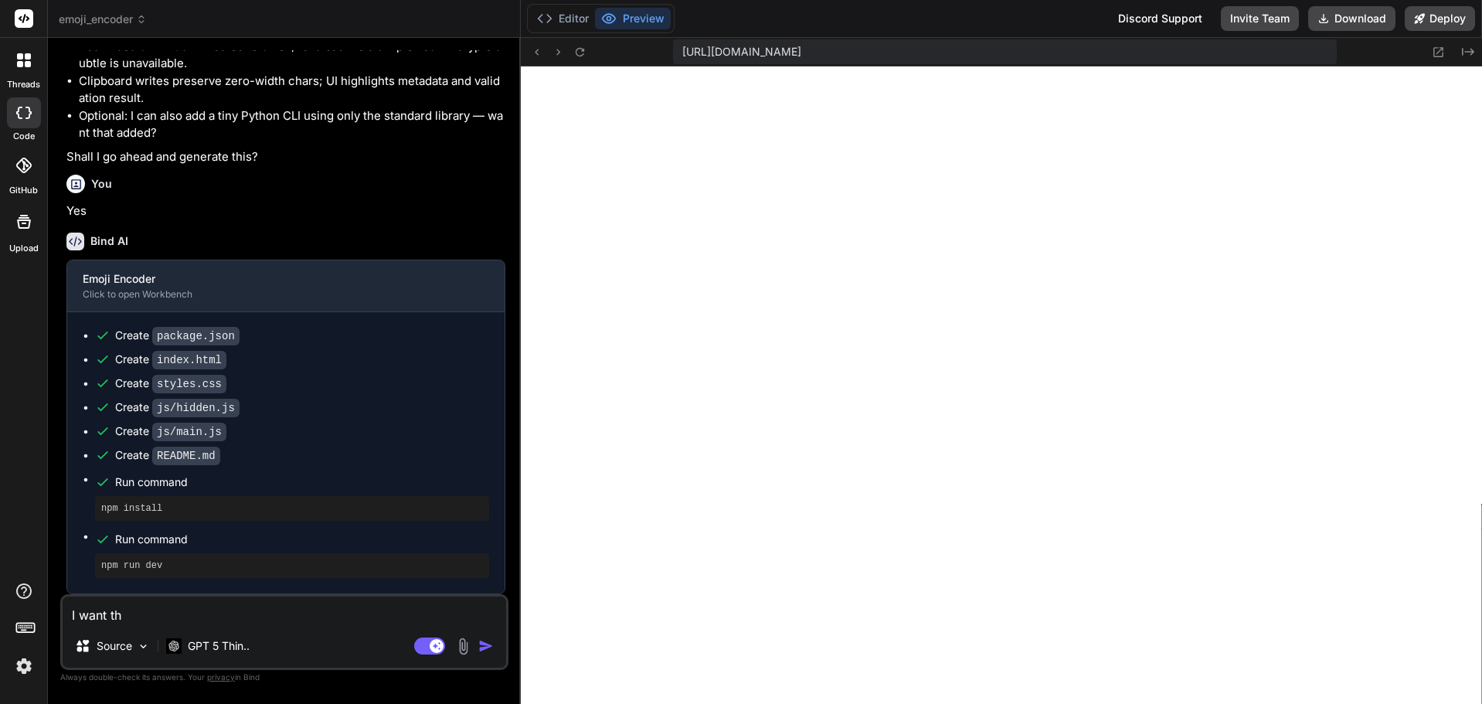
type textarea "x"
type textarea "I want the"
type textarea "x"
type textarea "I want the e"
type textarea "x"
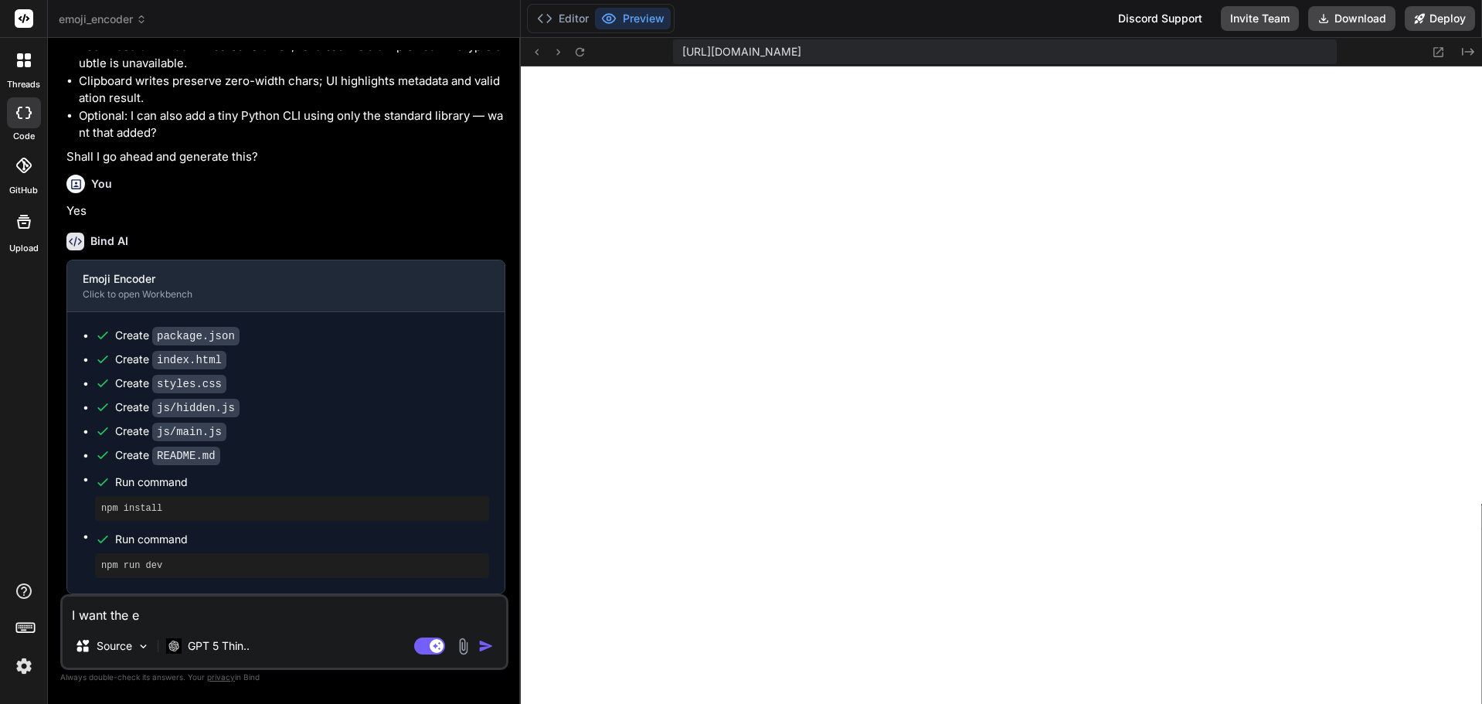
type textarea "I want the en"
type textarea "x"
type textarea "I want the enc"
type textarea "x"
type textarea "I want the enco"
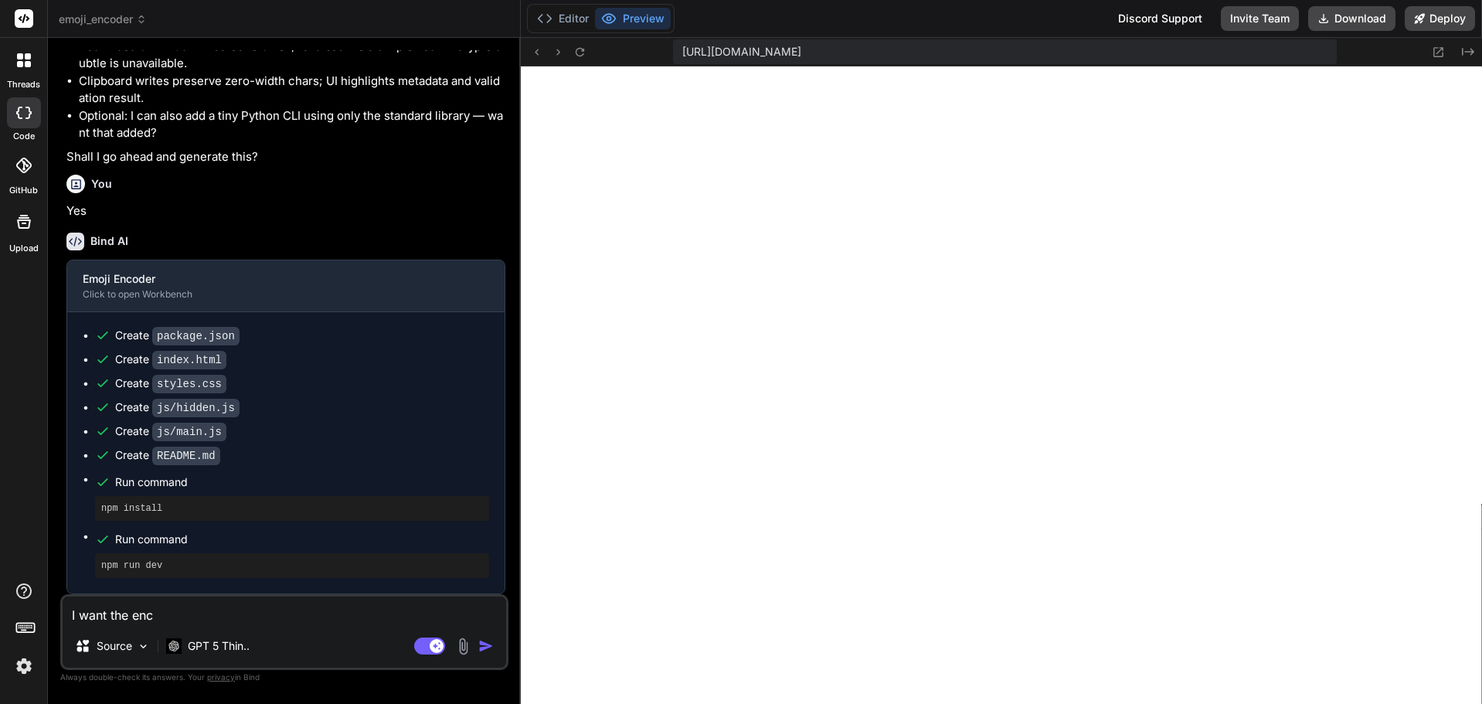
type textarea "x"
type textarea "I want the encod"
type textarea "x"
type textarea "I want the encode"
type textarea "x"
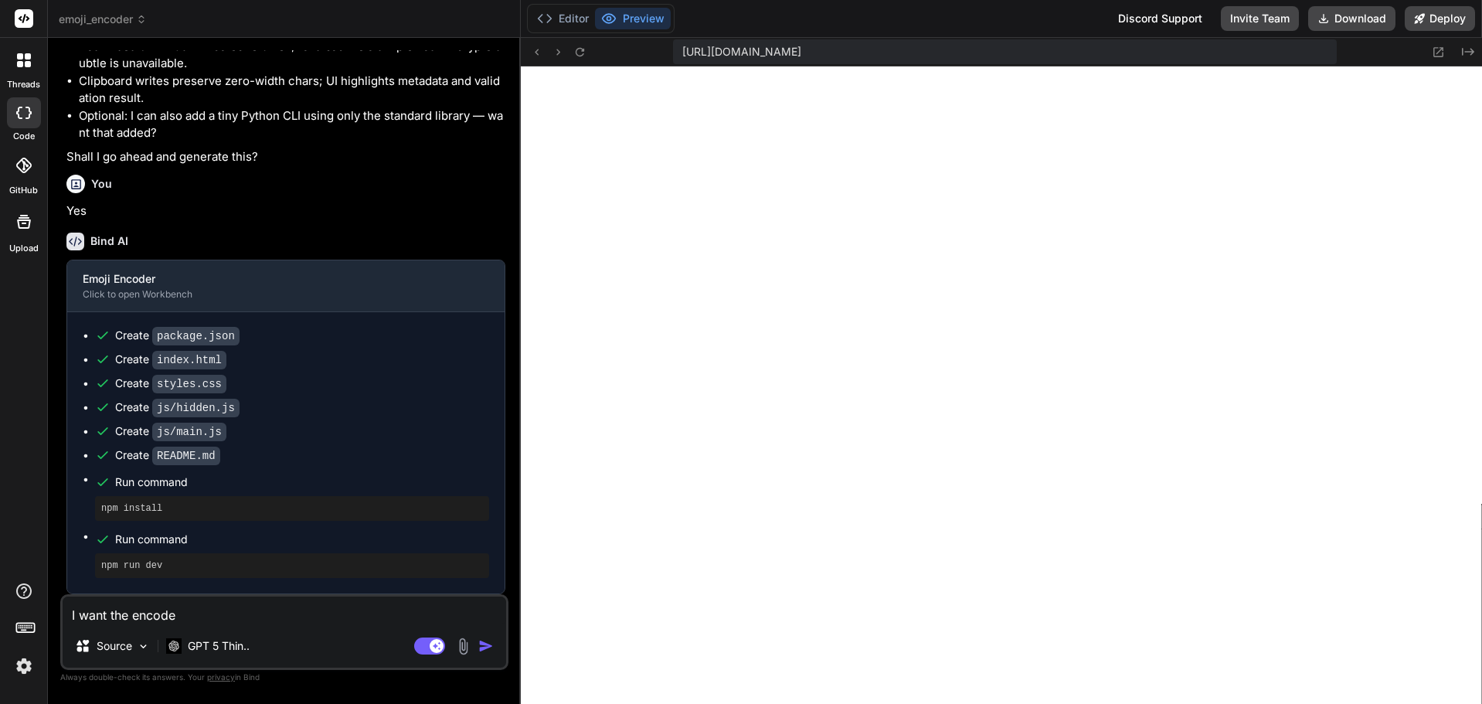
type textarea "I want the encoded"
type textarea "x"
type textarea "I want the encoded"
type textarea "x"
type textarea "I want the encoded e"
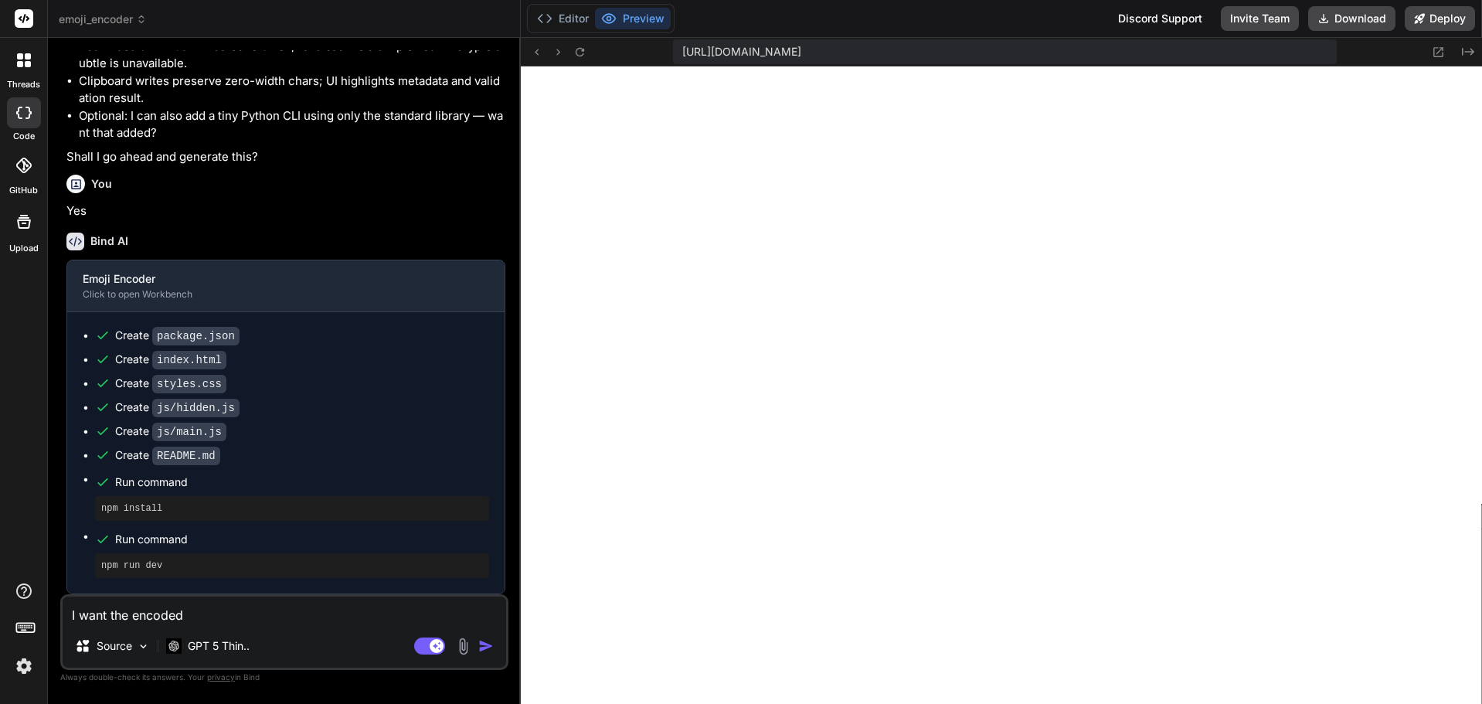
type textarea "x"
type textarea "I want the encoded em"
type textarea "x"
type textarea "I want the encoded emb"
type textarea "x"
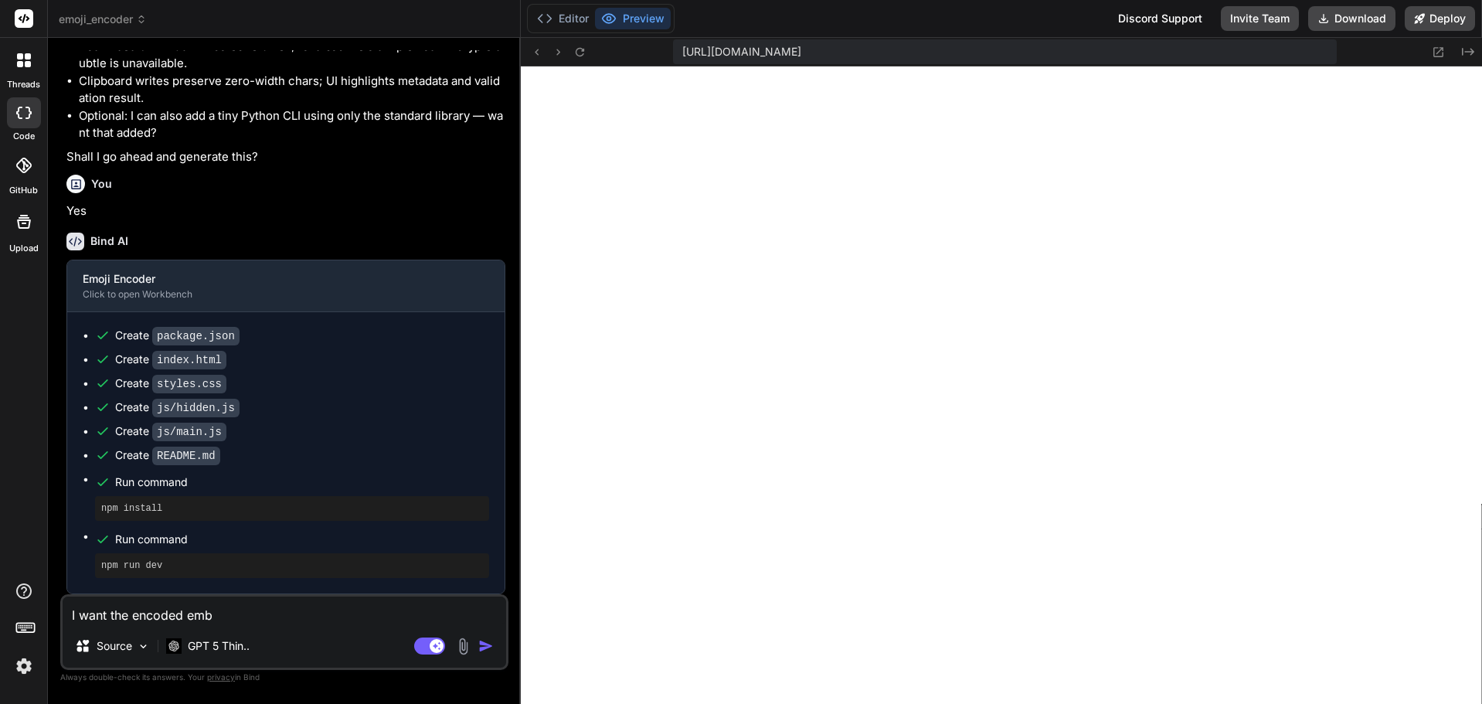
type textarea "I want the encoded em"
type textarea "x"
type textarea "I want the encoded emo"
type textarea "x"
type textarea "I want the encoded emoj"
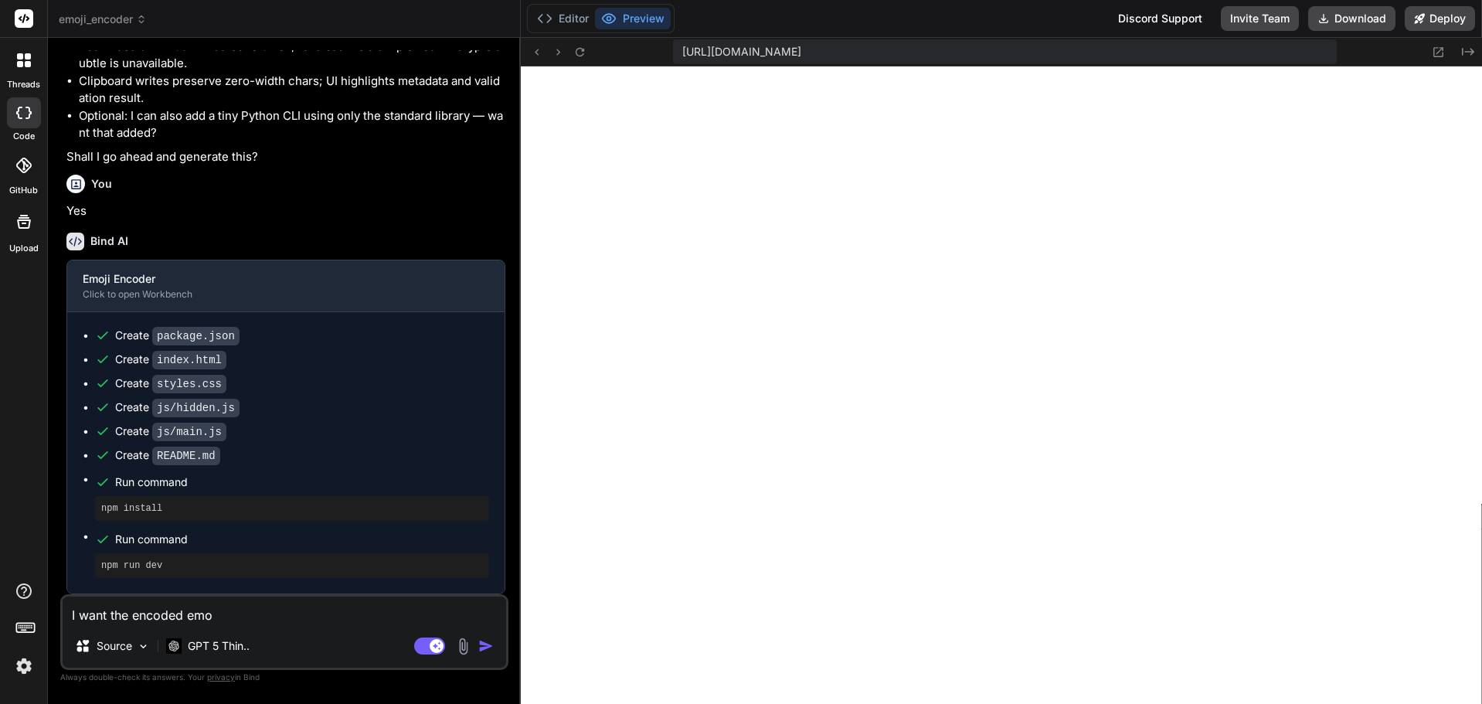
type textarea "x"
type textarea "I want the encoded emoji"
type textarea "x"
type textarea "I want the encoded emojie"
type textarea "x"
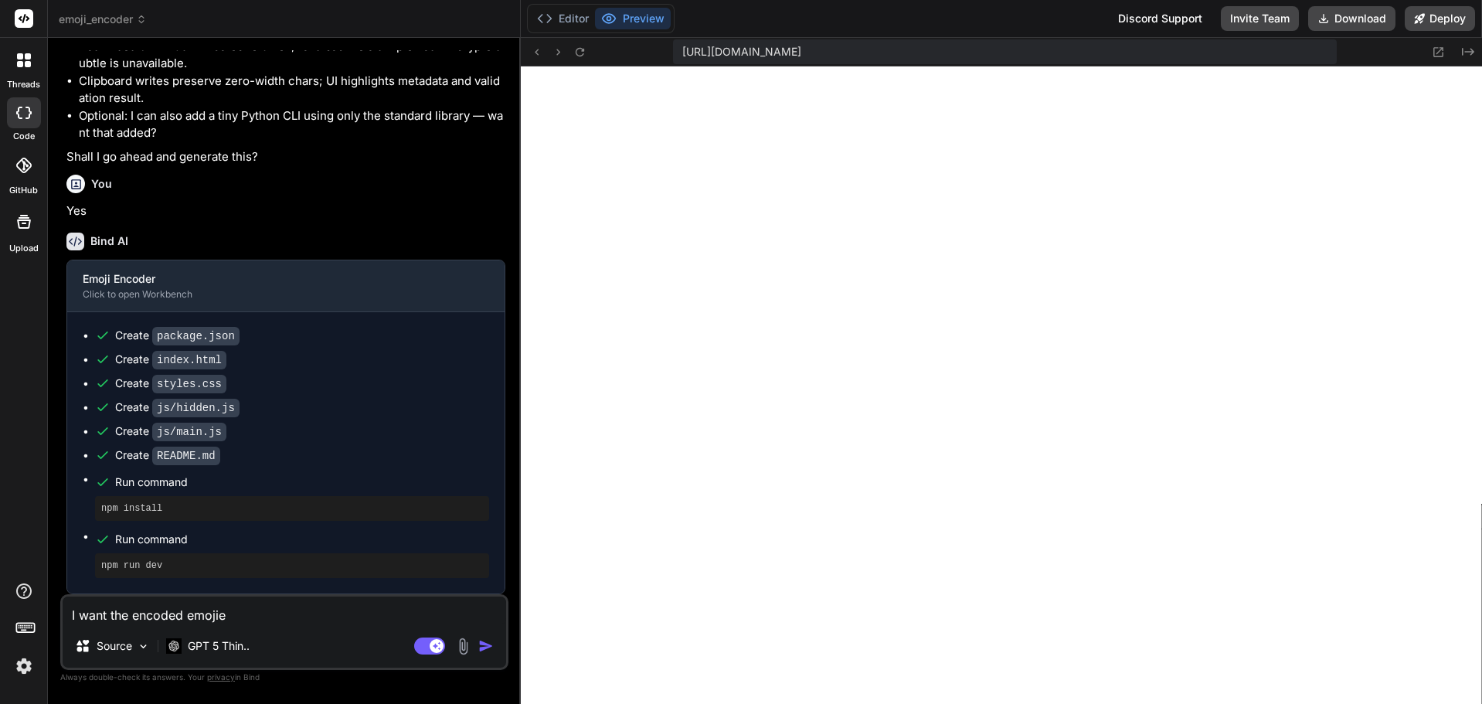
type textarea "I want the encoded emoji"
type textarea "x"
type textarea "I want the encoded emoji"
type textarea "x"
type textarea "I want the encoded emoji t"
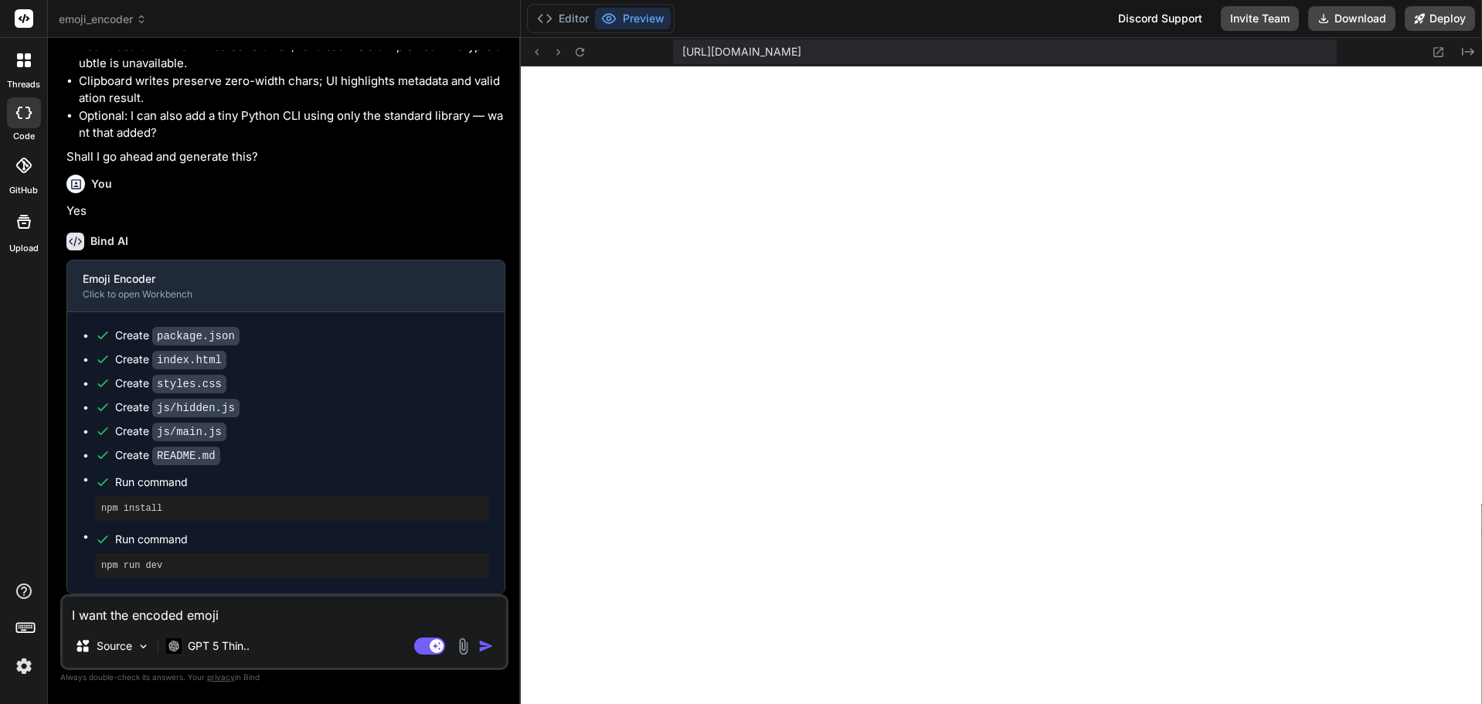
type textarea "x"
type textarea "I want the encoded emoji to"
type textarea "x"
type textarea "I want the encoded emoji to"
type textarea "x"
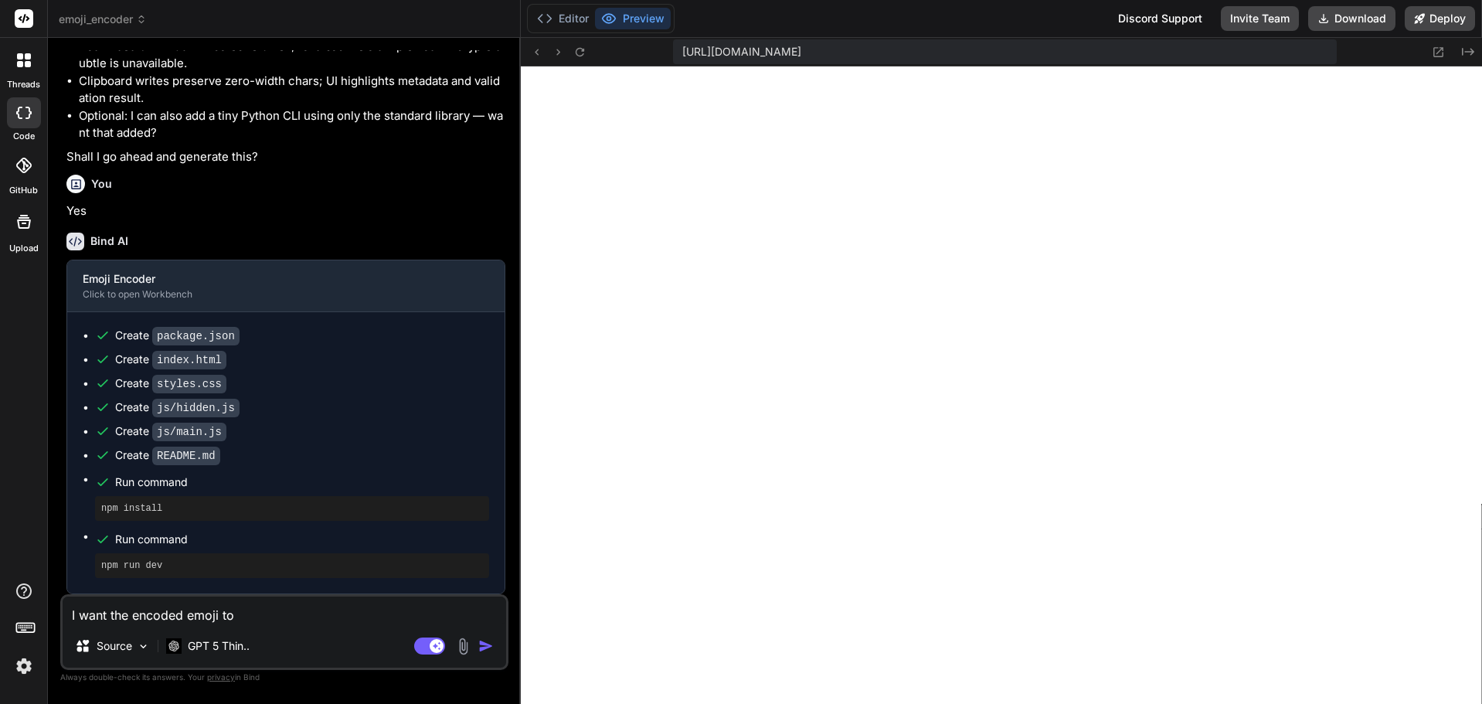
type textarea "I want the encoded emoji to n"
type textarea "x"
type textarea "I want the encoded emoji to no"
type textarea "x"
type textarea "I want the encoded emoji to not"
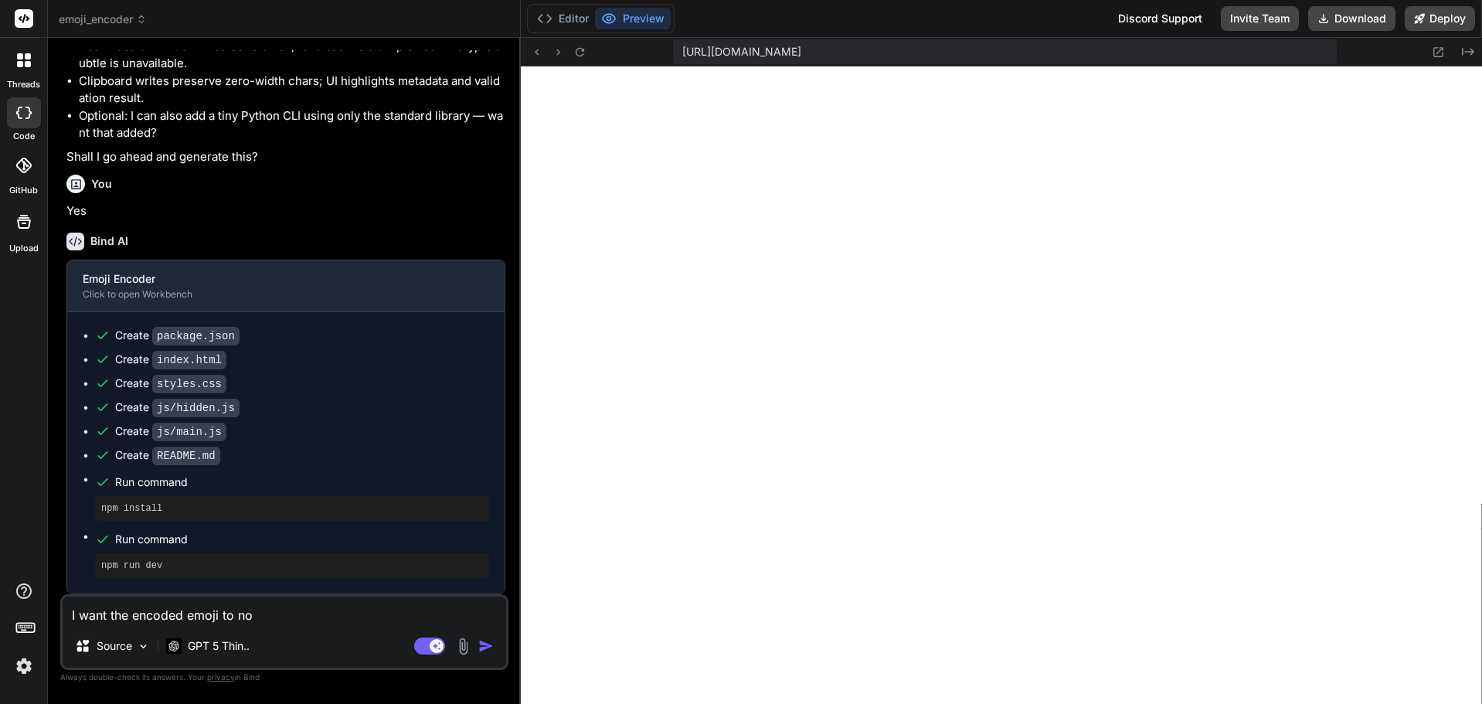
type textarea "x"
type textarea "I want the encoded emoji to not"
type textarea "x"
type textarea "I want the encoded emoji to not h"
type textarea "x"
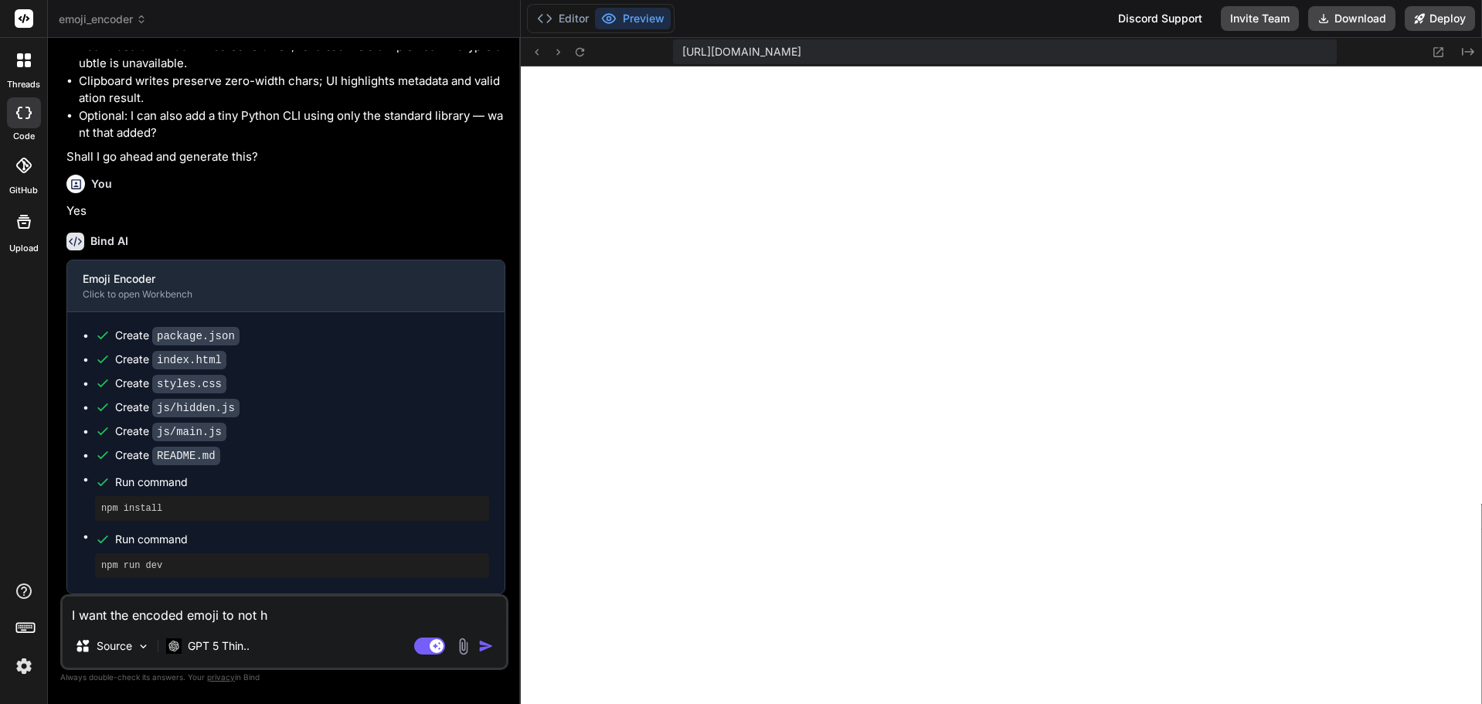
type textarea "I want the encoded emoji to not ha"
type textarea "x"
type textarea "I want the encoded emoji to not hav"
type textarea "x"
type textarea "I want the encoded emoji to not have"
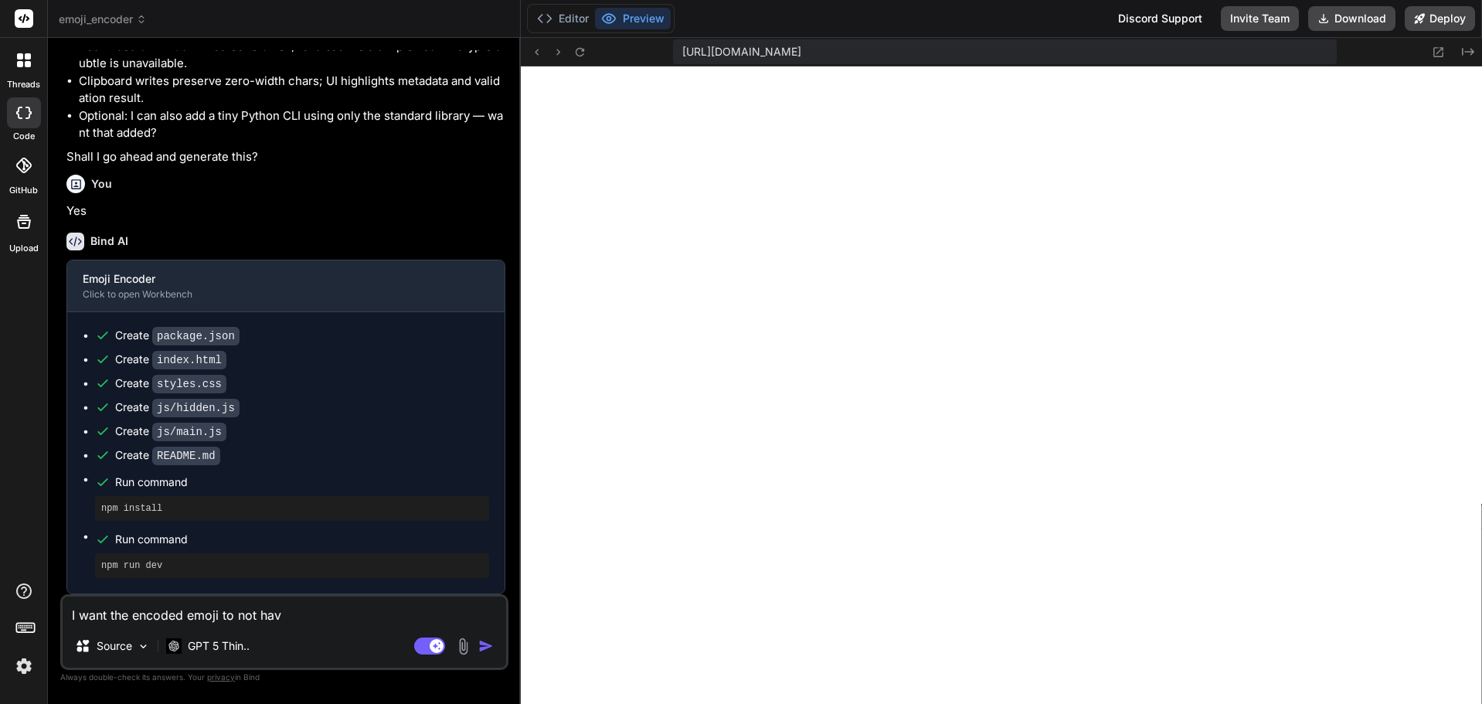
type textarea "x"
type textarea "I want the encoded emoji to not have"
type textarea "x"
type textarea "I want the encoded emoji to not have t"
type textarea "x"
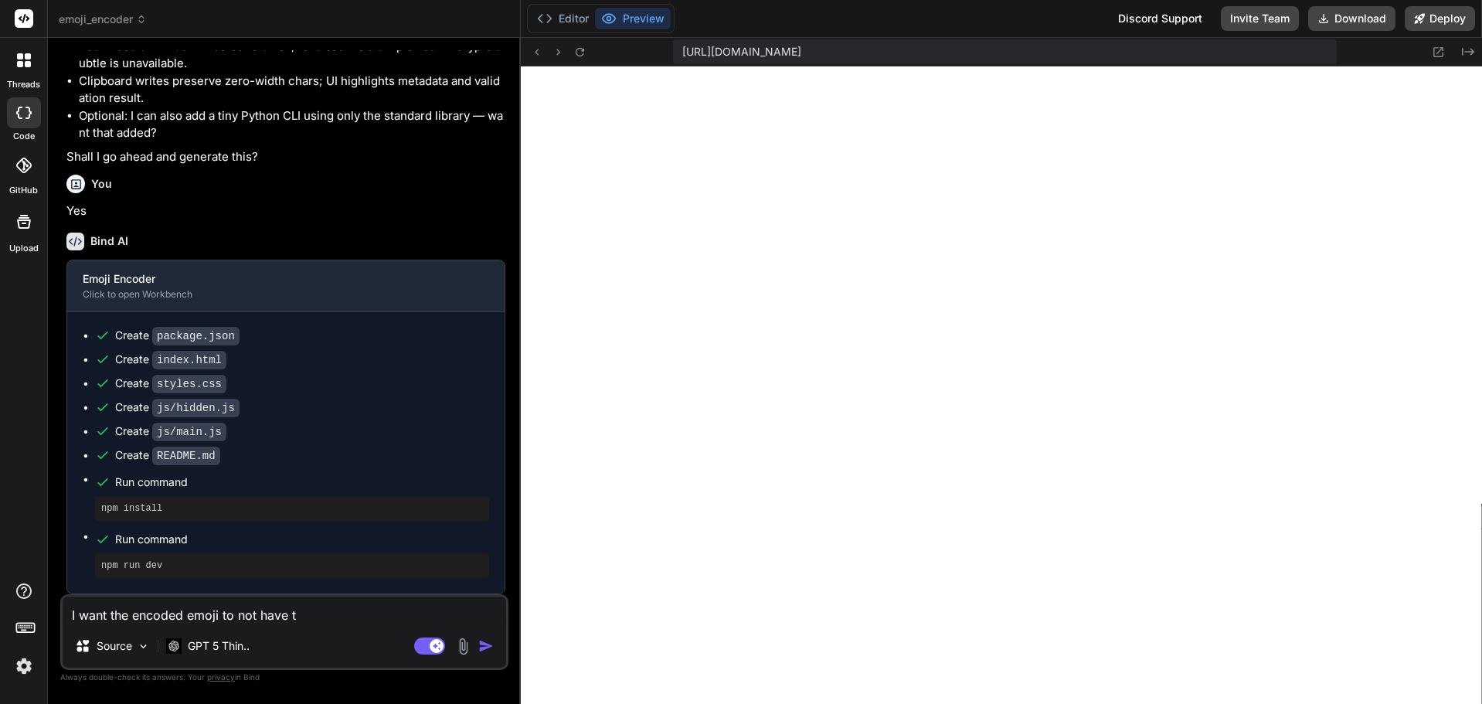
type textarea "I want the encoded emoji to not have te"
type textarea "x"
type textarea "I want the encoded emoji to not have tex"
type textarea "x"
type textarea "I want the encoded emoji to not have text"
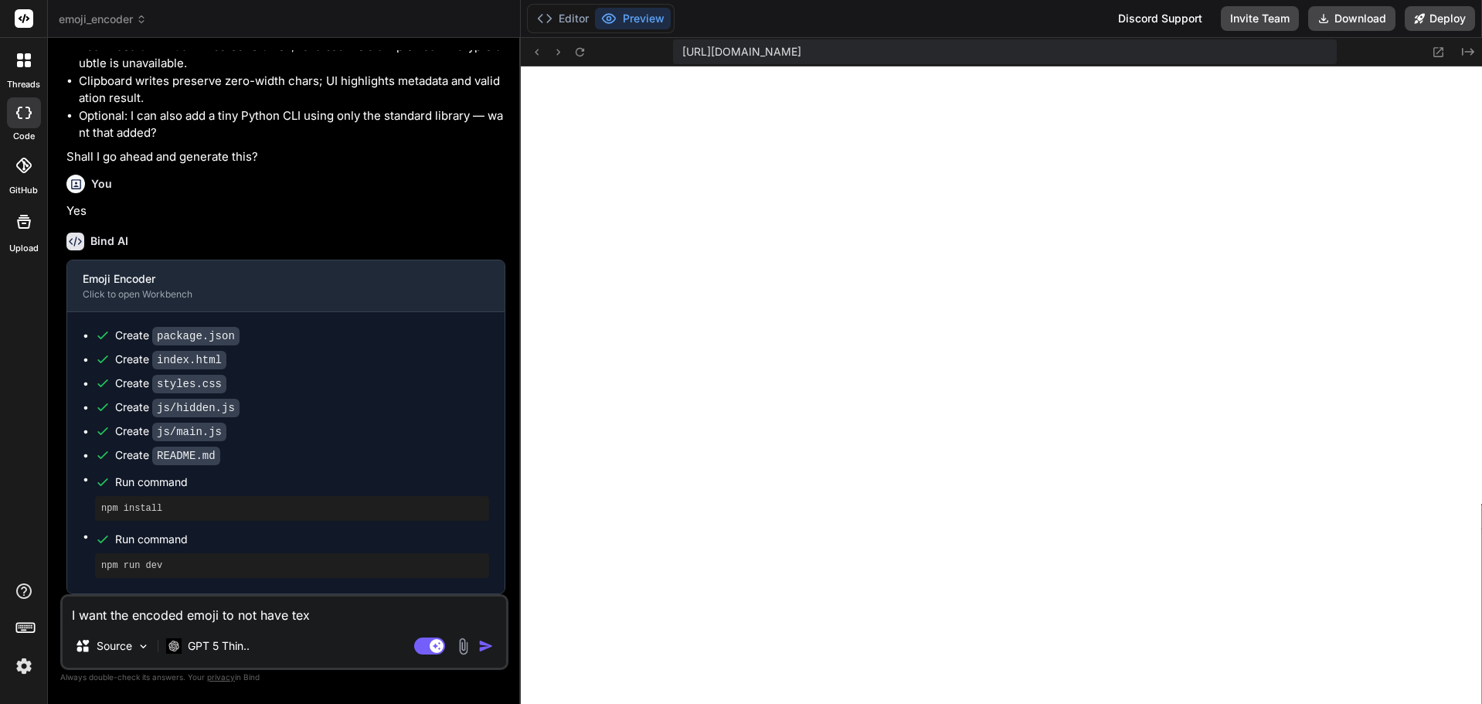
type textarea "x"
type textarea "I want the encoded emoji to not have text"
type textarea "x"
type textarea "I want the encoded emoji to not have text o"
type textarea "x"
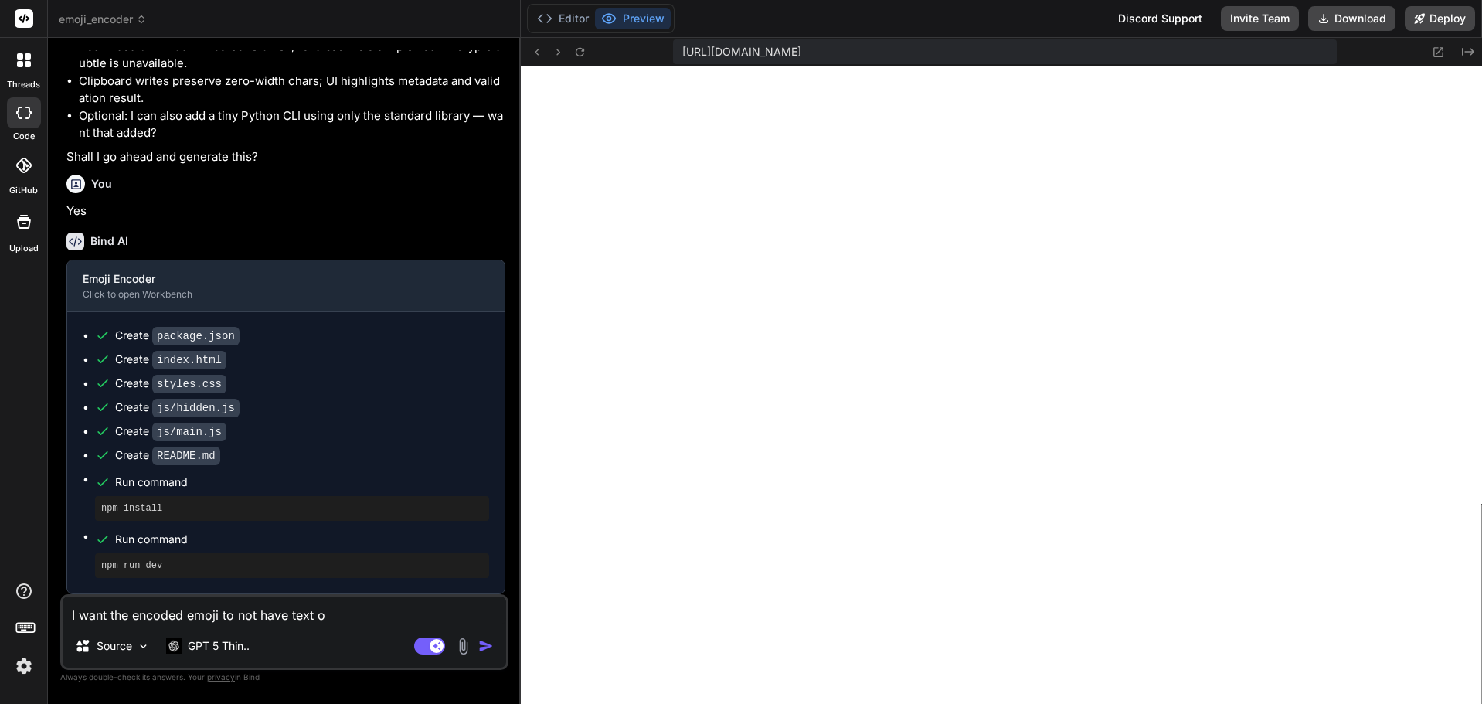
type textarea "I want the encoded emoji to not have text ou"
type textarea "x"
type textarea "I want the encoded emoji to not have text out"
type textarea "x"
type textarea "I want the encoded emoji to not have text outo"
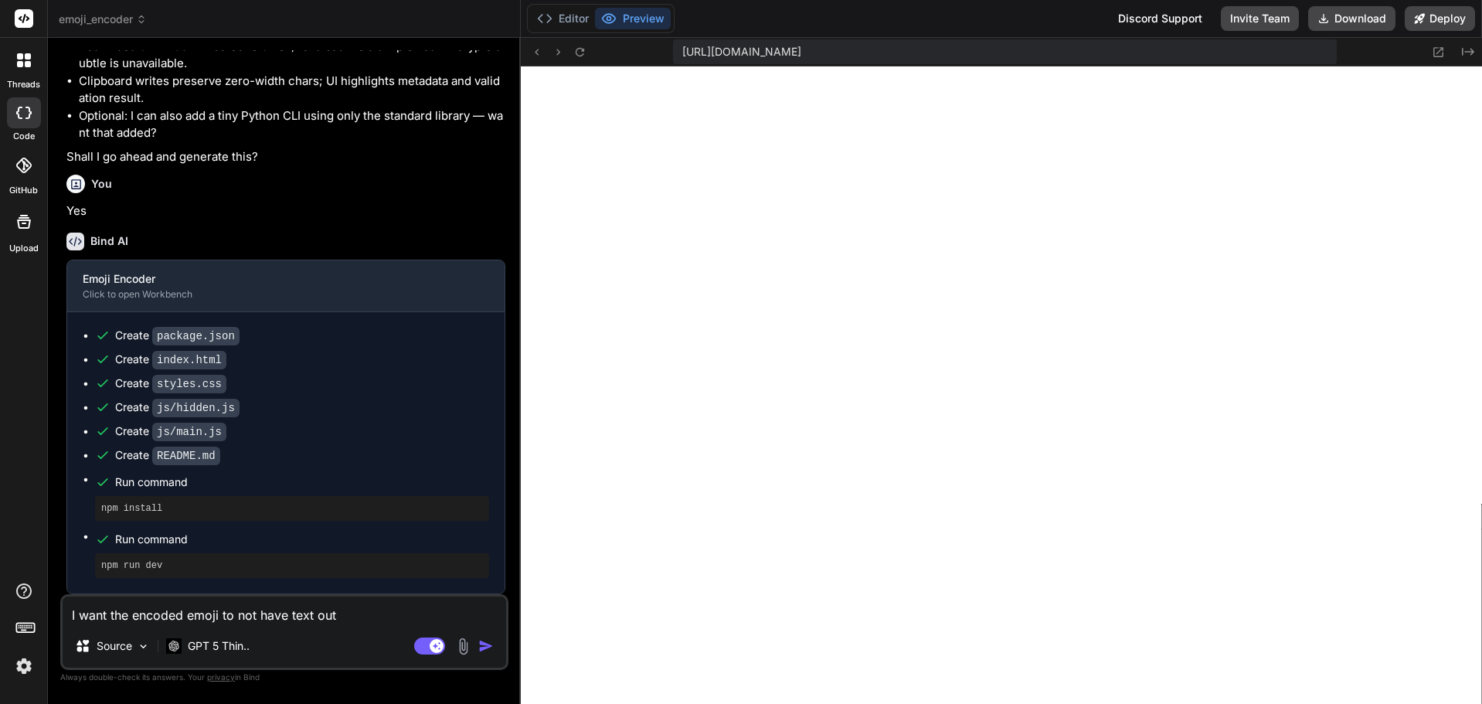
type textarea "x"
type textarea "I want the encoded emoji to not have text outou"
type textarea "x"
type textarea "I want the encoded emoji to not have text outo"
type textarea "x"
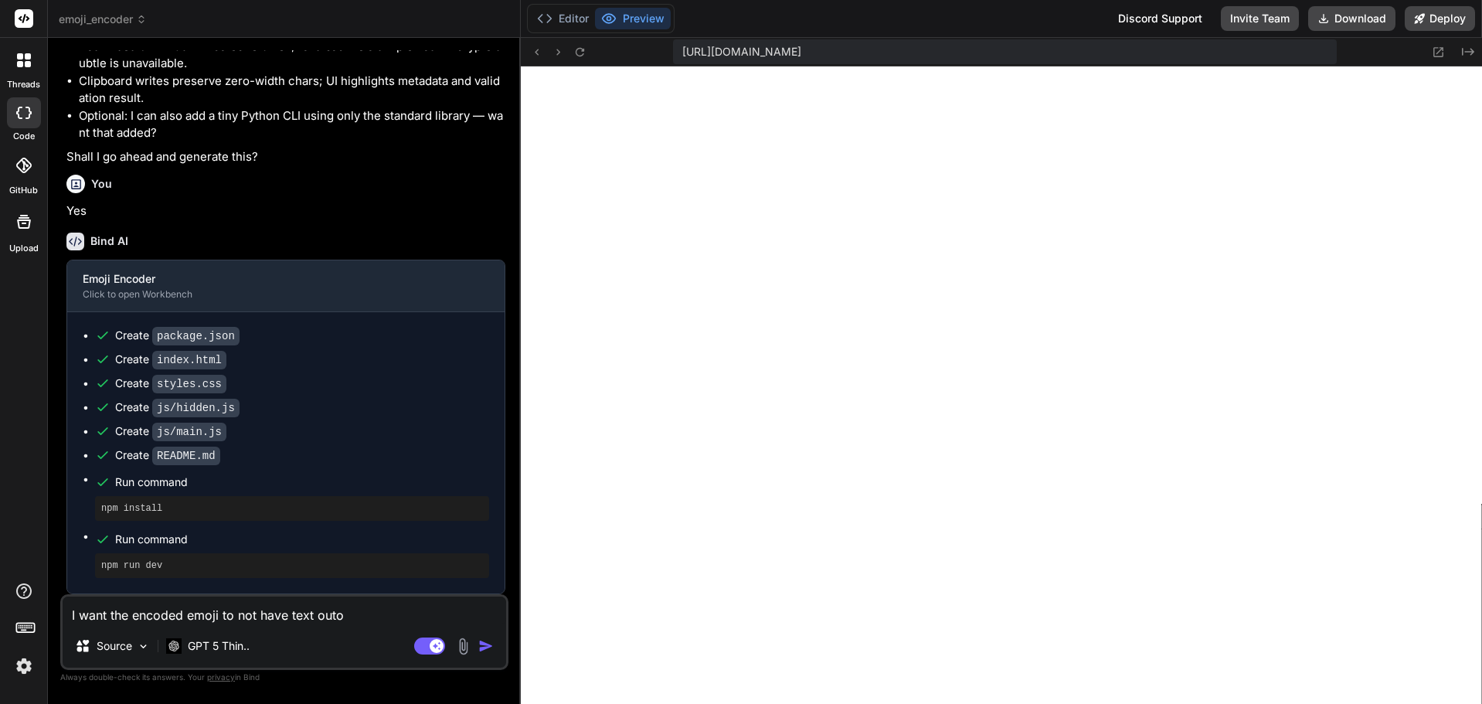
type textarea "I want the encoded emoji to not have text out"
type textarea "x"
type textarea "I want the encoded emoji to not have text outs"
type textarea "x"
type textarea "I want the encoded emoji to not have text outsi"
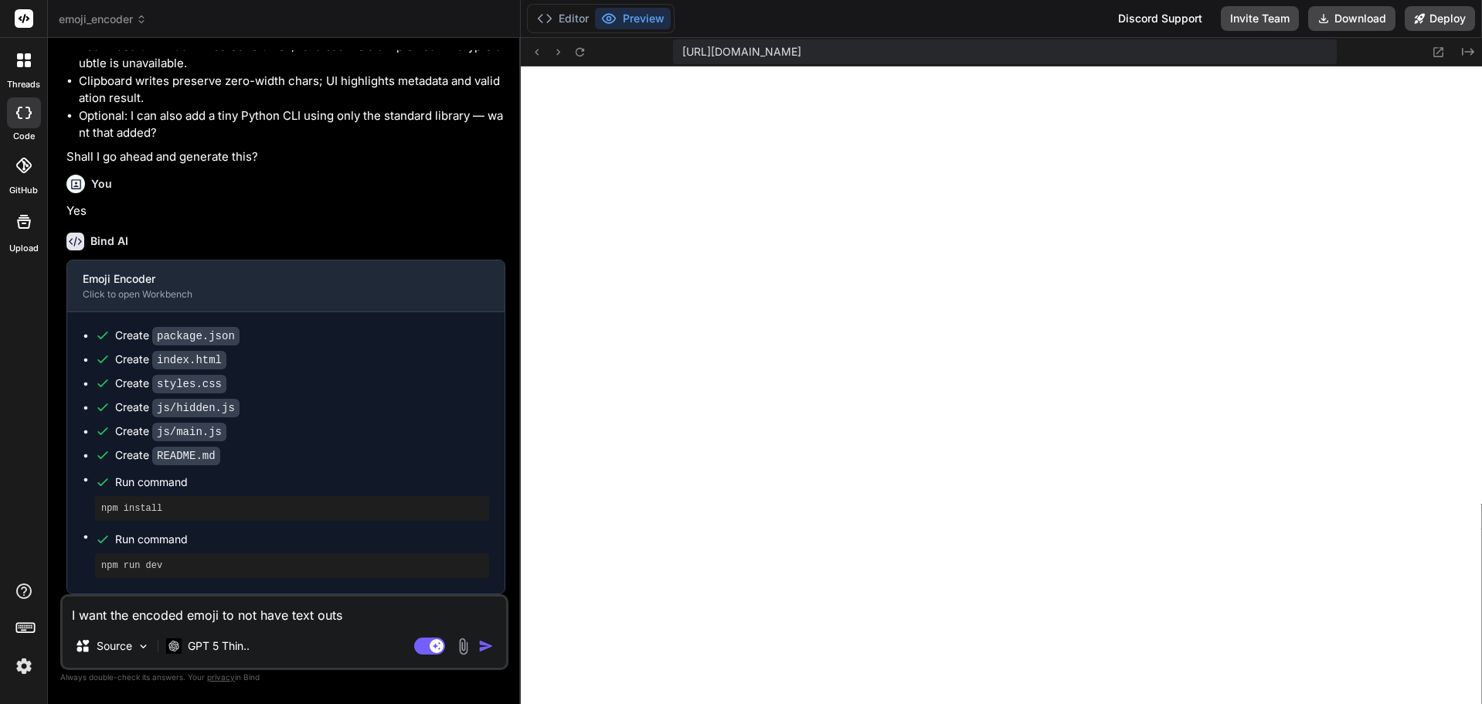
type textarea "x"
type textarea "I want the encoded emoji to not have text outsid"
type textarea "x"
type textarea "I want the encoded emoji to not have text outside"
type textarea "x"
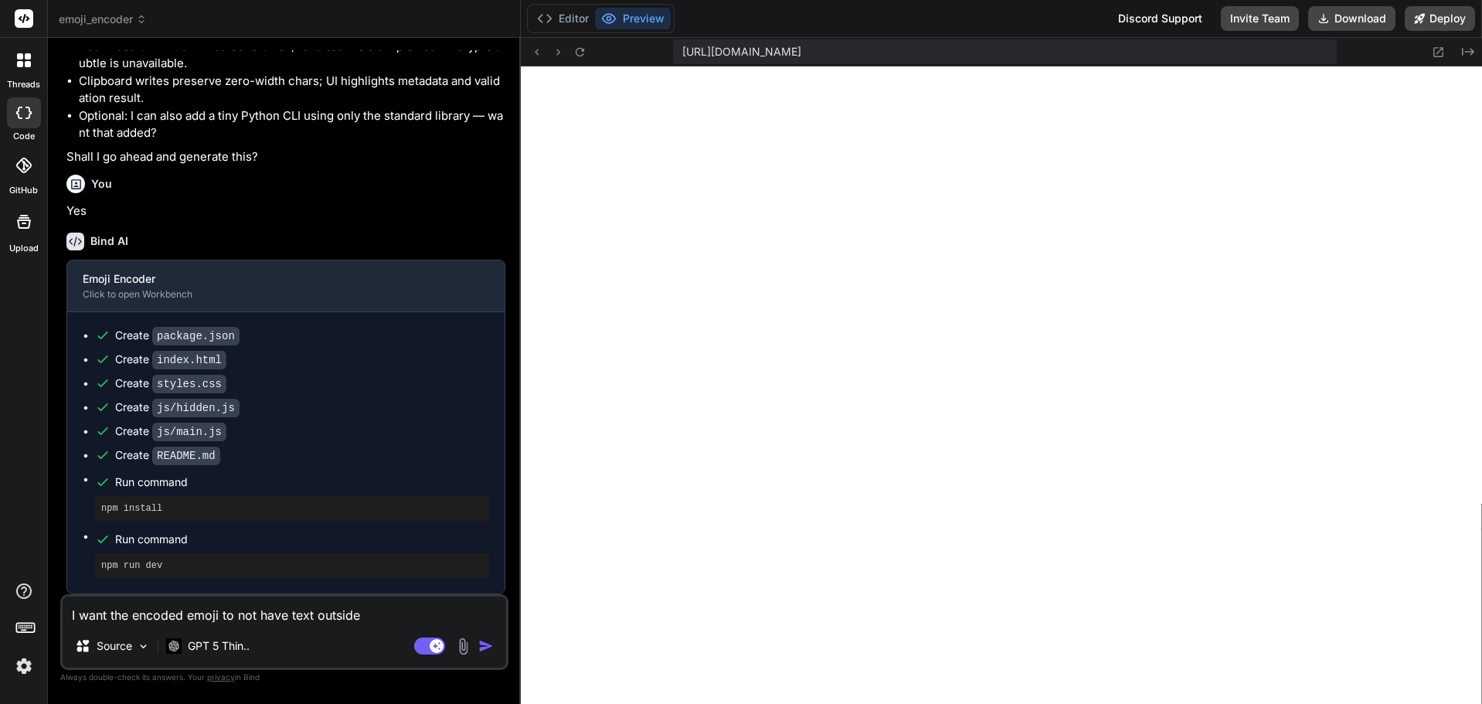
type textarea "I want the encoded emoji to not have text outside"
type textarea "x"
type textarea "I want the encoded emoji to not have text outside t"
type textarea "x"
type textarea "I want the encoded emoji to not have text outside th"
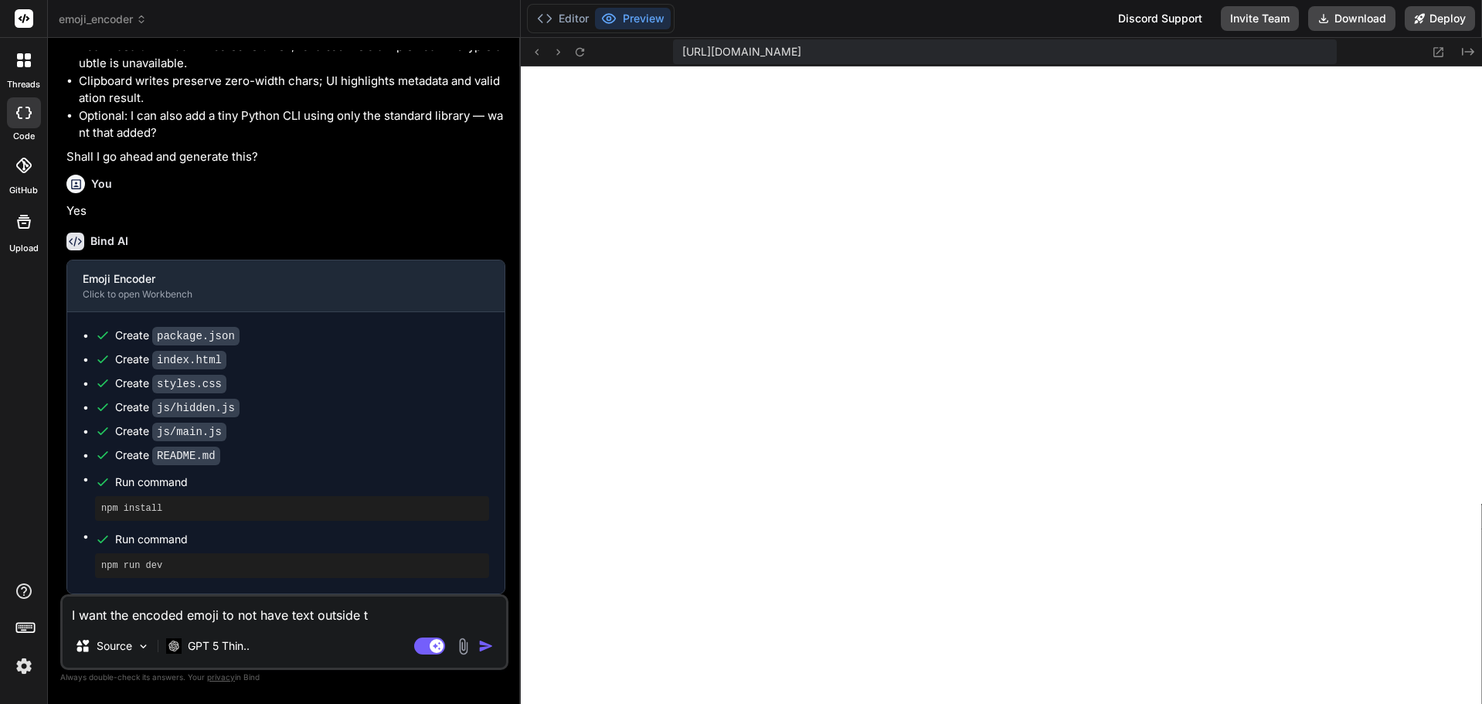
type textarea "x"
type textarea "I want the encoded emoji to not have text outside the"
type textarea "x"
type textarea "I want the encoded emoji to not have text outside the"
type textarea "x"
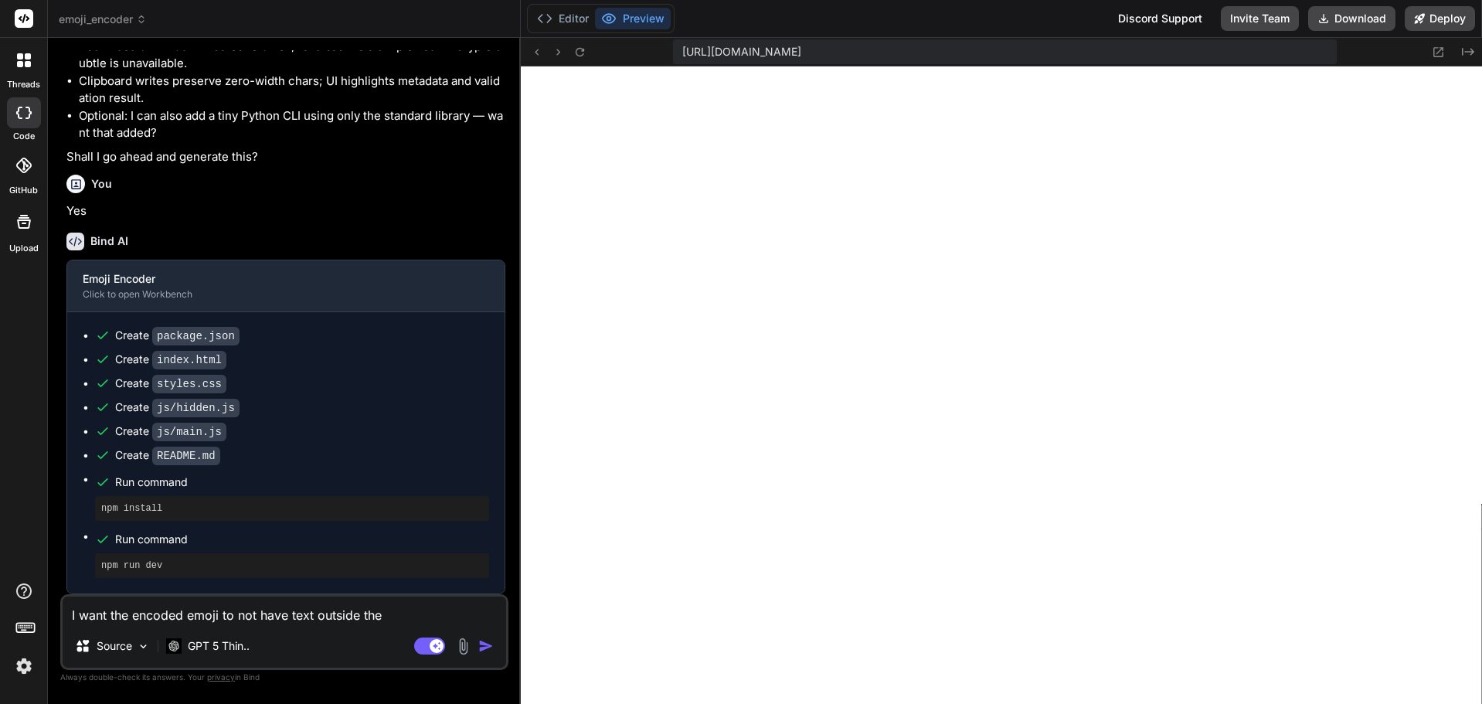
type textarea "I want the encoded emoji to not have text outside the i"
type textarea "x"
type textarea "I want the encoded emoji to not have text outside the im"
type textarea "x"
type textarea "I want the encoded emoji to not have text outside the ima"
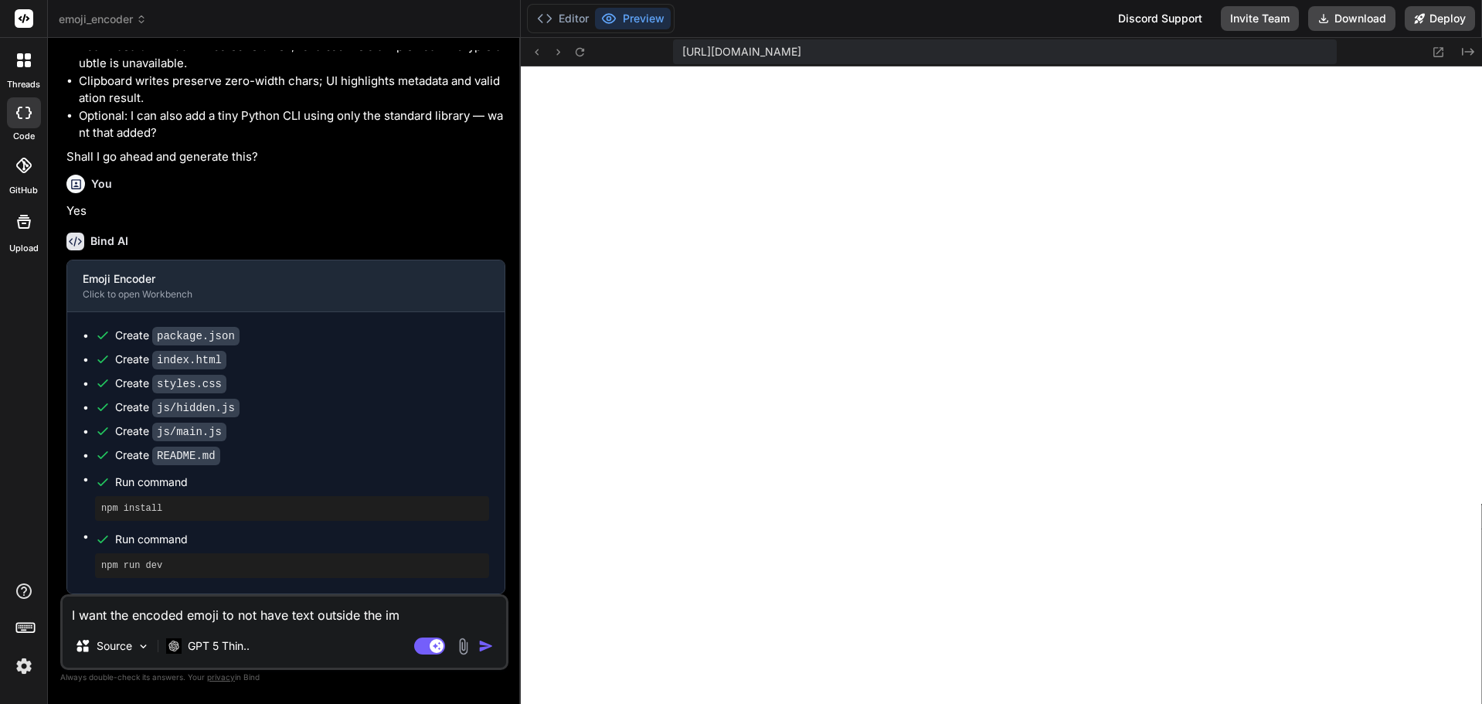
type textarea "x"
type textarea "I want the encoded emoji to not have text outside the imag"
type textarea "x"
type textarea "I want the encoded emoji to not have text outside the image"
type textarea "x"
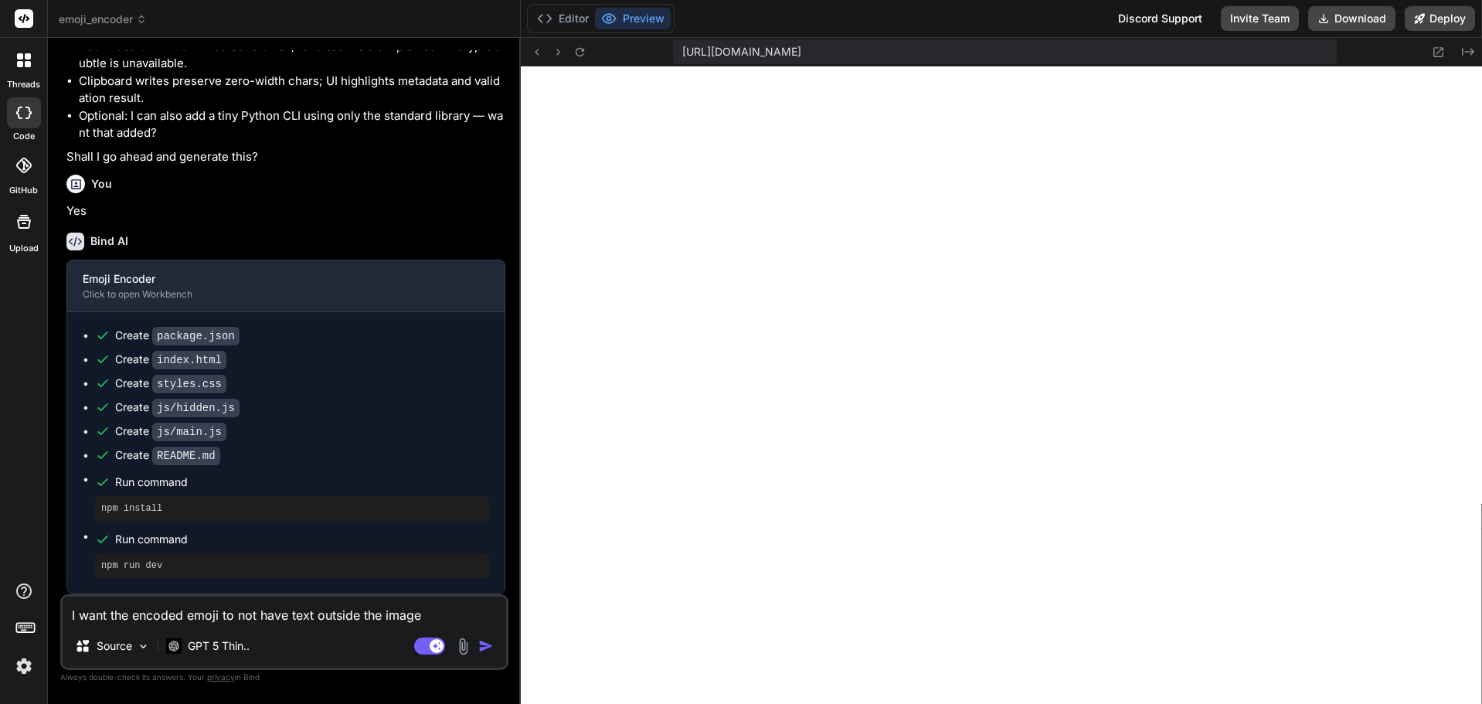
type textarea "I want the encoded emoji to not have text outside the image"
type textarea "x"
type textarea "I want the encoded emoji to not have text outside the image b"
type textarea "x"
type textarea "I want the encoded emoji to not have text outside the image bu"
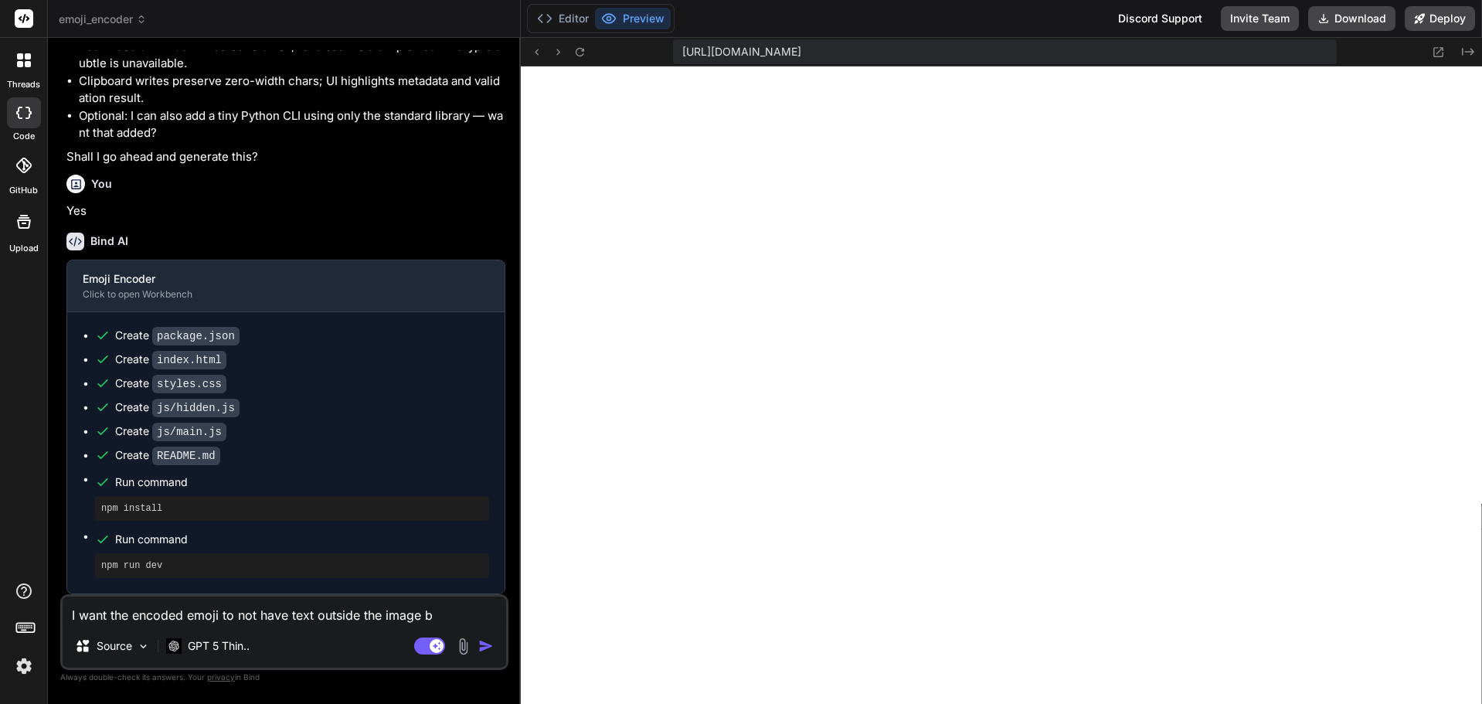
type textarea "x"
type textarea "I want the encoded emoji to not have text outside the image but"
type textarea "x"
type textarea "I want the encoded emoji to not have text outside the image but"
type textarea "x"
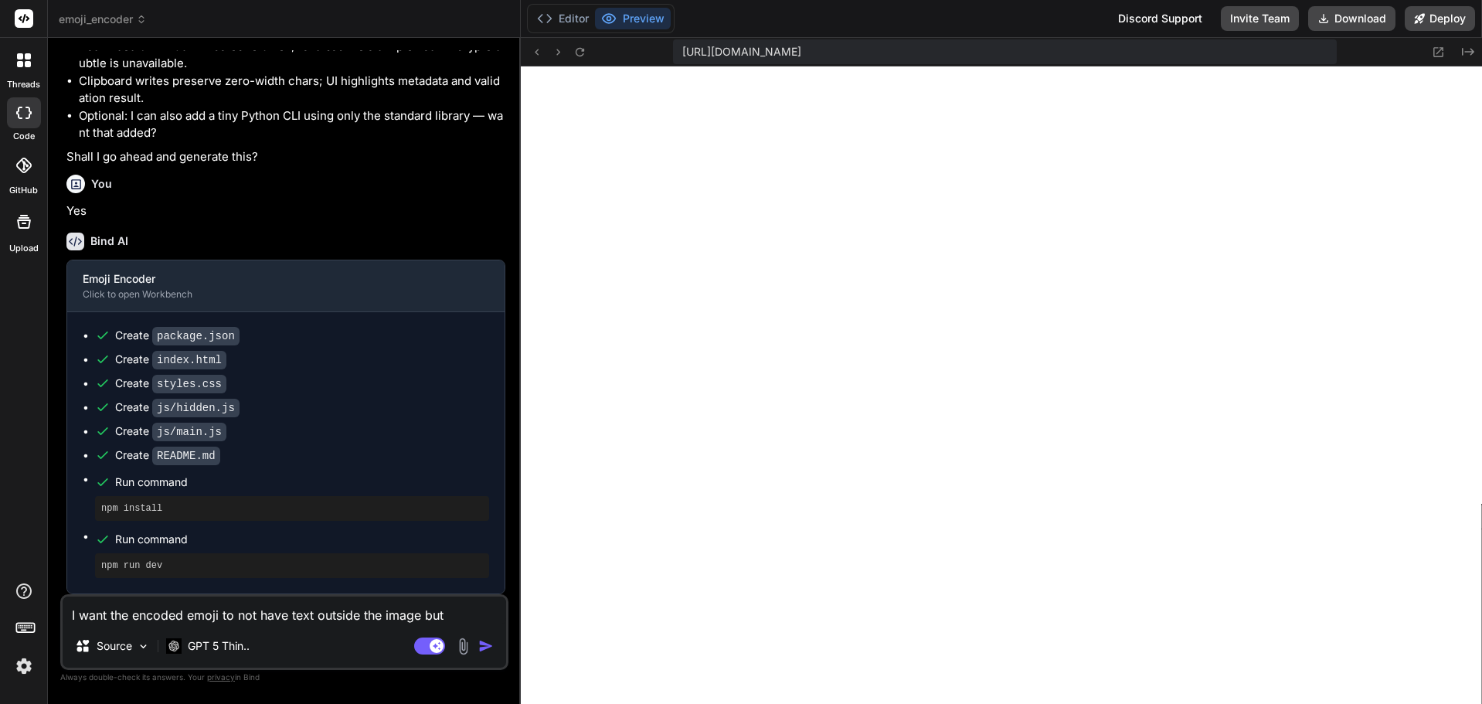
type textarea "I want the encoded emoji to not have text outside the image but e"
type textarea "x"
type textarea "I want the encoded emoji to not have text outside the image but ea"
type textarea "x"
type textarea "I want the encoded emoji to not have text outside the image but eas"
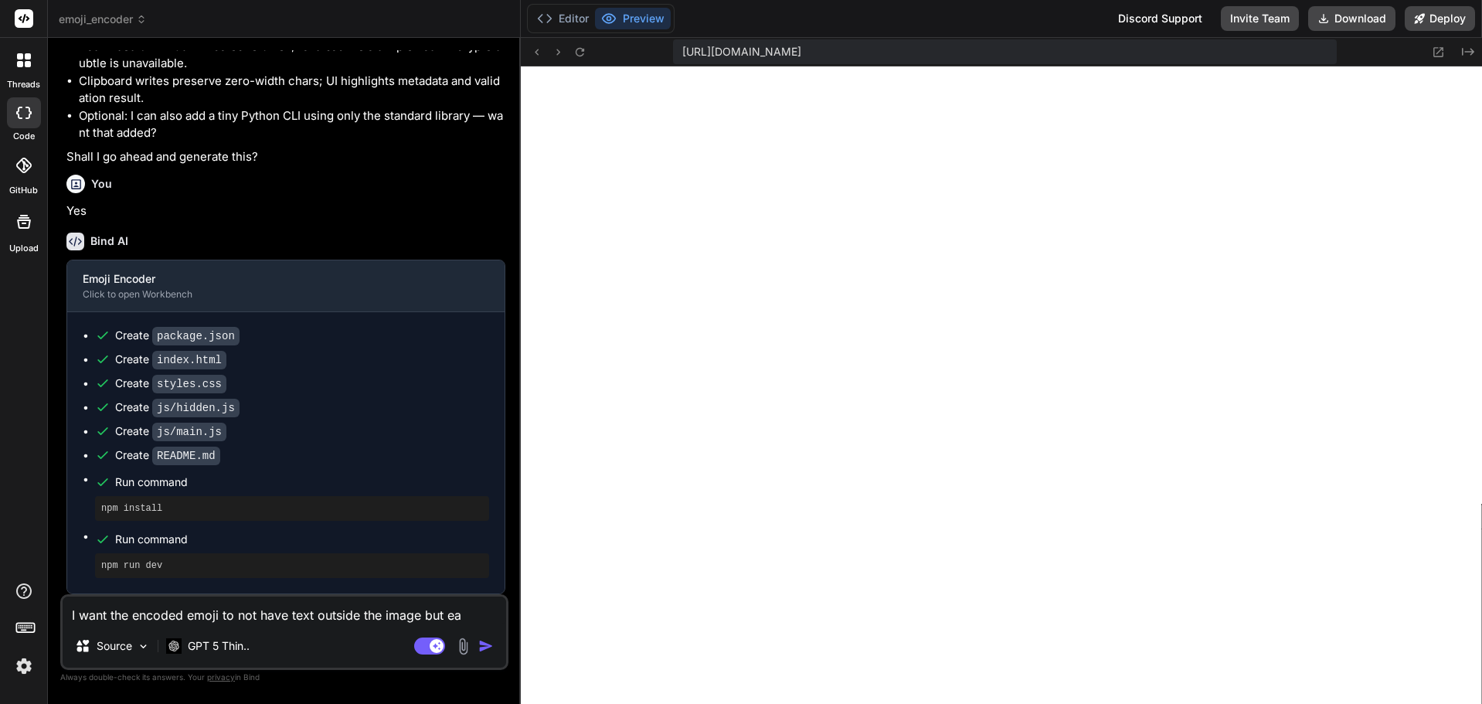
type textarea "x"
type textarea "I want the encoded emoji to not have text outside the image but easi"
type textarea "x"
type textarea "I want the encoded emoji to not have text outside the image but easil"
type textarea "x"
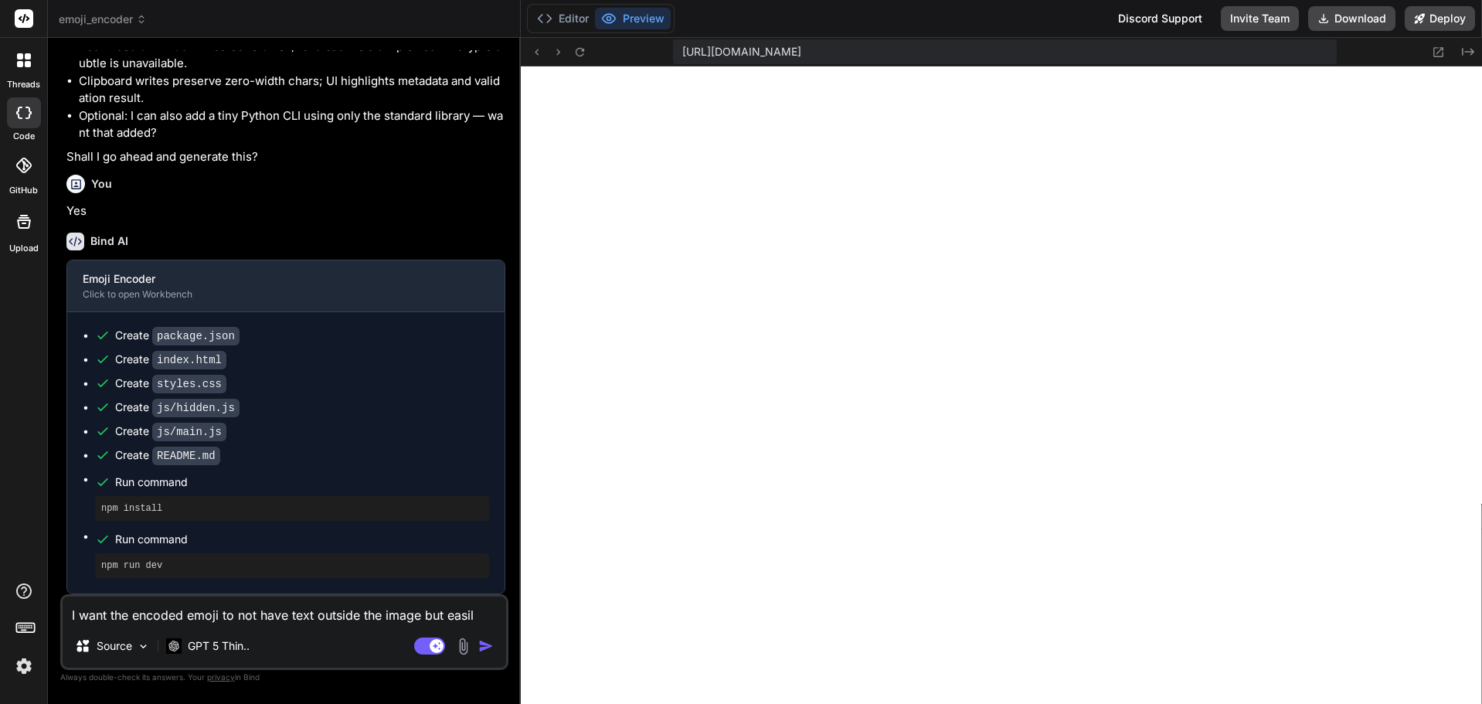
type textarea "I want the encoded emoji to not have text outside the image but easily"
type textarea "x"
type textarea "I want the encoded emoji to not have text outside the image but easily"
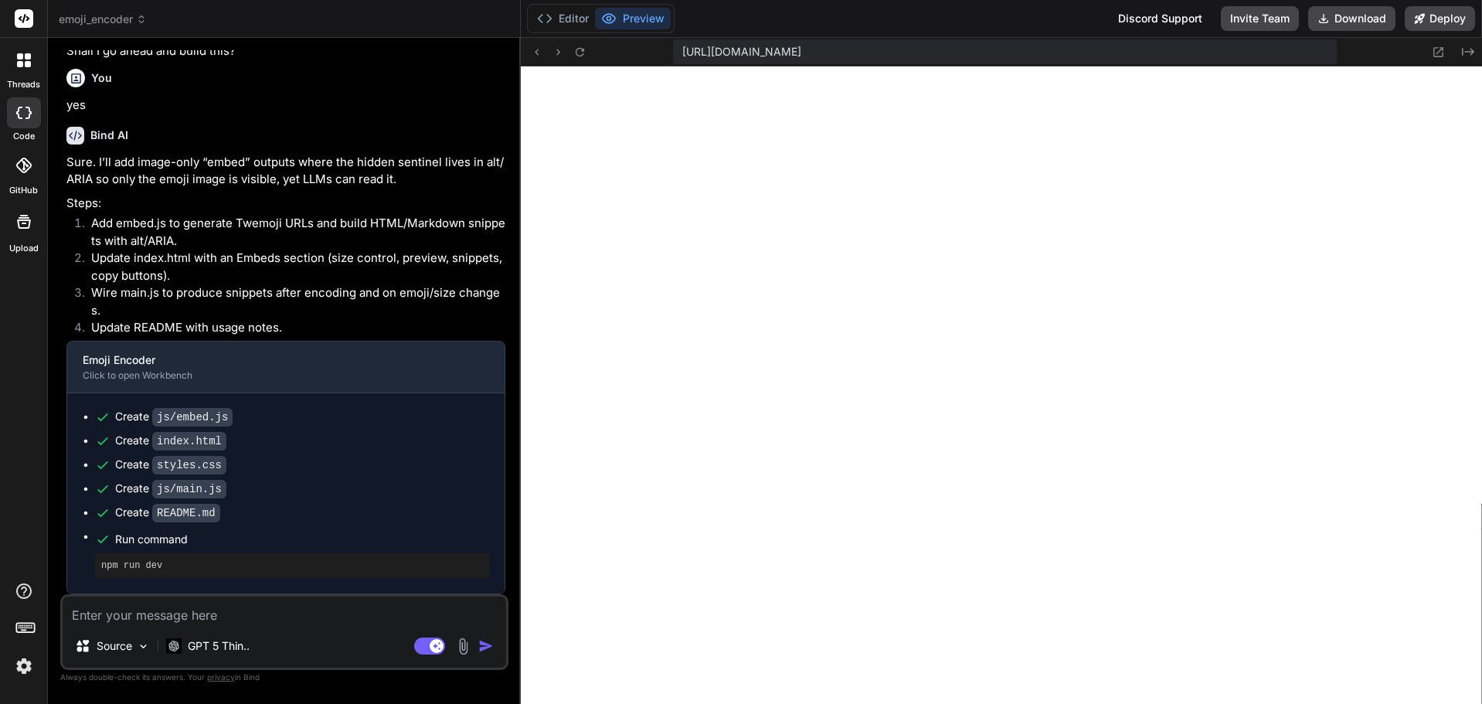
scroll to position [2803, 0]
click at [579, 51] on icon at bounding box center [579, 52] width 13 height 13
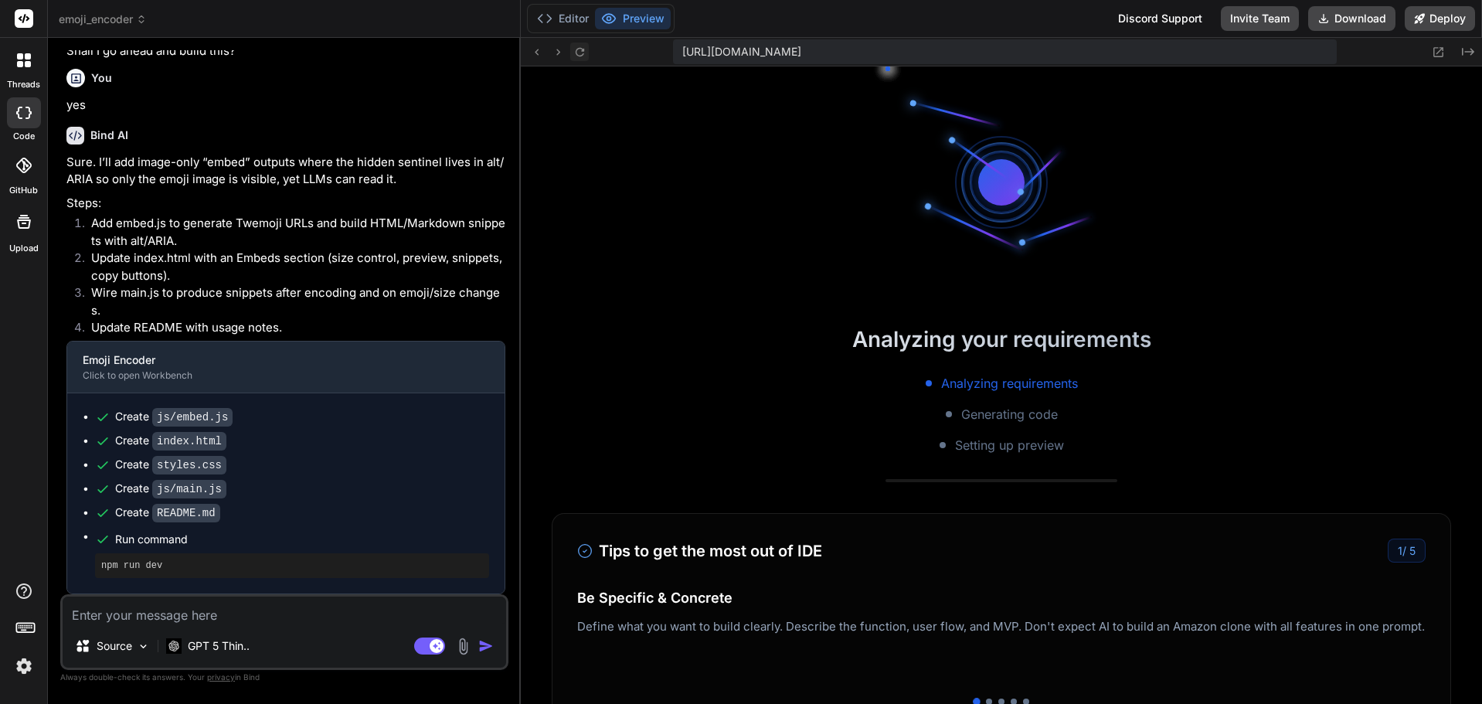
scroll to position [2731, 0]
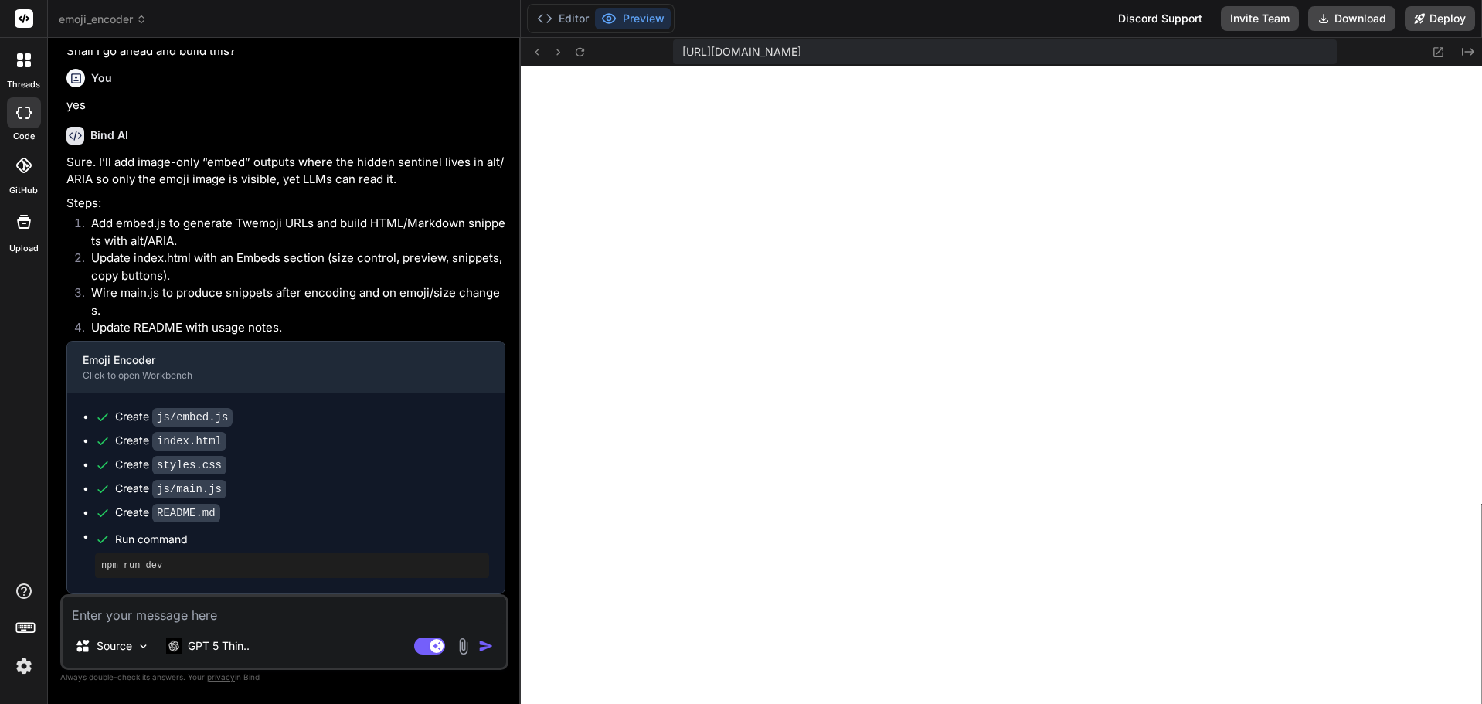
click at [157, 615] on textarea at bounding box center [285, 611] width 444 height 28
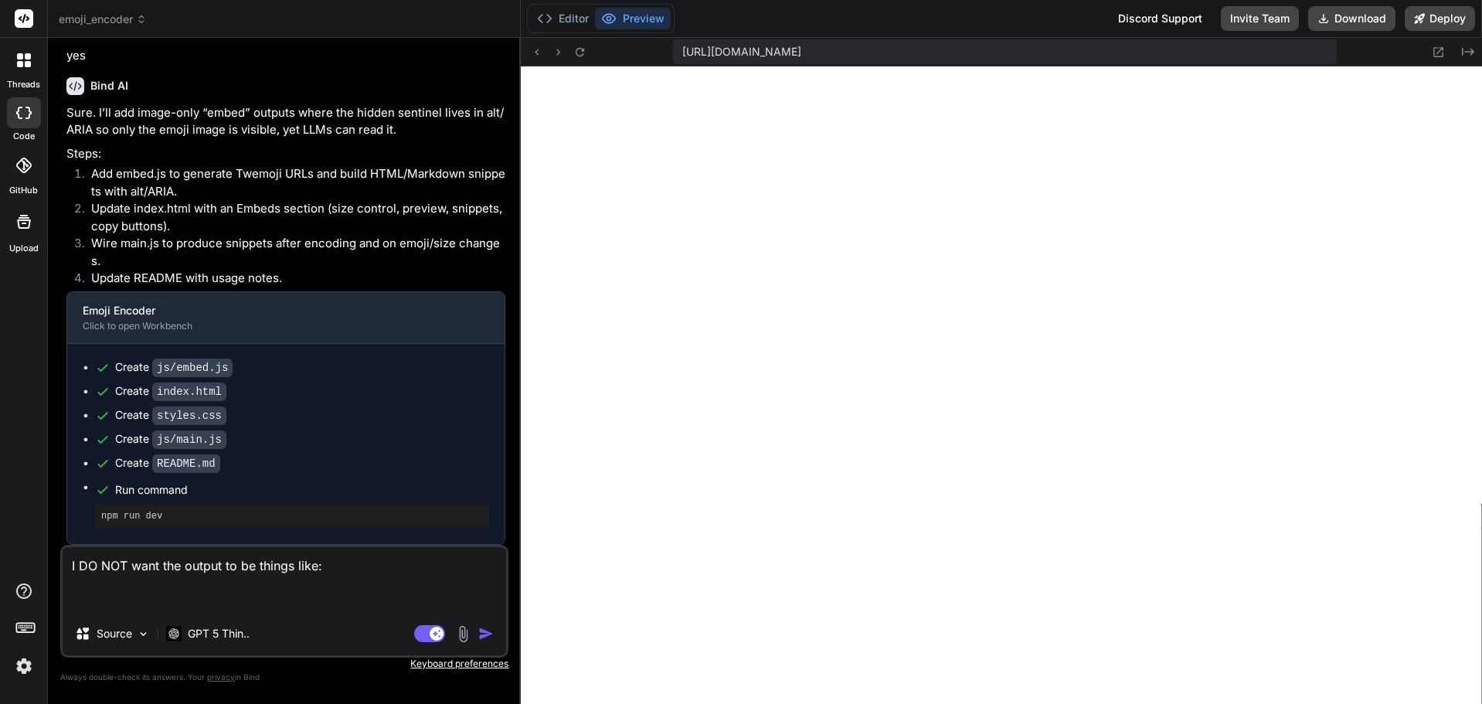
paste textarea "🎯[HIDDEN:v1 algo=zwc bits=b64 len=600 hash=4291ad37]​‌​‌​​‌‌​‌​‌​‌‌‌​‌​‌‌​​‌​‌‌…"
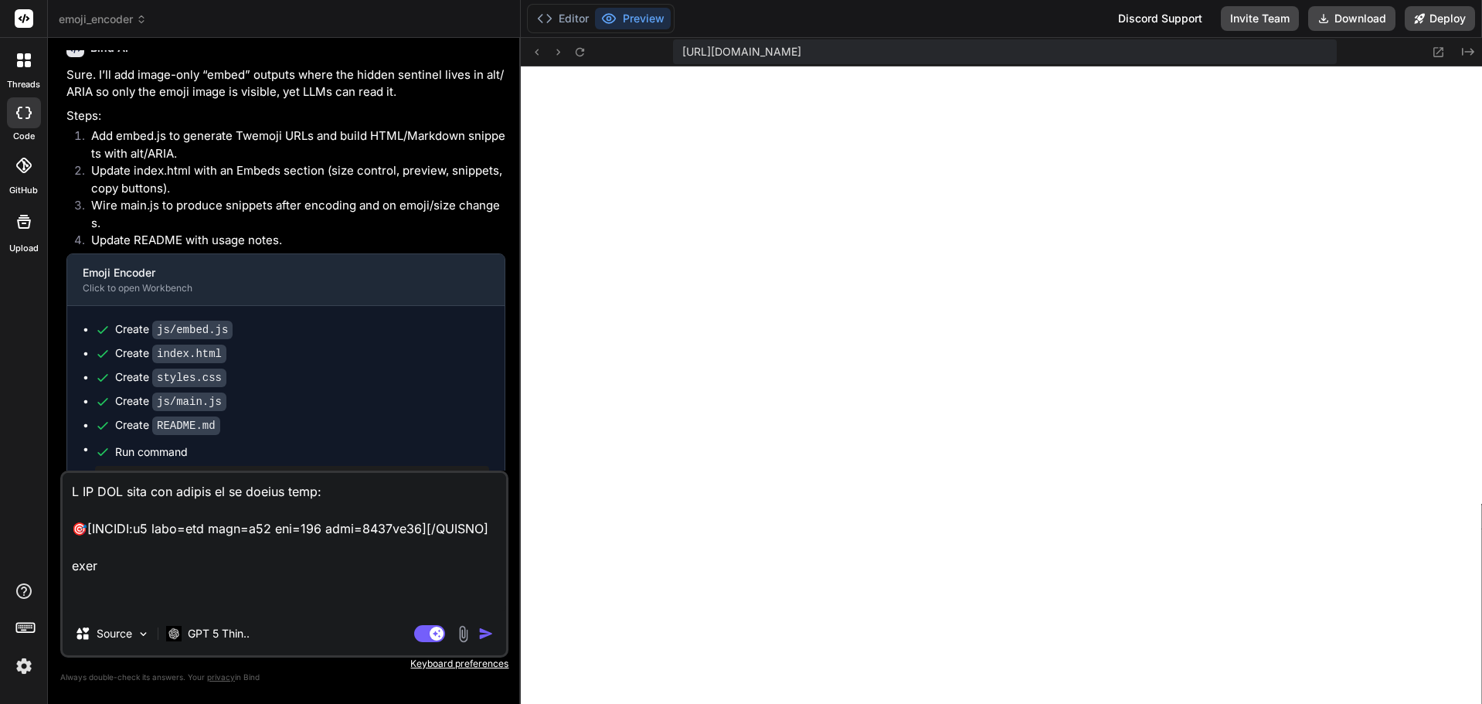
paste textarea "🎯[HIDDEN:v1 algo=zwc bits=b64 len=600 hash=4291ad37]​‌​‌​​‌‌​‌​‌​‌‌‌​‌​‌‌​​‌​‌‌…"
drag, startPoint x: 90, startPoint y: 604, endPoint x: 542, endPoint y: 624, distance: 452.6
click at [485, 628] on img "button" at bounding box center [485, 633] width 15 height 15
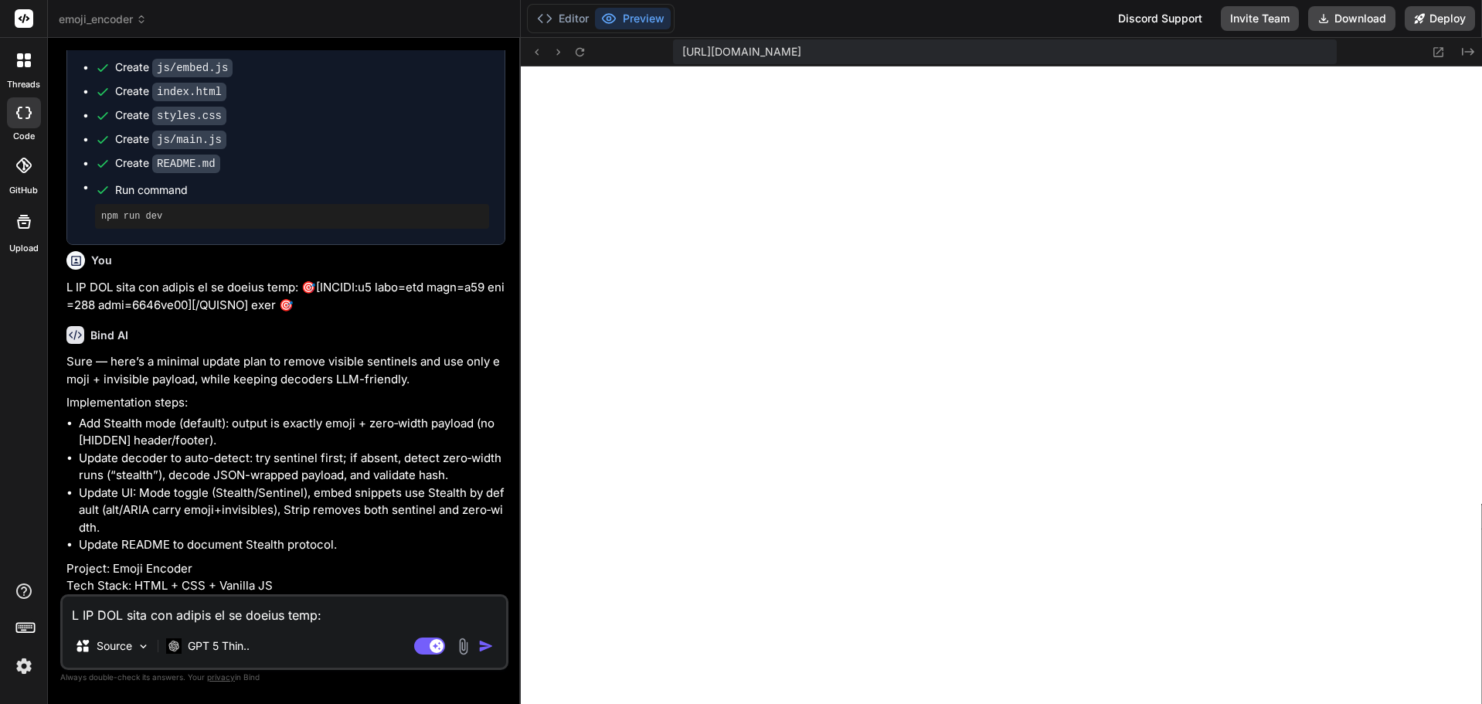
scroll to position [3287, 0]
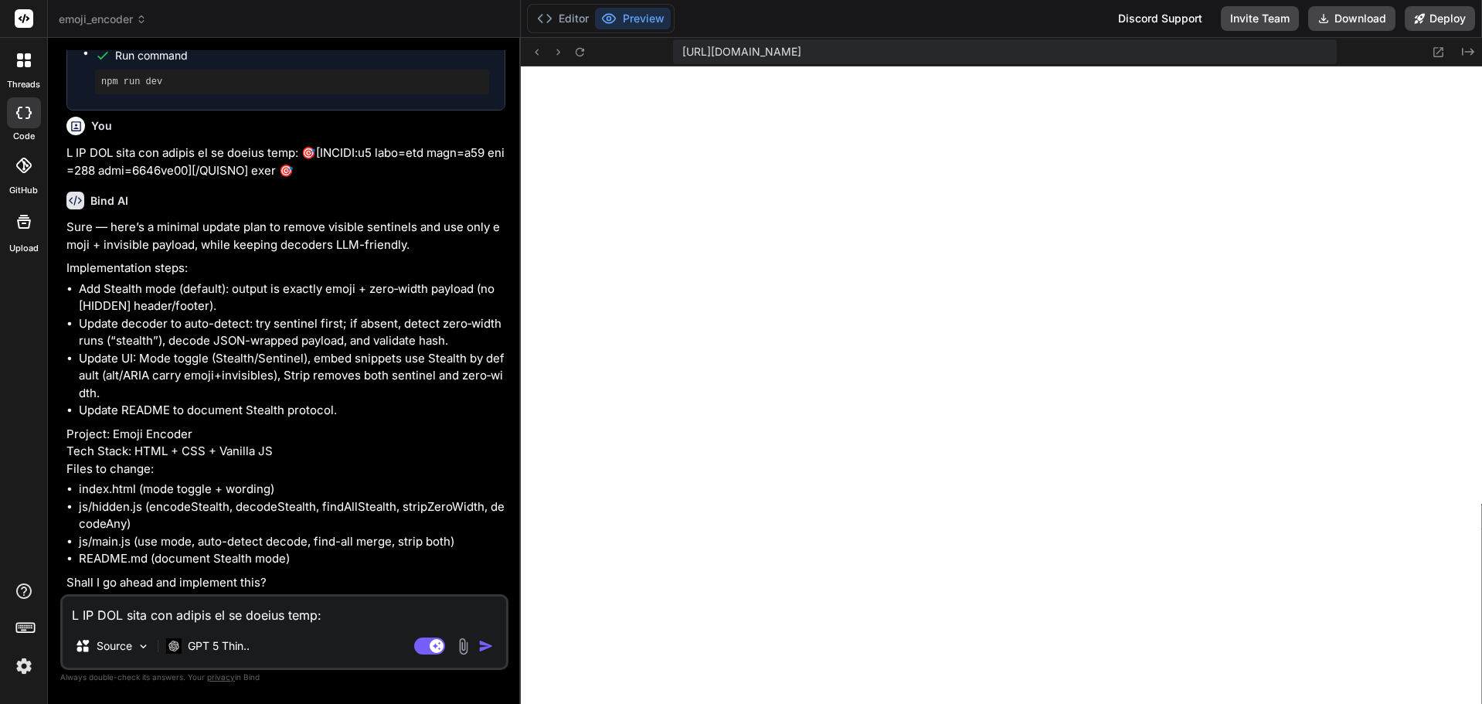
click at [222, 620] on textarea at bounding box center [285, 611] width 444 height 28
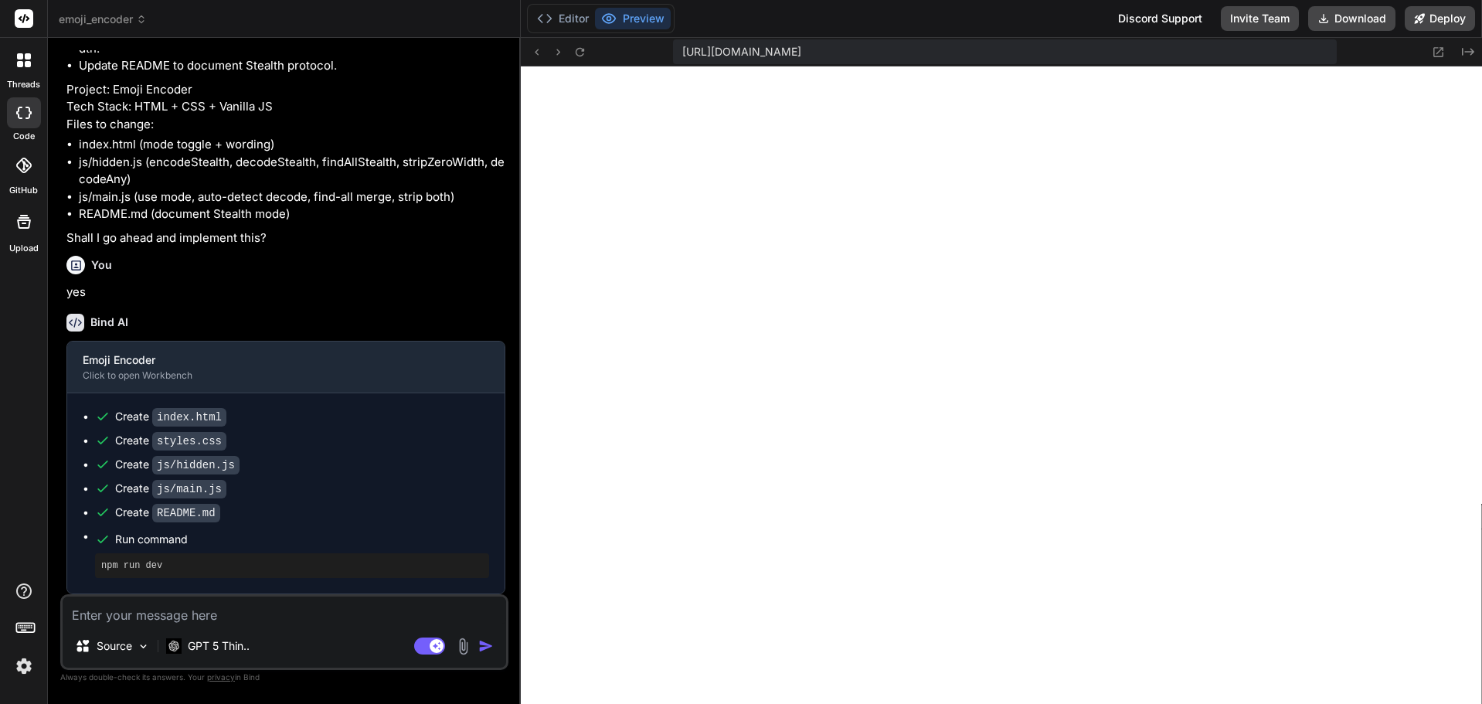
scroll to position [3631, 0]
click at [578, 55] on icon at bounding box center [580, 51] width 9 height 9
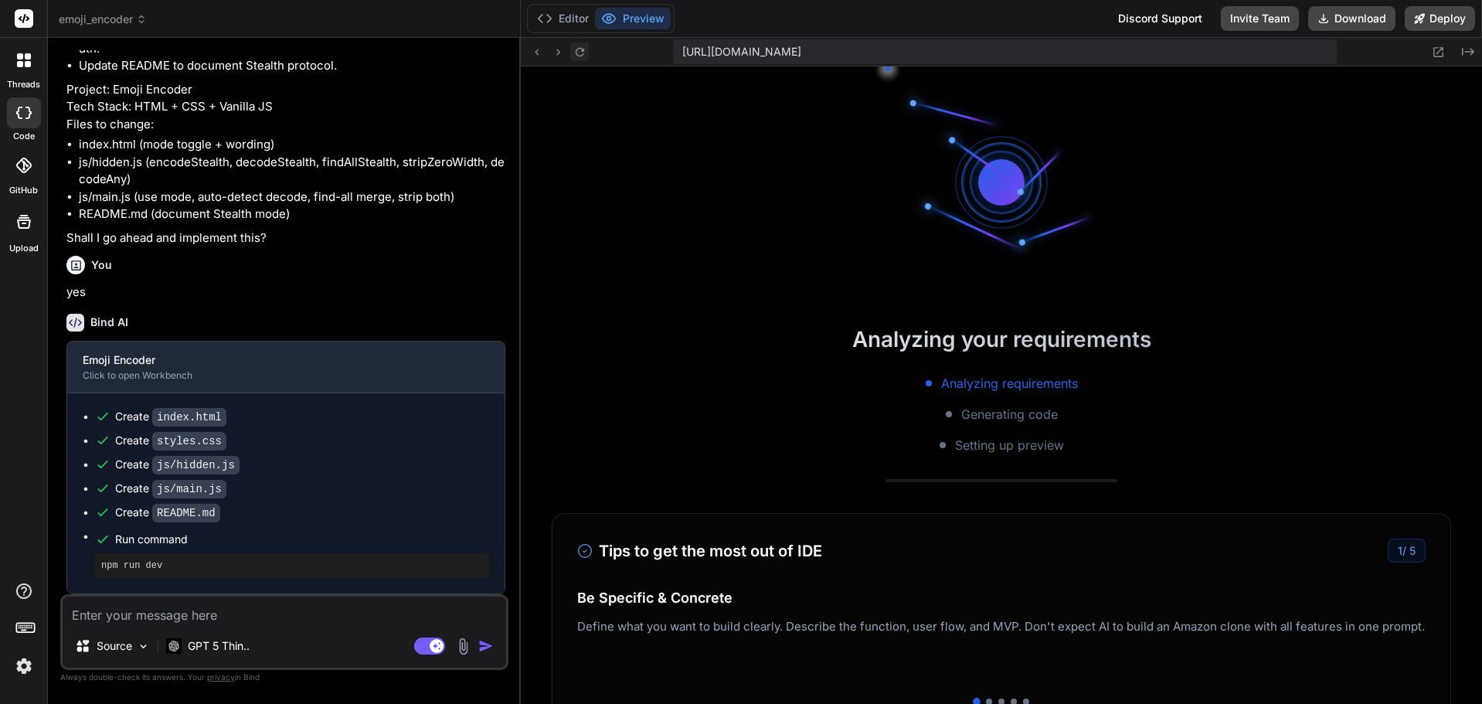
scroll to position [3275, 0]
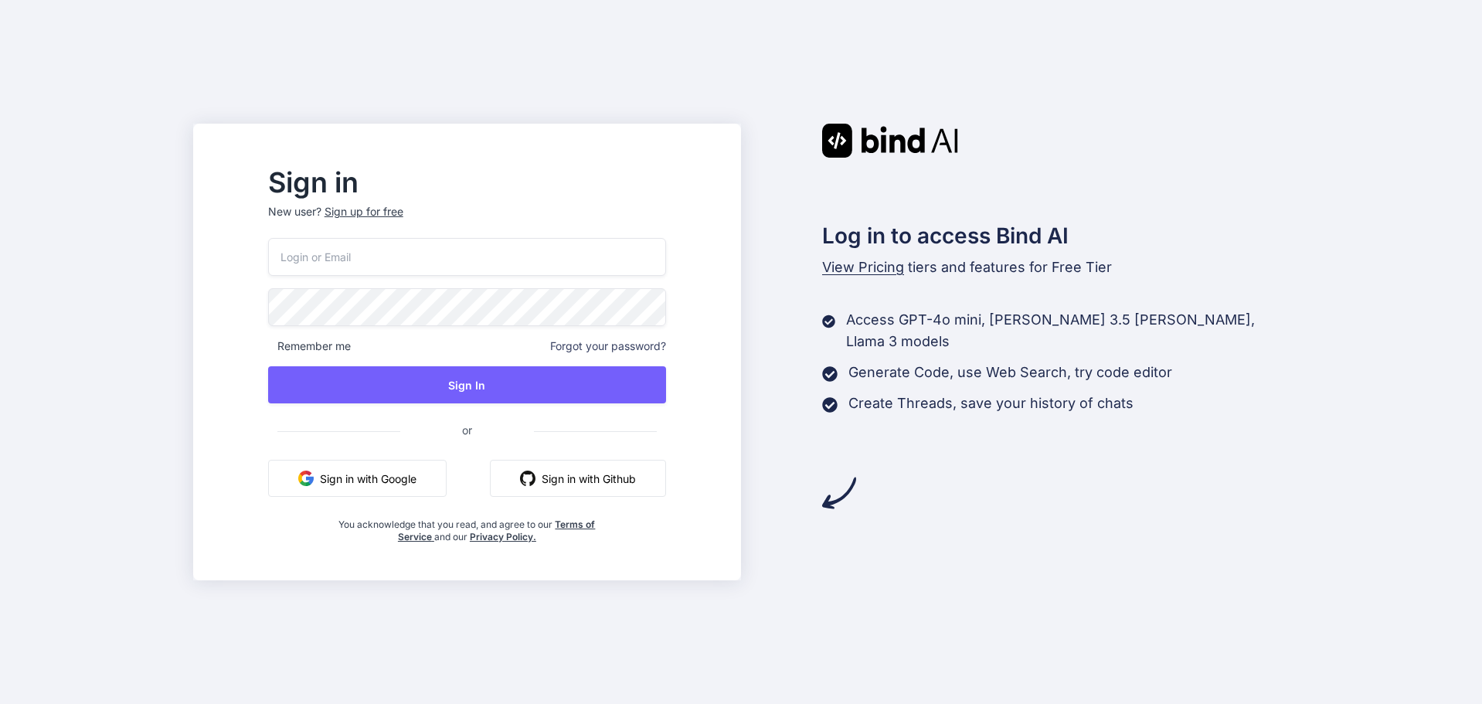
click at [376, 267] on input "email" at bounding box center [467, 257] width 398 height 38
type input "theinkedmarketer@gmail.com"
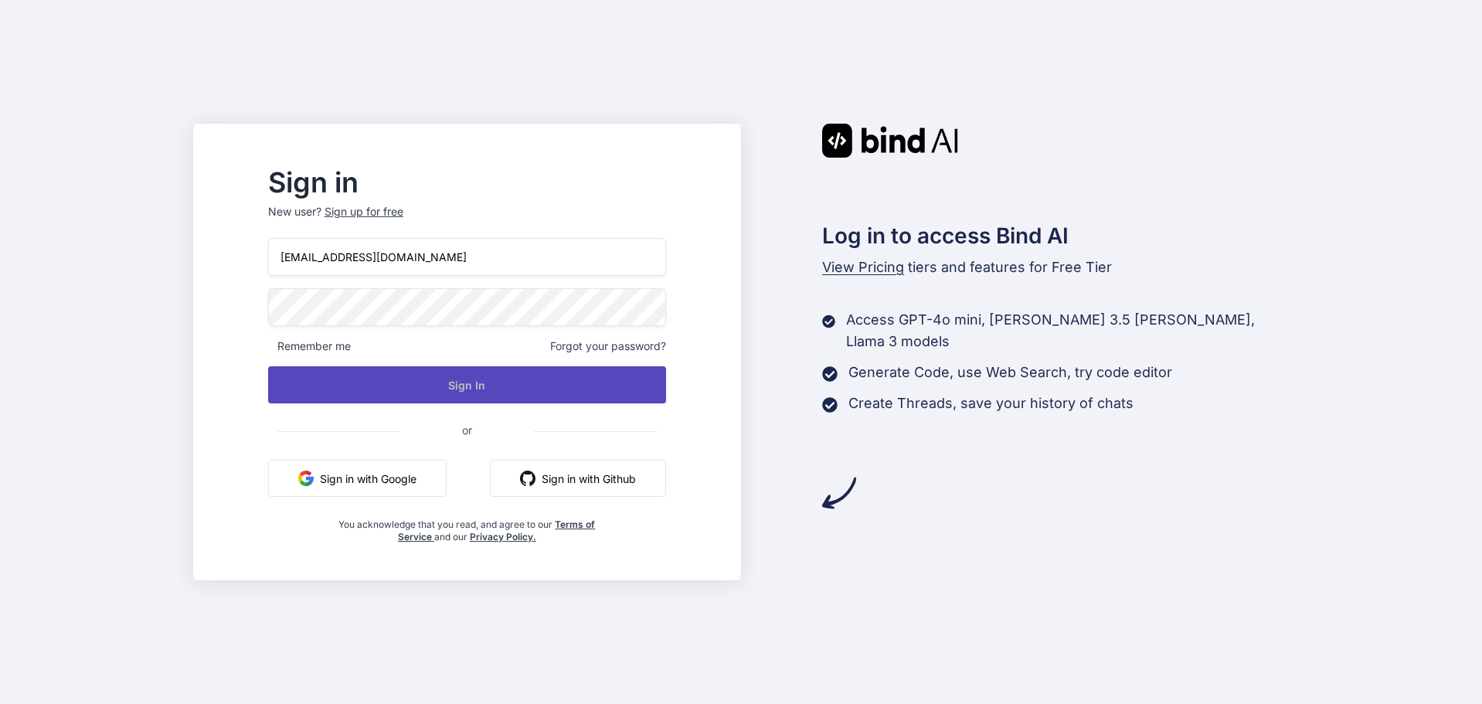
click at [494, 377] on button "Sign In" at bounding box center [467, 384] width 398 height 37
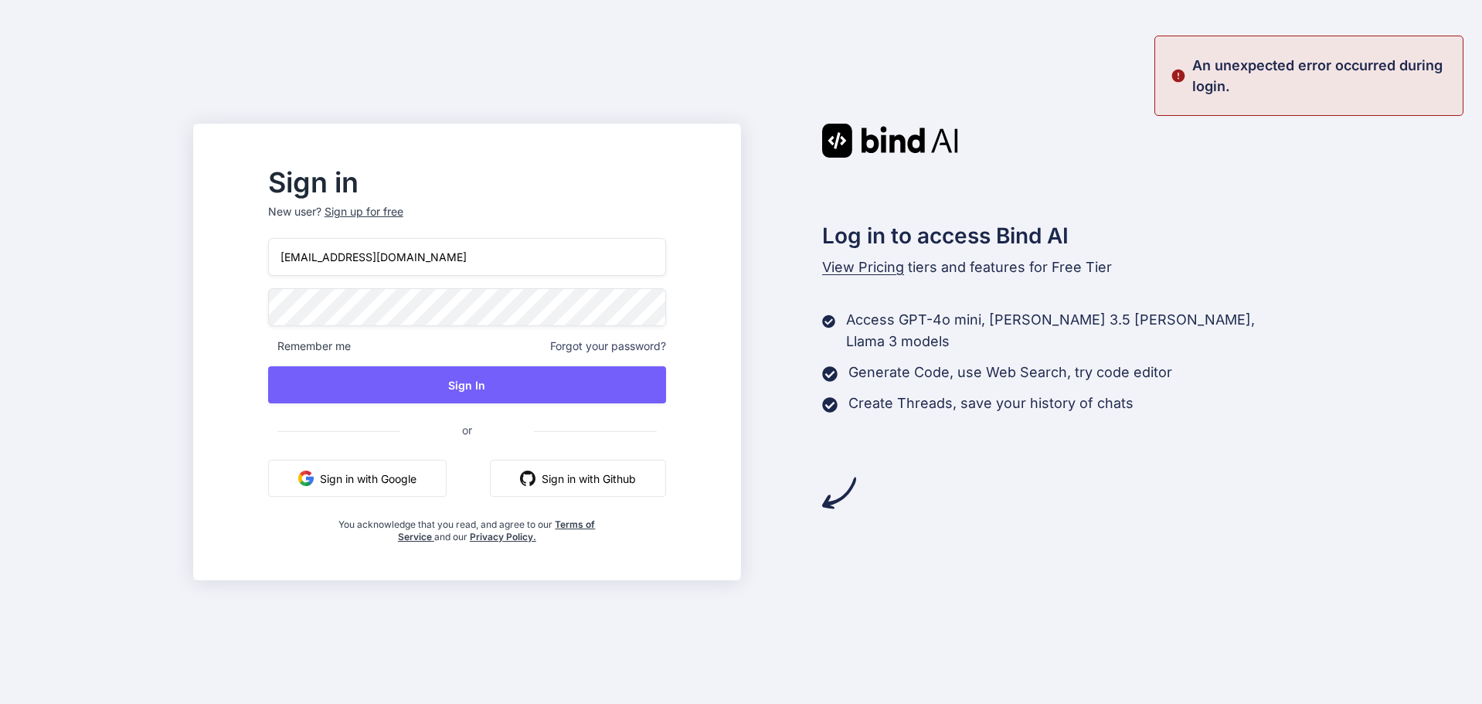
click at [363, 495] on button "Sign in with Google" at bounding box center [357, 478] width 179 height 37
click at [376, 471] on button "Sign in with Google" at bounding box center [357, 478] width 179 height 37
